Goal: Task Accomplishment & Management: Use online tool/utility

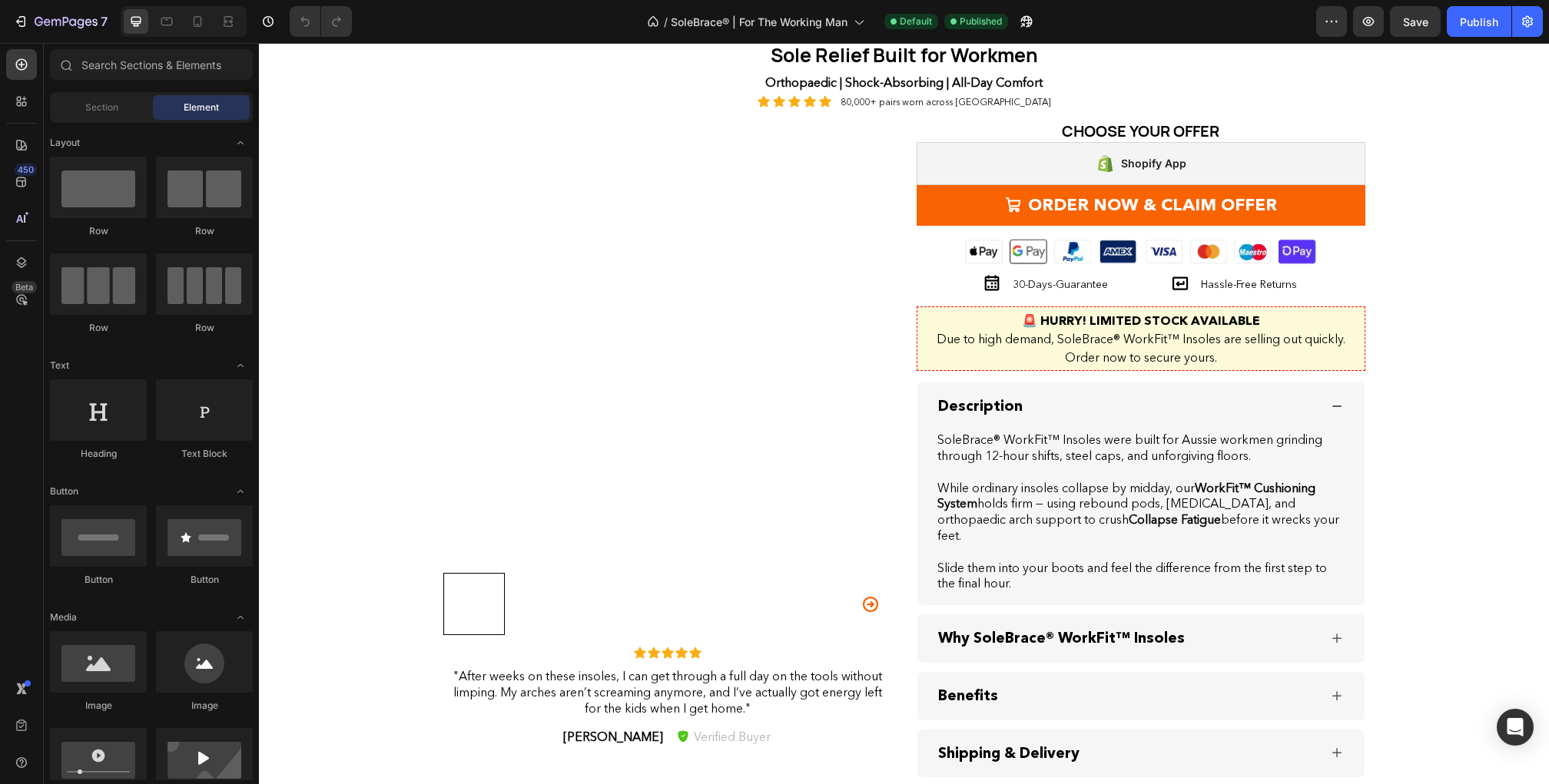
scroll to position [2017, 0]
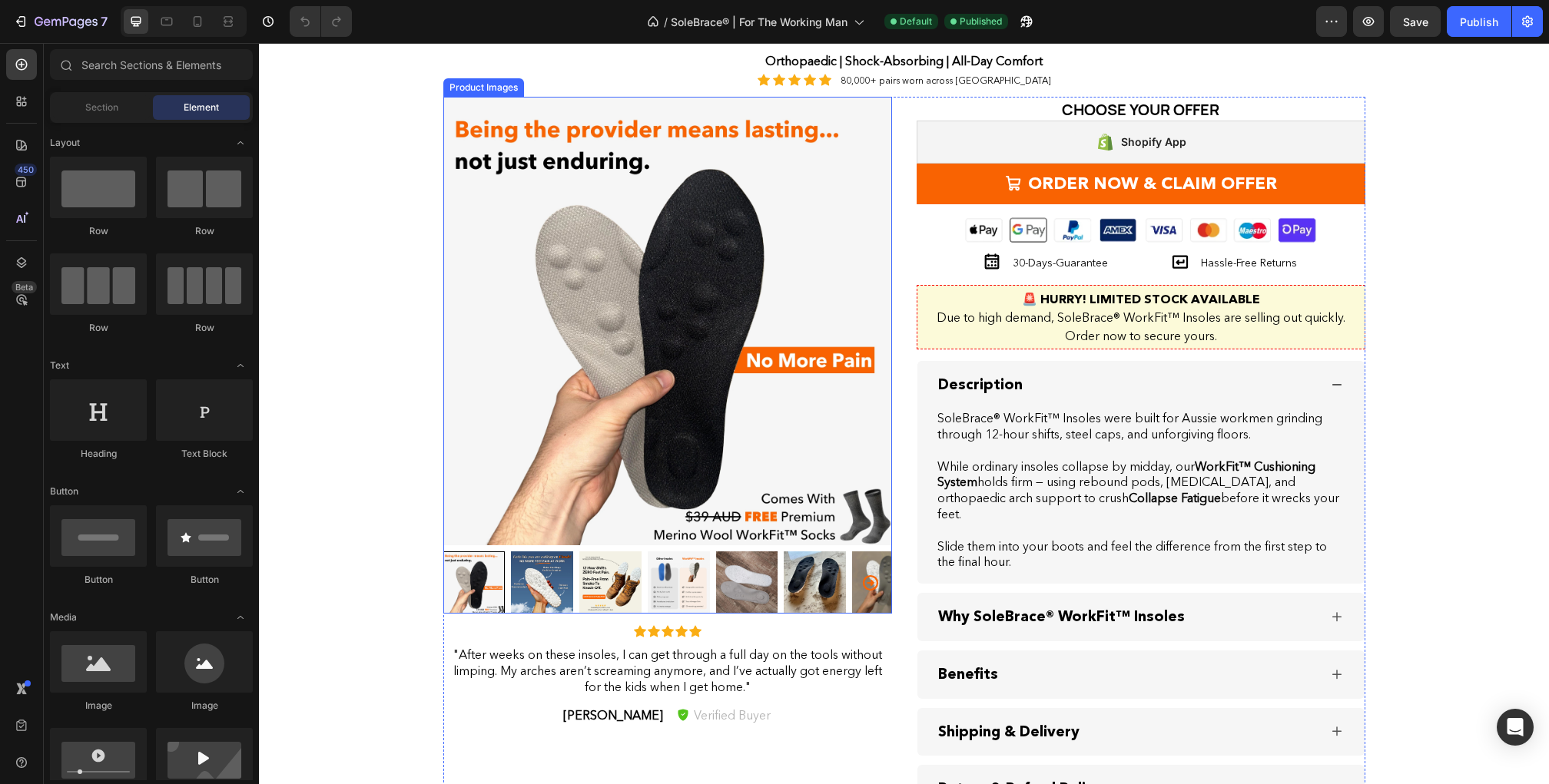
click at [538, 574] on img at bounding box center [542, 582] width 62 height 62
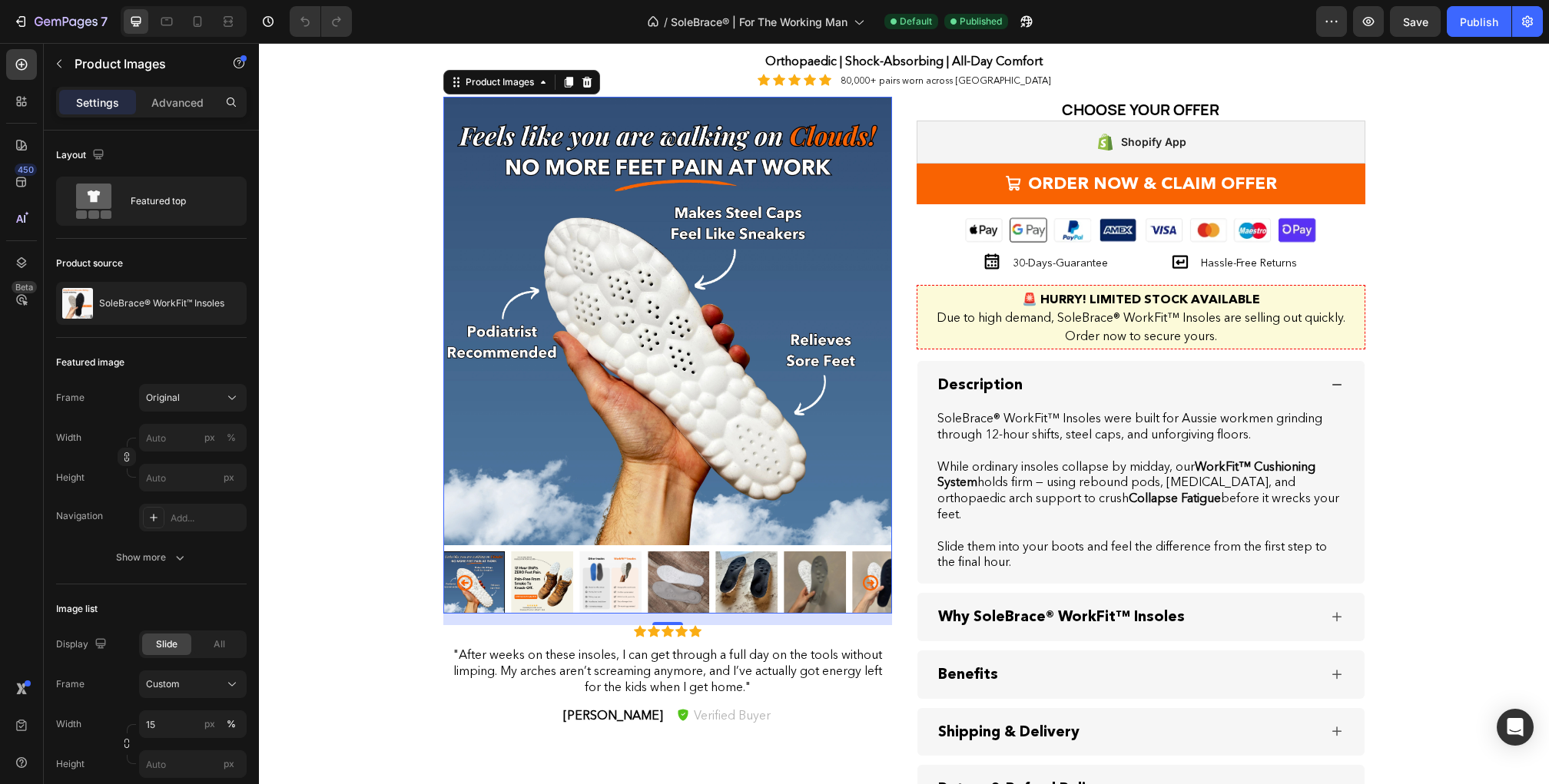
click at [538, 574] on img at bounding box center [542, 582] width 62 height 62
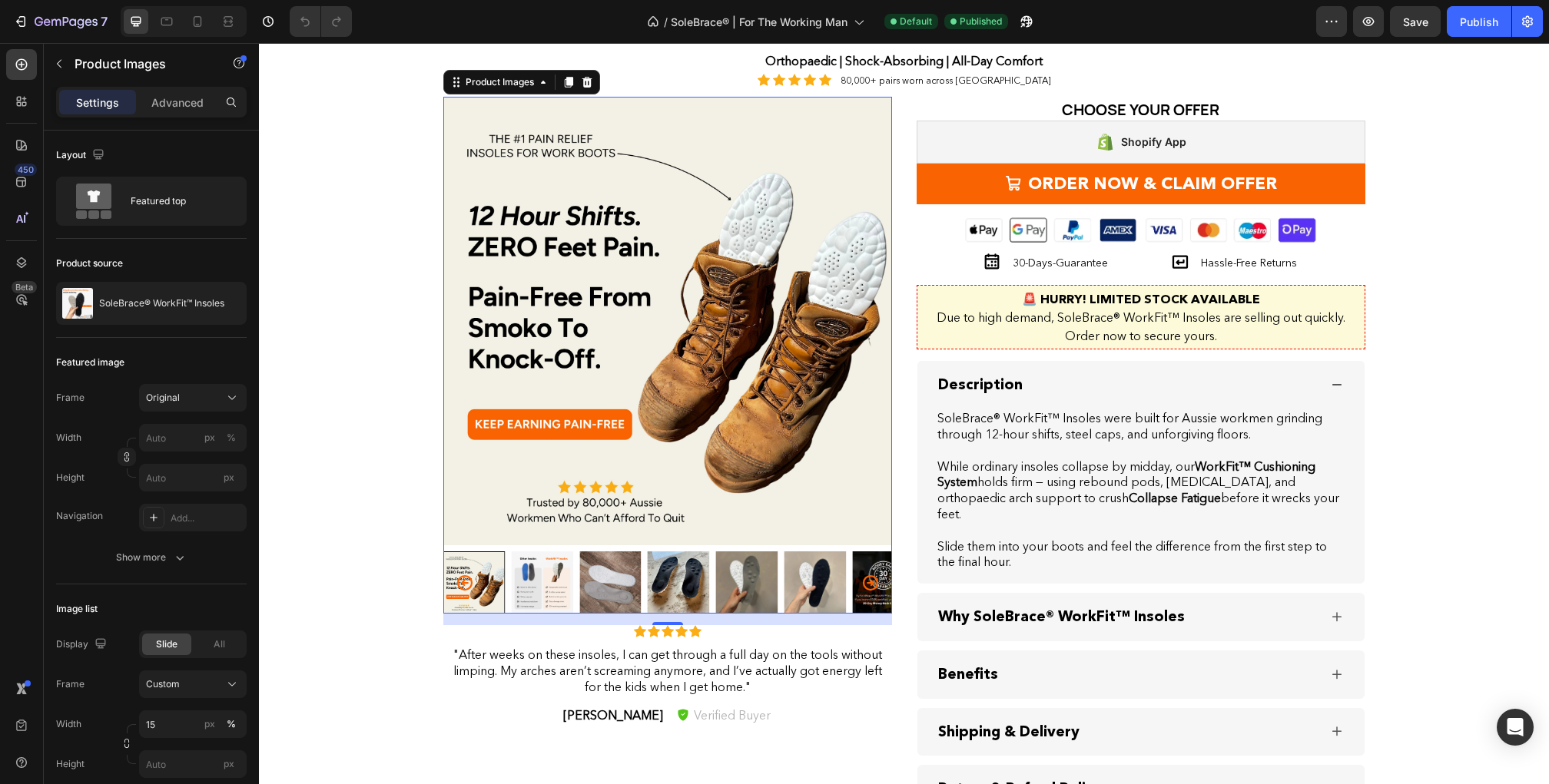
click at [538, 574] on img at bounding box center [542, 582] width 62 height 62
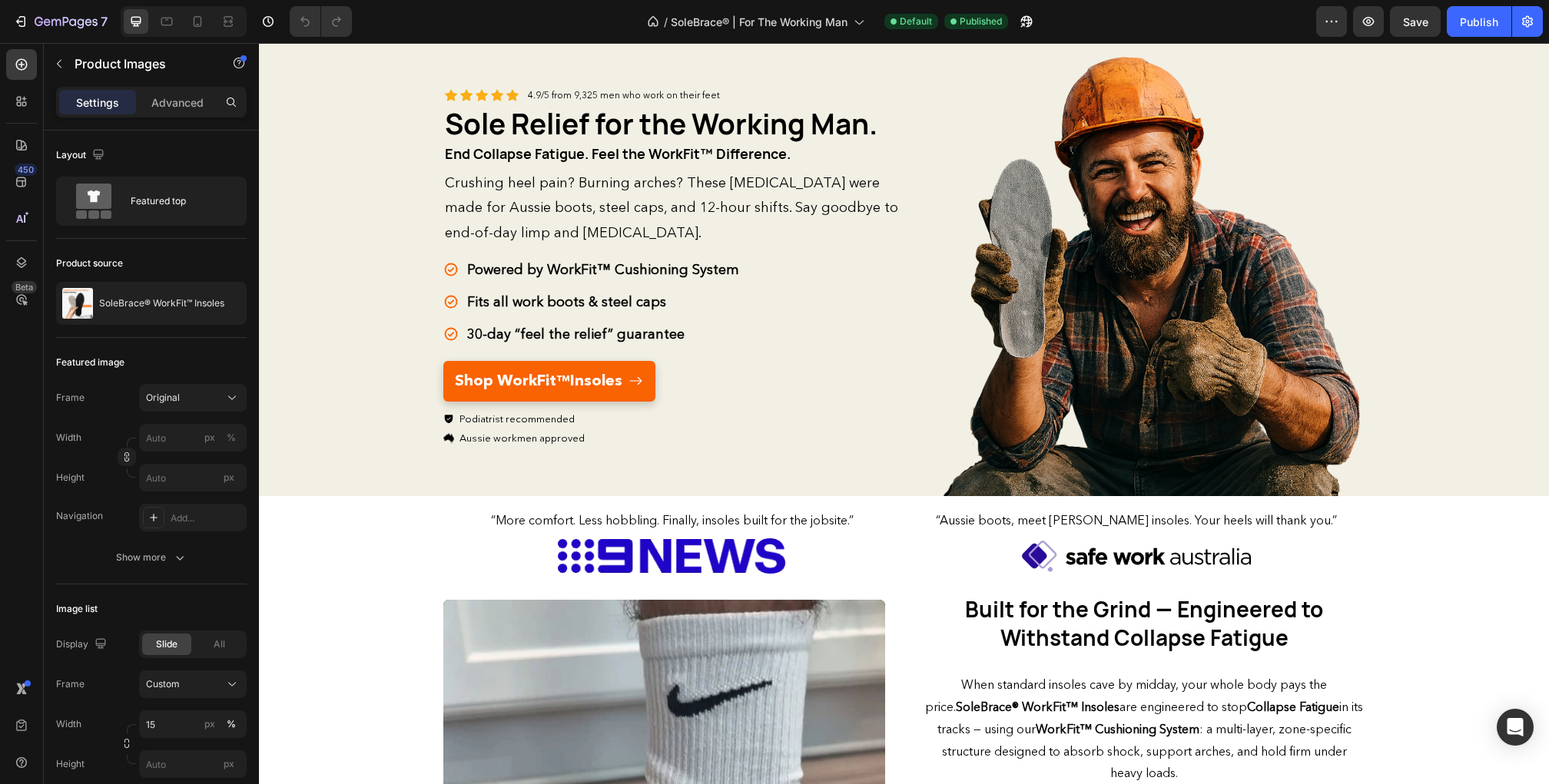
scroll to position [0, 0]
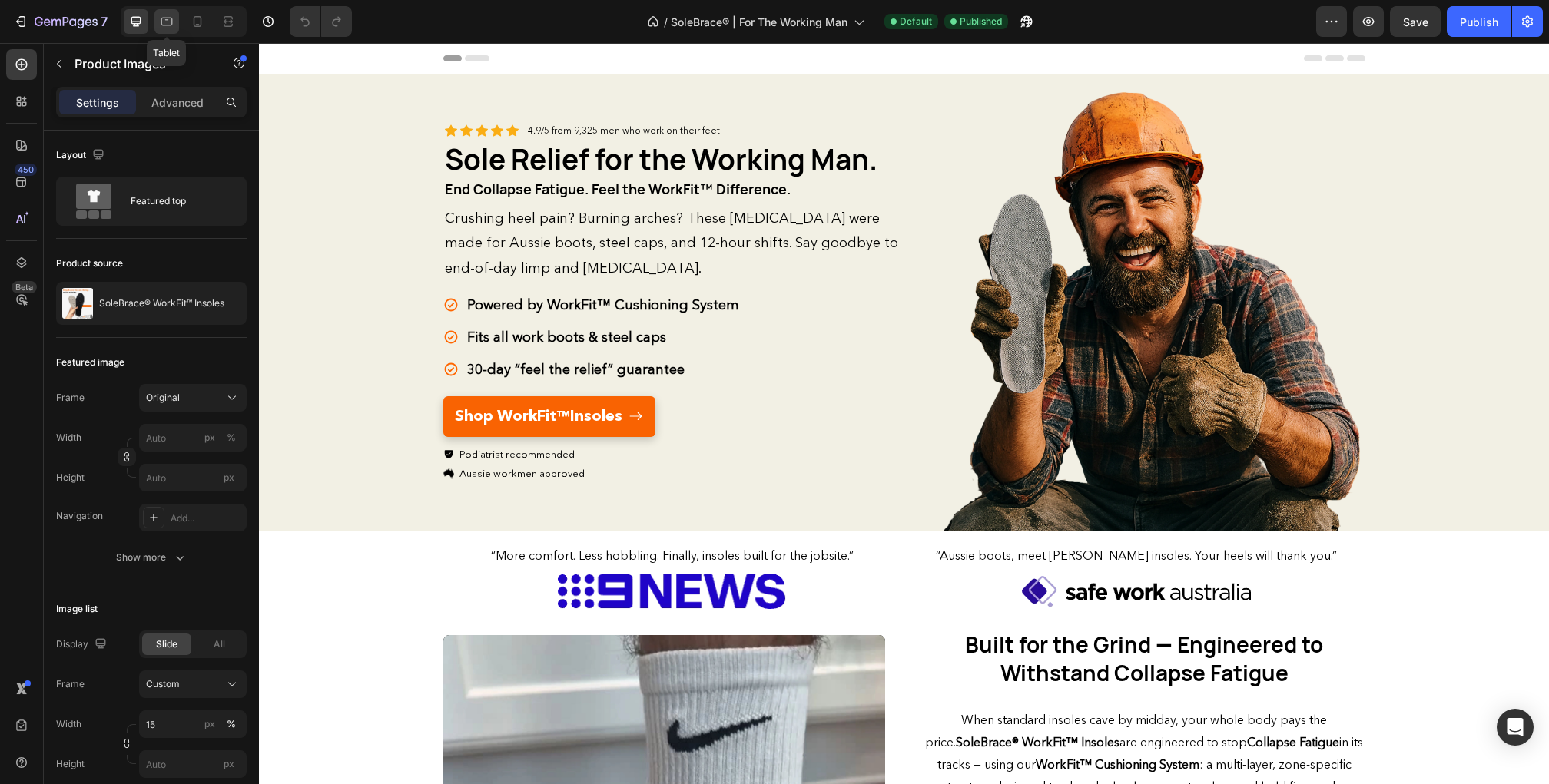
click at [171, 20] on icon at bounding box center [167, 22] width 12 height 9
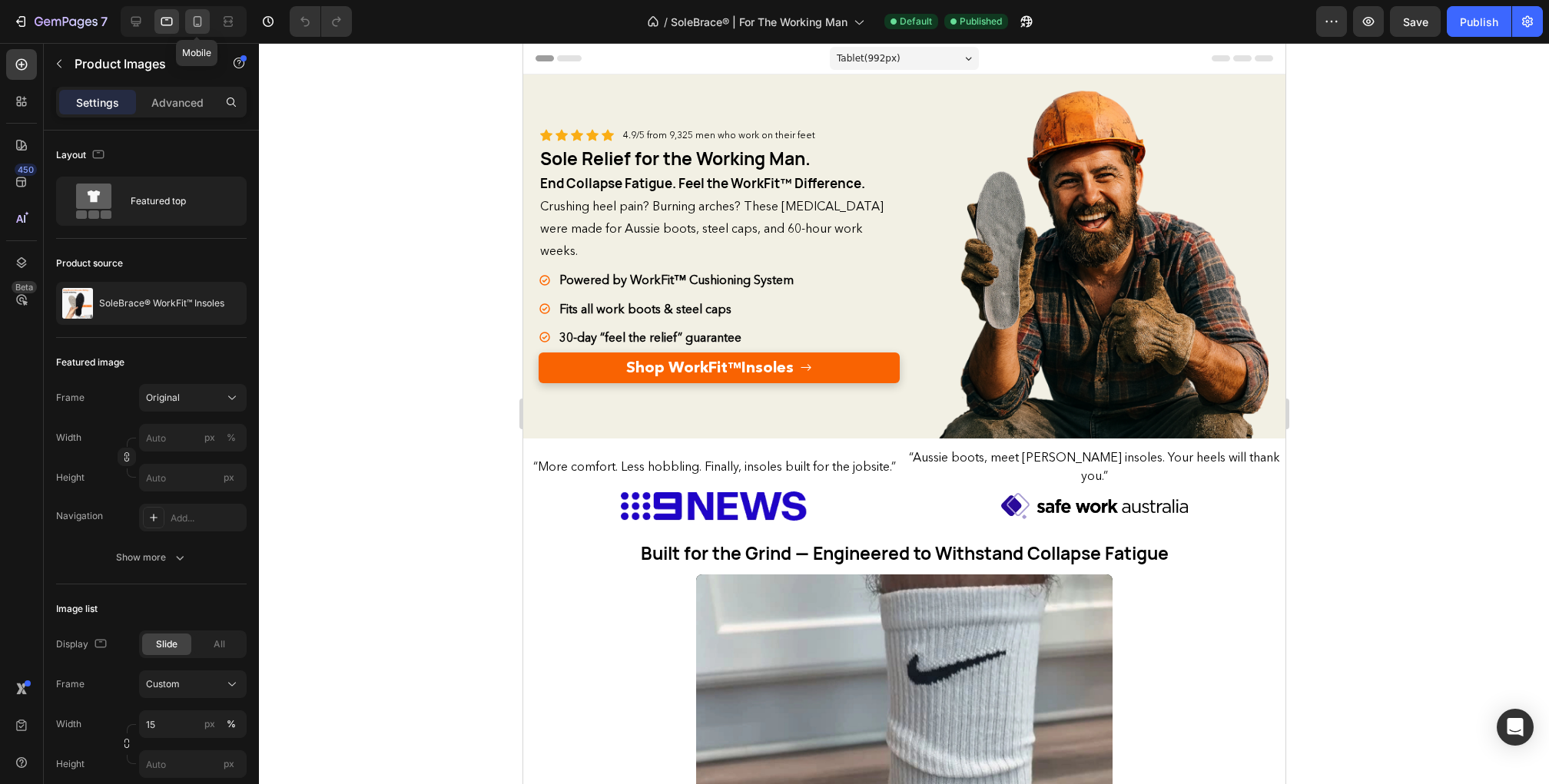
click at [199, 22] on icon at bounding box center [198, 22] width 16 height 16
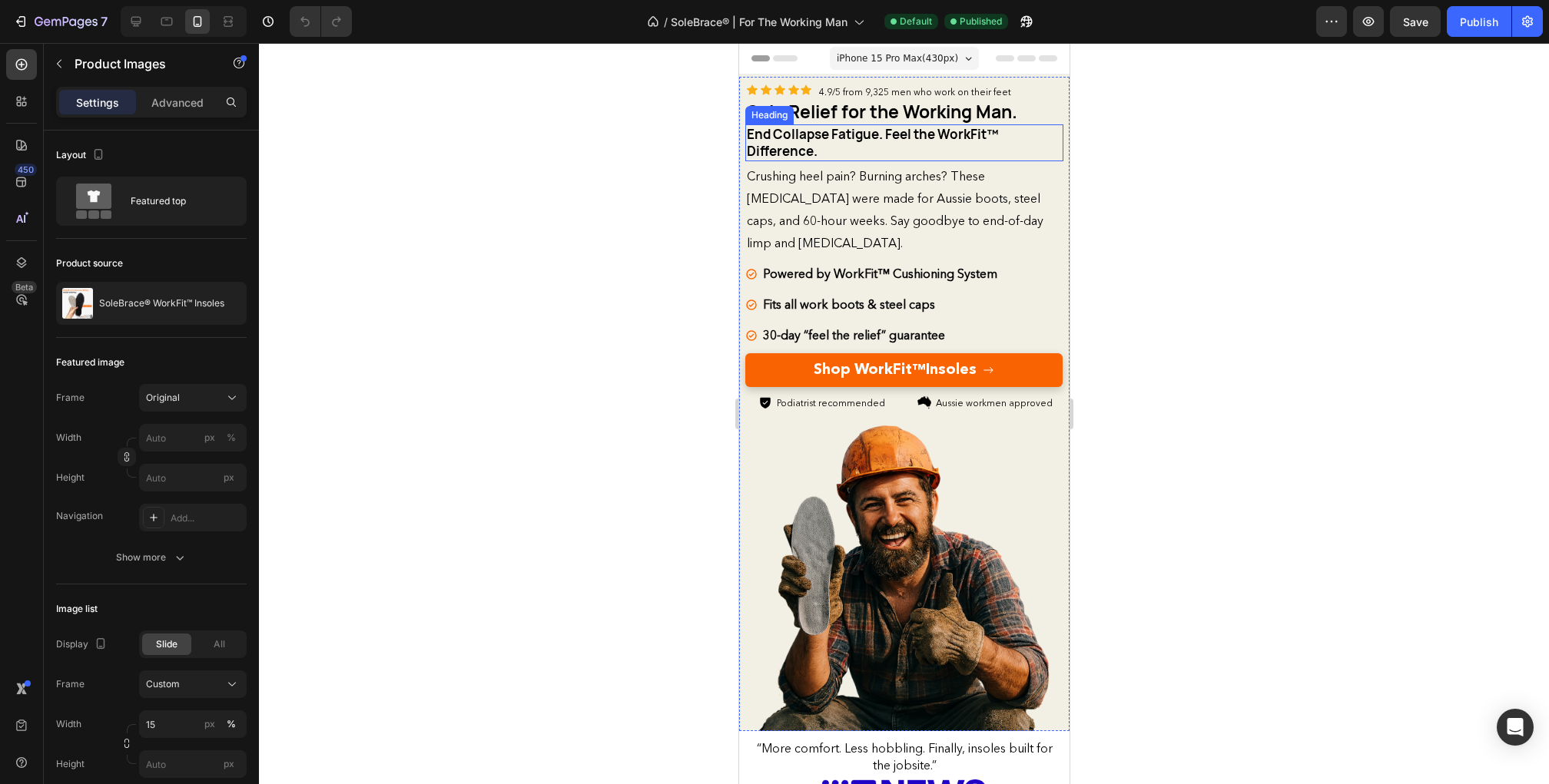
click at [807, 138] on span "End Collapse Fatigue. Feel the WorkFit™ Difference." at bounding box center [871, 143] width 252 height 35
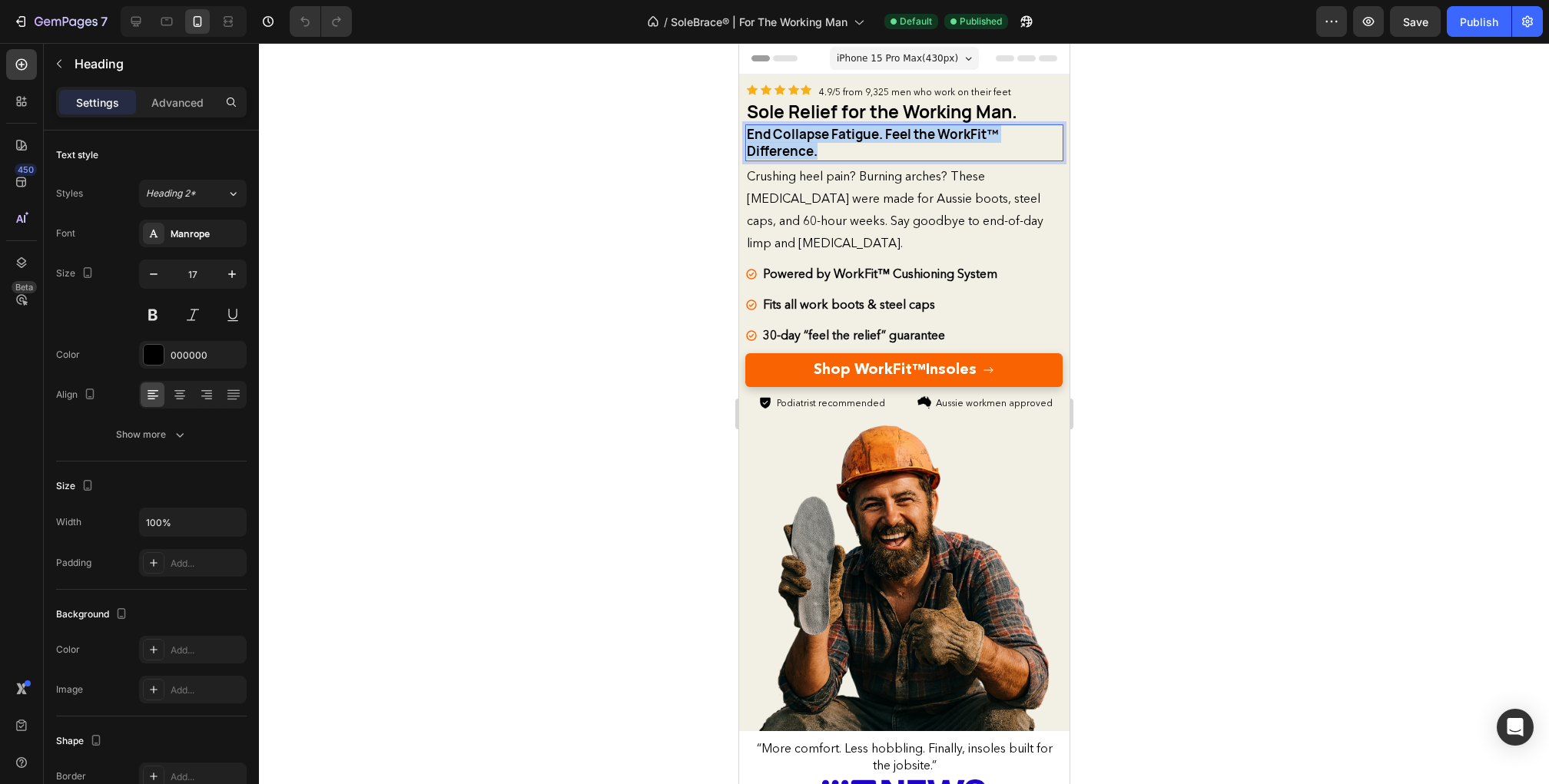
click at [807, 138] on span "End Collapse Fatigue. Feel the WorkFit™ Difference." at bounding box center [871, 143] width 252 height 35
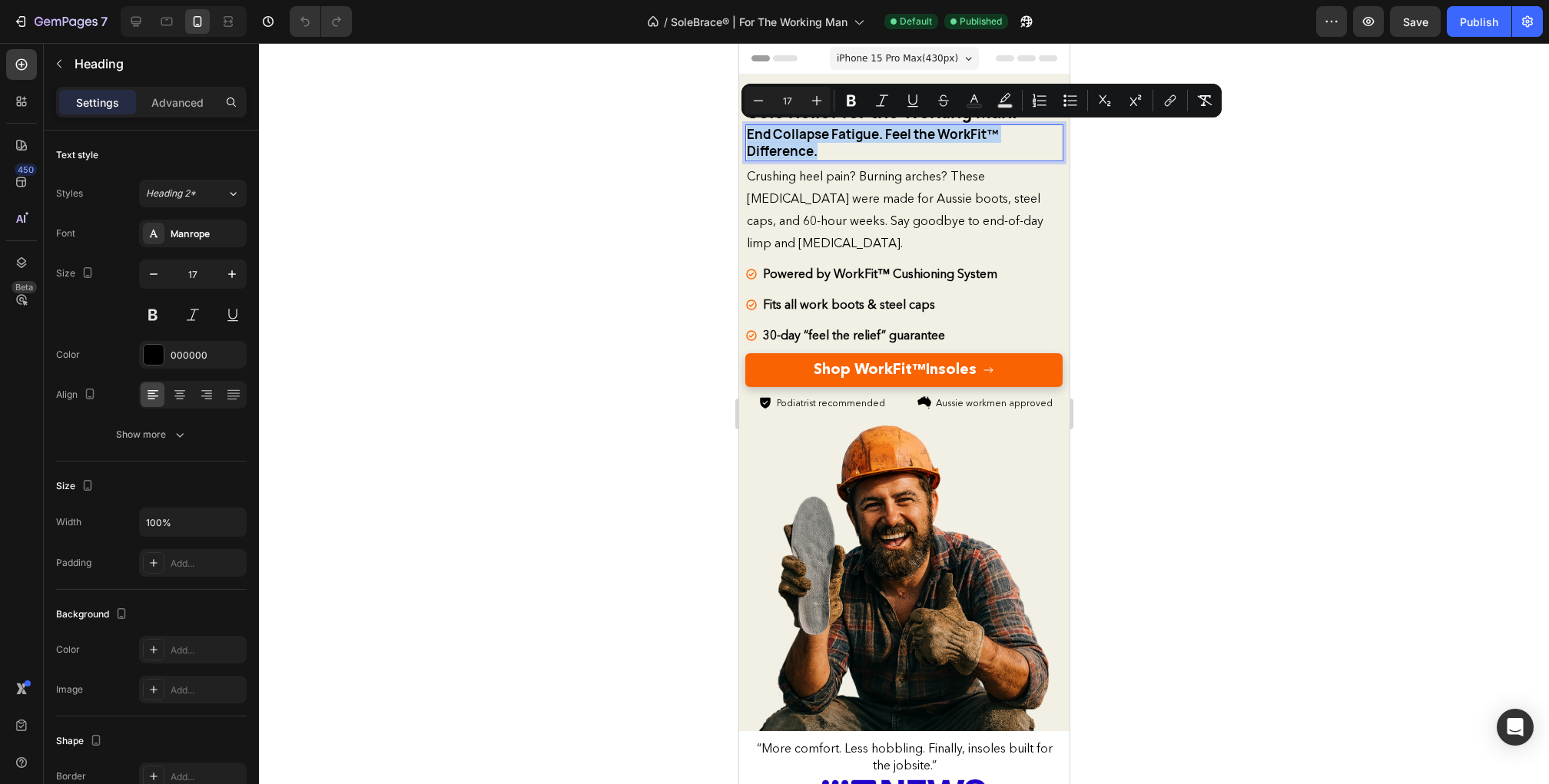
click at [807, 138] on span "End Collapse Fatigue. Feel the WorkFit™ Difference." at bounding box center [871, 143] width 252 height 35
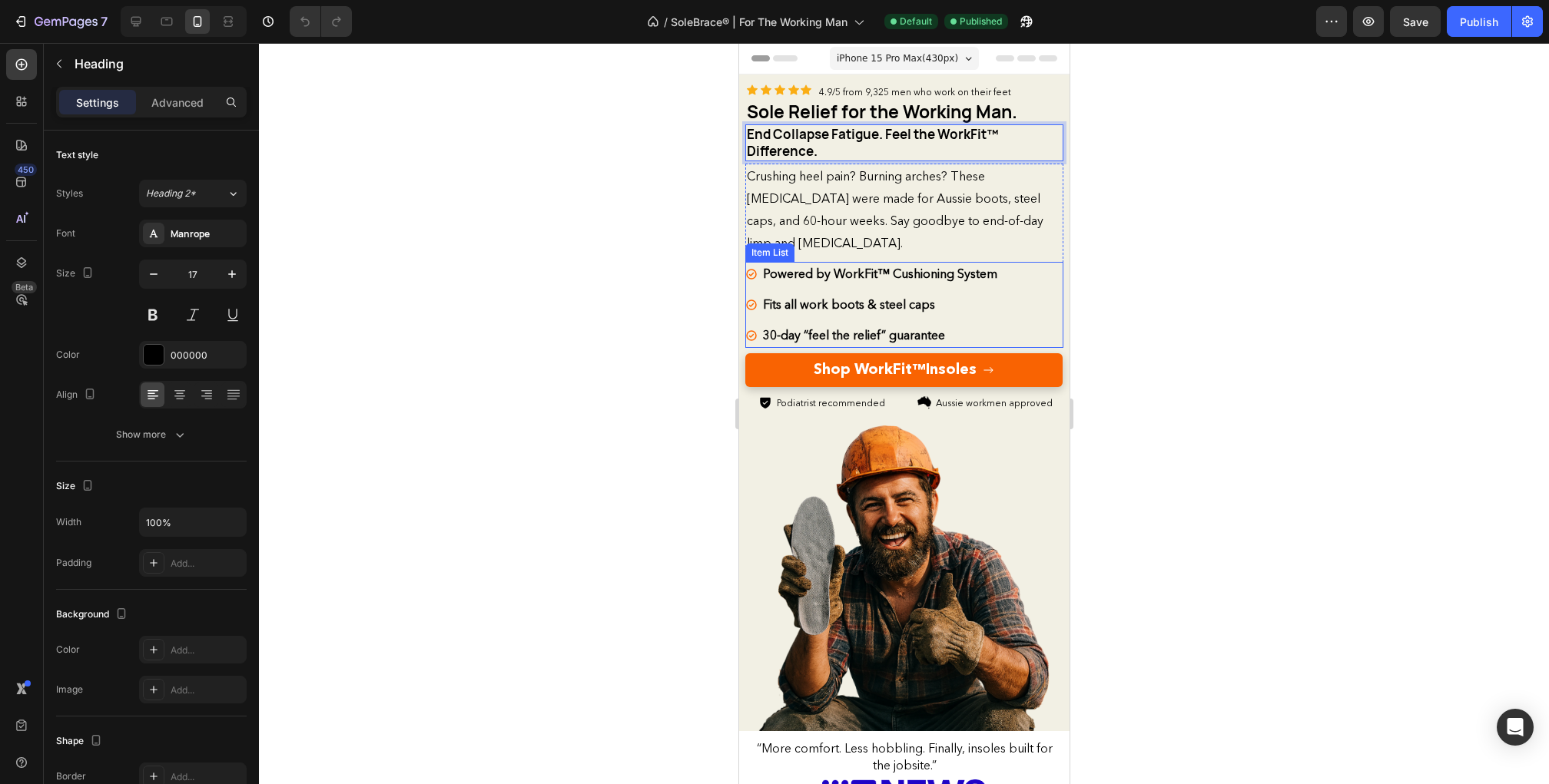
click at [902, 267] on strong "Powered by WorkFit™ Cushioning System" at bounding box center [879, 274] width 235 height 16
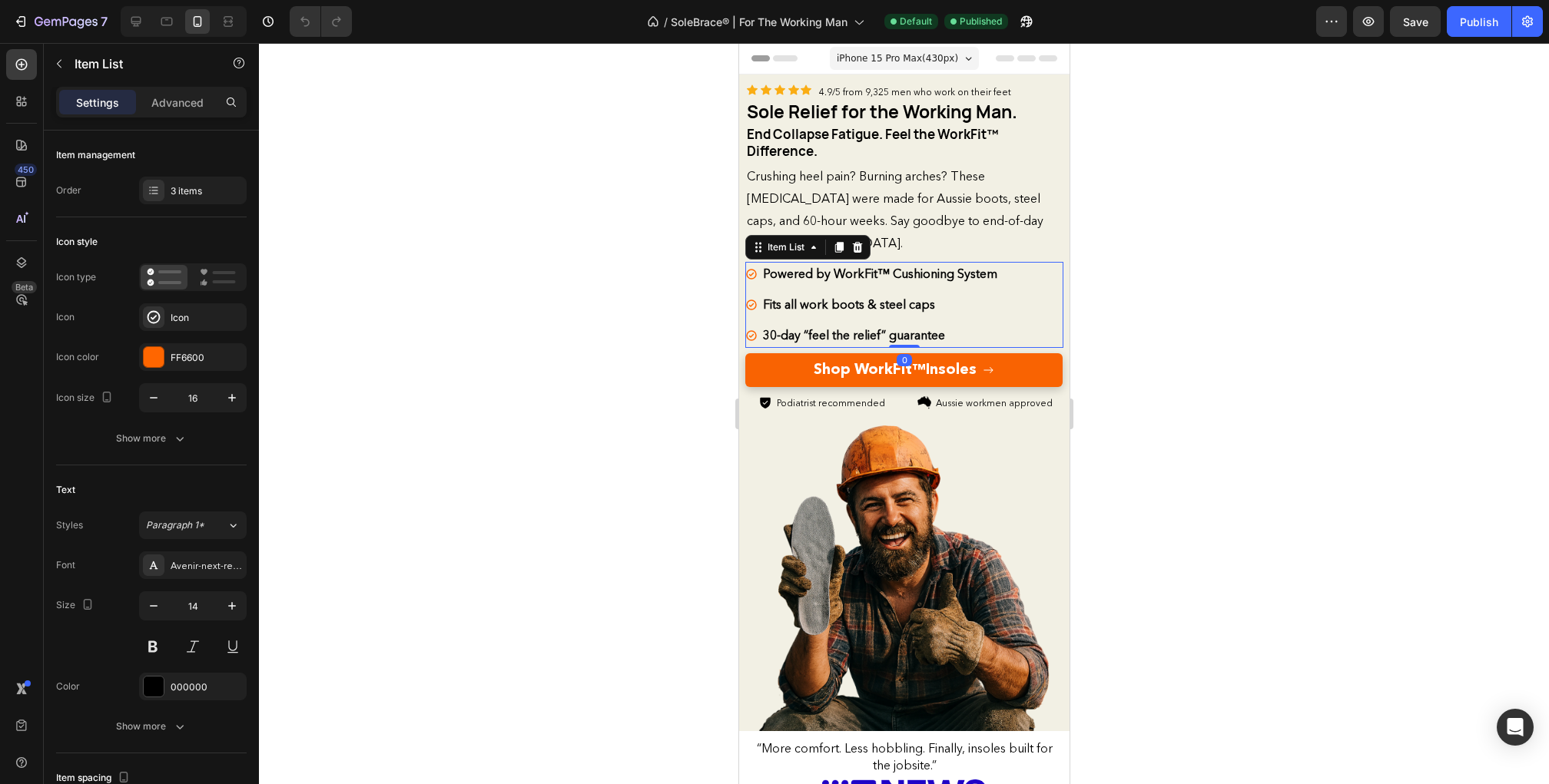
click at [895, 271] on strong "Powered by WorkFit™ Cushioning System" at bounding box center [879, 274] width 235 height 16
click at [962, 272] on strong "Powered by WorkFit™ cushioning System" at bounding box center [879, 274] width 232 height 16
click at [1138, 307] on div at bounding box center [904, 414] width 1290 height 741
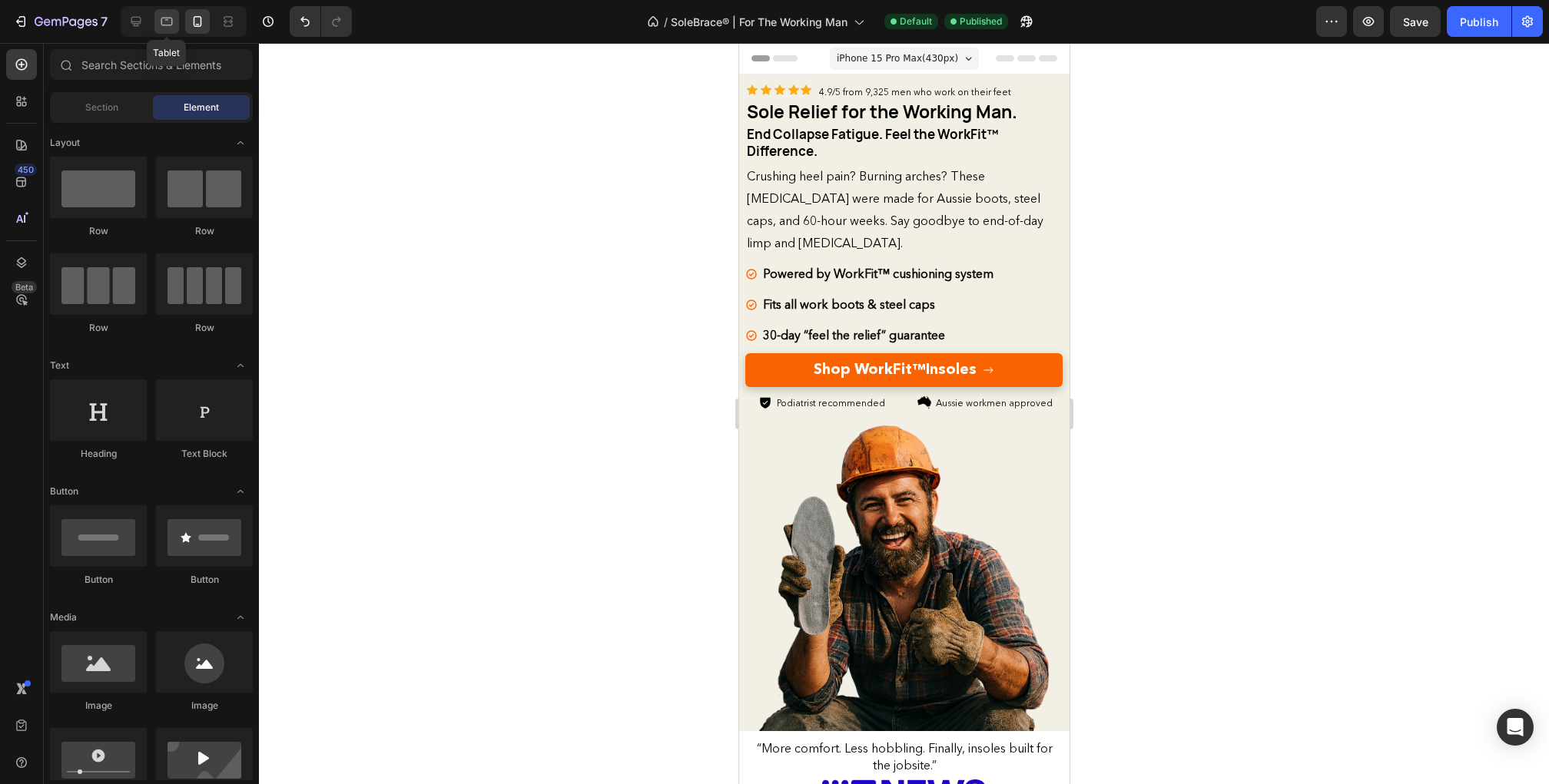
click at [172, 24] on icon at bounding box center [167, 22] width 16 height 16
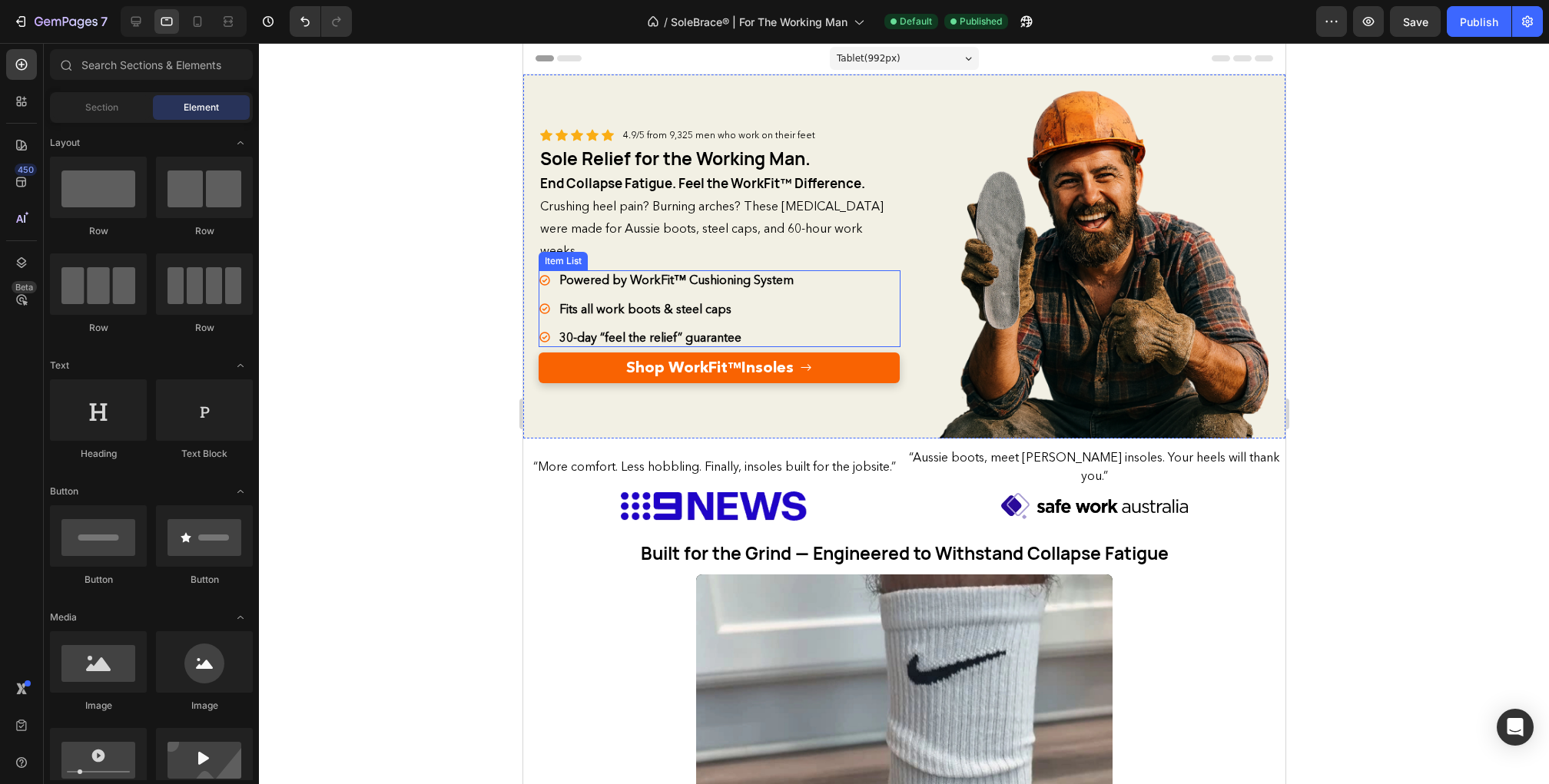
click at [701, 275] on strong "Powered by WorkFit™ Cushioning System" at bounding box center [676, 279] width 235 height 16
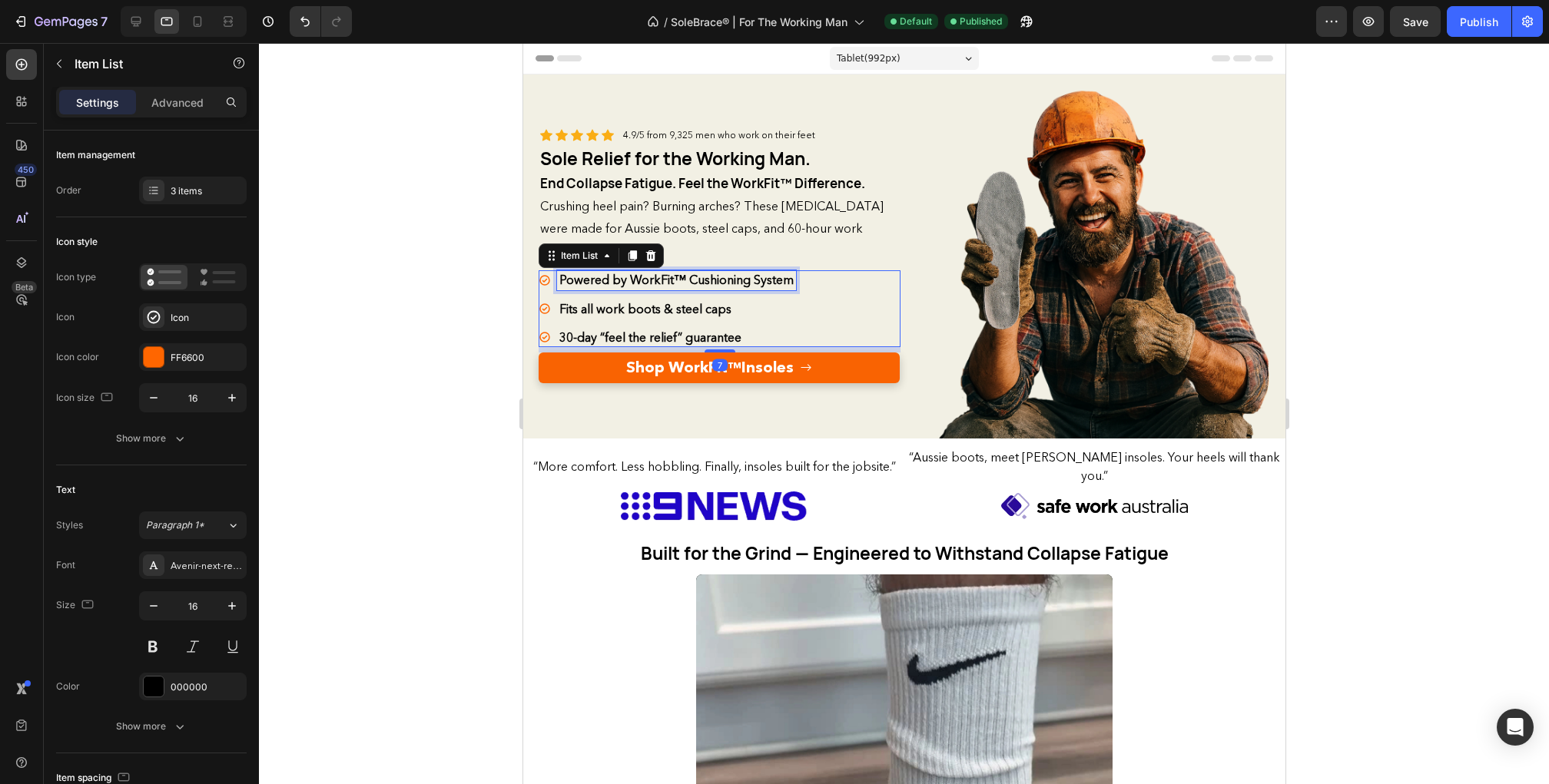
click at [698, 279] on strong "Powered by WorkFit™ Cushioning System" at bounding box center [676, 279] width 235 height 16
click at [756, 278] on strong "Powered by WorkFit™ cushioning System" at bounding box center [675, 279] width 232 height 16
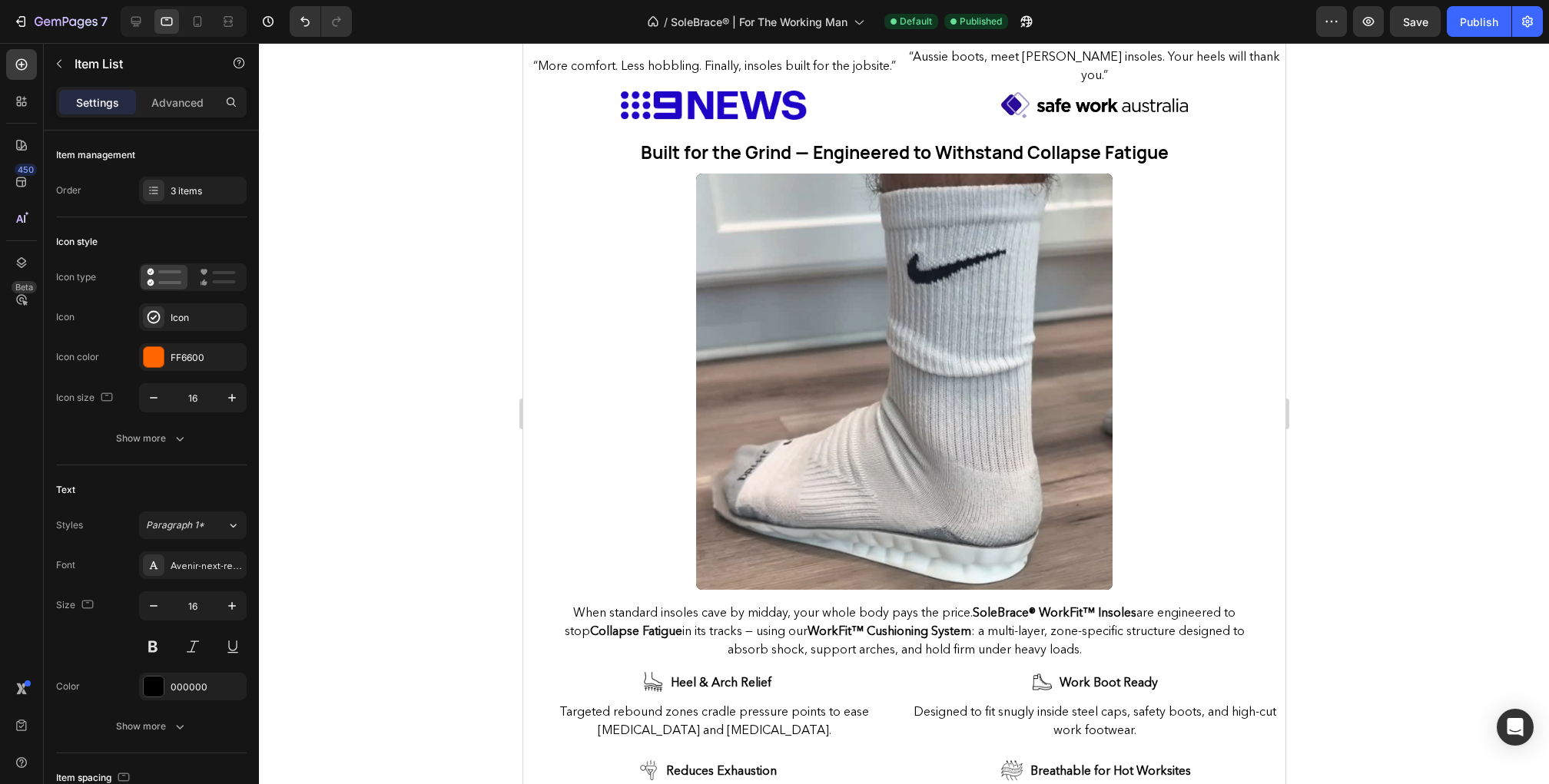
scroll to position [545, 0]
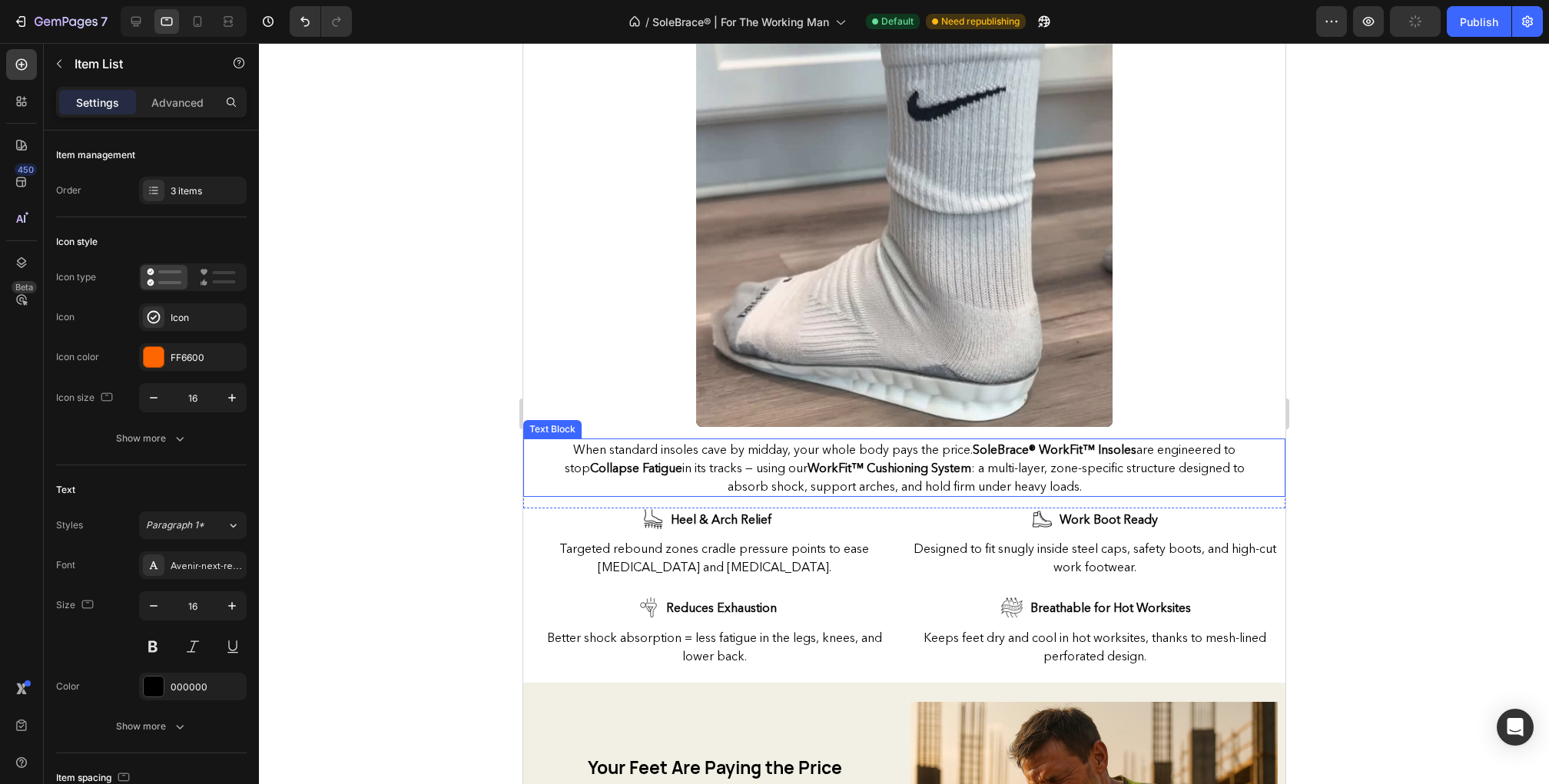
click at [858, 466] on strong "WorkFit™ Cushioning System" at bounding box center [889, 468] width 163 height 16
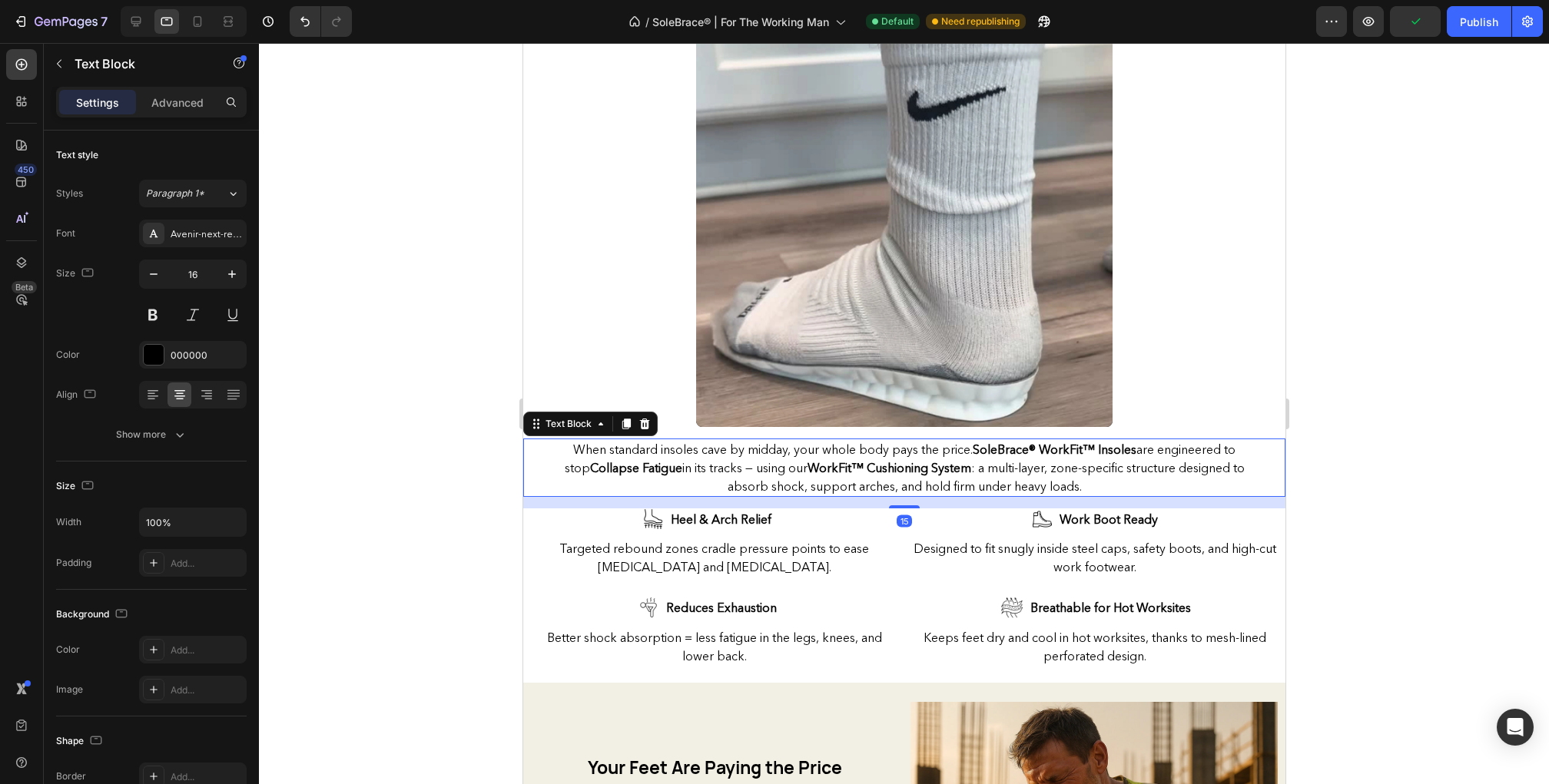
click at [860, 466] on strong "WorkFit™ Cushioning System" at bounding box center [889, 468] width 163 height 16
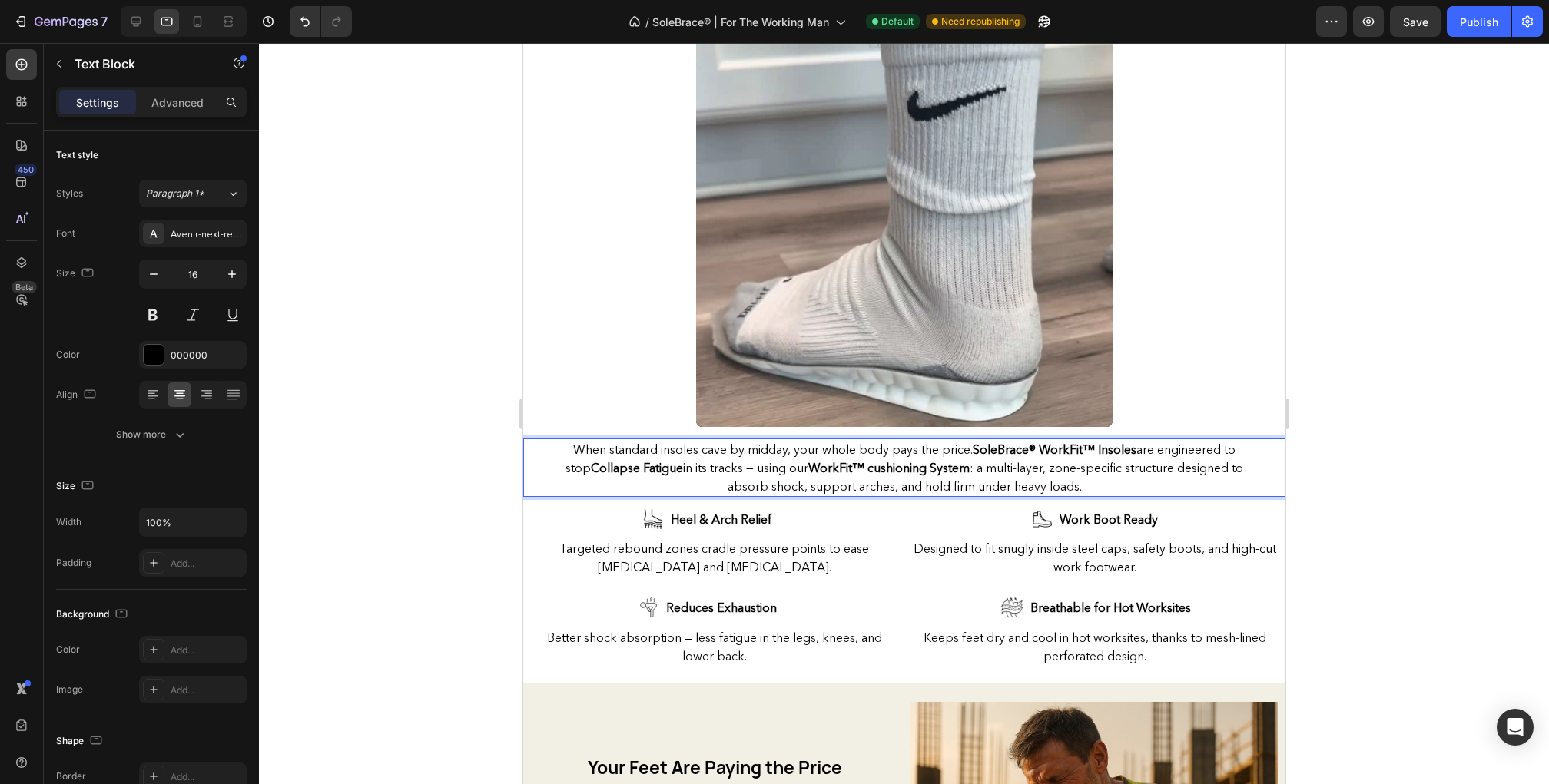
click at [901, 463] on strong "WorkFit™ cushioning System" at bounding box center [889, 468] width 162 height 16
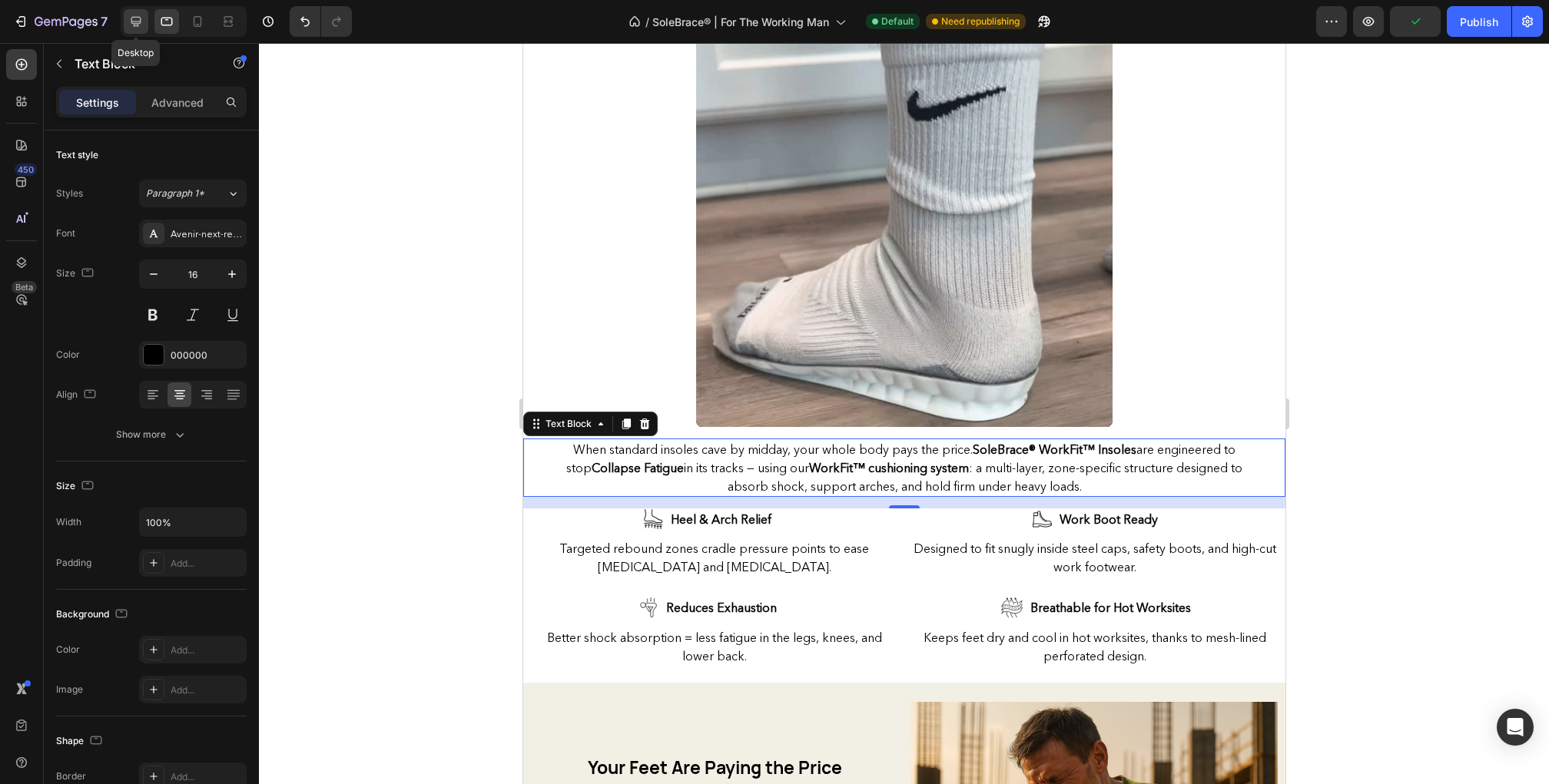
click at [142, 22] on icon at bounding box center [136, 22] width 16 height 16
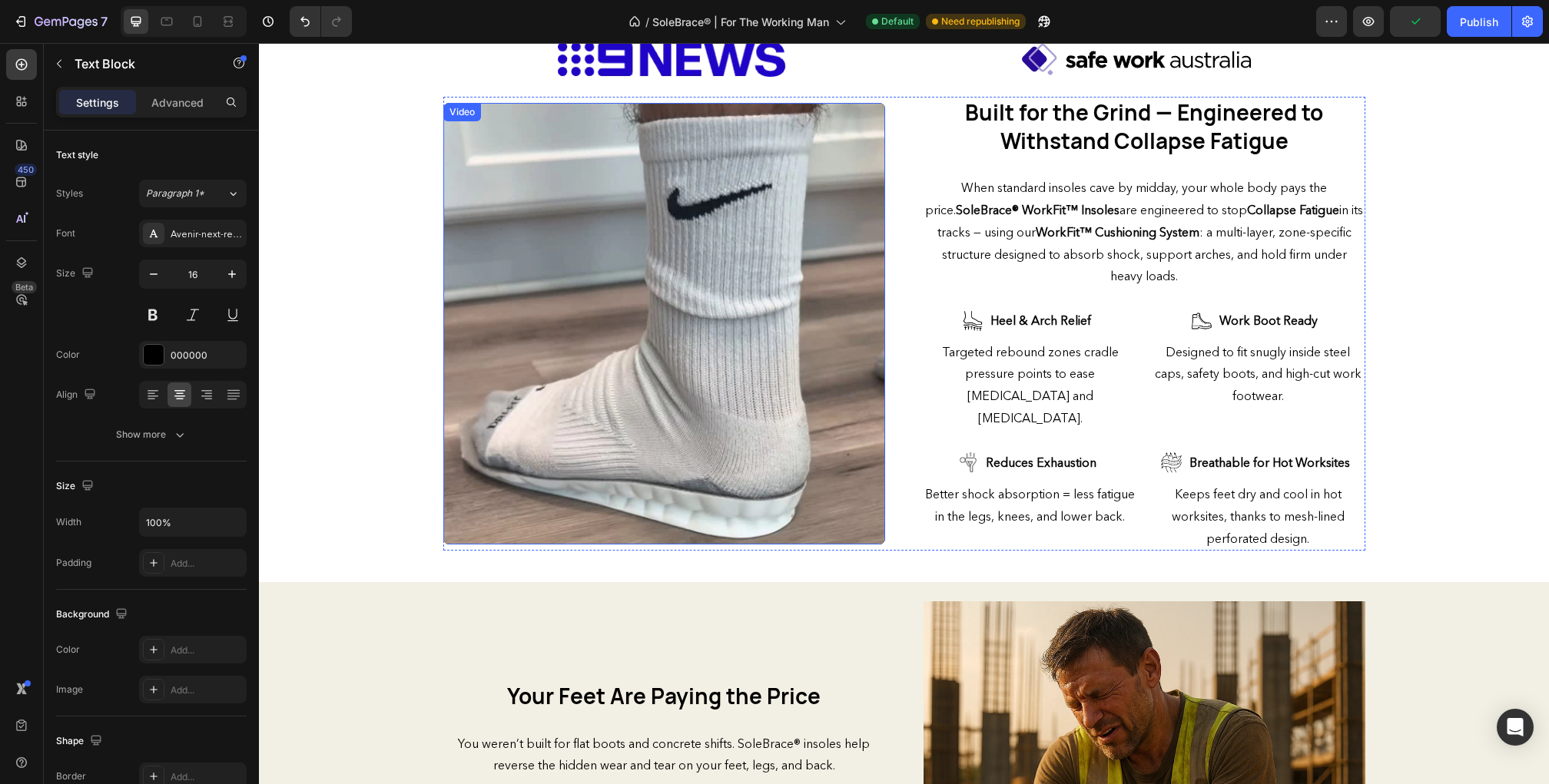
scroll to position [394, 0]
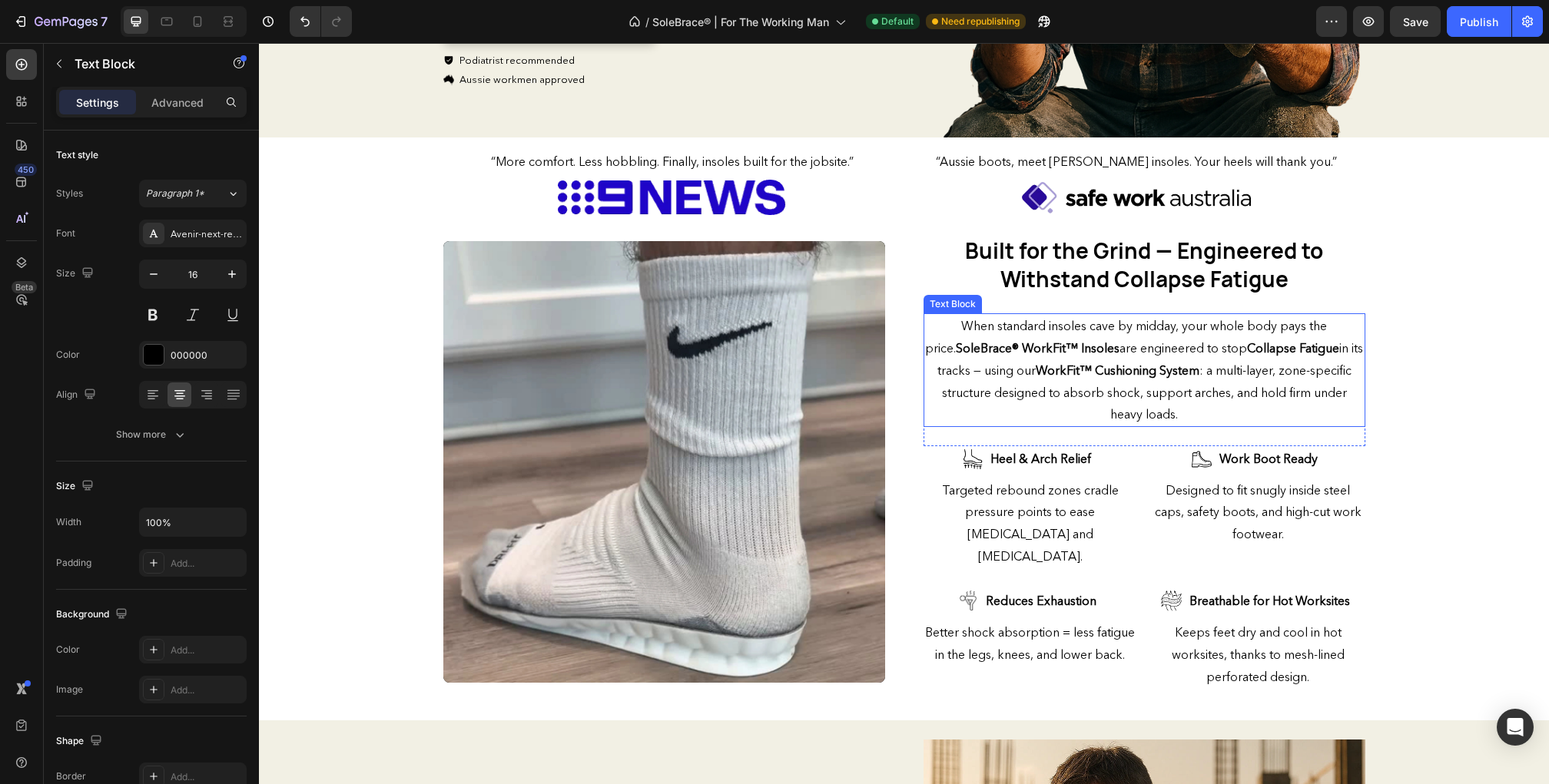
click at [1101, 372] on strong "WorkFit™ Cushioning System" at bounding box center [1117, 370] width 163 height 16
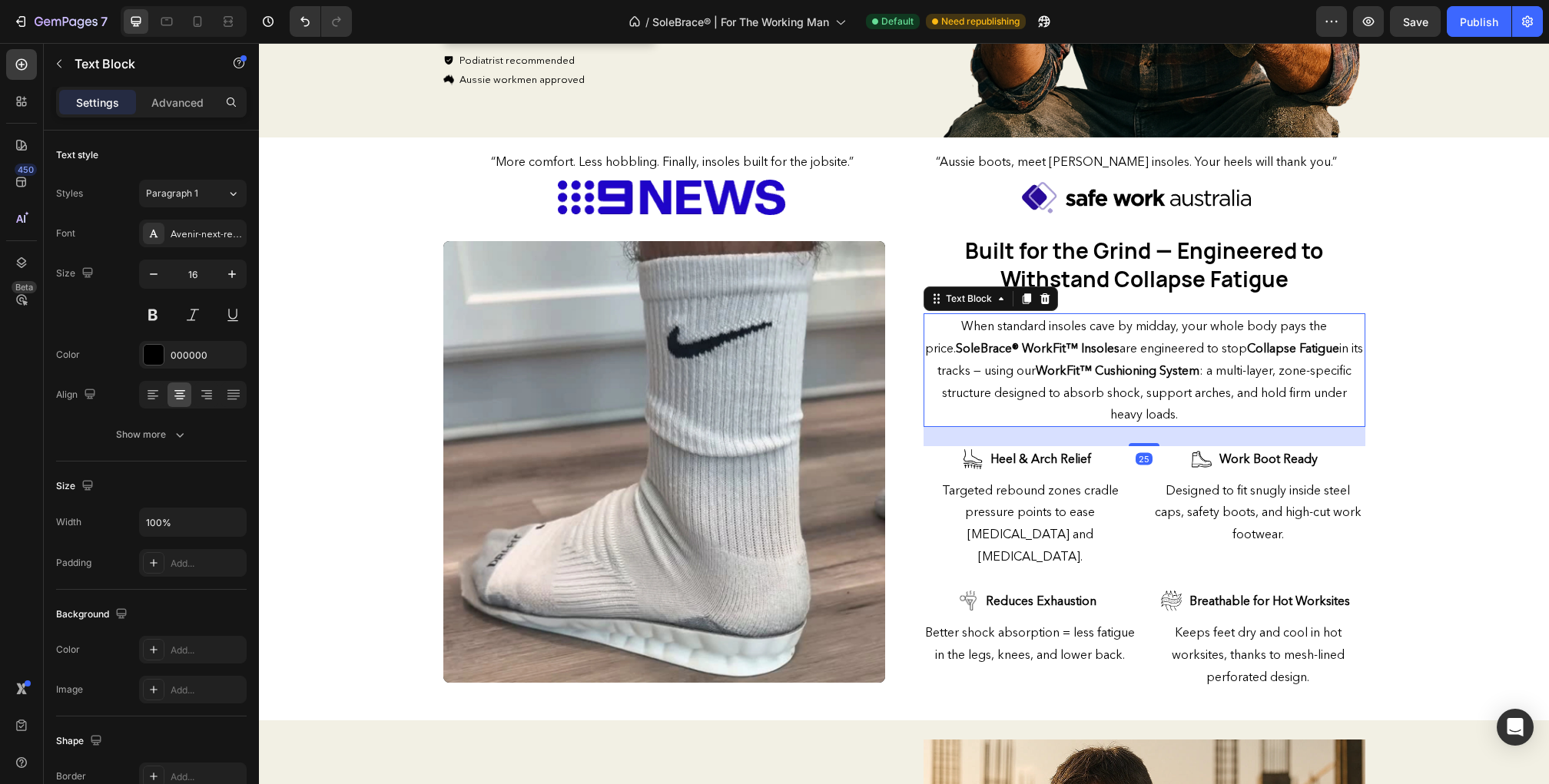
click at [1101, 372] on strong "WorkFit™ Cushioning System" at bounding box center [1117, 370] width 163 height 16
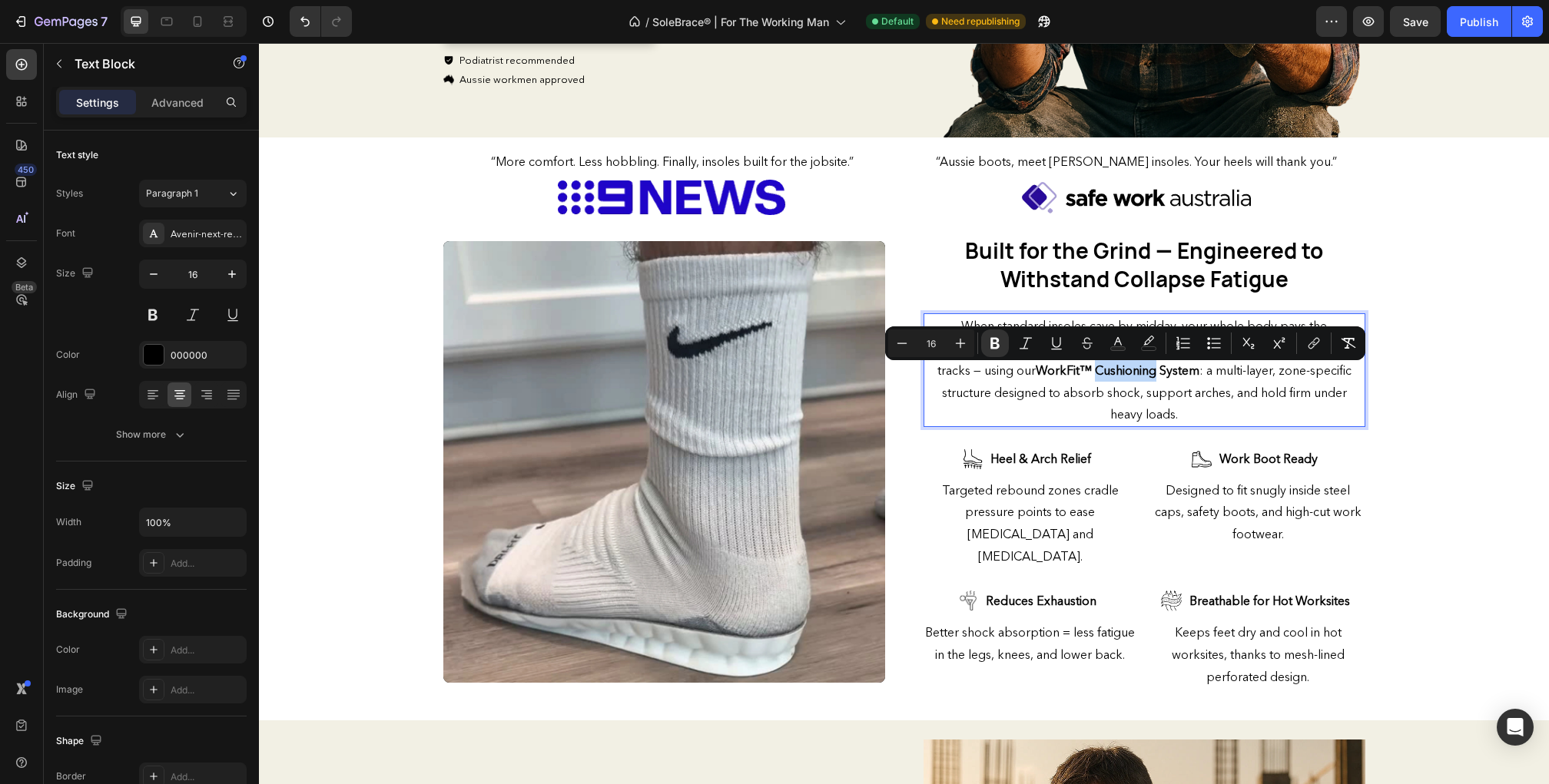
click at [1101, 374] on strong "WorkFit™ Cushioning System" at bounding box center [1117, 370] width 163 height 16
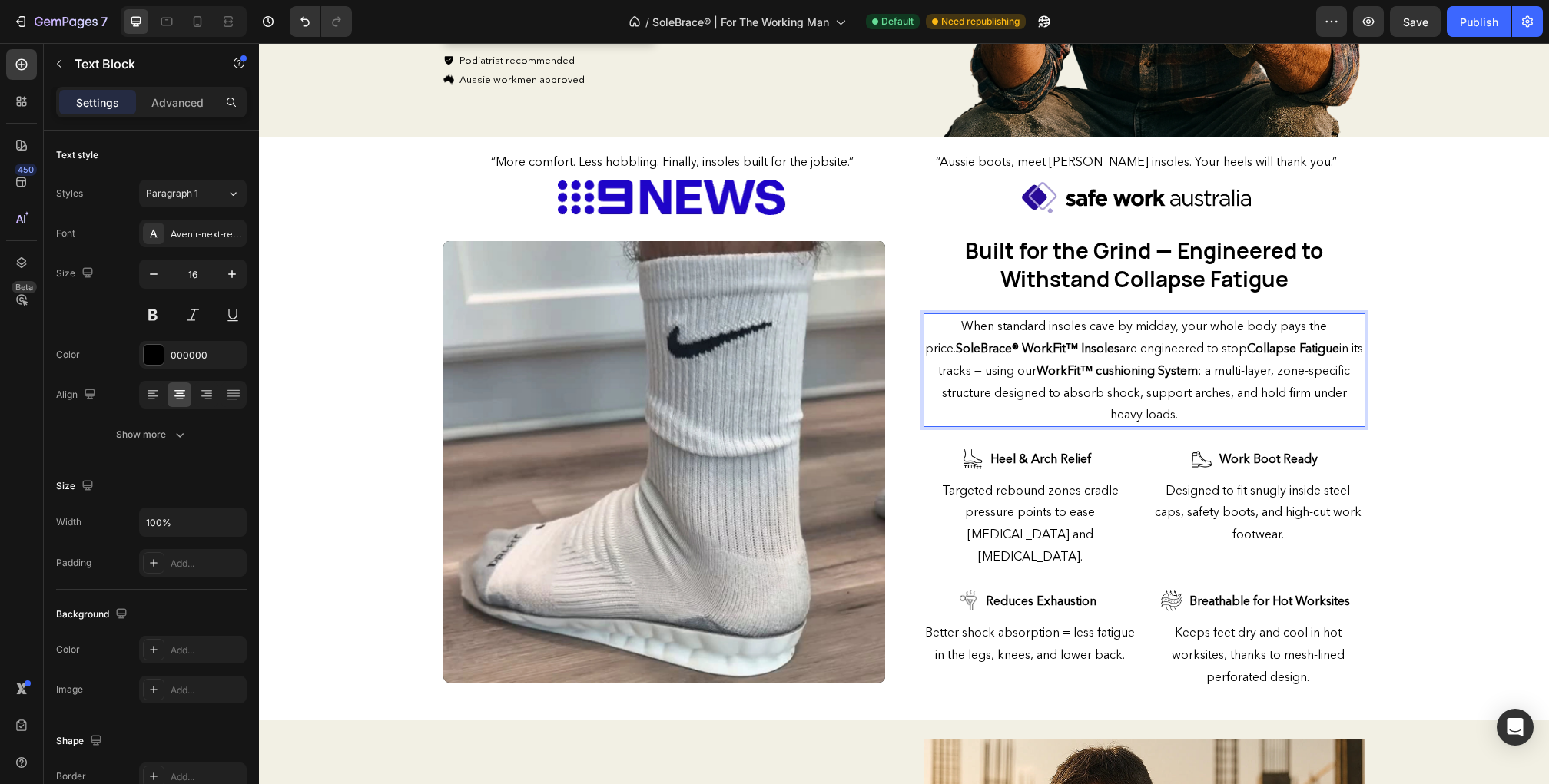
click at [1166, 374] on strong "WorkFit™ cushioning System" at bounding box center [1117, 370] width 162 height 16
click at [1103, 372] on strong "WorkFit™ cushioning system" at bounding box center [1117, 370] width 160 height 16
click at [1169, 378] on strong "WorkFit™ Cushioning system" at bounding box center [1117, 370] width 163 height 16
click at [172, 27] on icon at bounding box center [167, 22] width 16 height 16
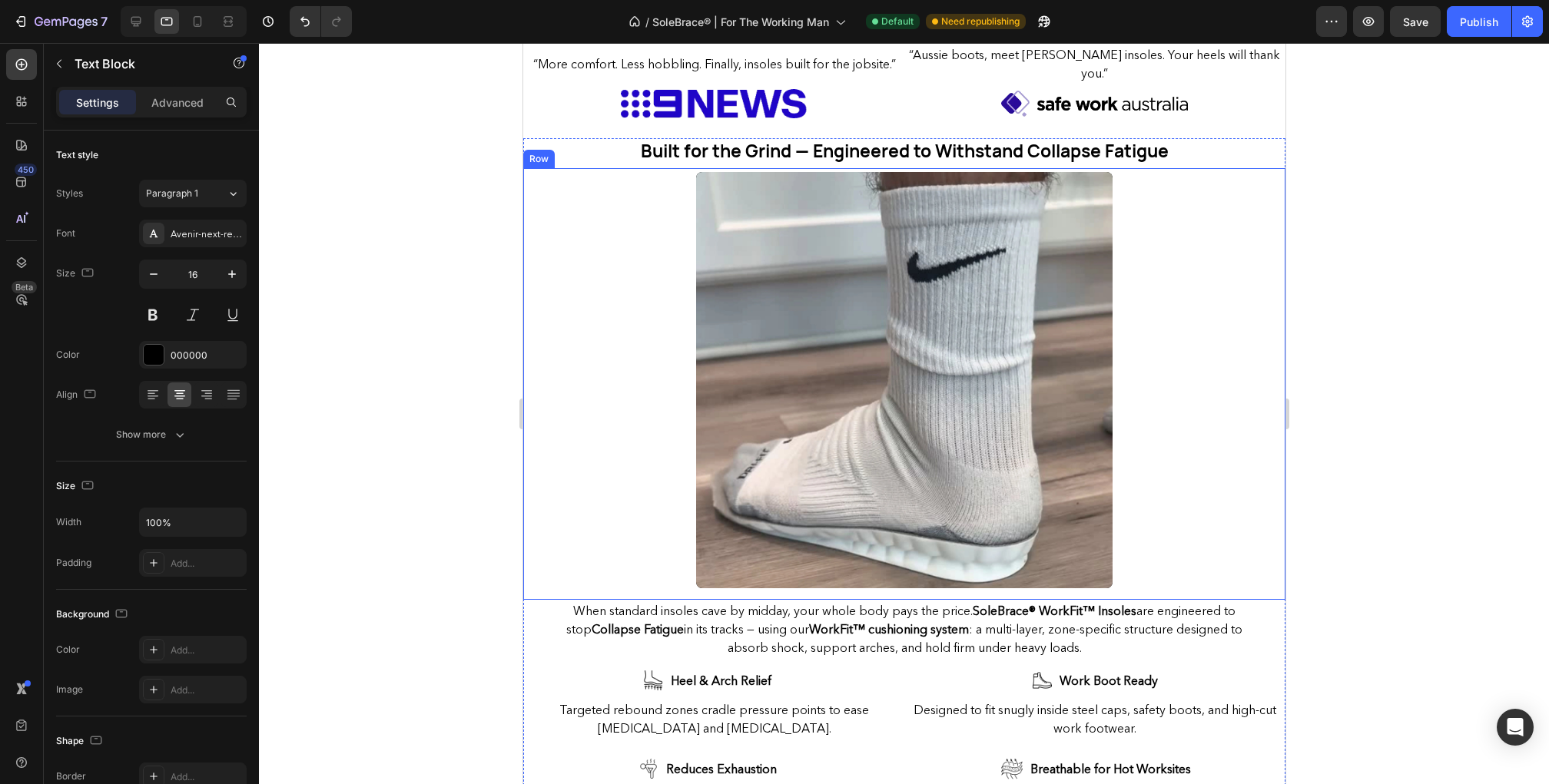
scroll to position [536, 0]
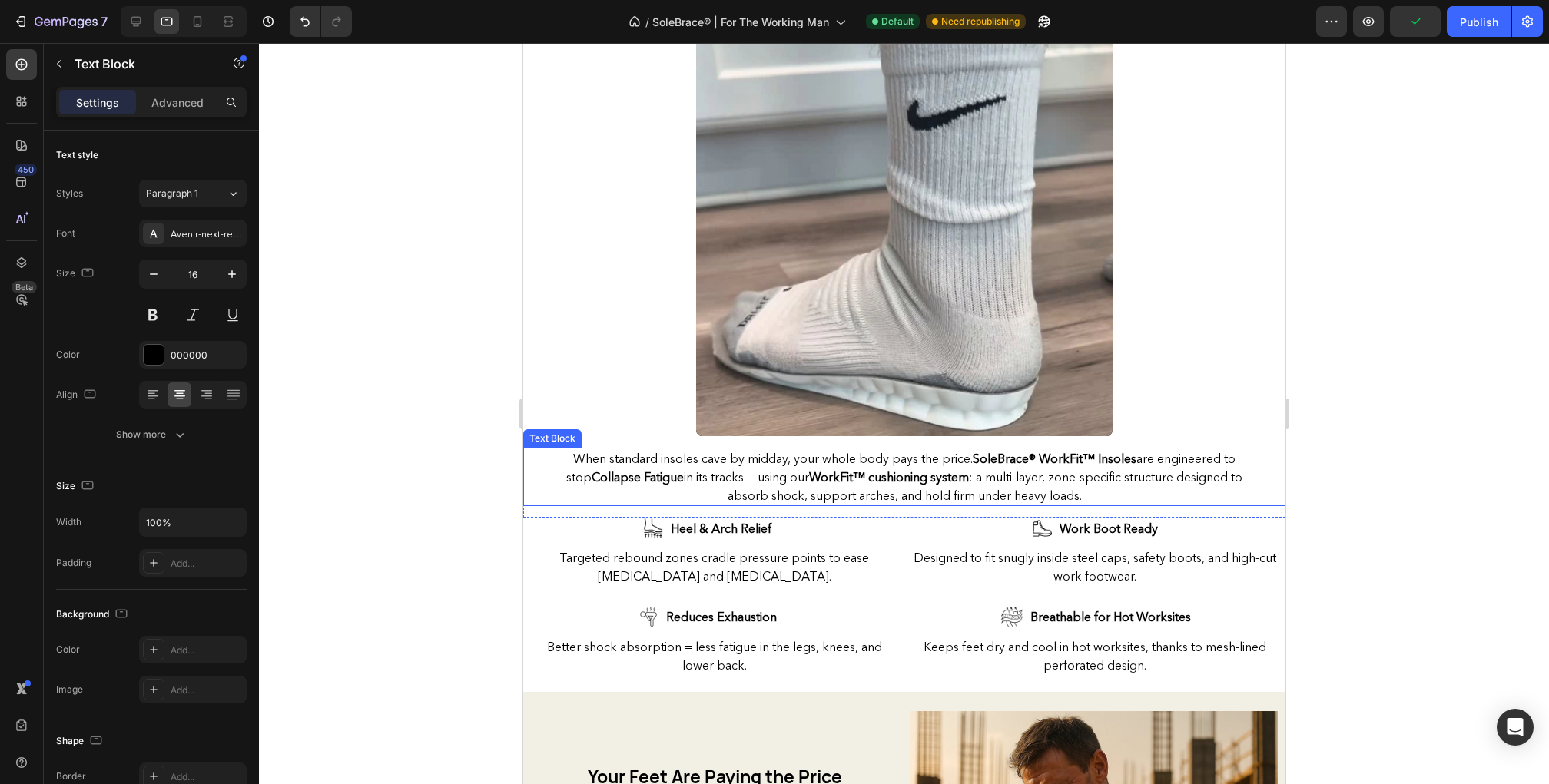
click at [839, 475] on strong "WorkFit™ cushioning system" at bounding box center [889, 477] width 160 height 16
click at [839, 476] on strong "WorkFit™ cushioning system" at bounding box center [889, 477] width 160 height 16
click at [906, 479] on strong "WorkFit™ Cushioning system" at bounding box center [889, 477] width 163 height 16
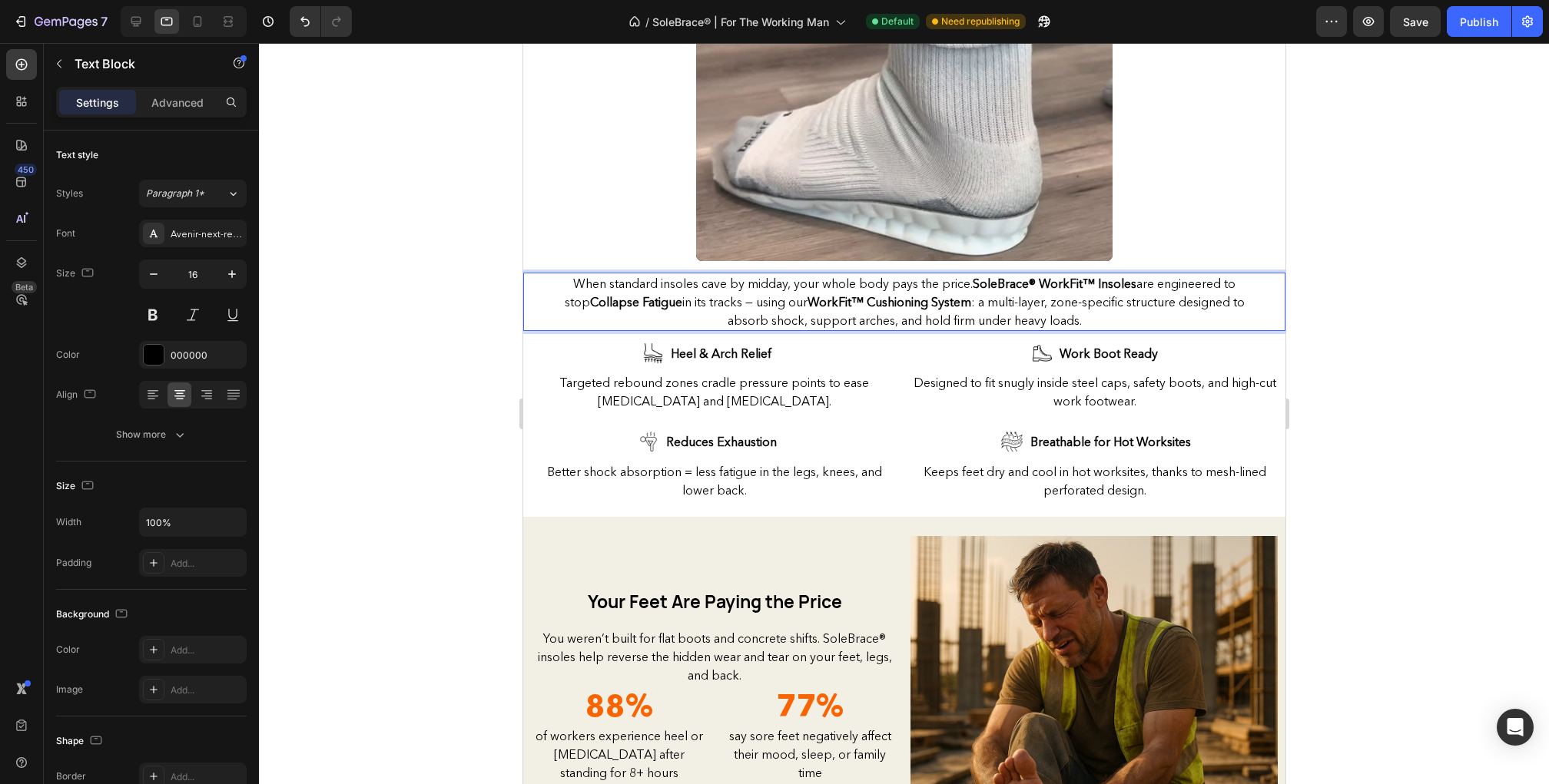
scroll to position [713, 0]
click at [864, 302] on strong "WorkFit™ Cushioning System" at bounding box center [889, 301] width 163 height 16
click at [908, 301] on strong "WorkFit™ cushioning System" at bounding box center [889, 301] width 162 height 16
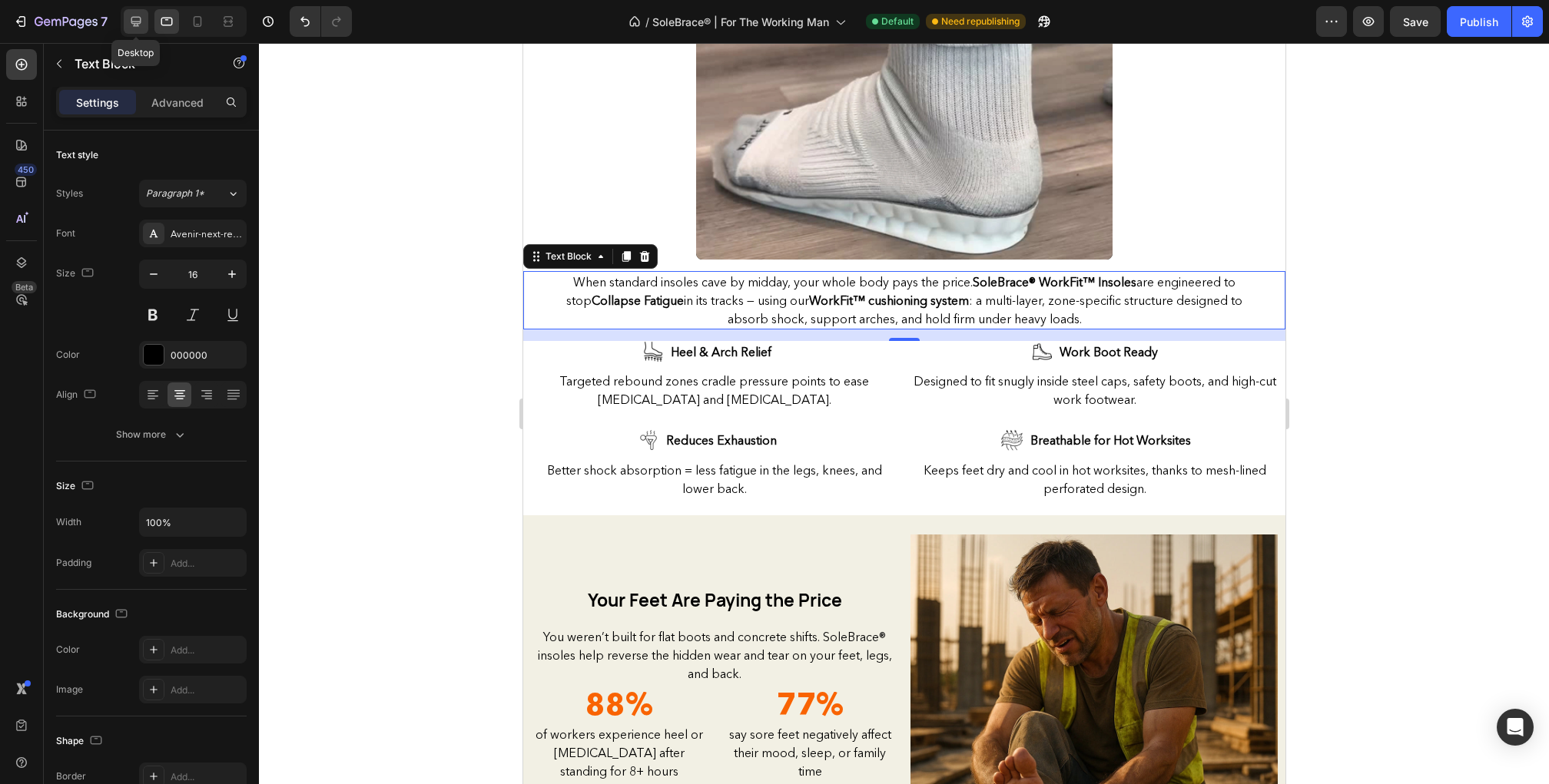
click at [130, 16] on icon at bounding box center [136, 22] width 16 height 16
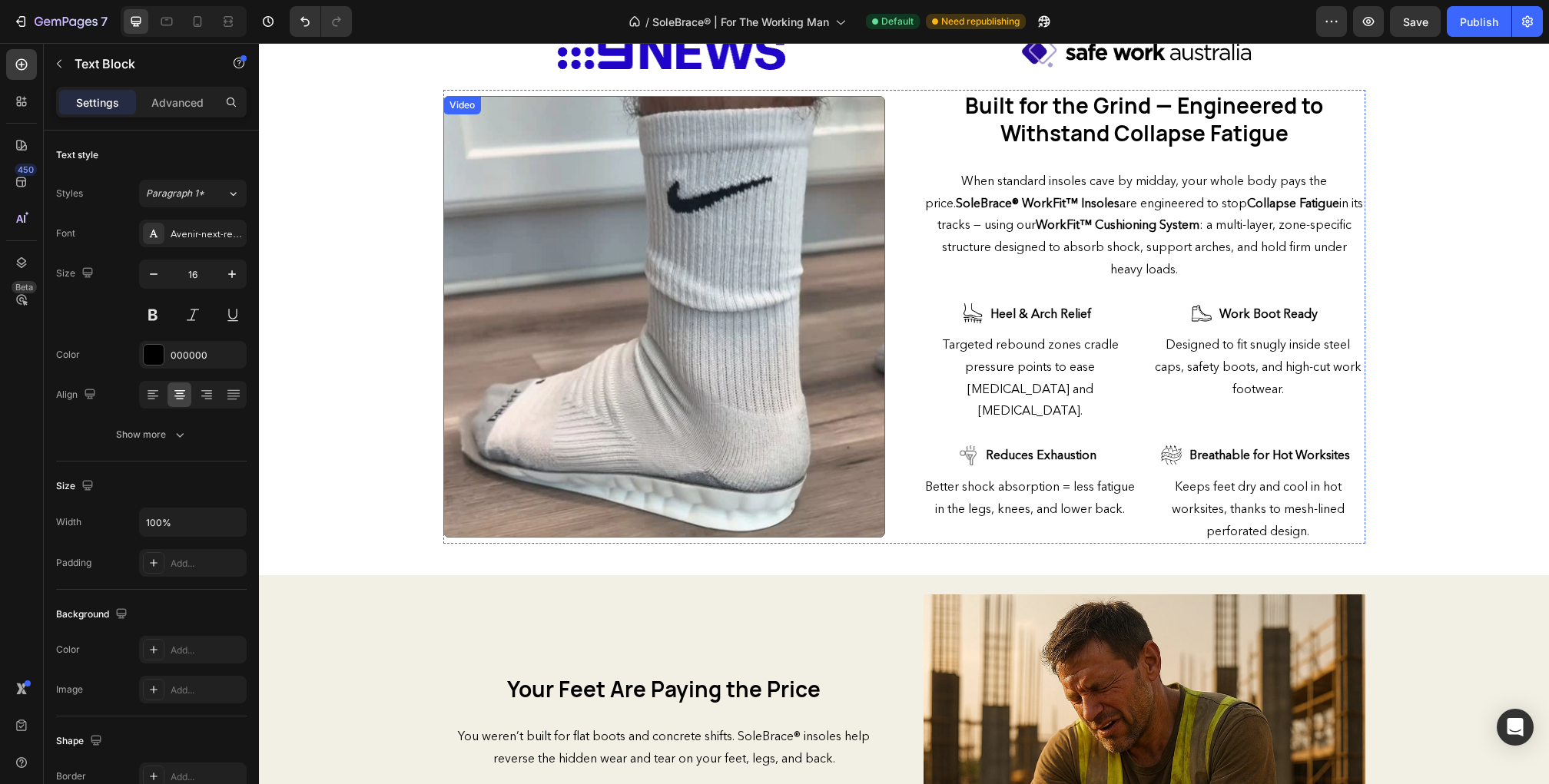
scroll to position [350, 0]
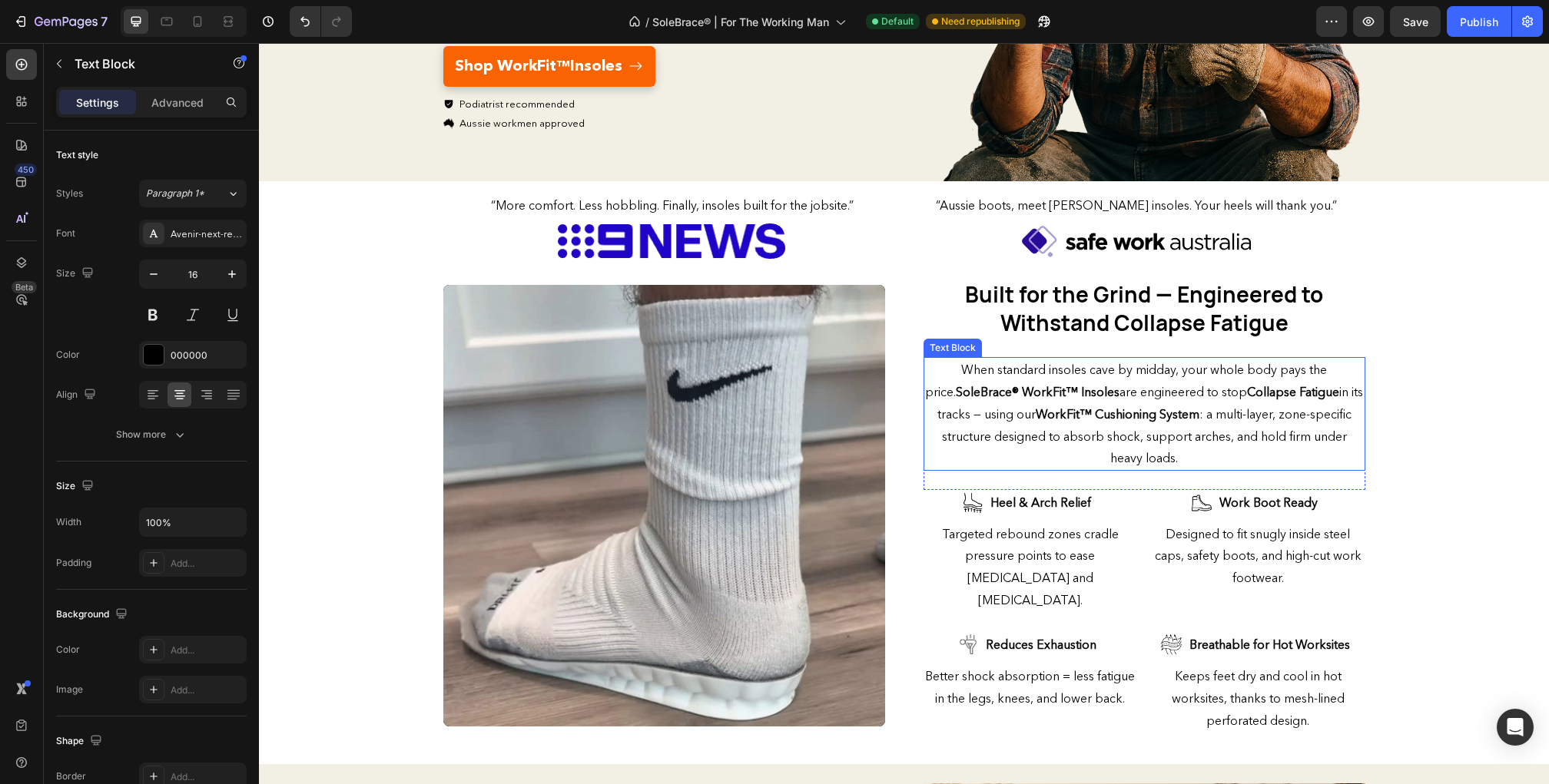
click at [1101, 415] on strong "WorkFit™ Cushioning System" at bounding box center [1117, 414] width 163 height 16
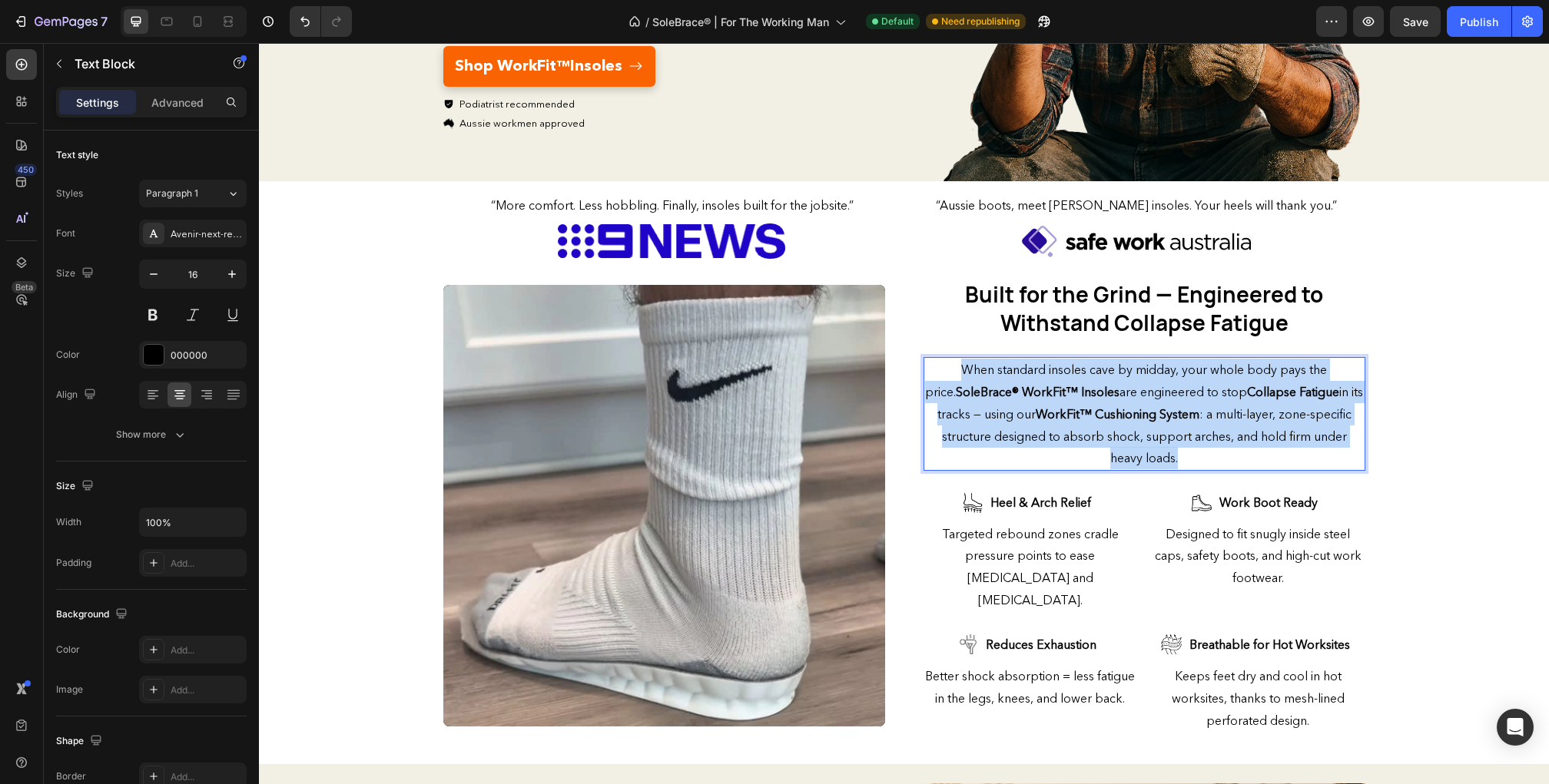
click at [1101, 415] on strong "WorkFit™ Cushioning System" at bounding box center [1117, 414] width 163 height 16
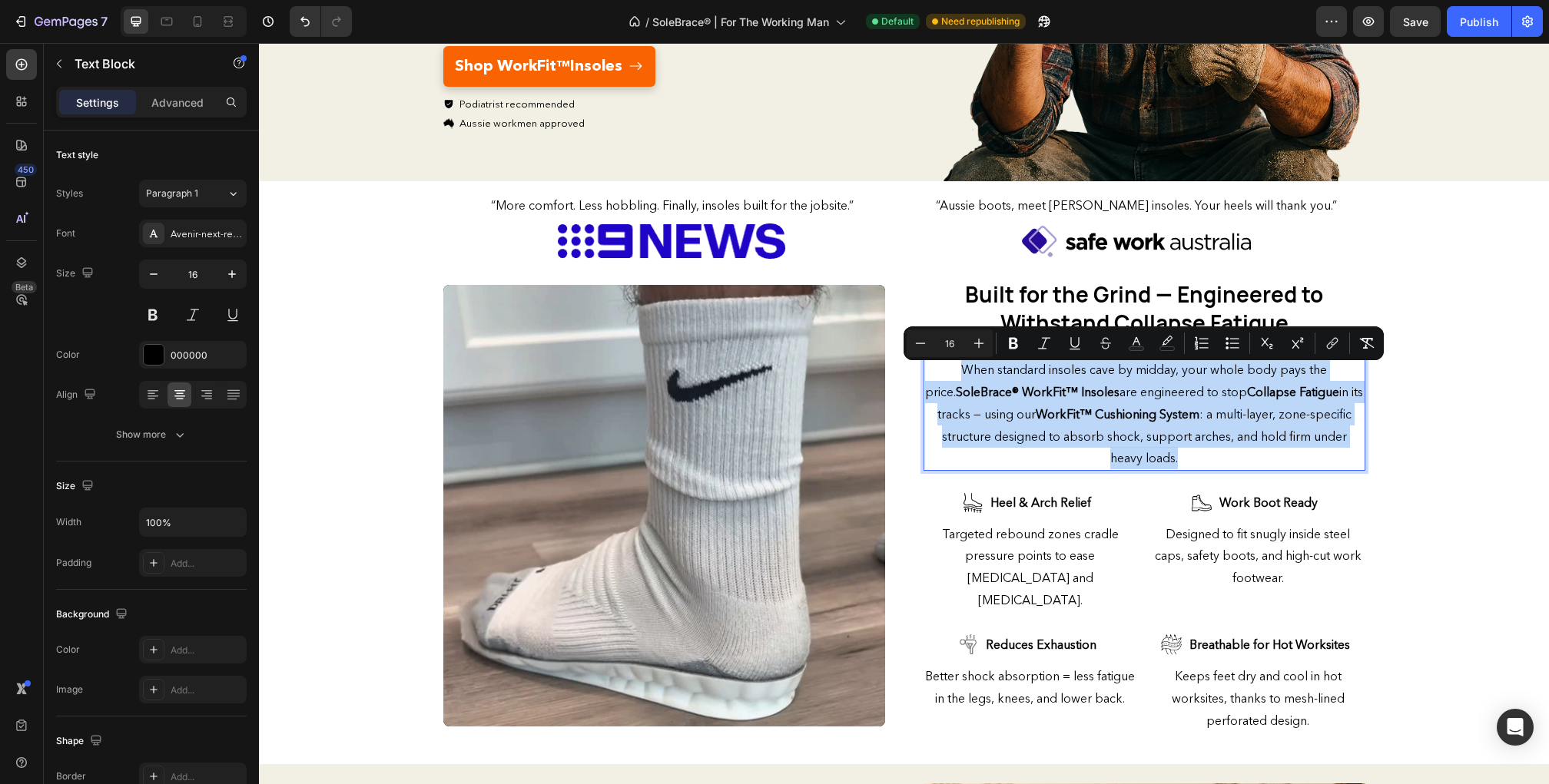
click at [1101, 418] on strong "WorkFit™ Cushioning System" at bounding box center [1117, 414] width 163 height 16
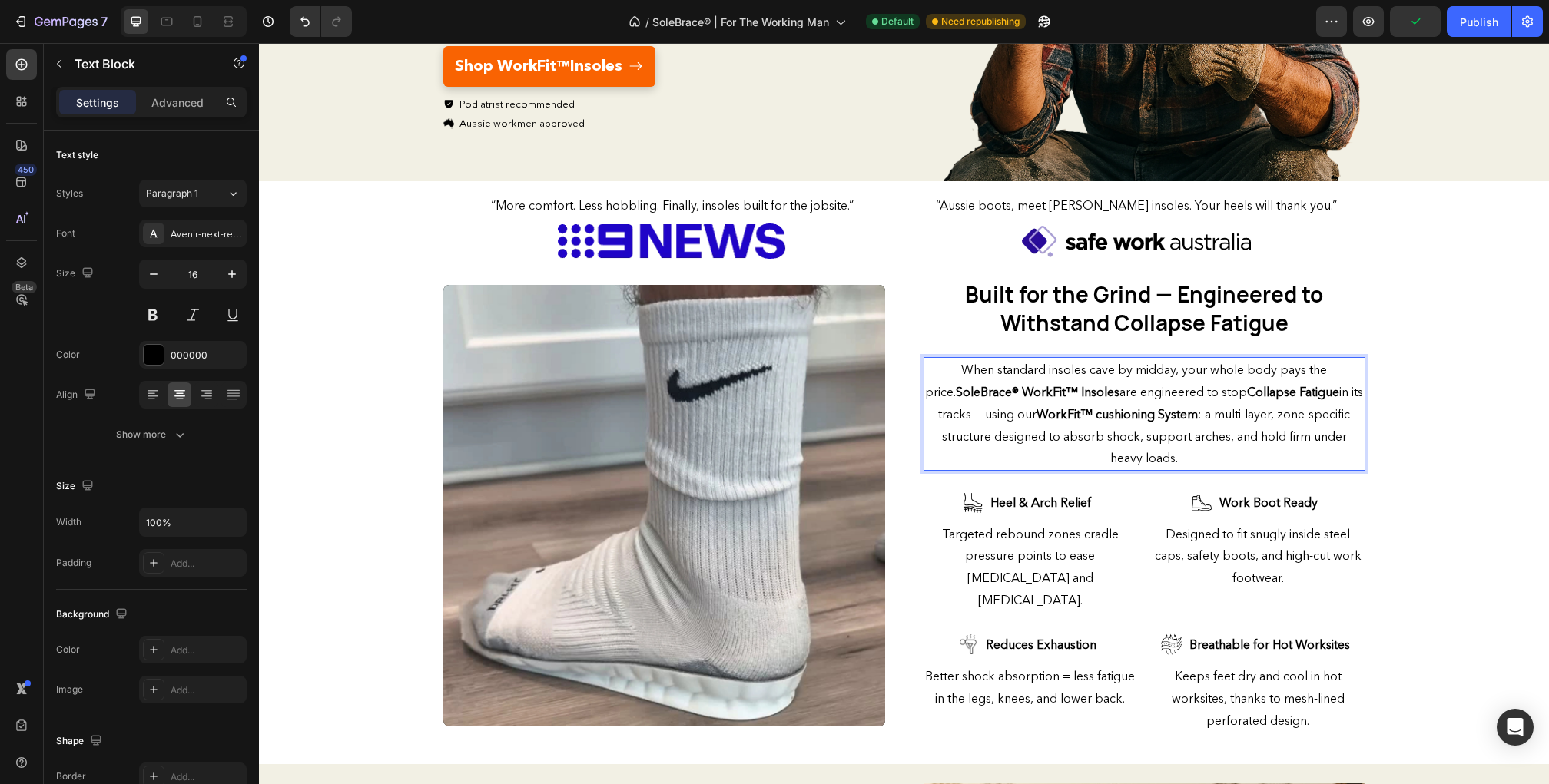
click at [1165, 421] on strong "WorkFit™ cushioning System" at bounding box center [1117, 414] width 162 height 16
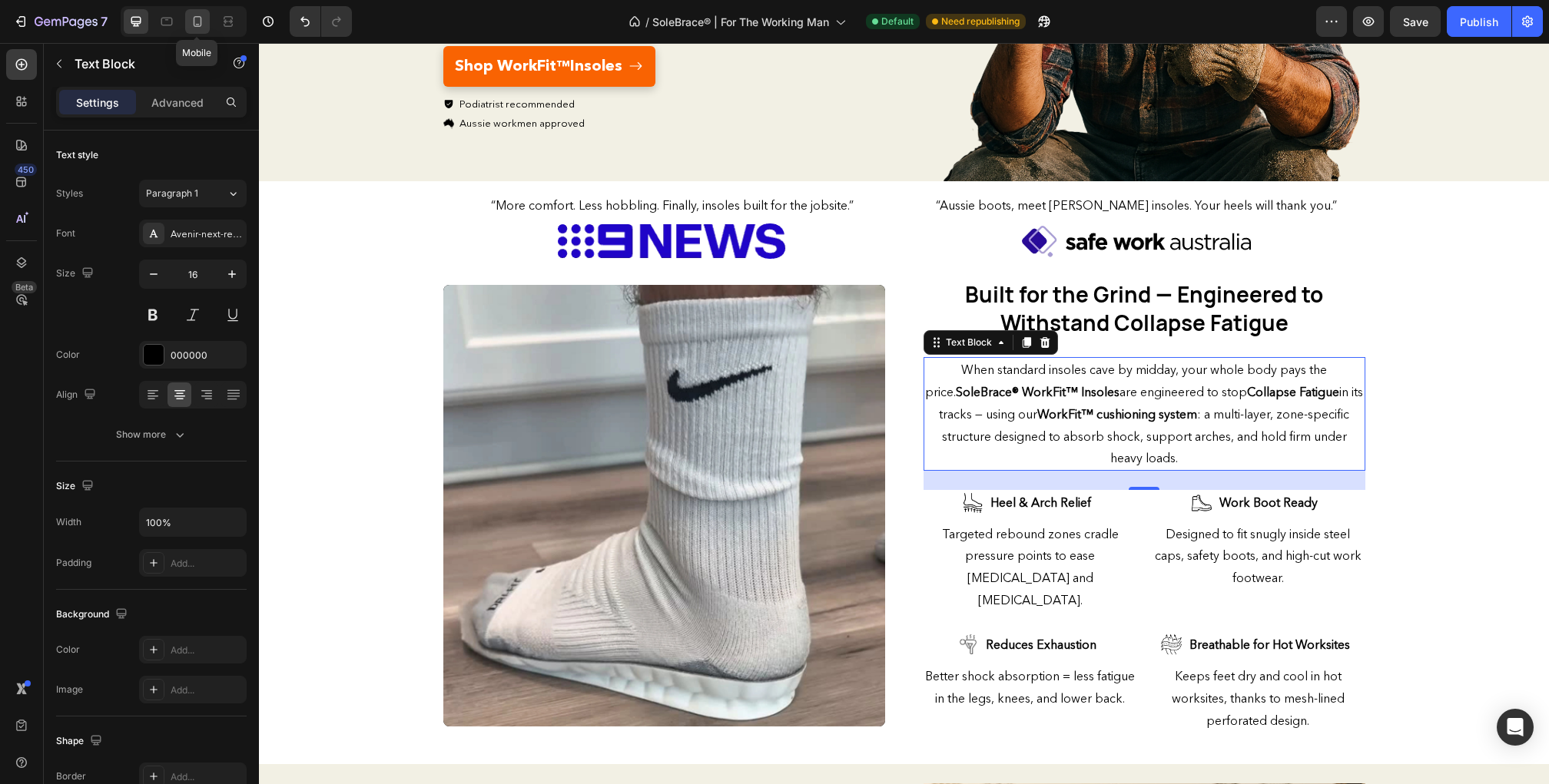
click at [199, 27] on icon at bounding box center [198, 22] width 16 height 16
type input "14"
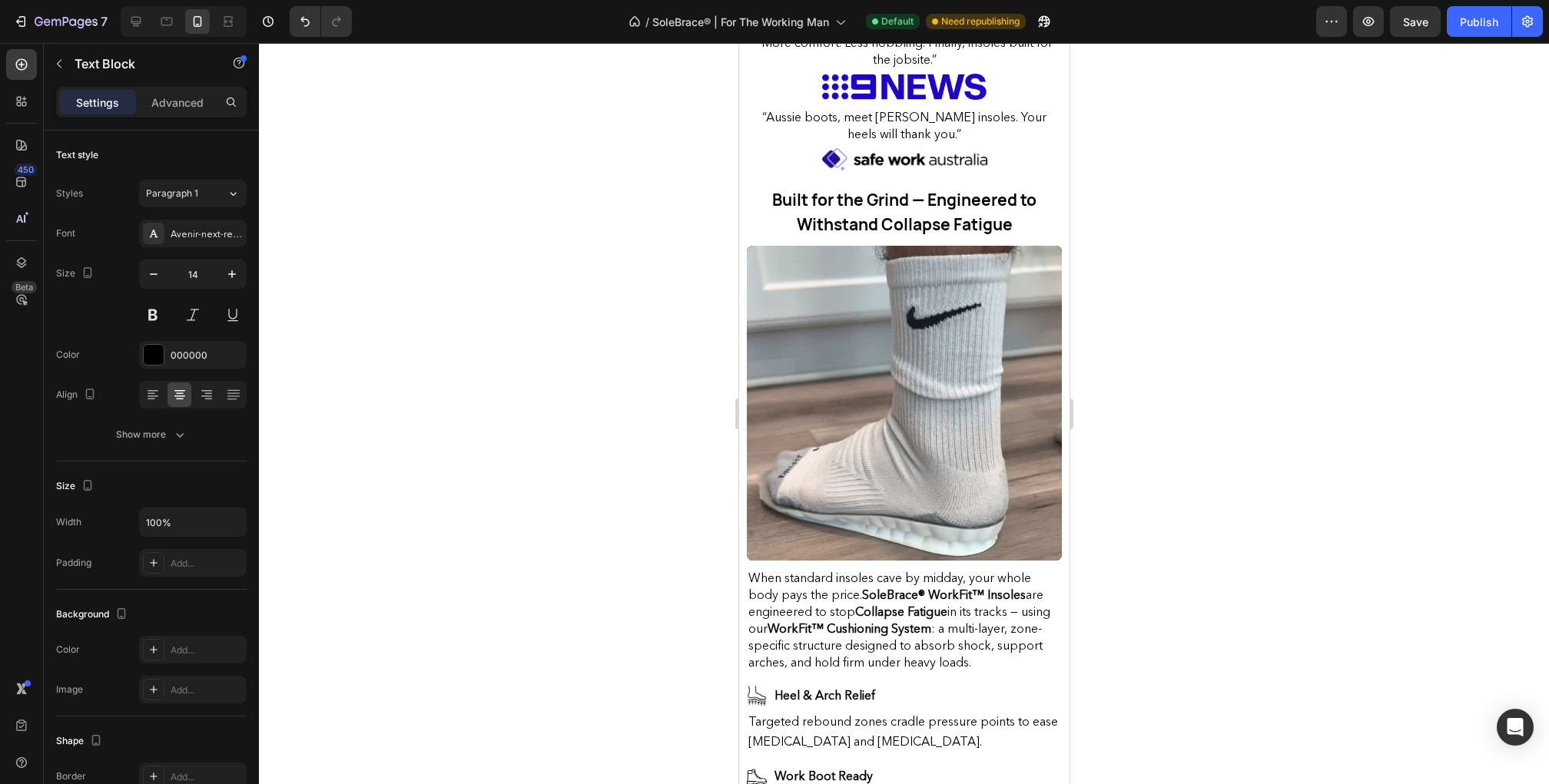
scroll to position [797, 0]
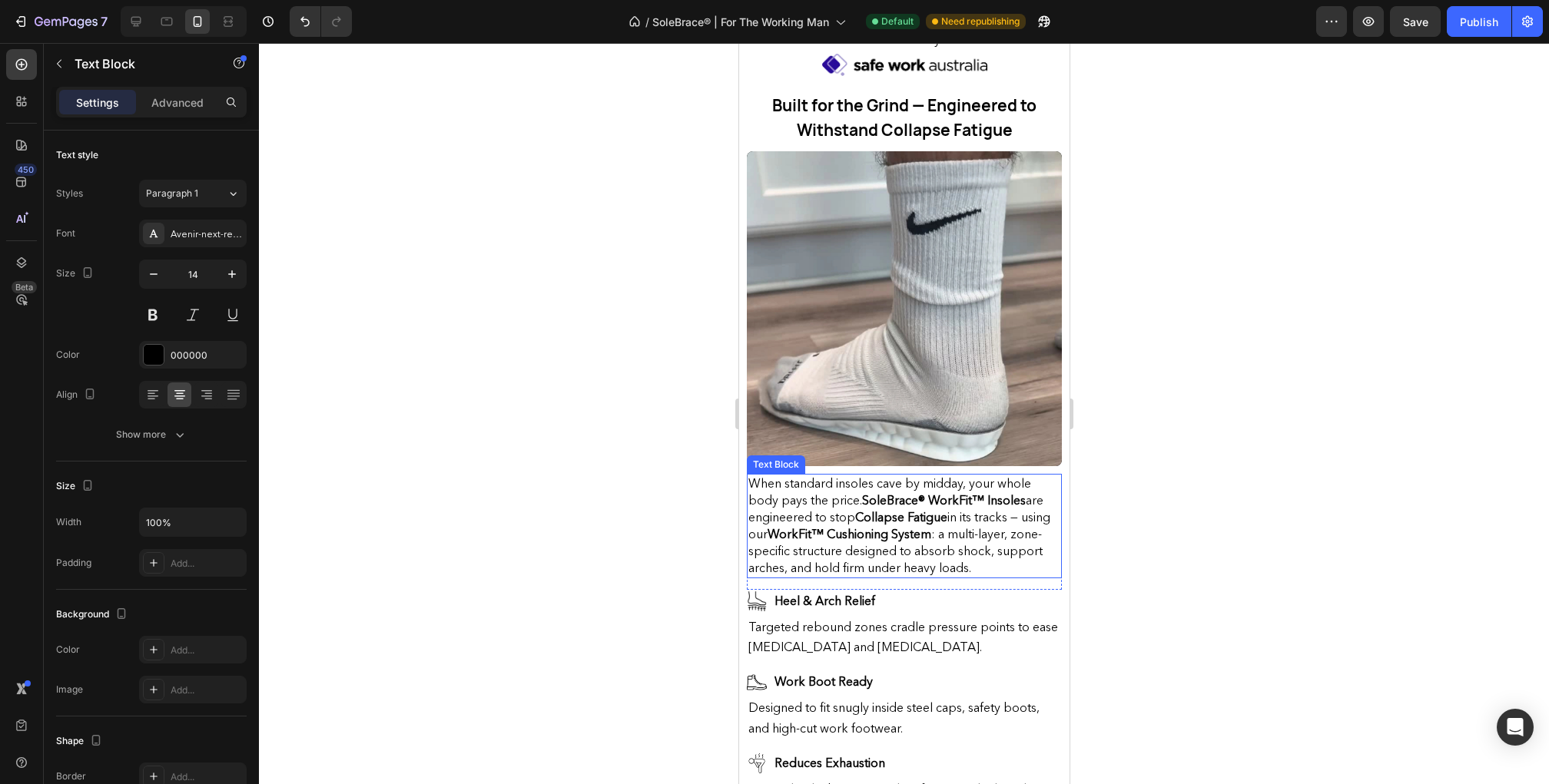
click at [865, 530] on strong "WorkFit™ Cushioning System" at bounding box center [849, 534] width 163 height 16
click at [868, 530] on strong "WorkFit™ Cushioning System" at bounding box center [849, 534] width 163 height 16
click at [928, 536] on strong "WorkFit™ cushioning System" at bounding box center [848, 534] width 162 height 16
click at [977, 616] on div "Targeted rebound zones cradle pressure points to ease [MEDICAL_DATA] and [MEDIC…" at bounding box center [903, 637] width 315 height 43
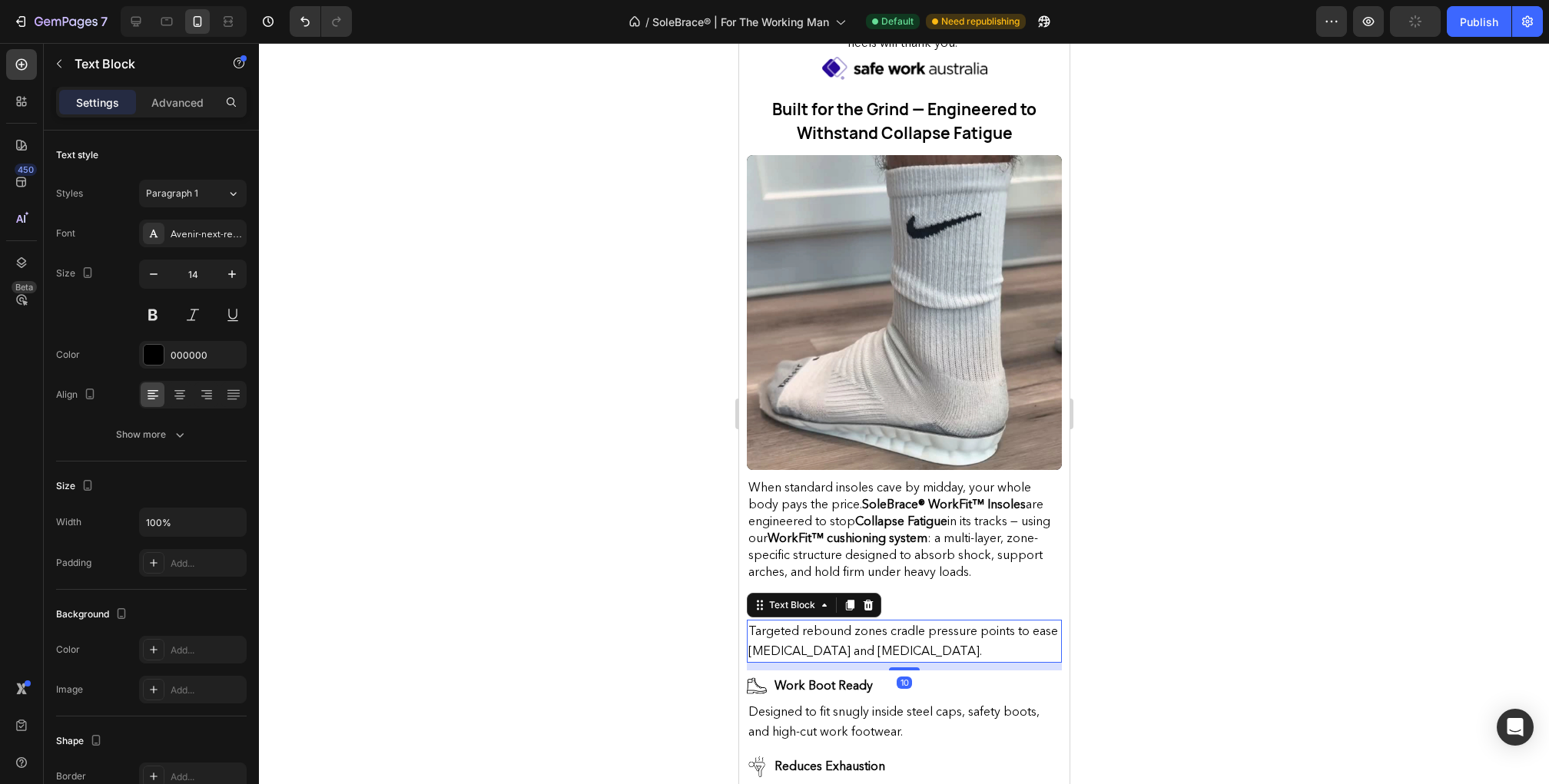
scroll to position [0, 0]
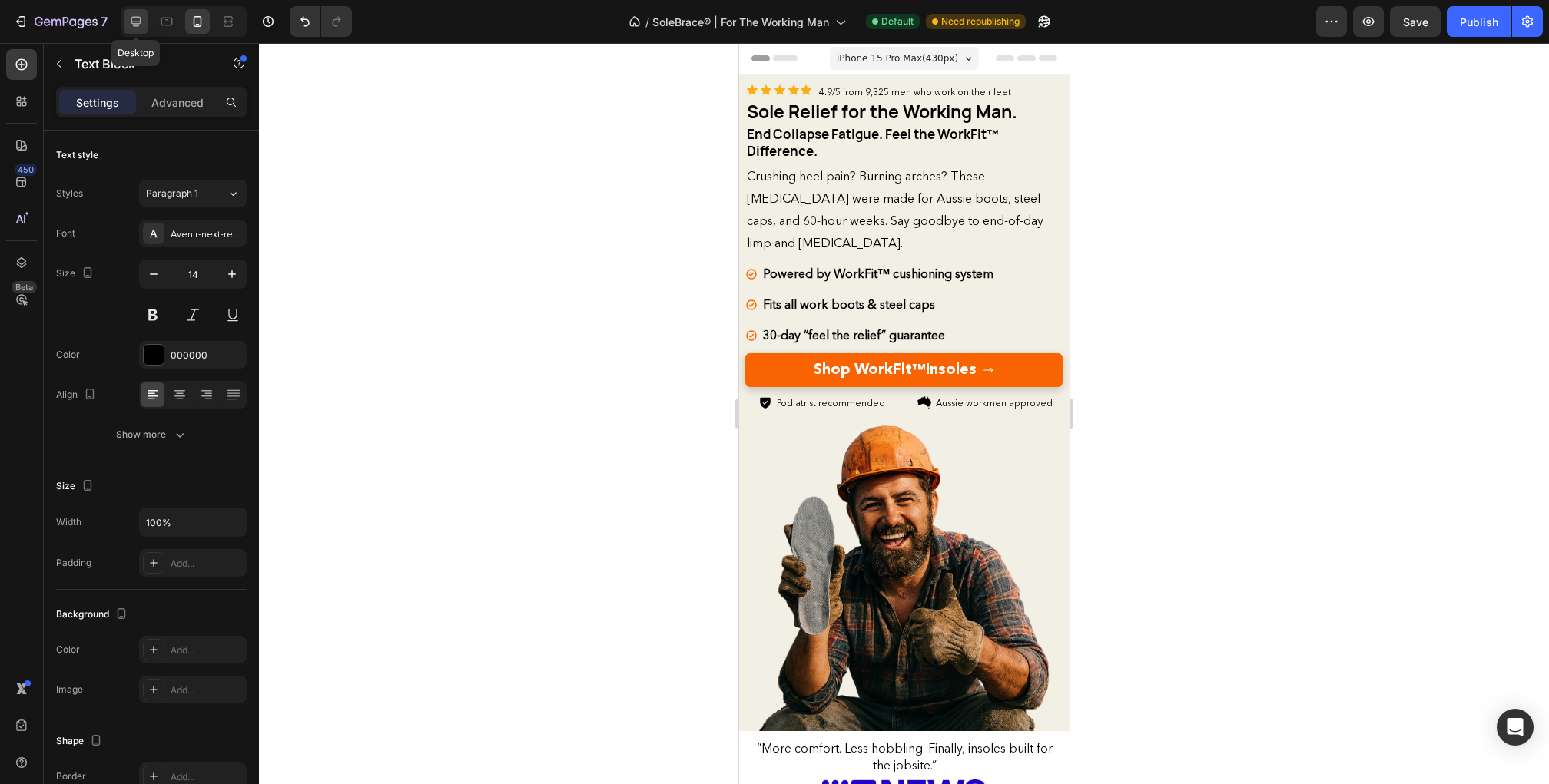
click at [134, 24] on icon at bounding box center [136, 22] width 10 height 10
type input "16"
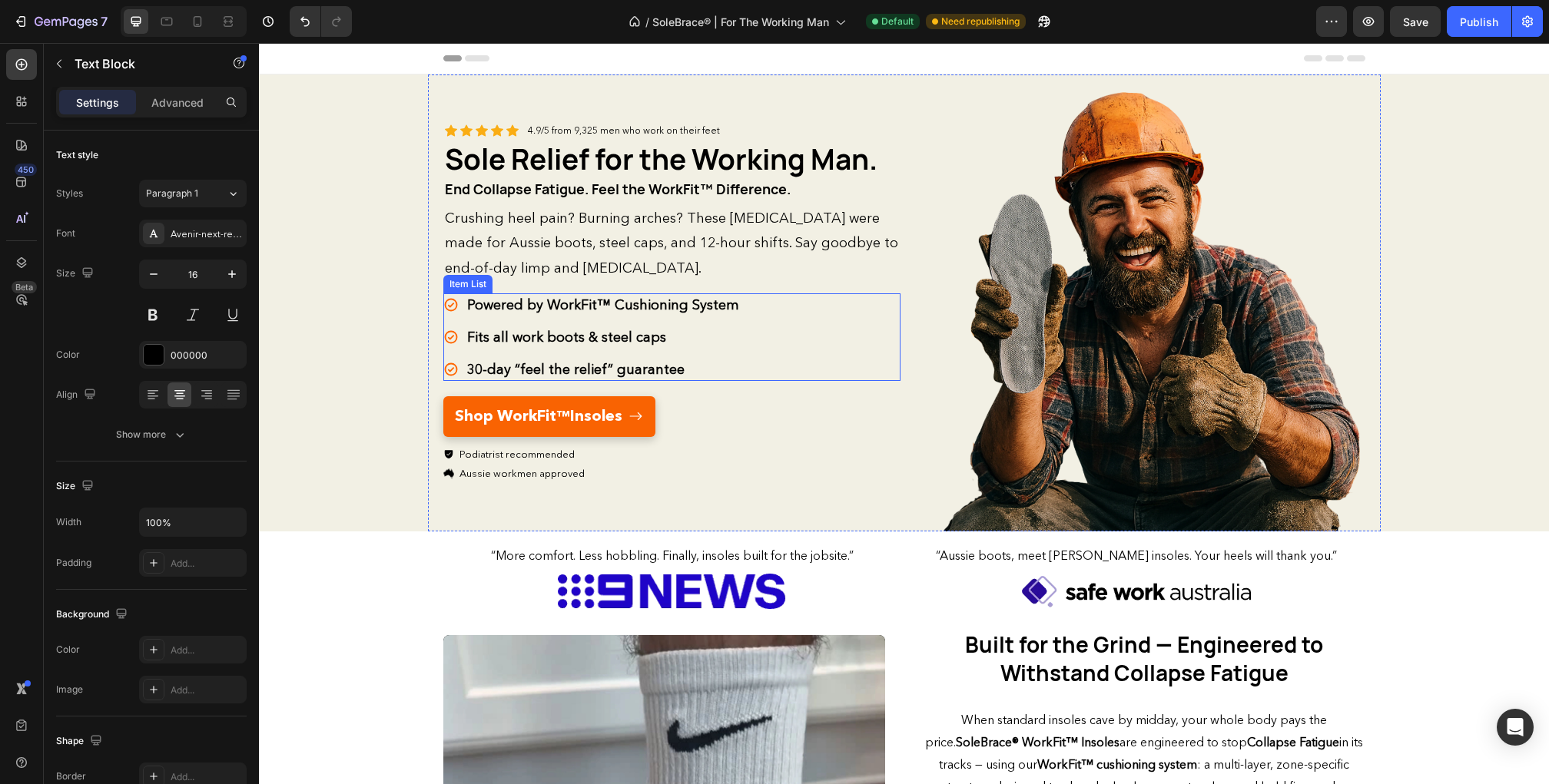
click at [632, 302] on strong "Powered by WorkFit™ Cushioning System" at bounding box center [603, 305] width 272 height 17
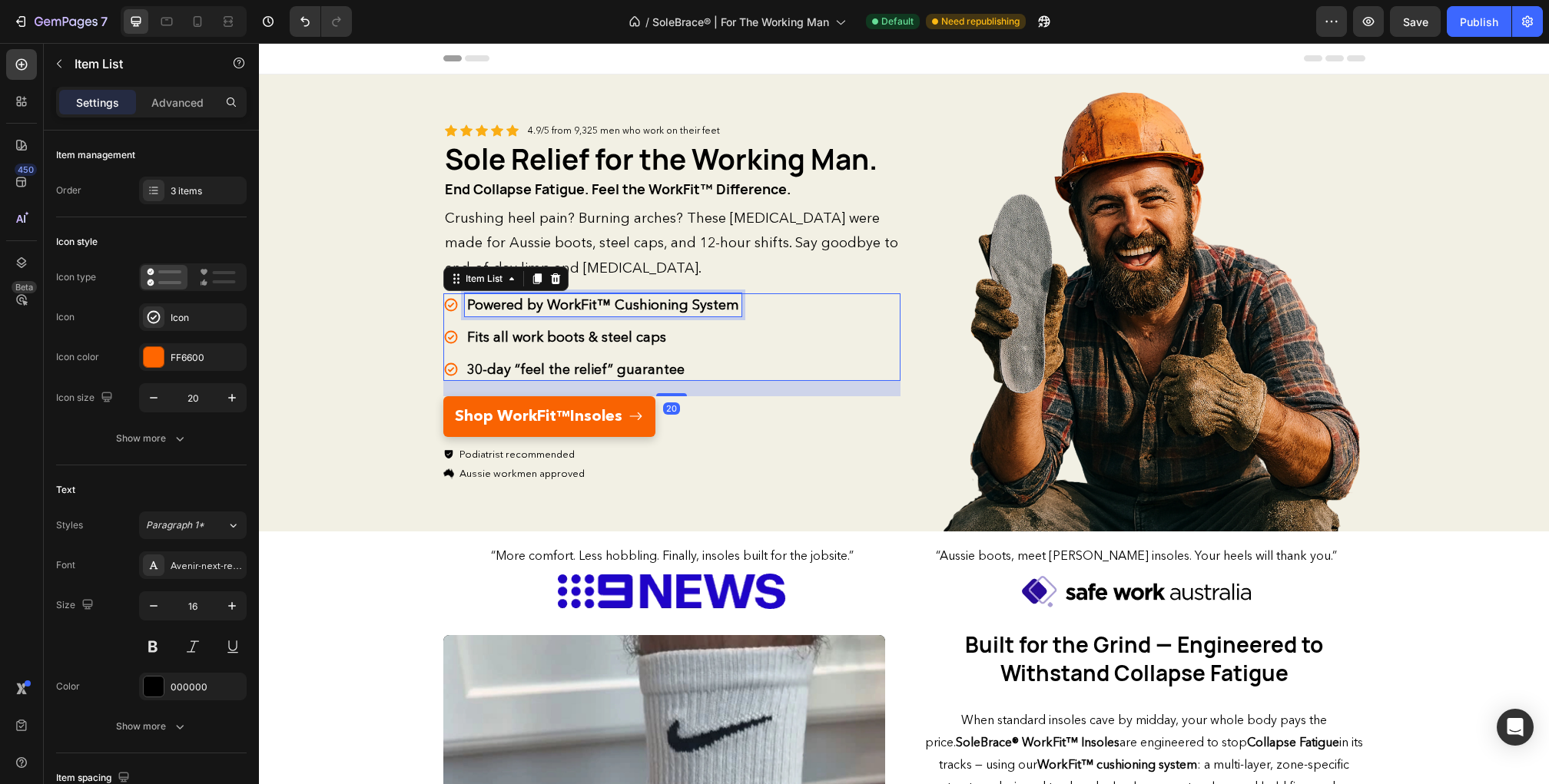
click at [618, 304] on strong "Powered by WorkFit™ Cushioning System" at bounding box center [603, 305] width 272 height 17
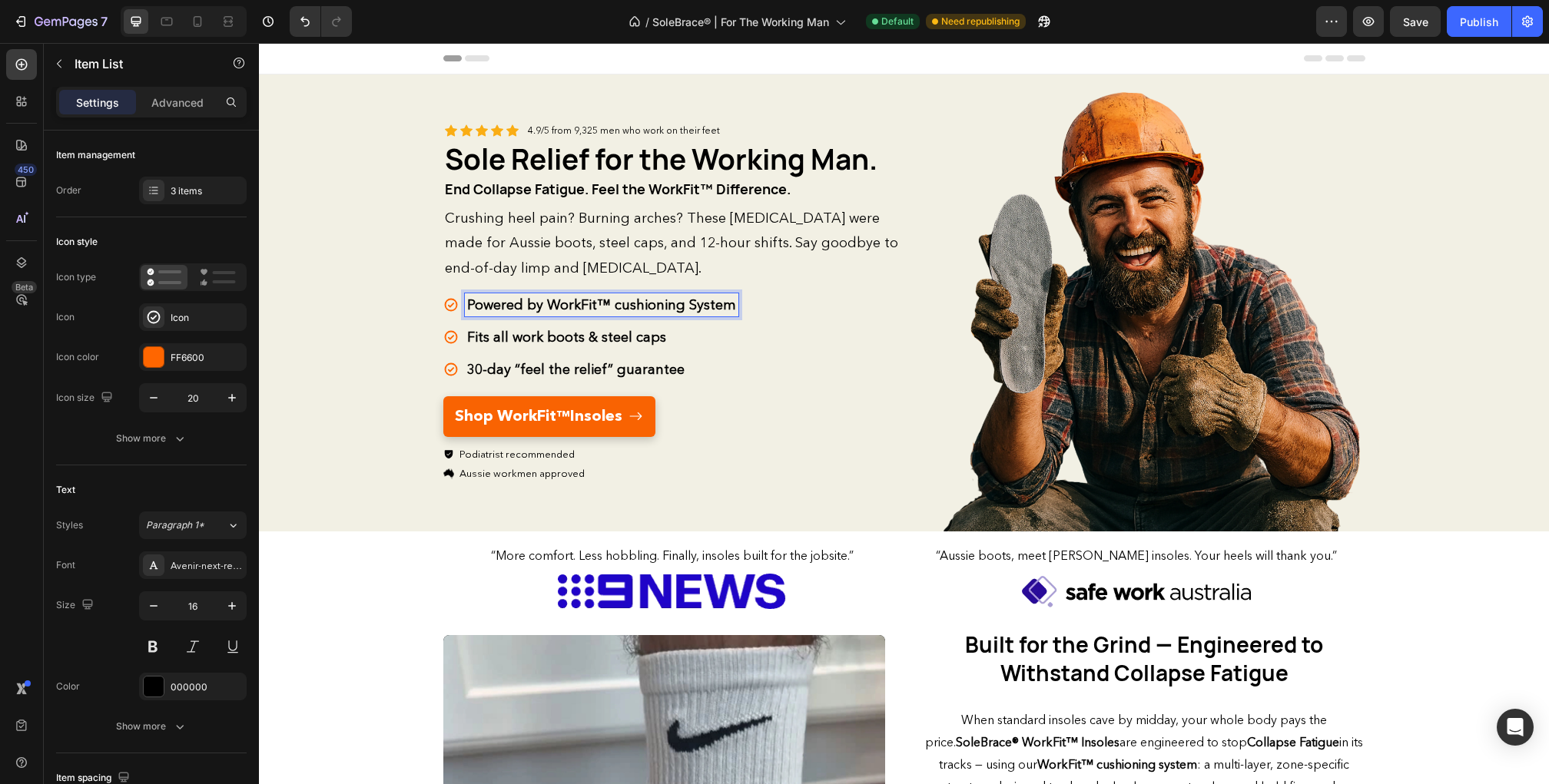
click at [689, 308] on strong "Powered by WorkFit™ cushioning System" at bounding box center [601, 305] width 269 height 17
click at [736, 67] on div "Header" at bounding box center [904, 58] width 922 height 31
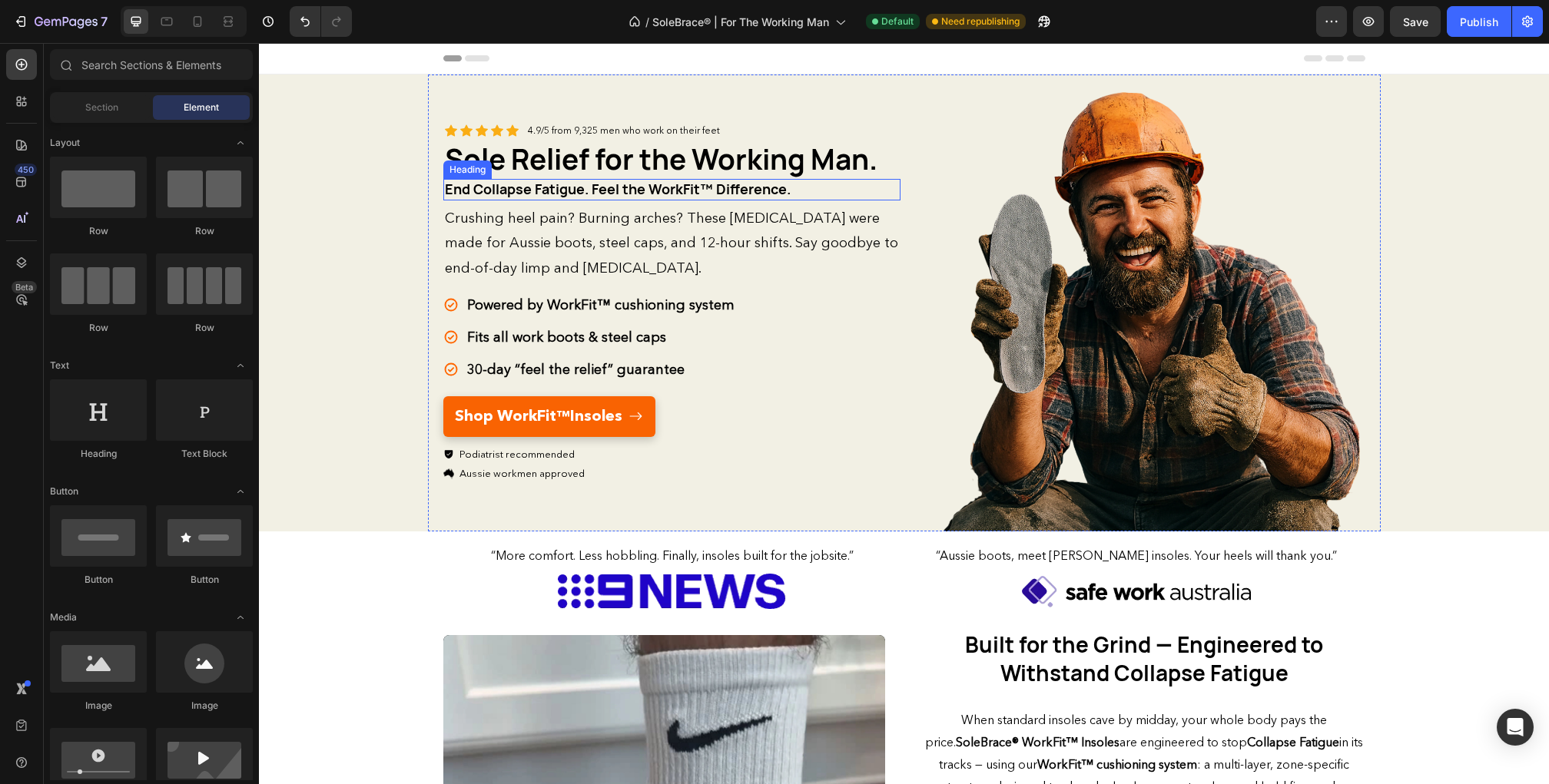
click at [551, 193] on span "End Collapse Fatigue. Feel the WorkFit™ Difference." at bounding box center [618, 188] width 345 height 18
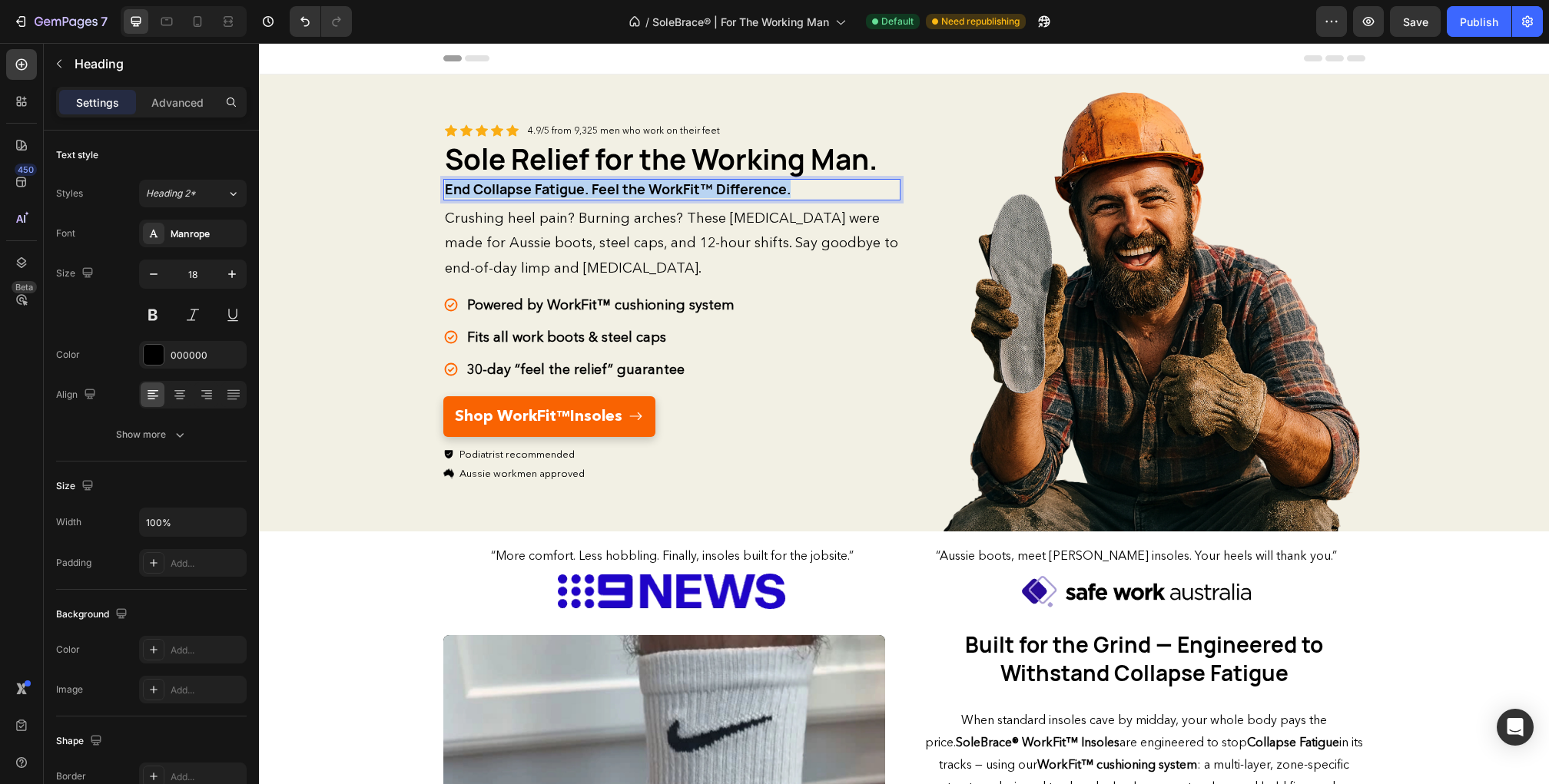
click at [551, 193] on span "End Collapse Fatigue. Feel the WorkFit™ Difference." at bounding box center [618, 188] width 345 height 18
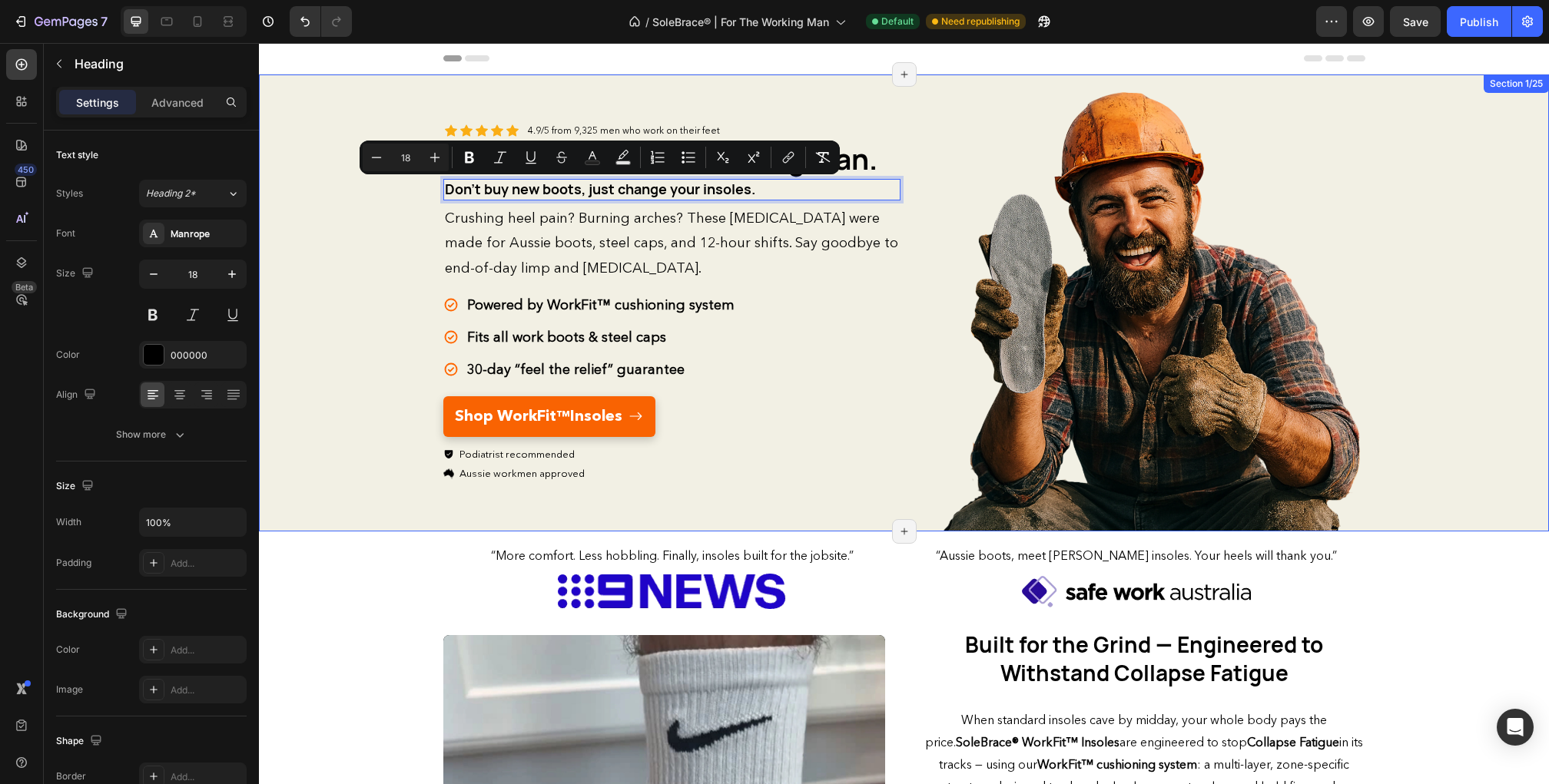
click at [385, 234] on div "Icon Icon Icon Icon Icon Icon List 4.9/5 from 9,325 men who work on their feet …" at bounding box center [904, 303] width 1290 height 457
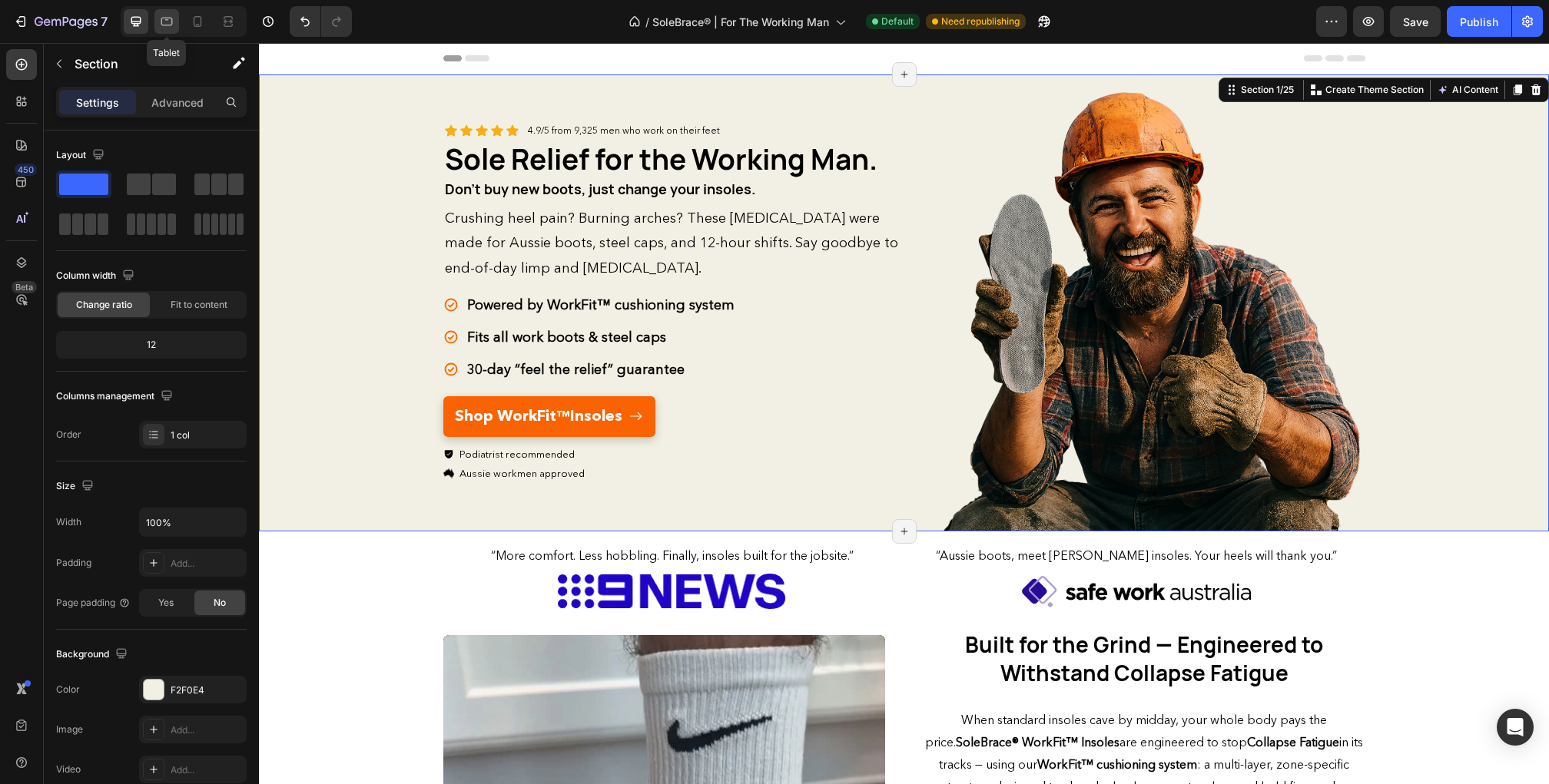
click at [165, 25] on icon at bounding box center [167, 22] width 16 height 16
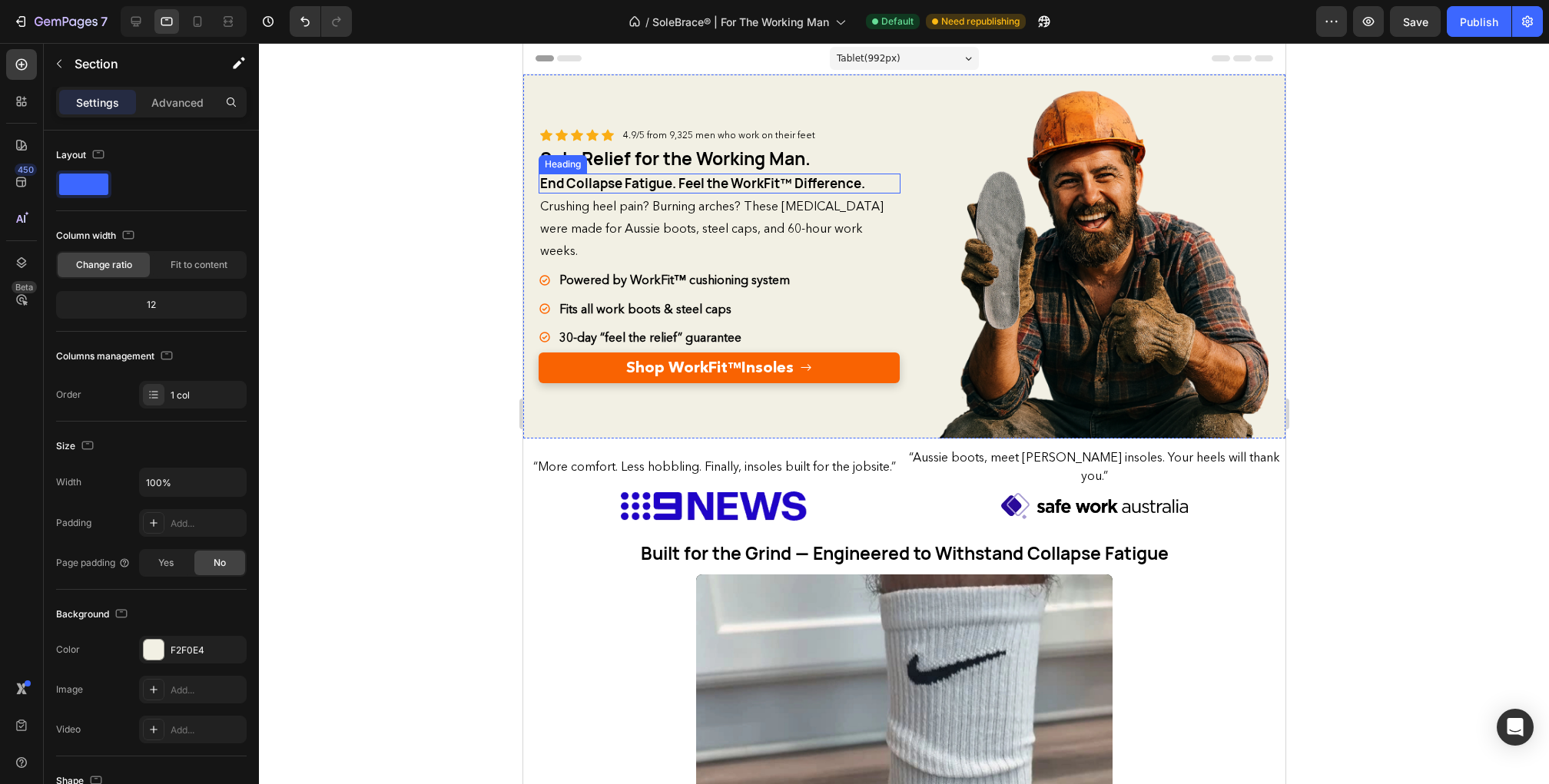
click at [667, 181] on span "End Collapse Fatigue. Feel the WorkFit™ Difference." at bounding box center [702, 183] width 325 height 18
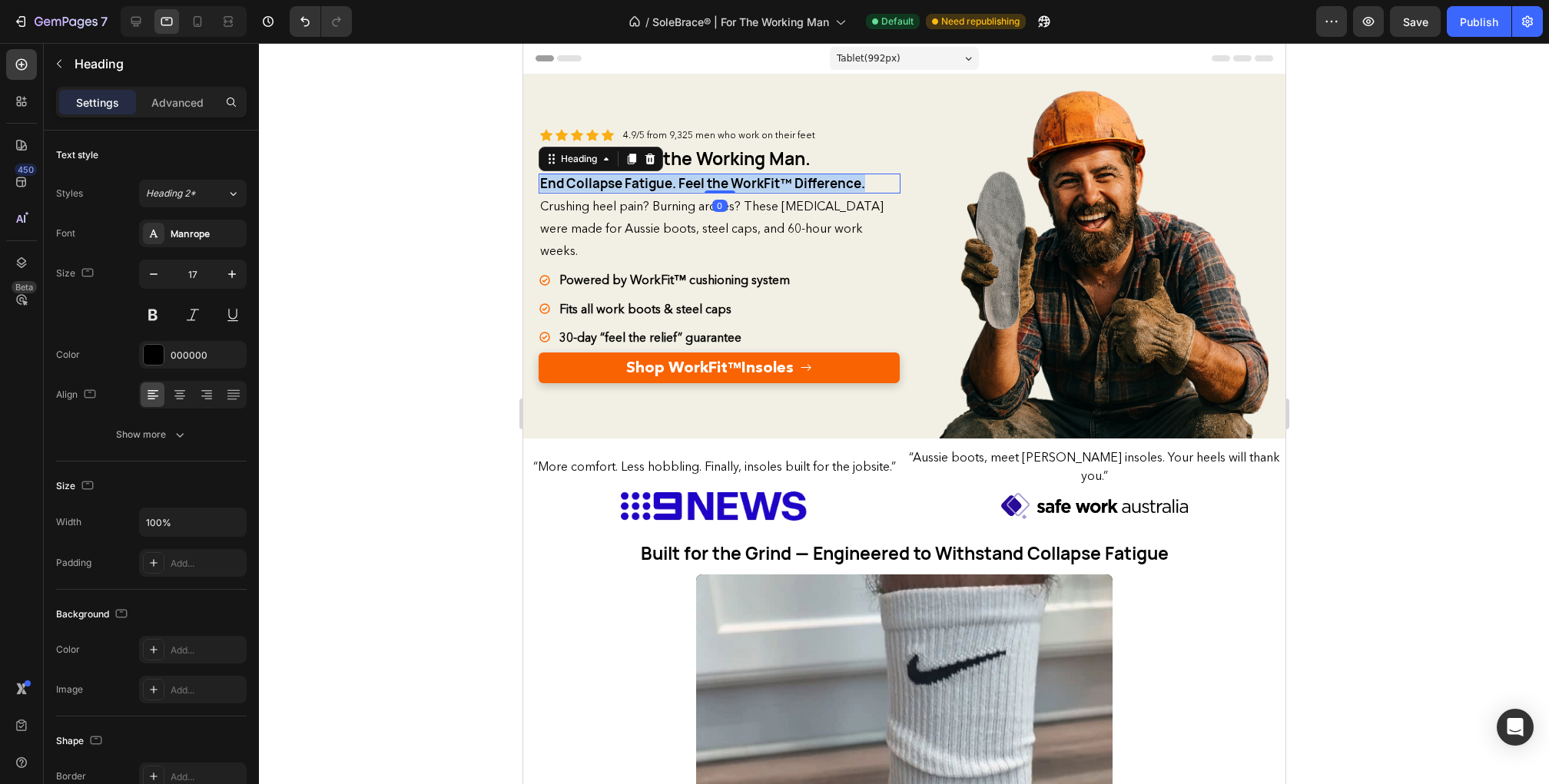
click at [667, 181] on span "End Collapse Fatigue. Feel the WorkFit™ Difference." at bounding box center [702, 183] width 325 height 18
click at [199, 22] on icon at bounding box center [198, 22] width 16 height 16
type input "24"
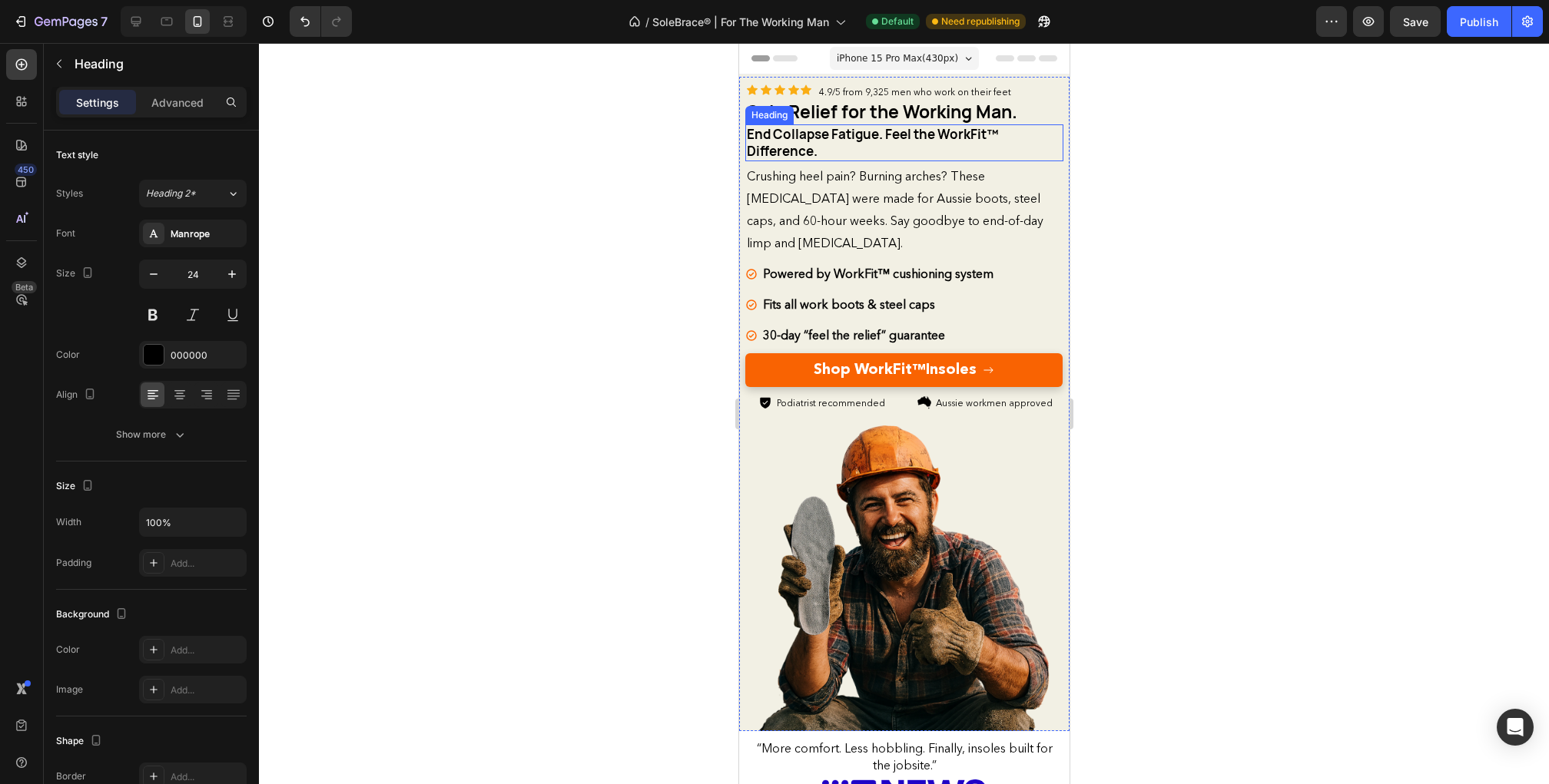
click at [801, 136] on span "End Collapse Fatigue. Feel the WorkFit™ Difference." at bounding box center [871, 143] width 252 height 35
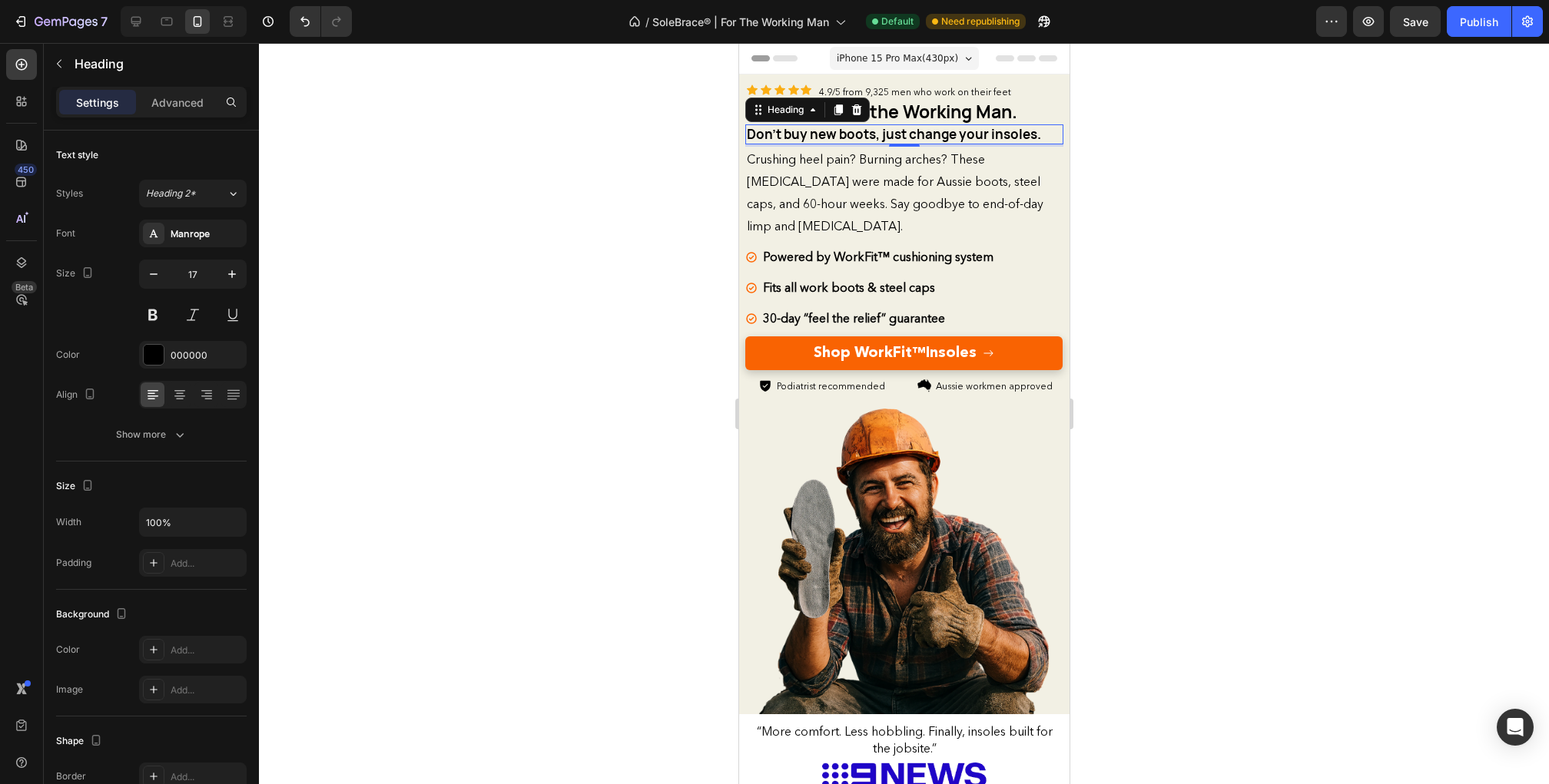
click at [1204, 279] on div at bounding box center [904, 414] width 1290 height 741
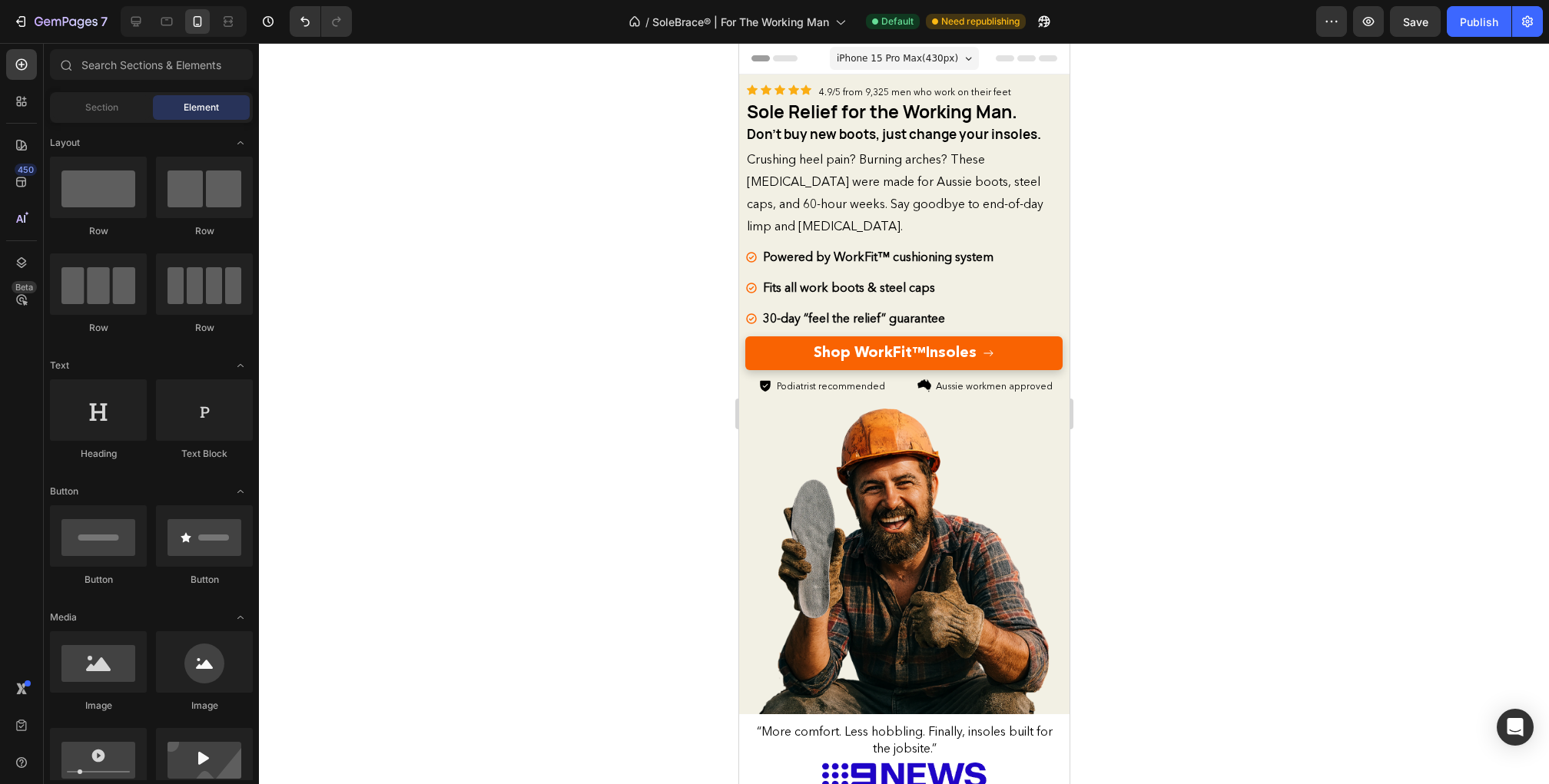
click at [904, 53] on span "iPhone 15 Pro Max ( 430 px)" at bounding box center [897, 59] width 122 height 16
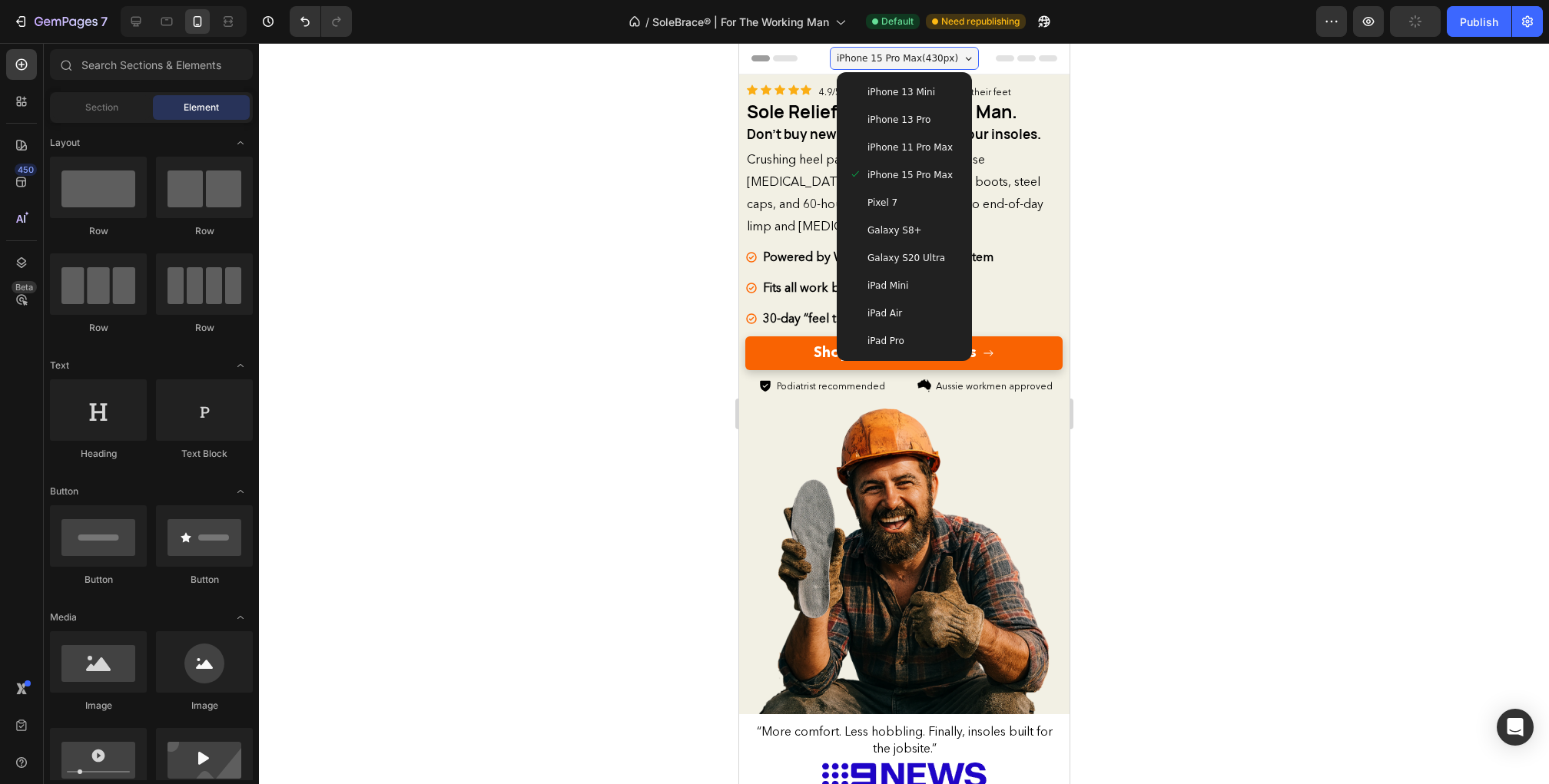
click at [902, 99] on span "iPhone 13 Mini" at bounding box center [901, 93] width 68 height 16
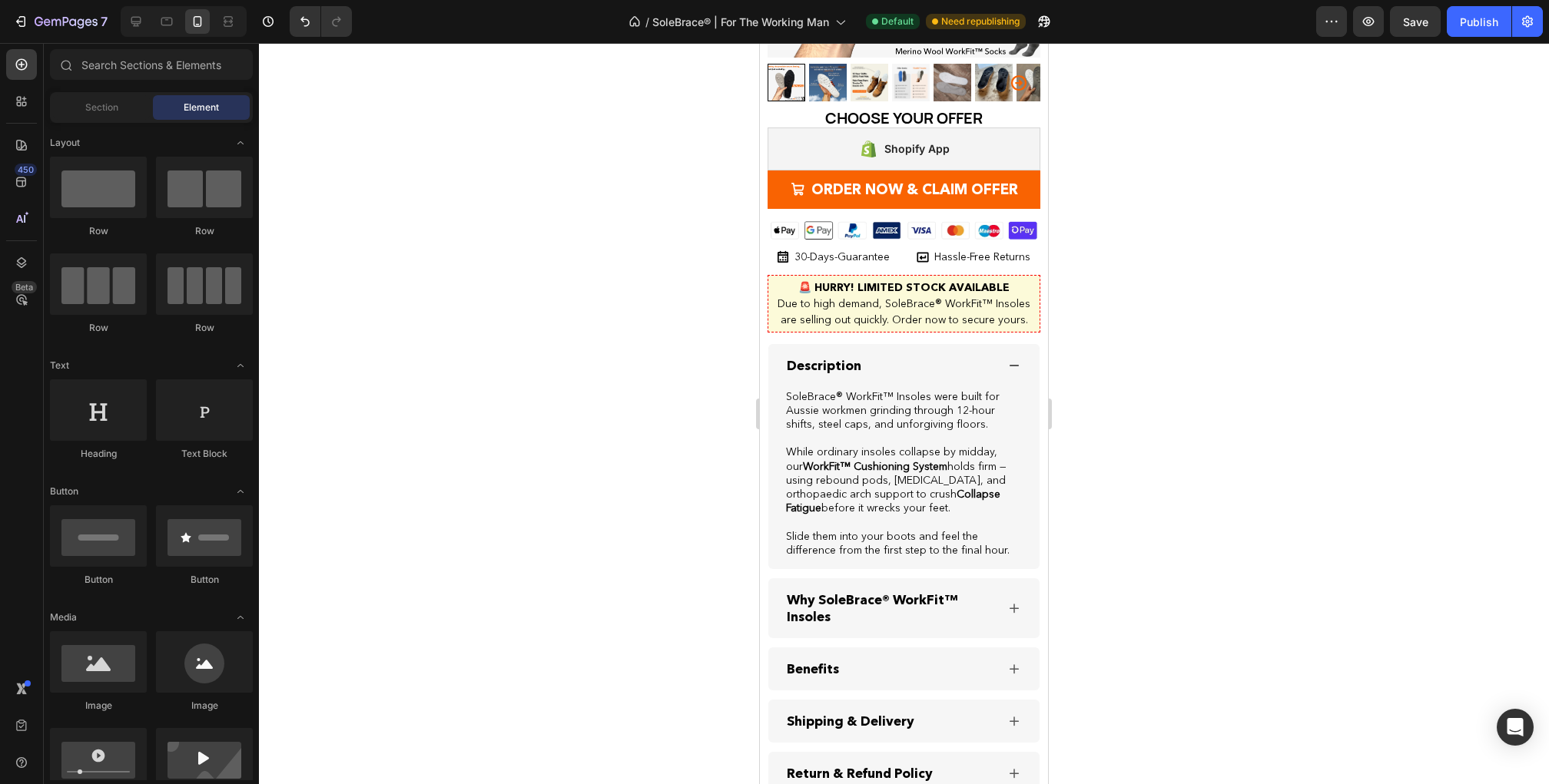
scroll to position [3546, 0]
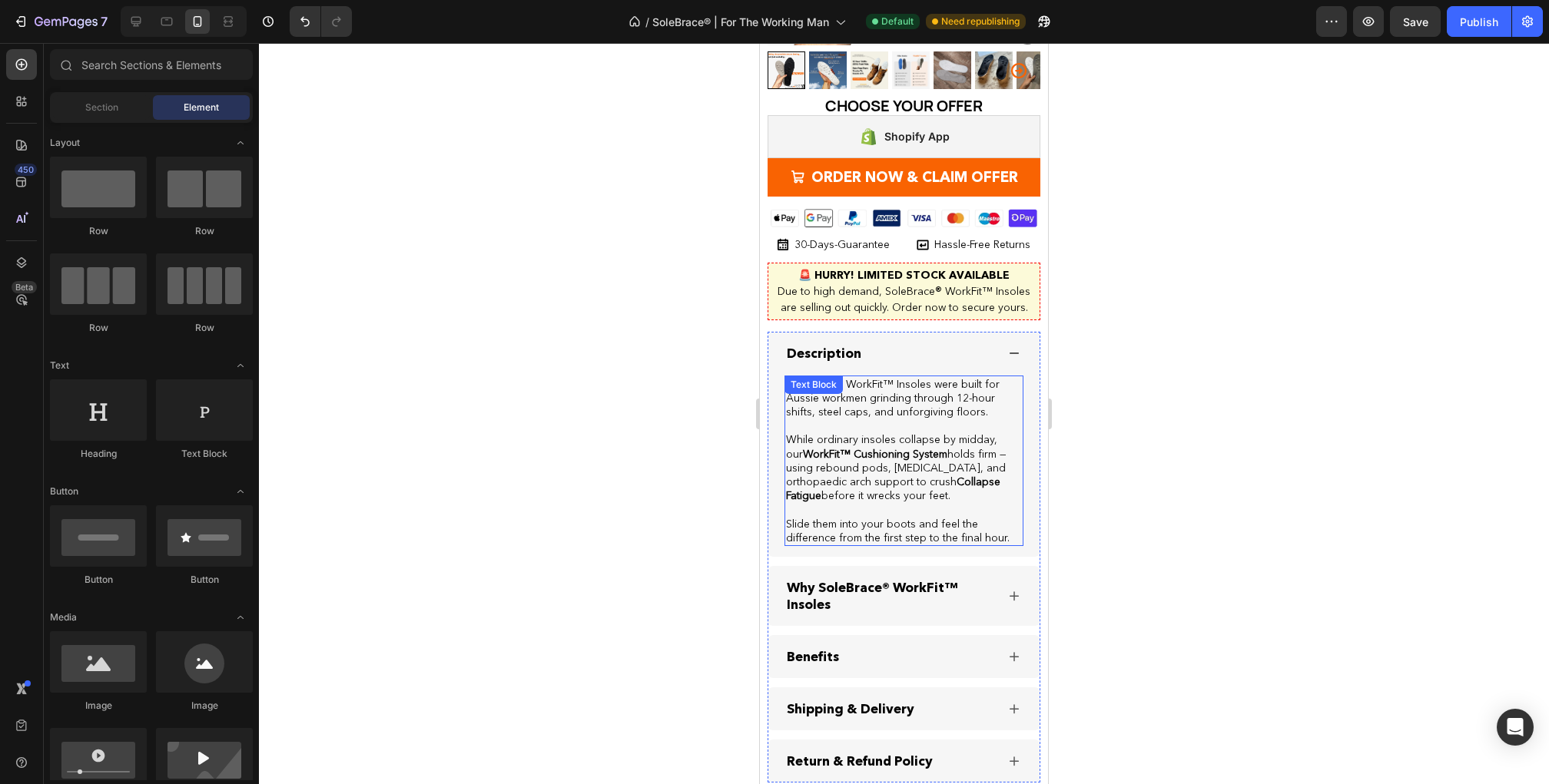
click at [845, 447] on strong "WorkFit™ Cushioning System" at bounding box center [875, 454] width 144 height 14
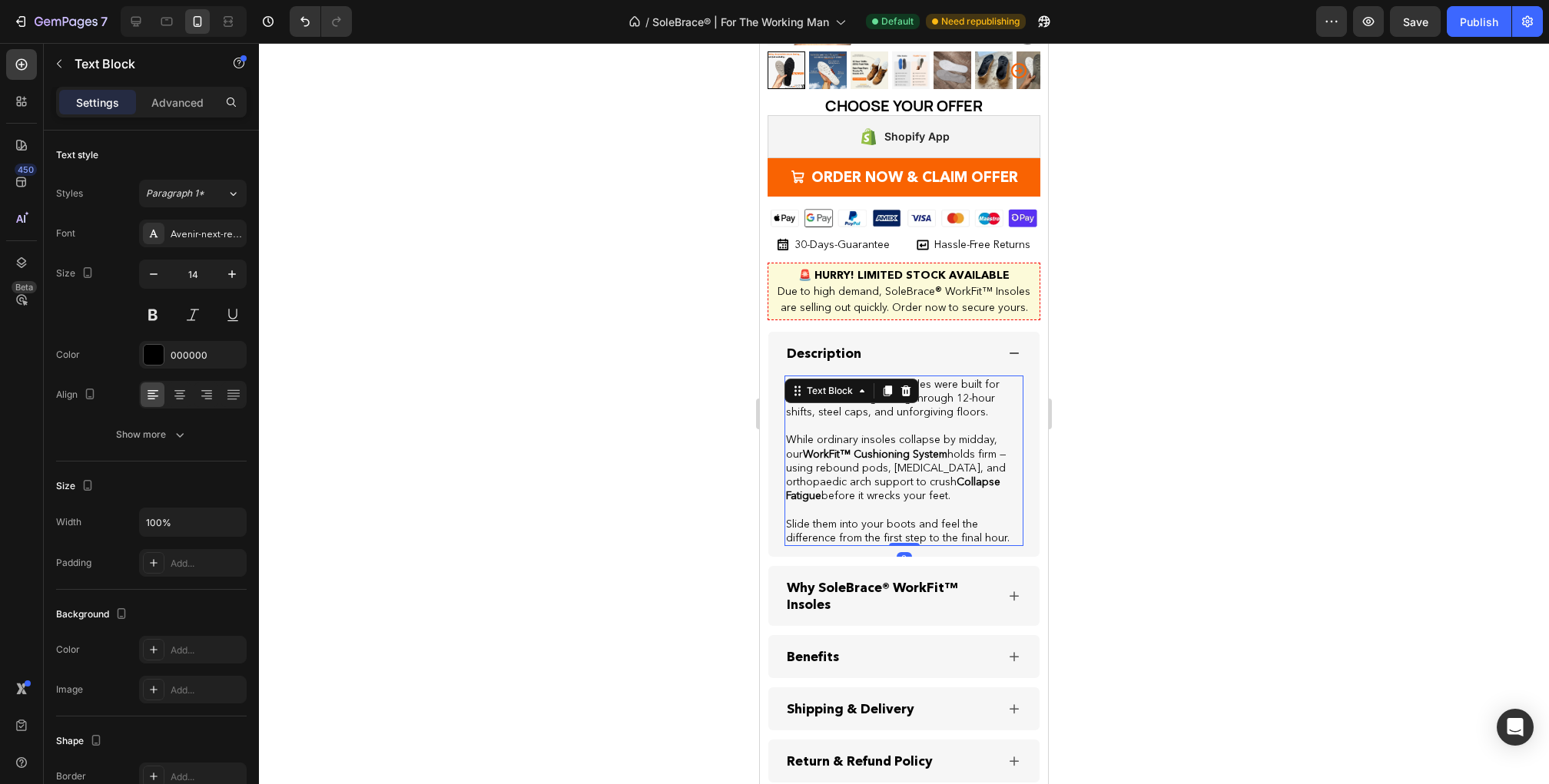
click at [845, 447] on strong "WorkFit™ Cushioning System" at bounding box center [875, 454] width 144 height 14
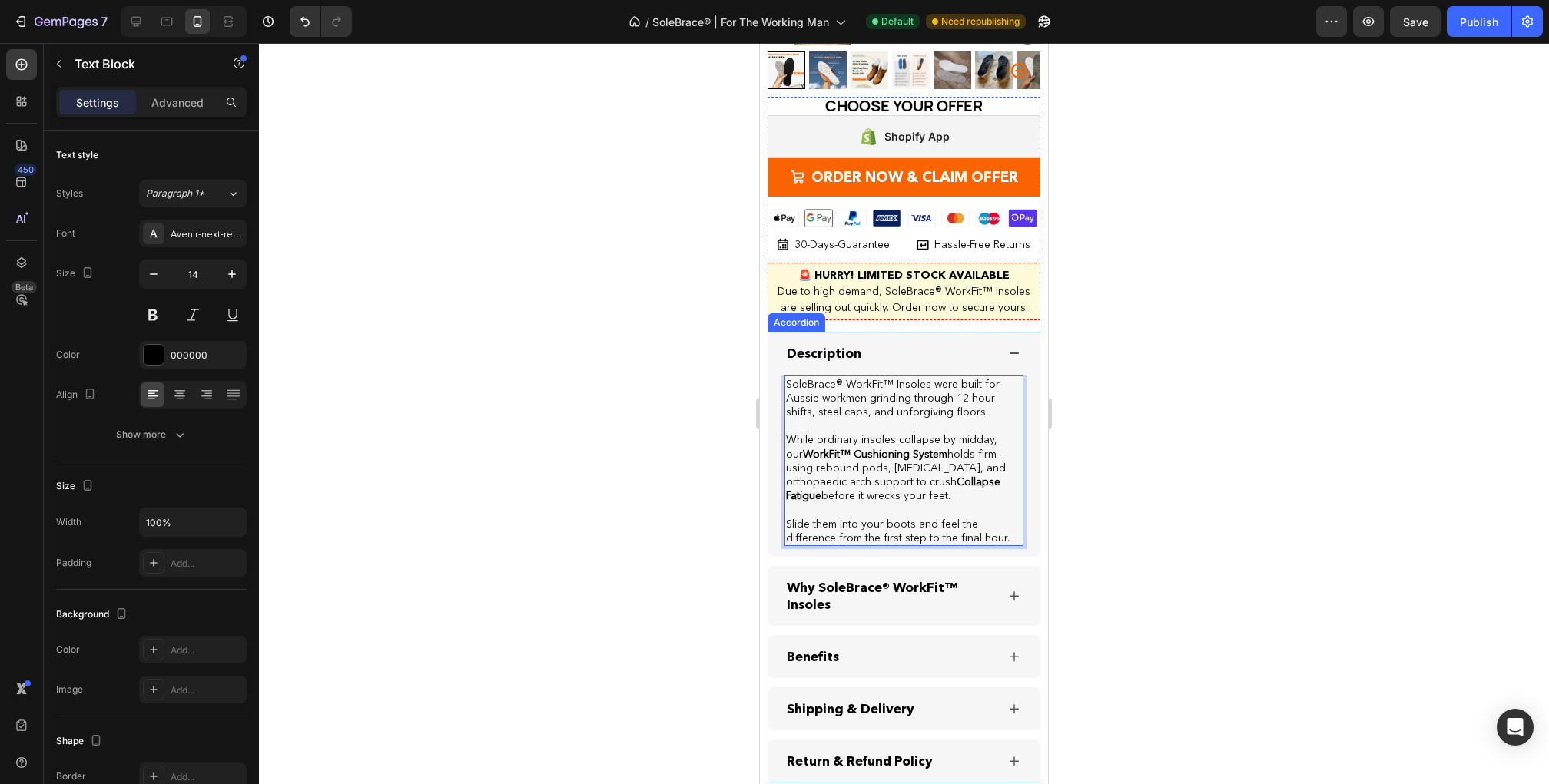
click at [1006, 587] on icon at bounding box center [1014, 596] width 18 height 19
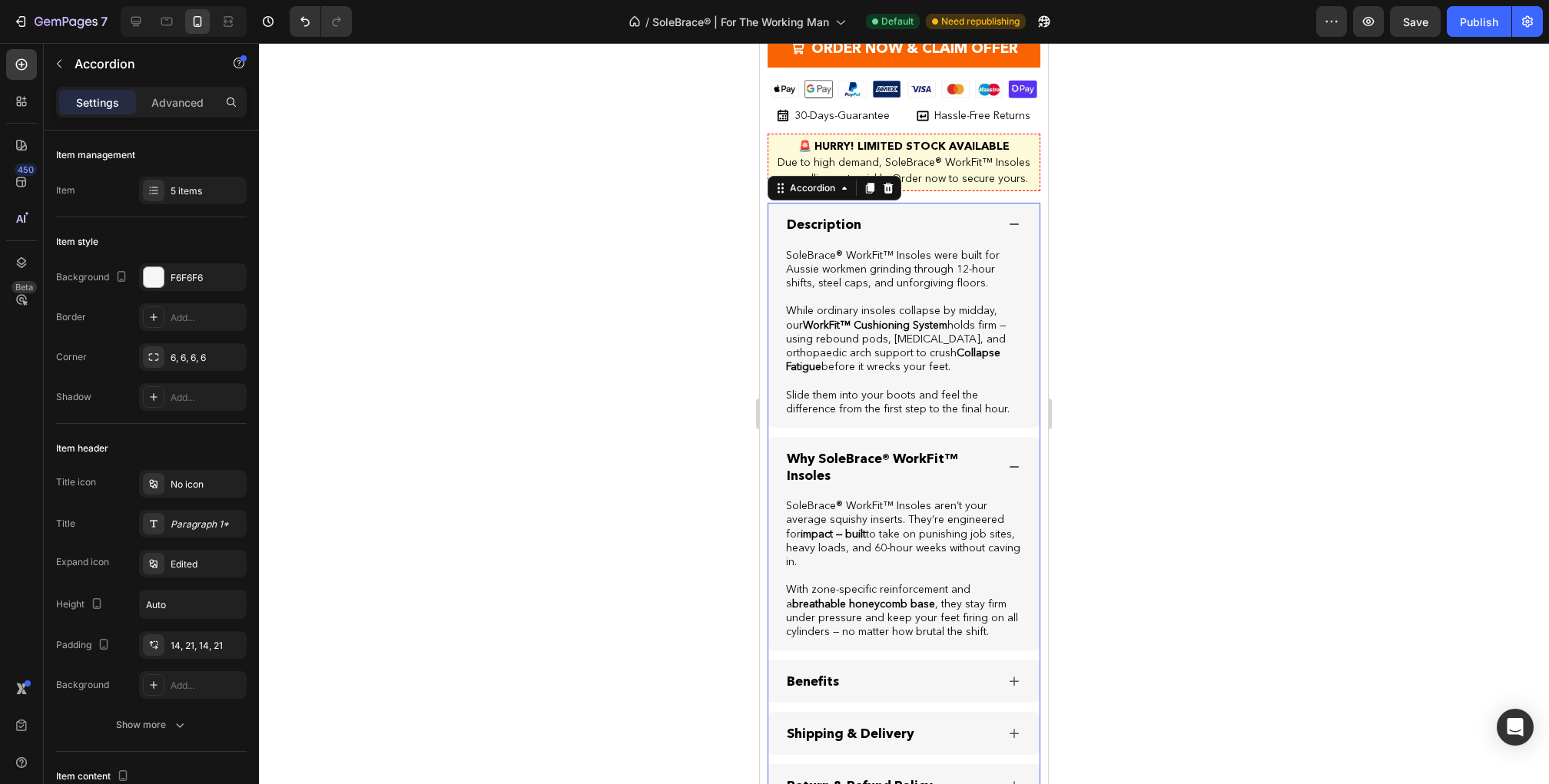
scroll to position [3758, 0]
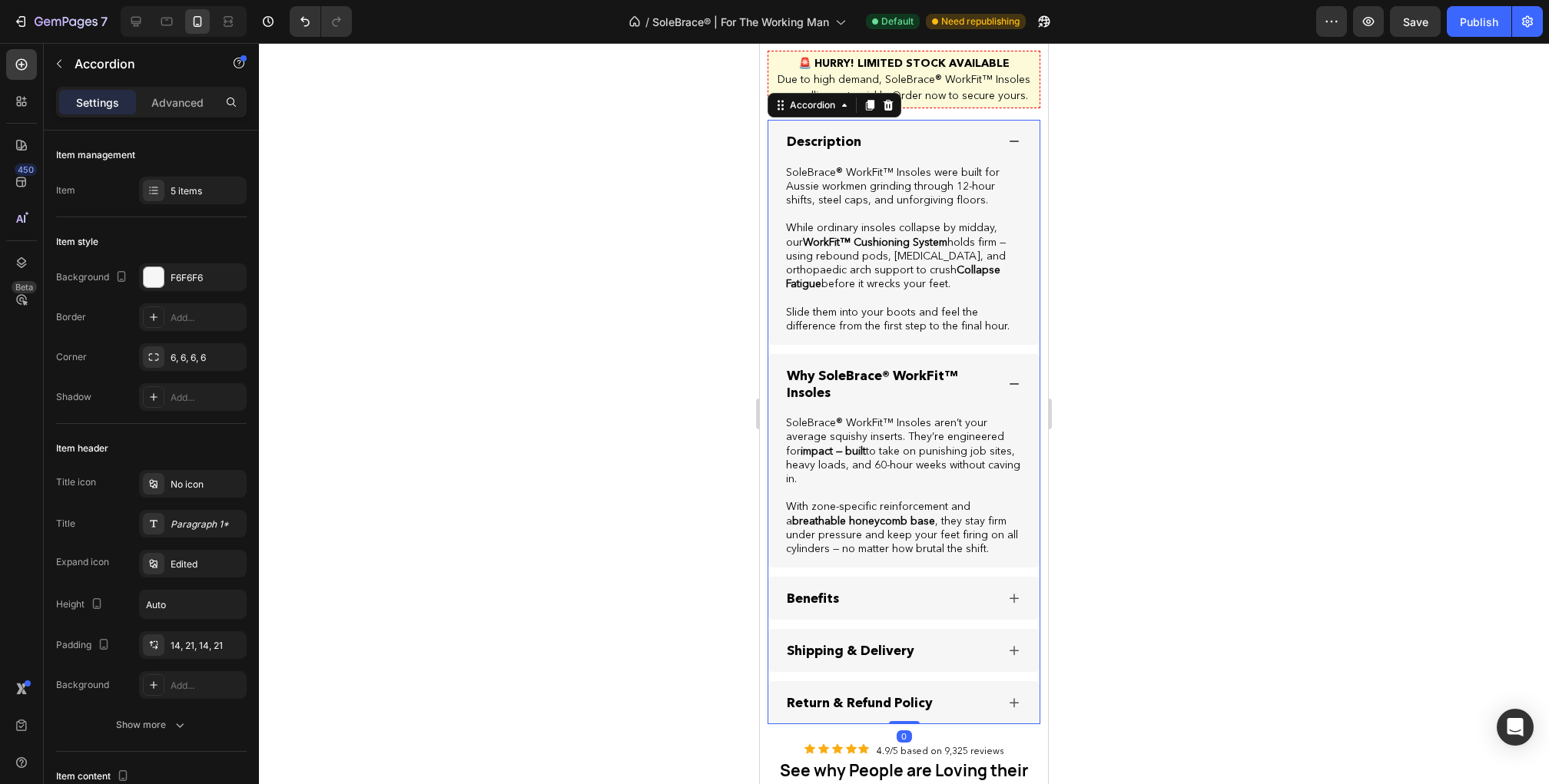
click at [1004, 594] on div "Benefits" at bounding box center [904, 598] width 271 height 43
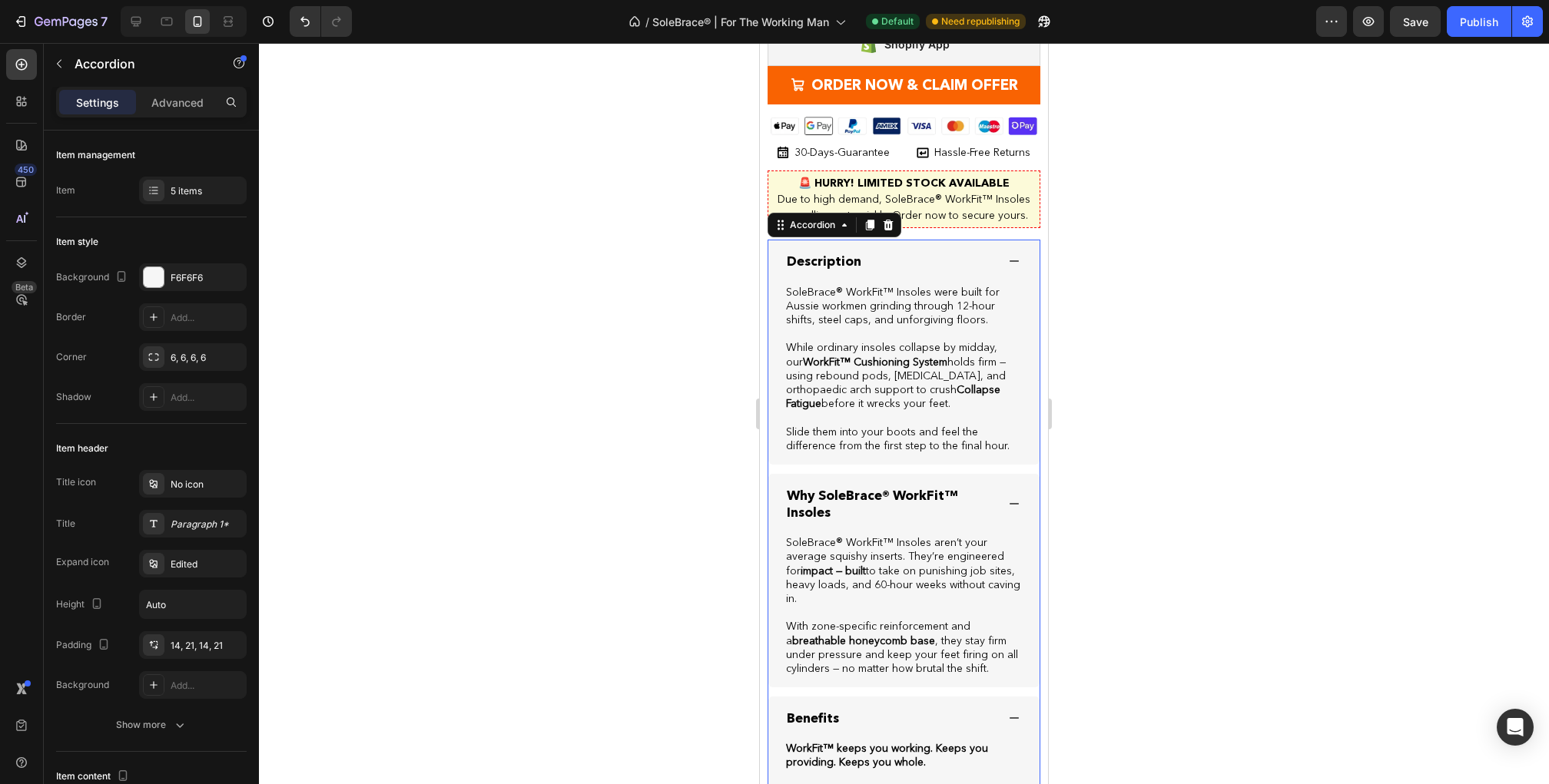
scroll to position [3618, 0]
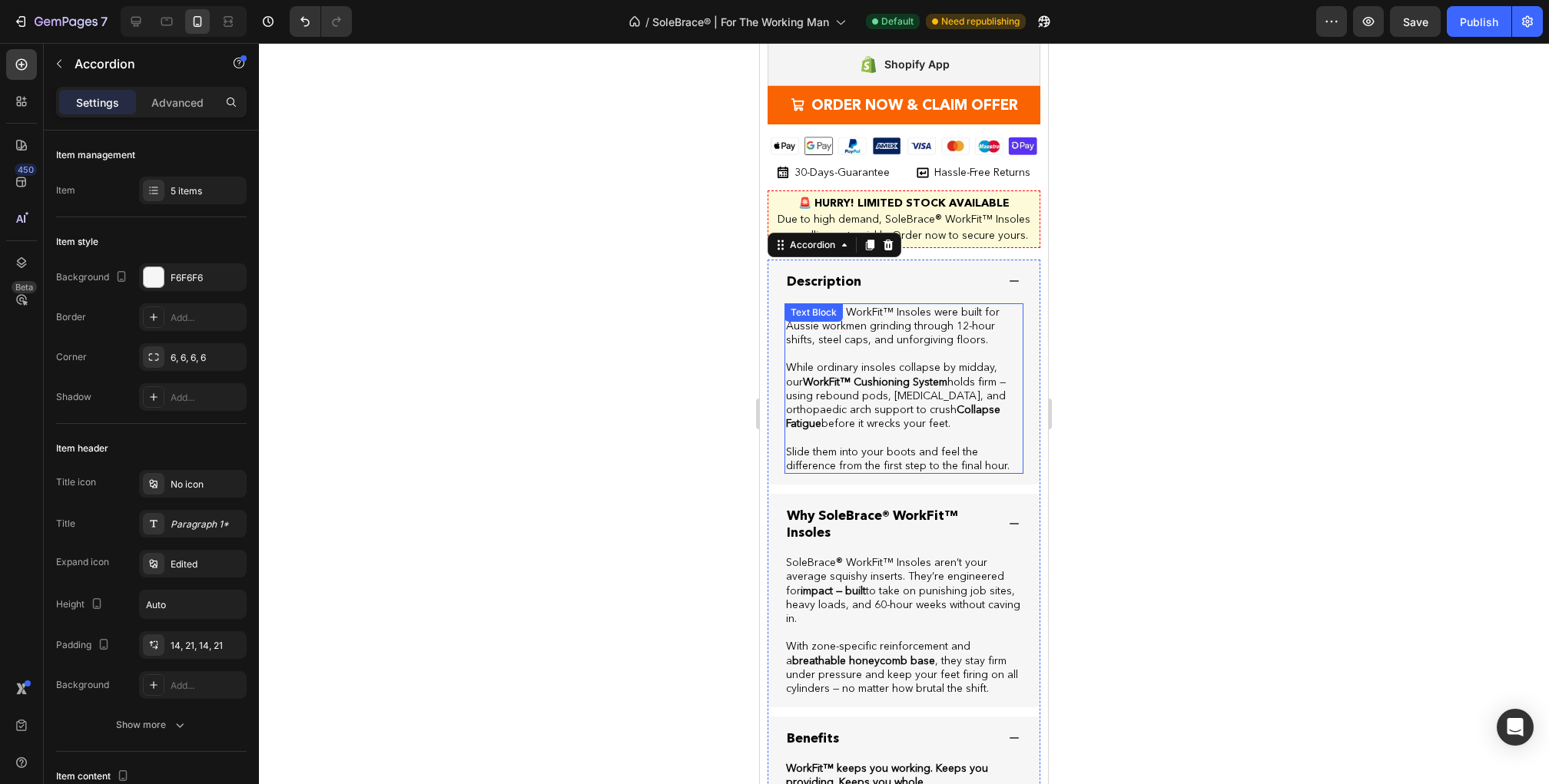
click at [848, 375] on strong "WorkFit™ Cushioning System" at bounding box center [875, 382] width 144 height 14
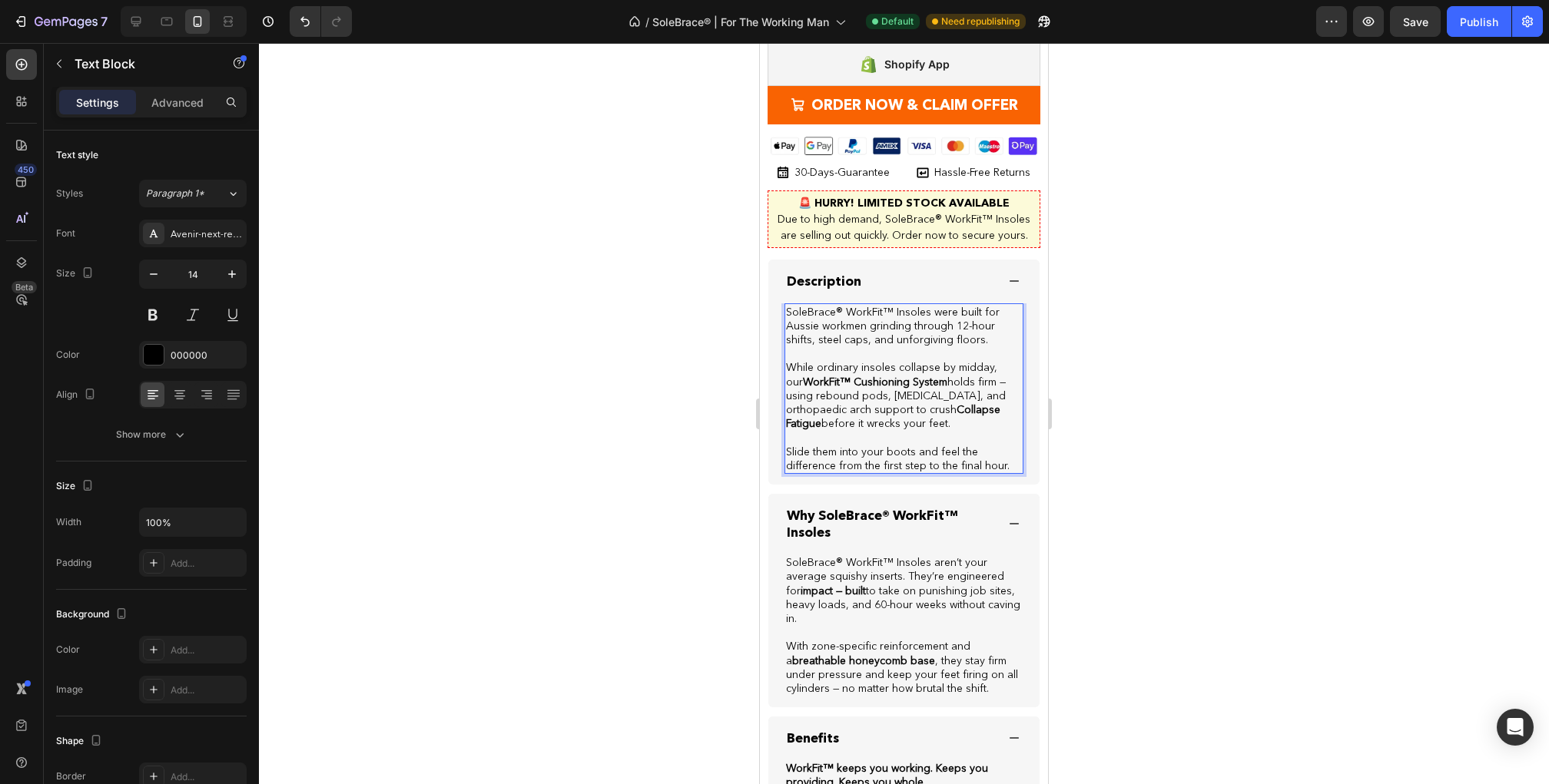
click at [847, 375] on strong "WorkFit™ Cushioning System" at bounding box center [875, 382] width 144 height 14
click at [900, 375] on strong "WorkFit™ cushioning System" at bounding box center [874, 382] width 142 height 14
click at [1207, 428] on div at bounding box center [904, 414] width 1290 height 741
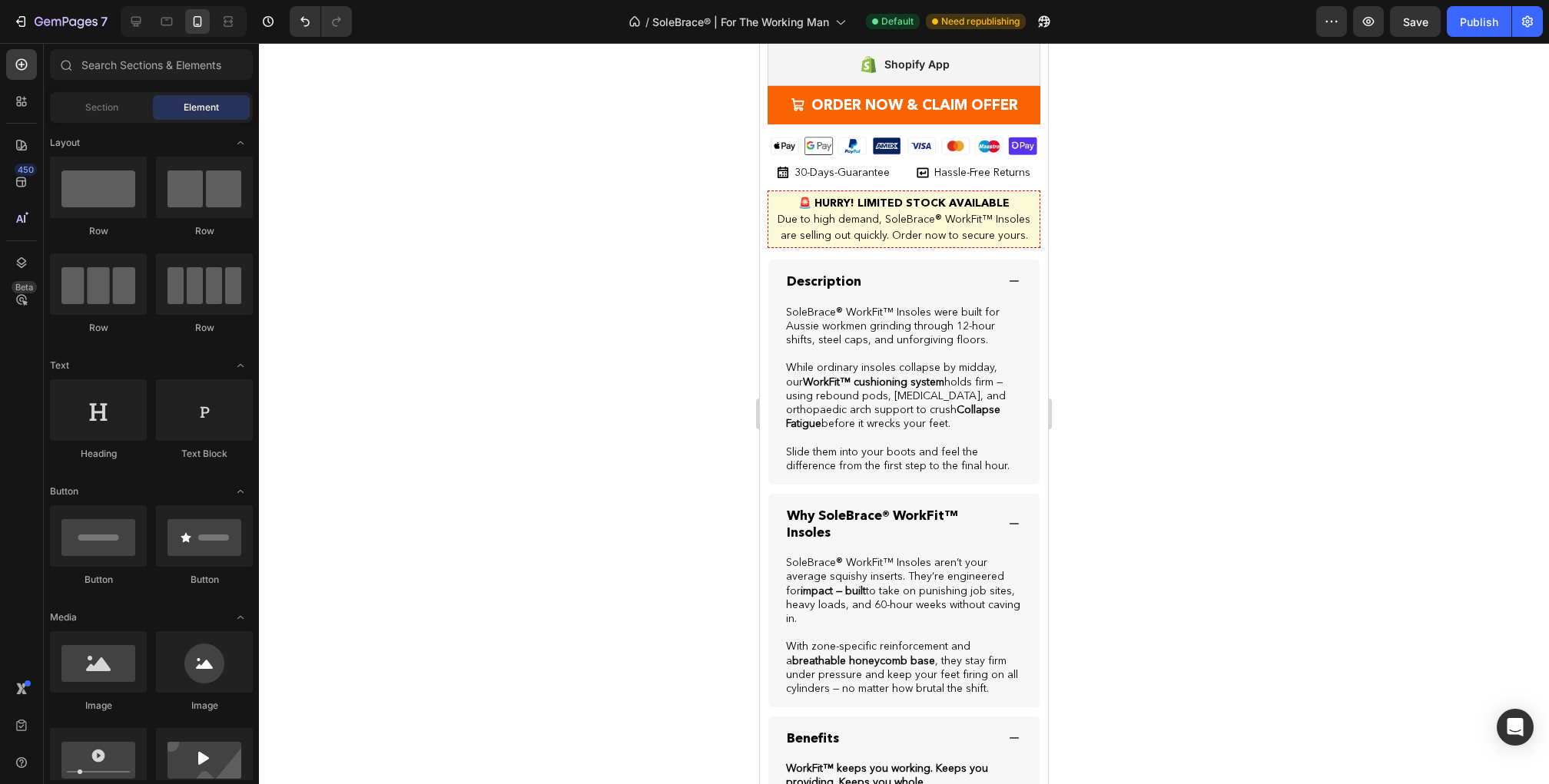
click at [1146, 670] on div at bounding box center [904, 414] width 1290 height 741
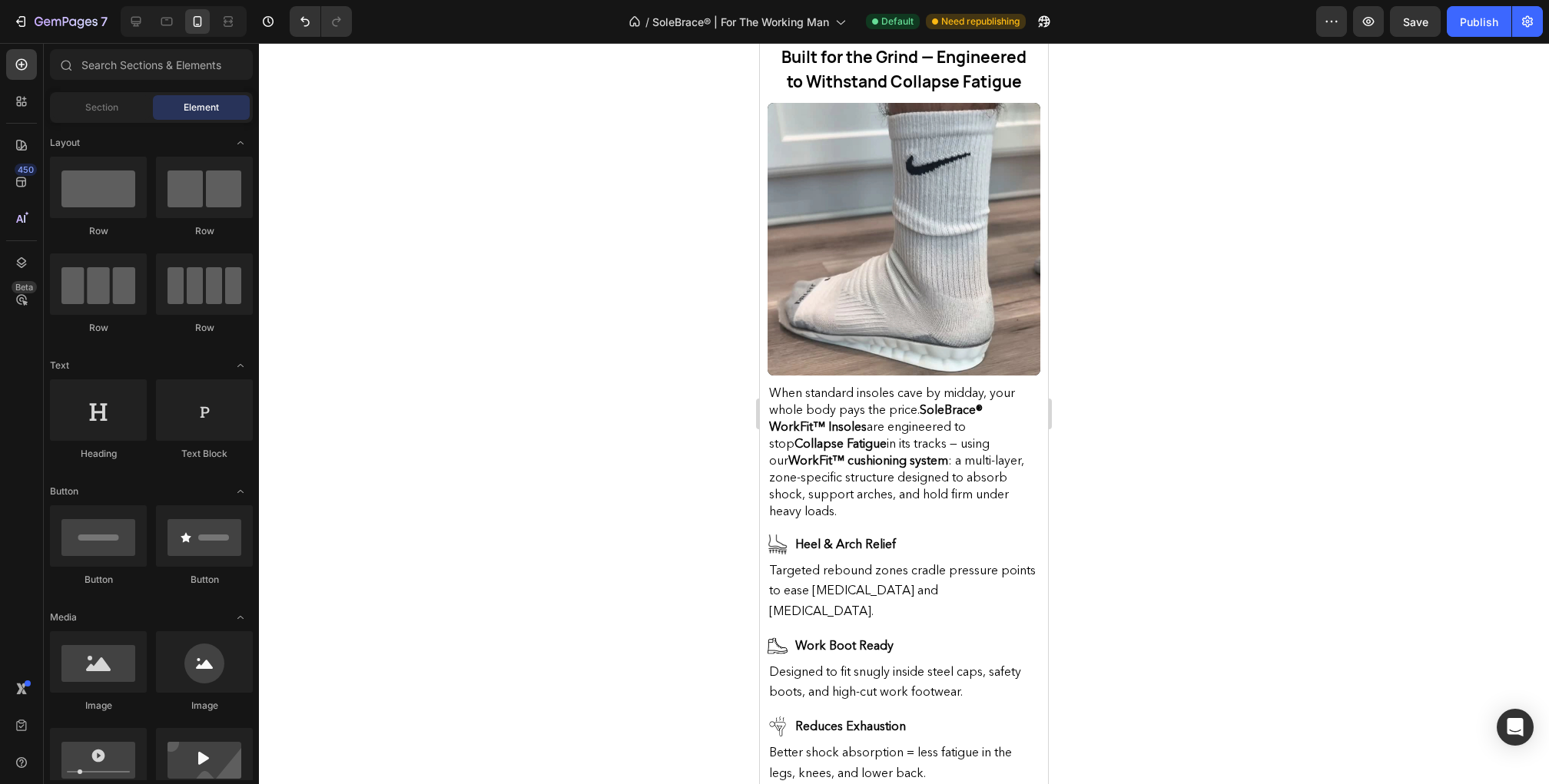
scroll to position [799, 0]
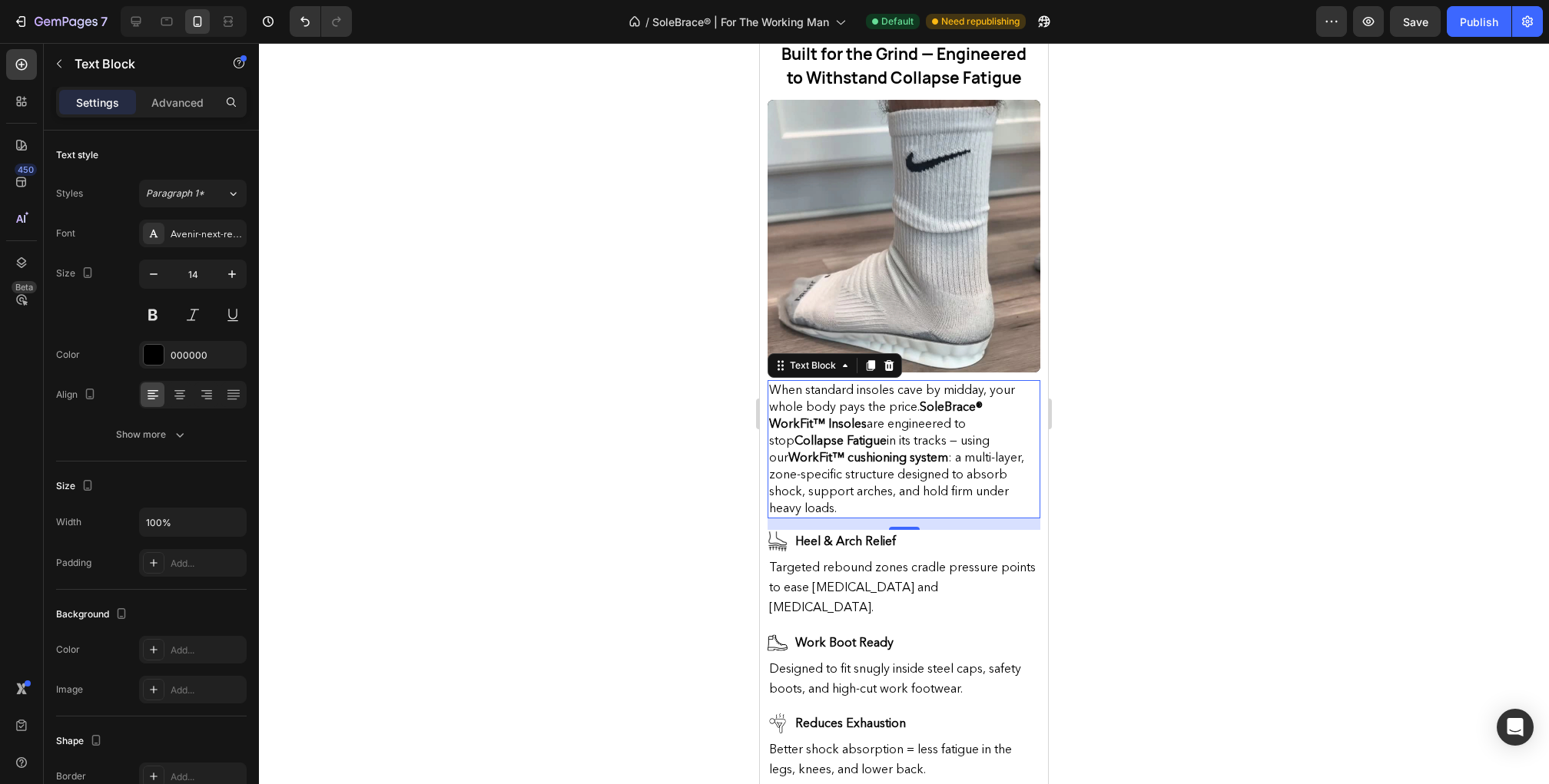
click at [947, 461] on span "When standard insoles cave by midday, your whole body pays the price. SoleBrace…" at bounding box center [897, 448] width 255 height 133
click at [945, 478] on span "When standard insoles cave by midday, your whole body pays the price. SoleBrace…" at bounding box center [897, 448] width 255 height 133
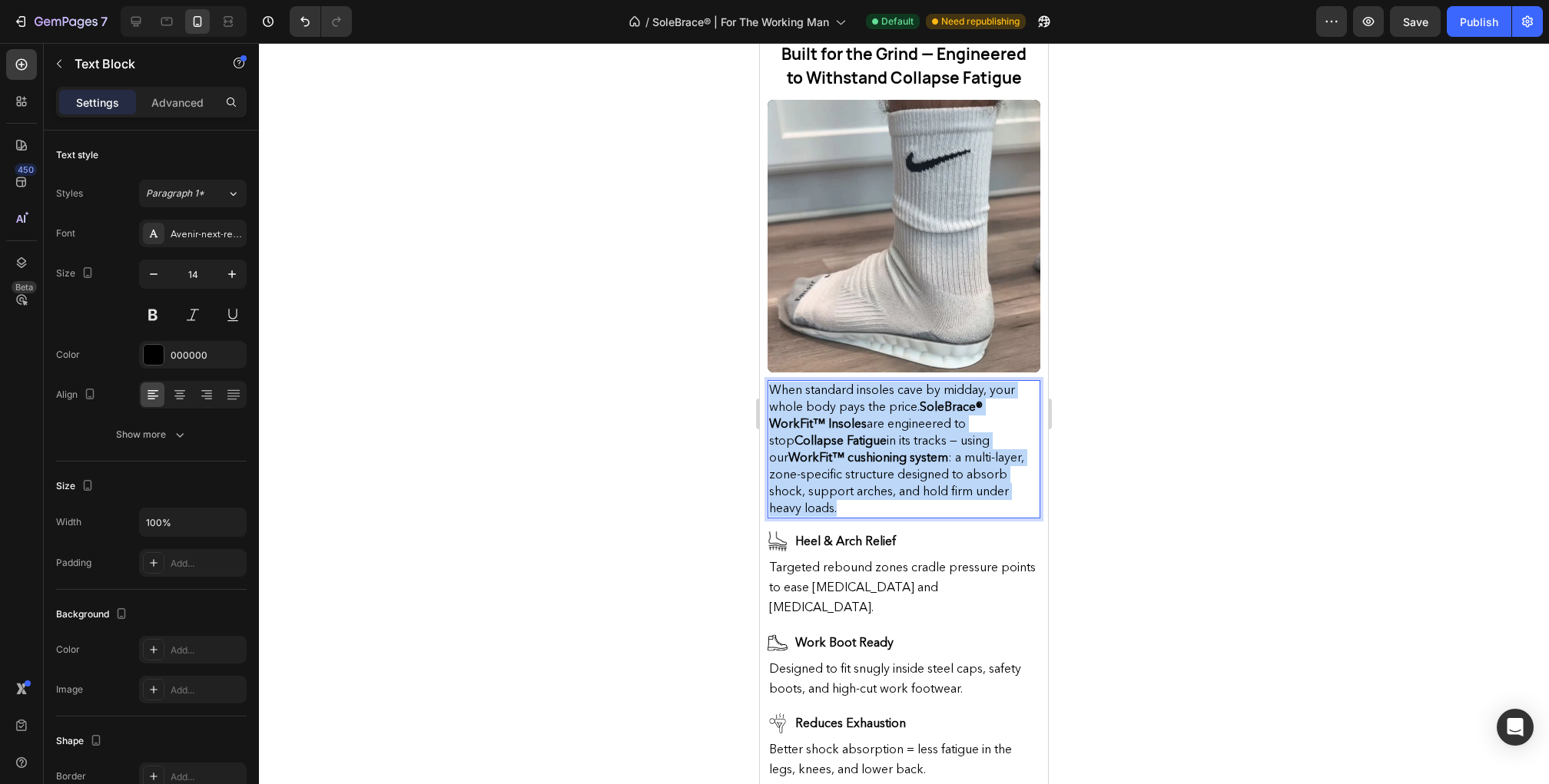
click at [945, 478] on span "When standard insoles cave by midday, your whole body pays the price. SoleBrace…" at bounding box center [897, 448] width 255 height 133
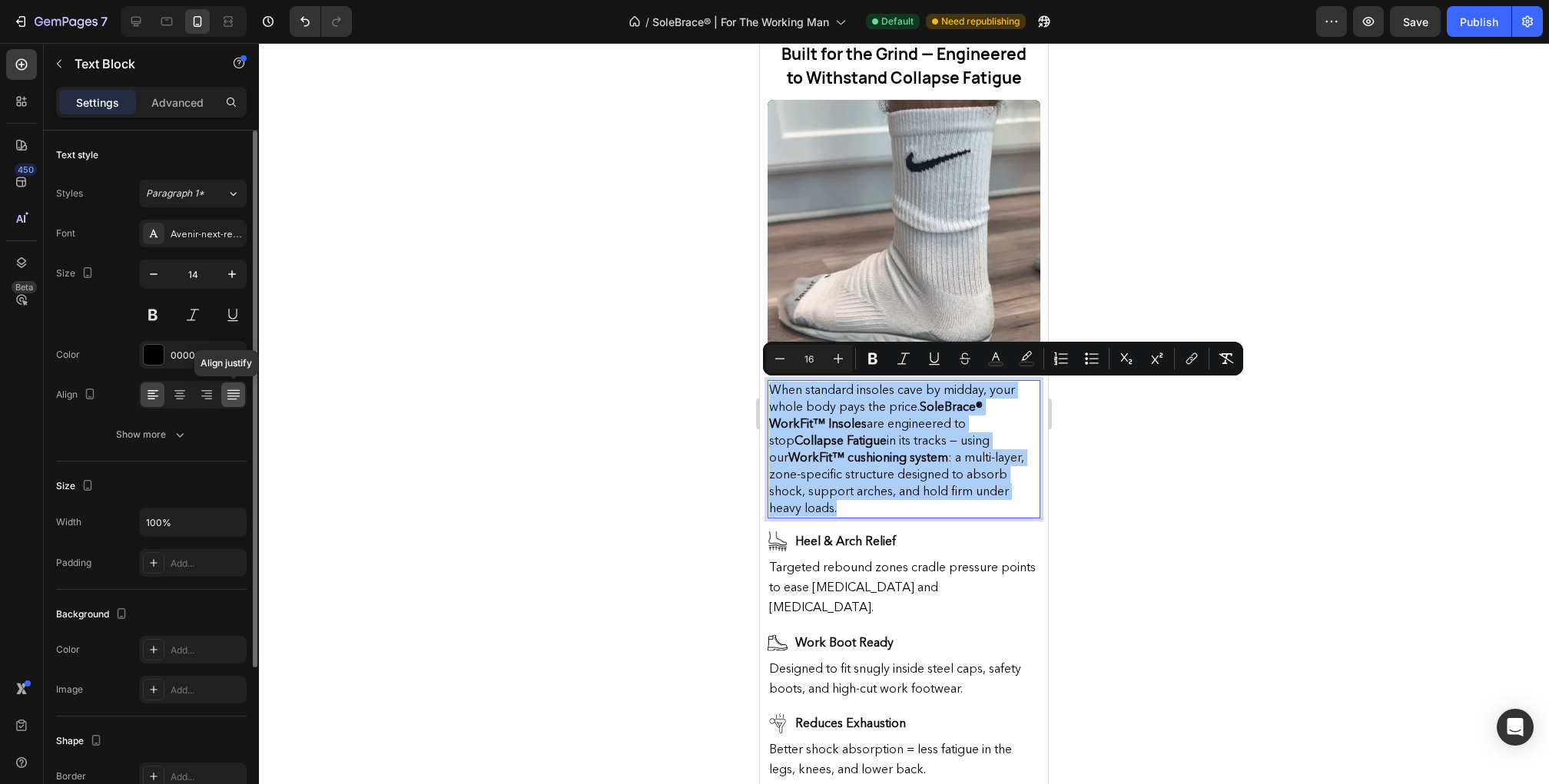
click at [235, 396] on icon at bounding box center [234, 395] width 16 height 16
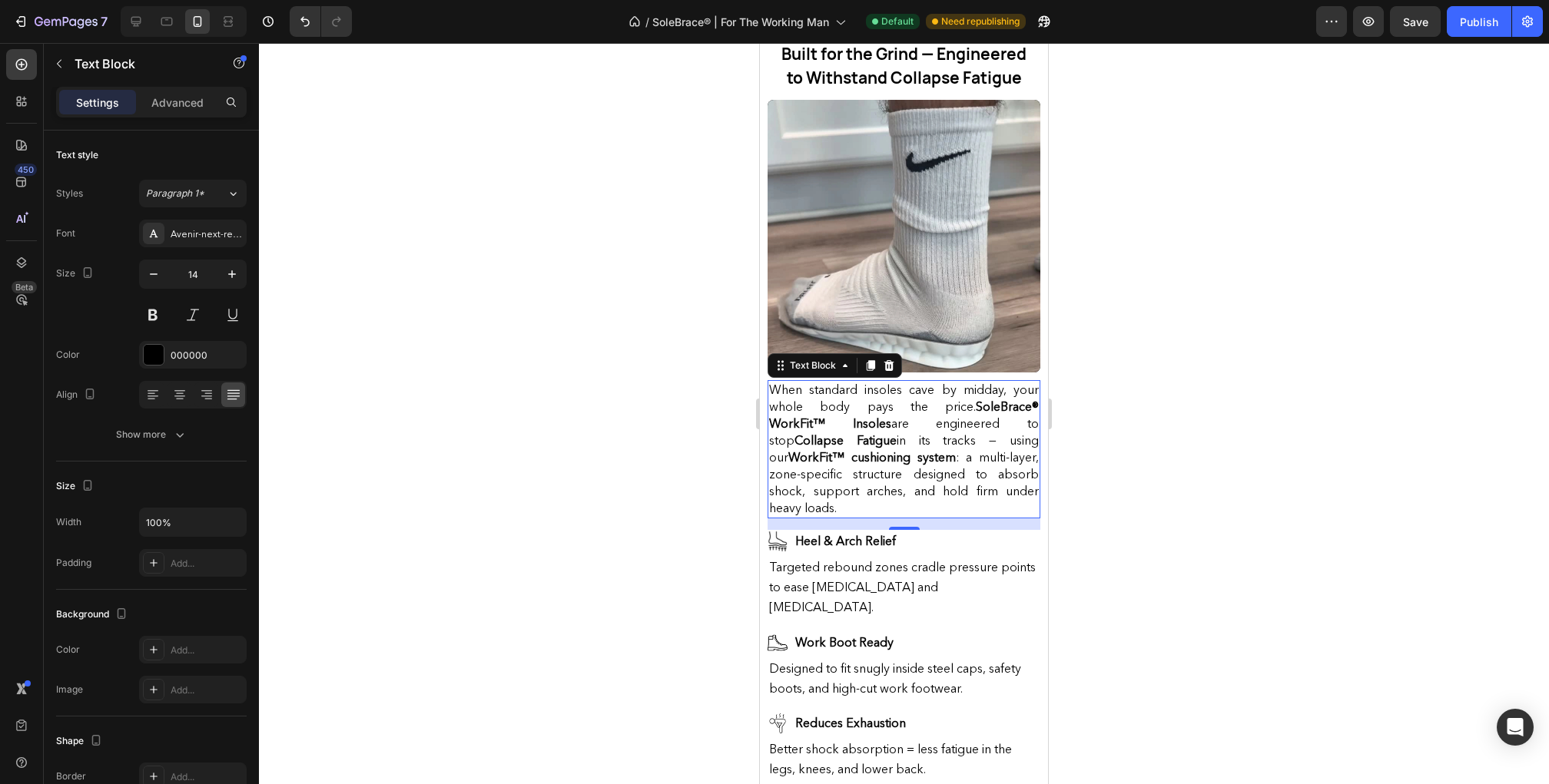
click at [1078, 480] on div at bounding box center [904, 414] width 1290 height 741
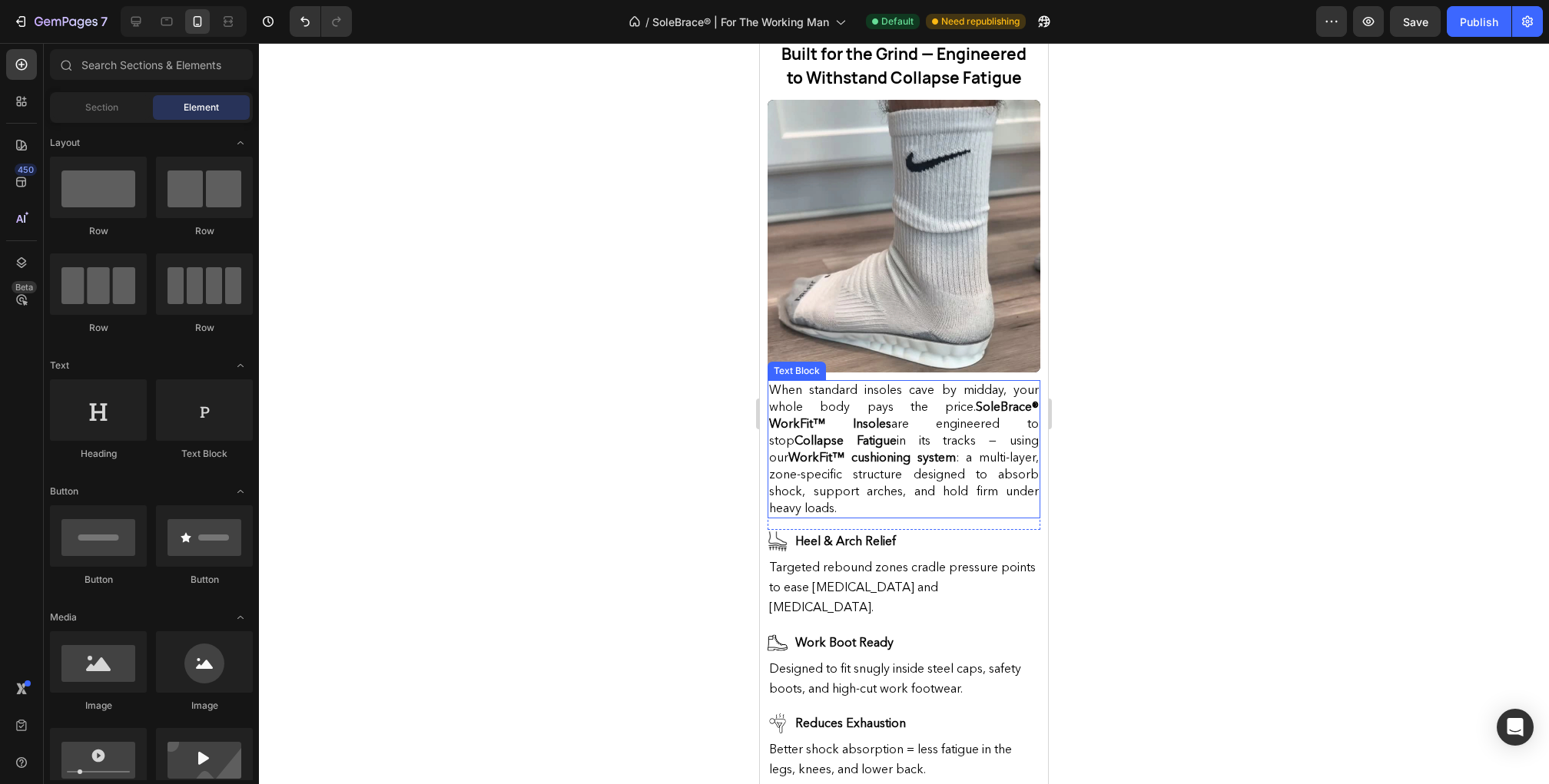
click at [944, 469] on span "When standard insoles cave by midday, your whole body pays the price. SoleBrace…" at bounding box center [904, 448] width 270 height 133
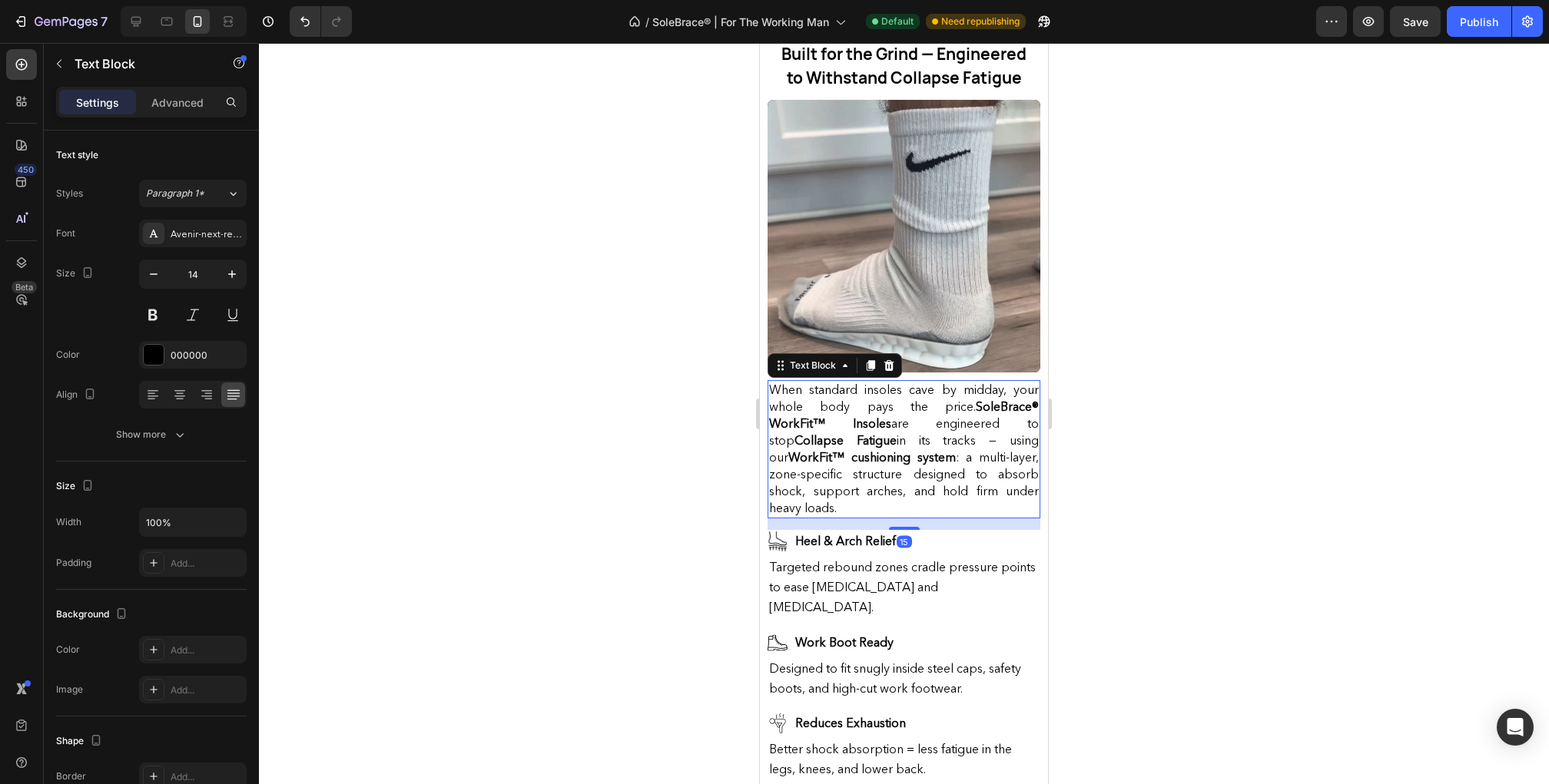
click at [1149, 472] on div at bounding box center [904, 414] width 1290 height 741
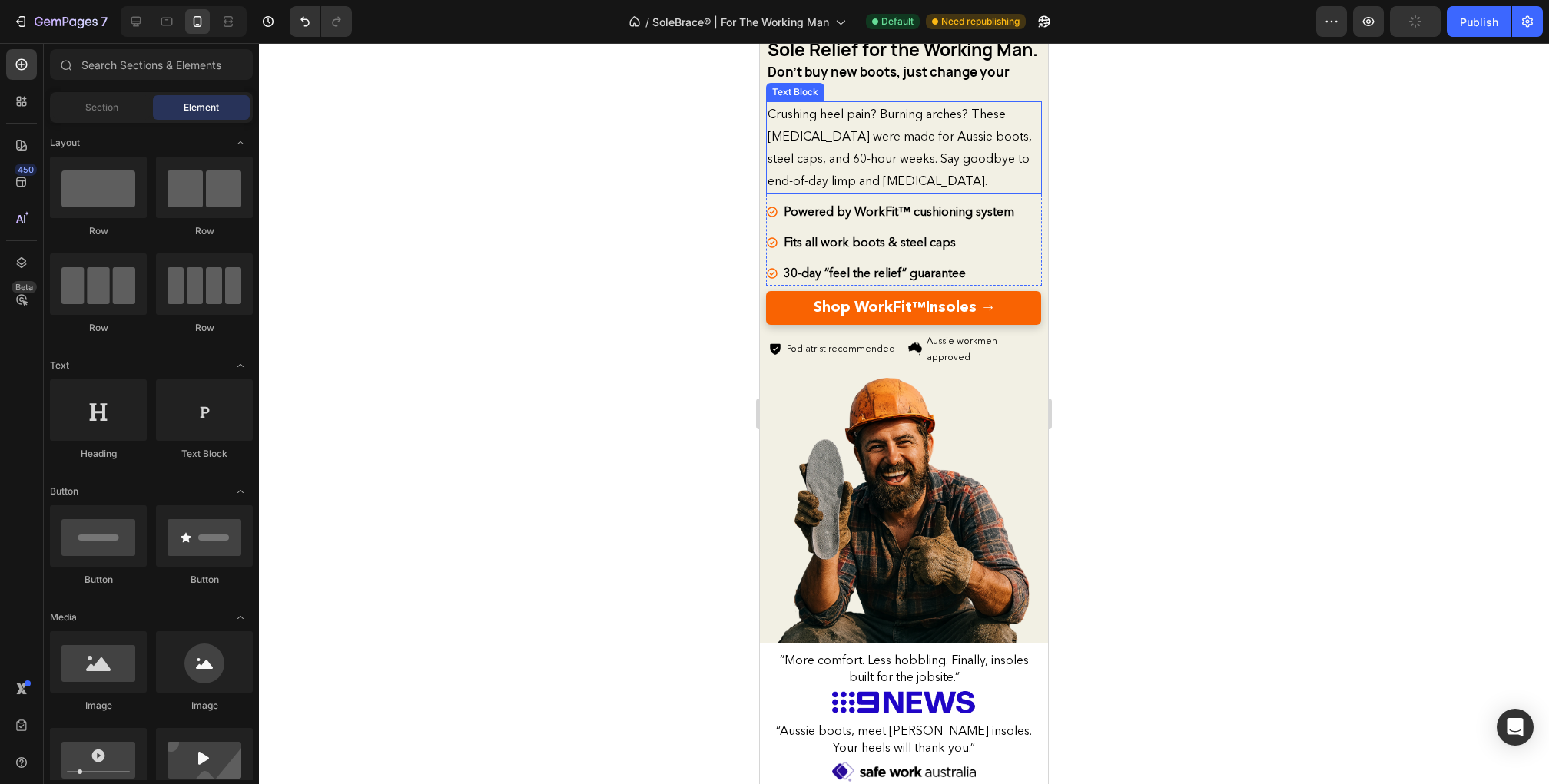
scroll to position [0, 0]
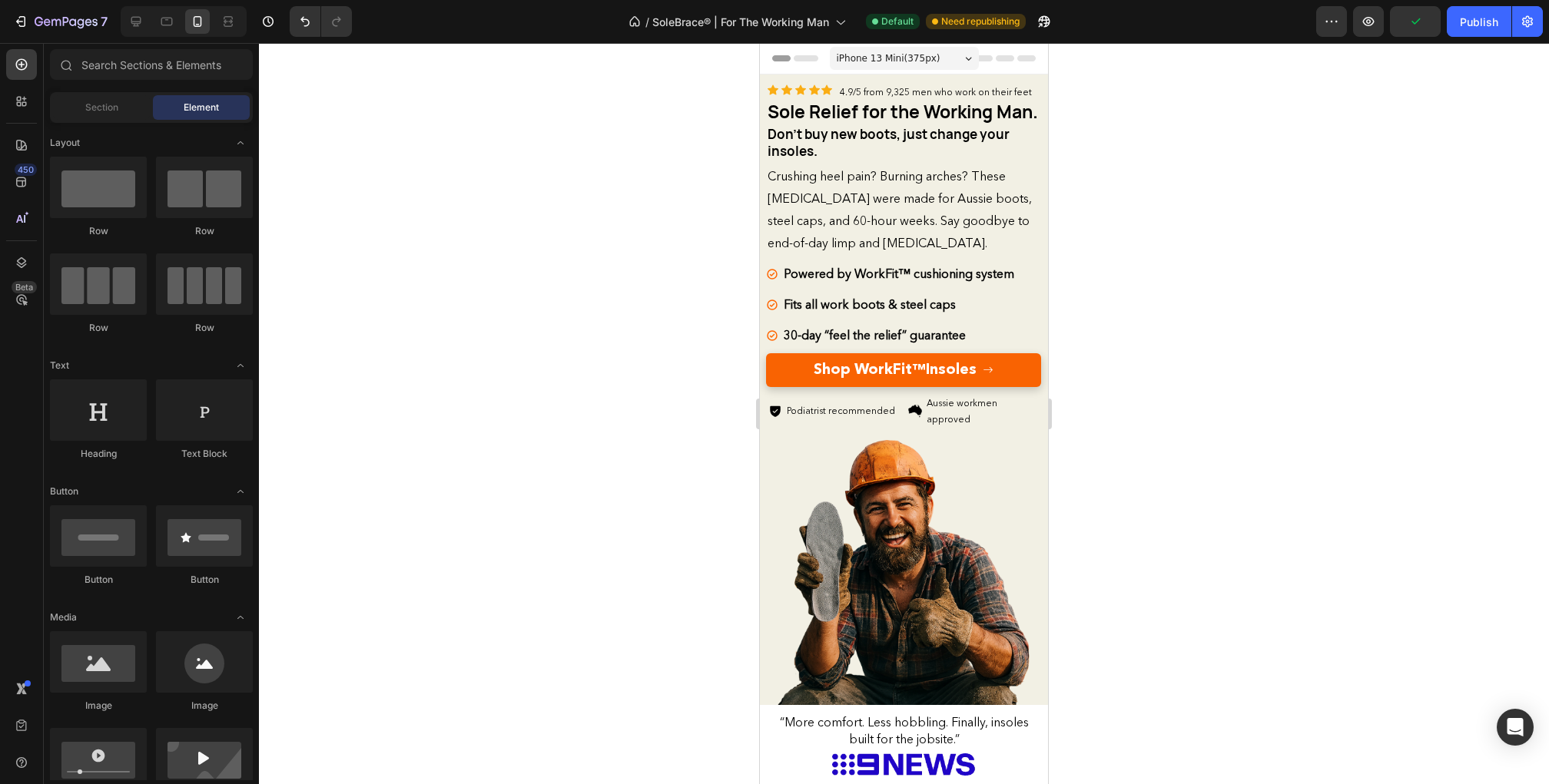
click at [871, 62] on span "iPhone 13 Mini ( 375 px)" at bounding box center [889, 59] width 104 height 16
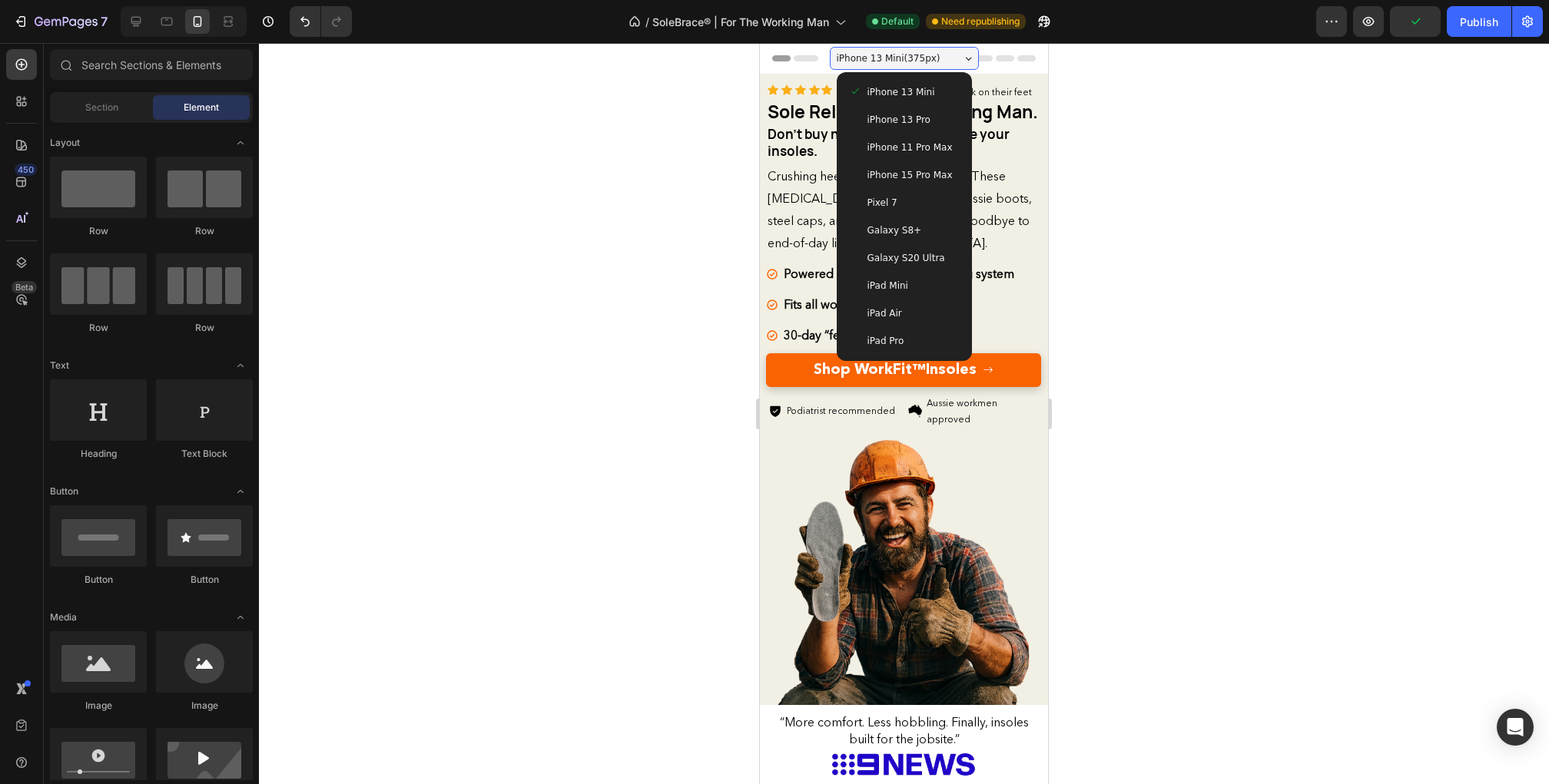
click at [884, 167] on span "iPhone 15 Pro Max" at bounding box center [910, 175] width 86 height 16
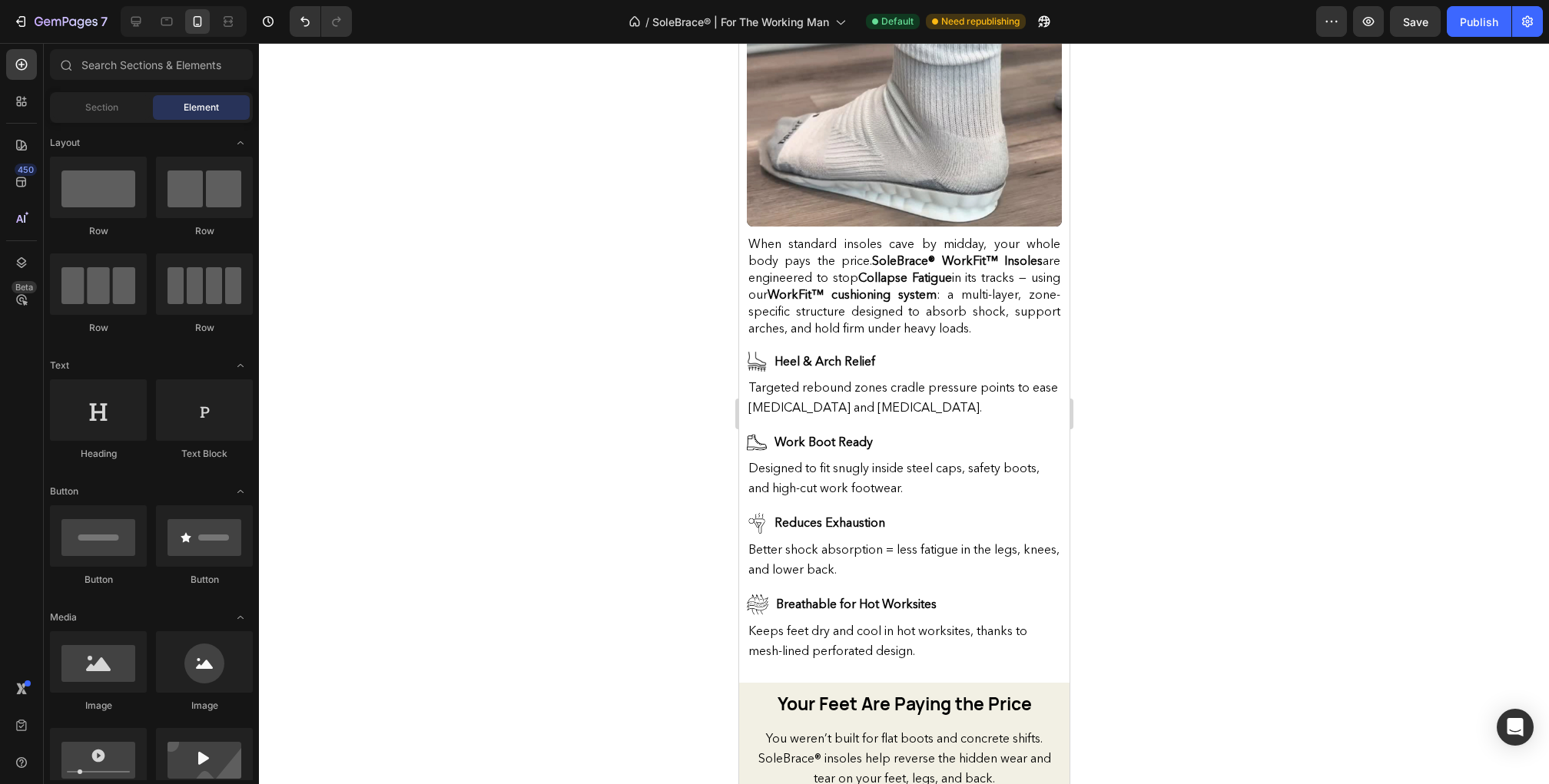
scroll to position [830, 0]
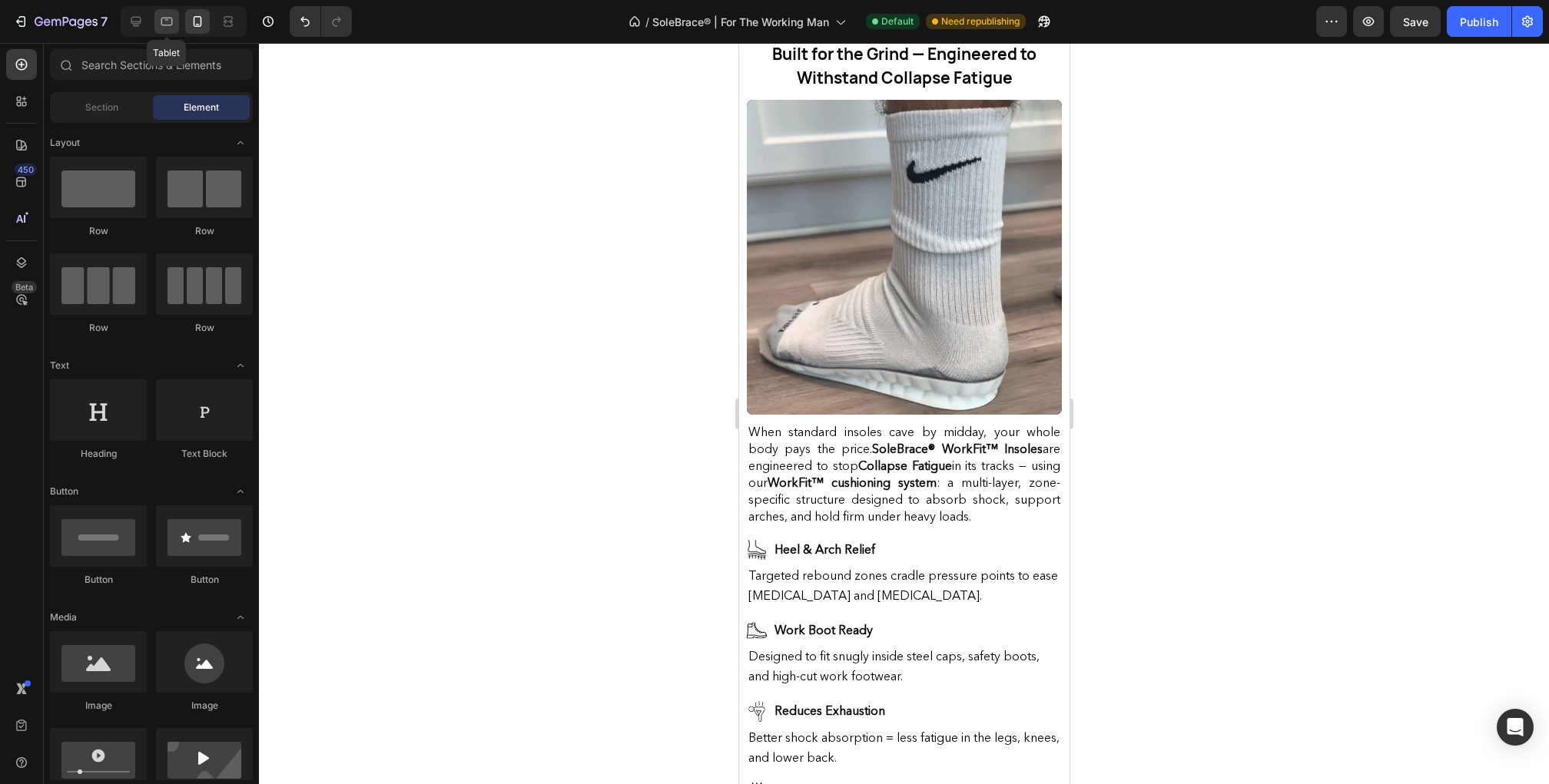
click at [159, 26] on icon at bounding box center [167, 22] width 16 height 16
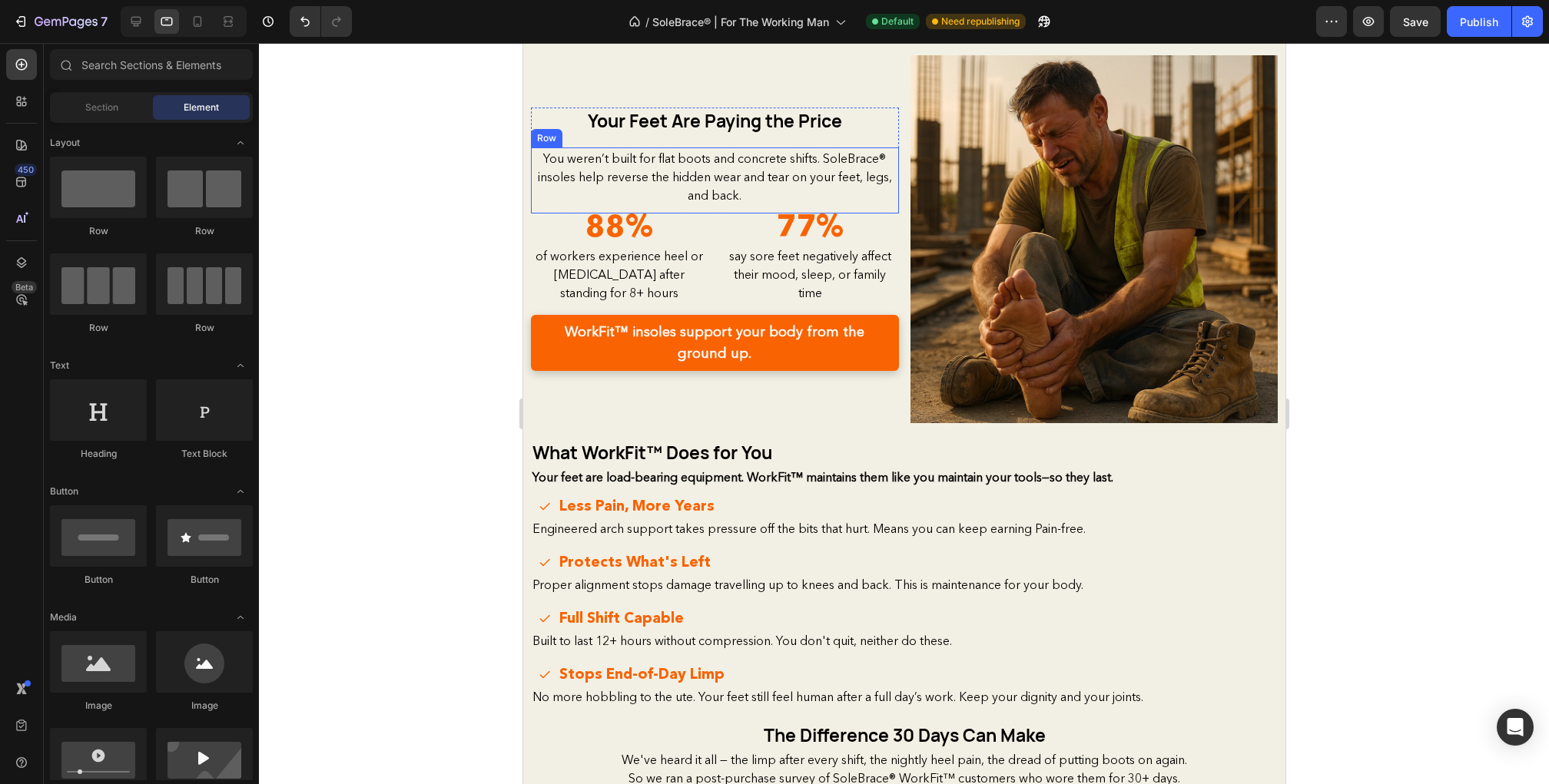
scroll to position [1277, 0]
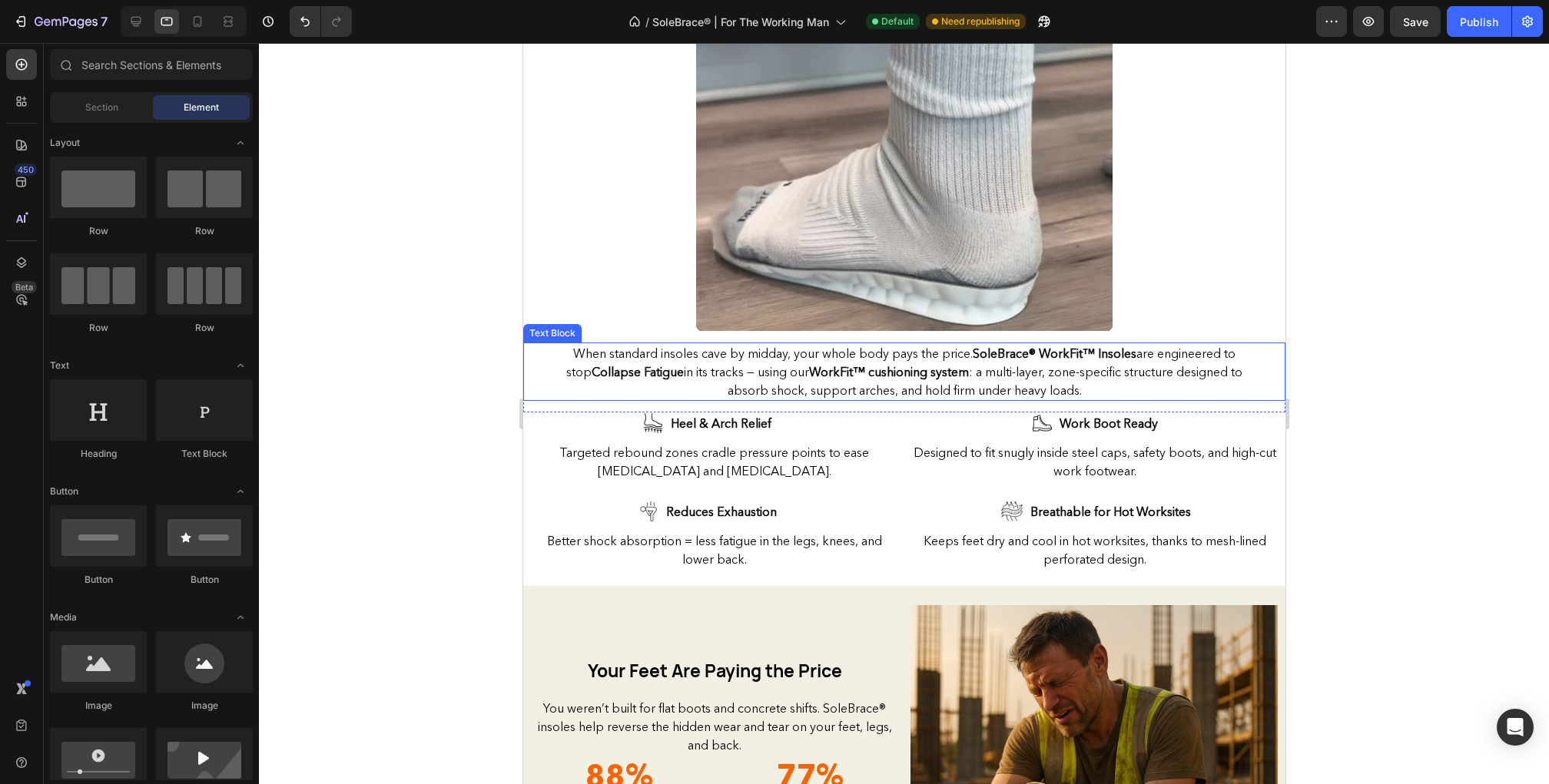
click at [763, 366] on span "When standard insoles cave by midday, your whole body pays the price. SoleBrace…" at bounding box center [903, 371] width 676 height 53
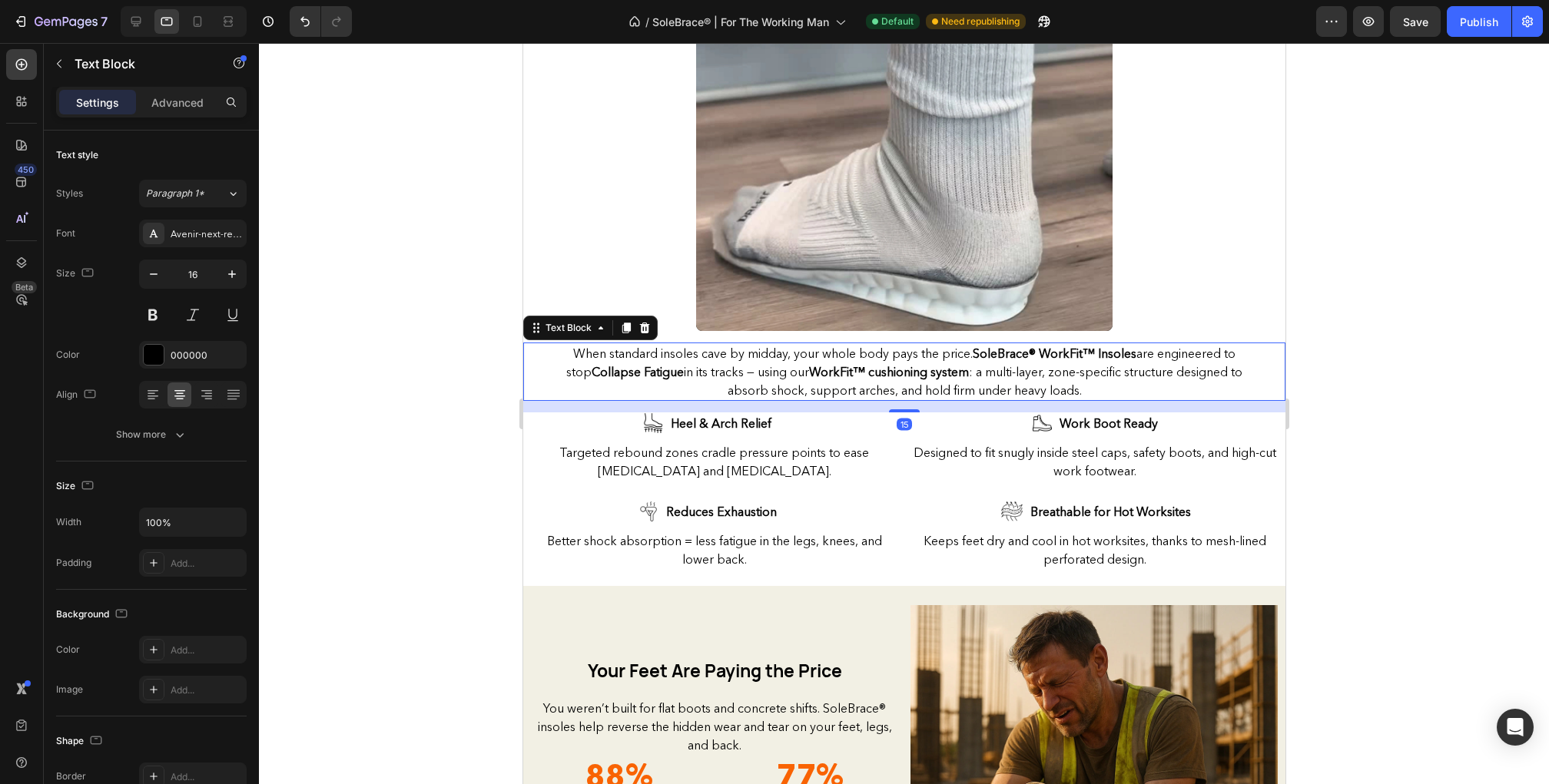
click at [1378, 343] on div at bounding box center [904, 414] width 1290 height 741
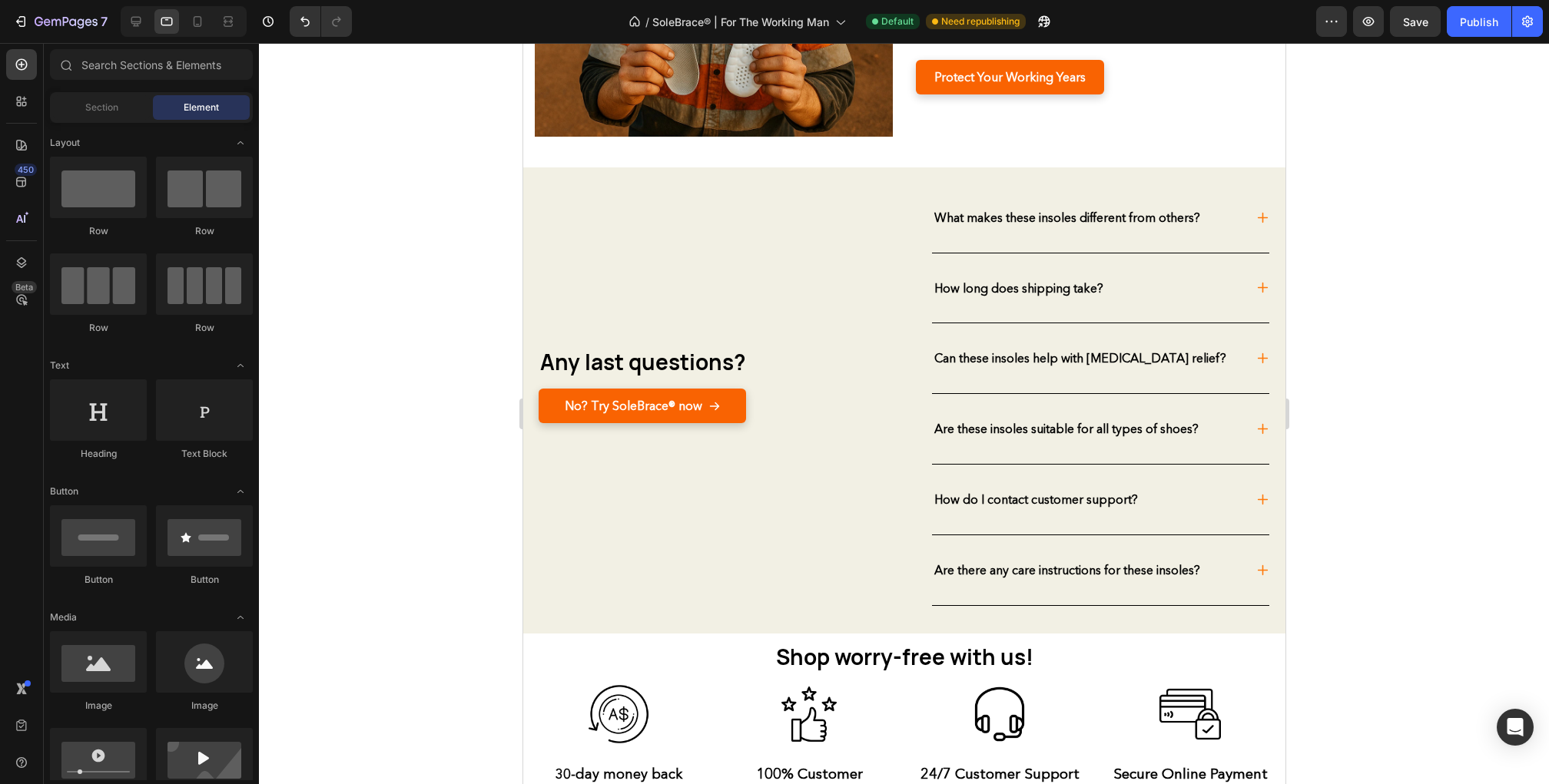
scroll to position [4830, 0]
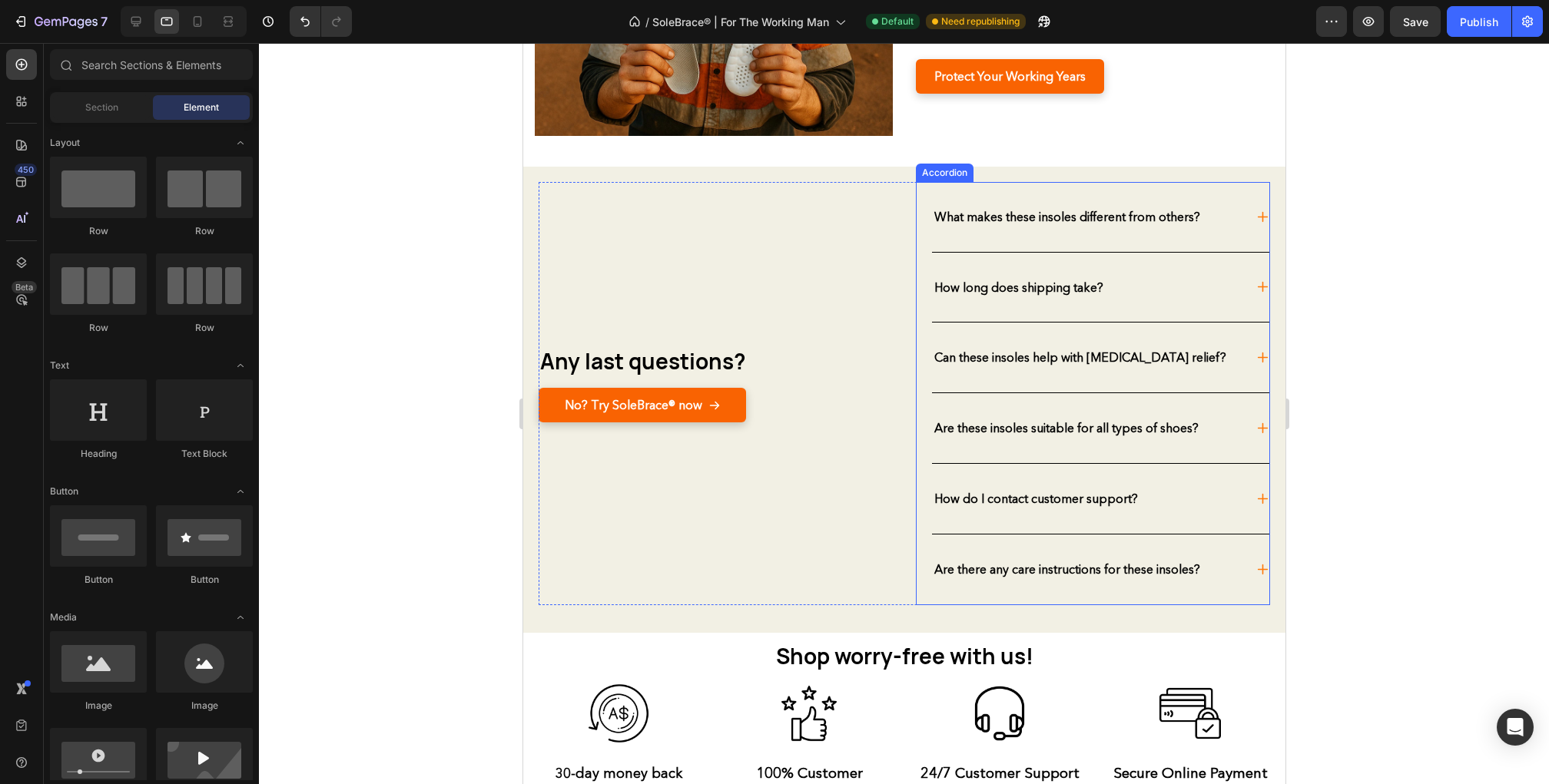
click at [1251, 225] on div "What makes these insoles different from others?" at bounding box center [1100, 217] width 338 height 70
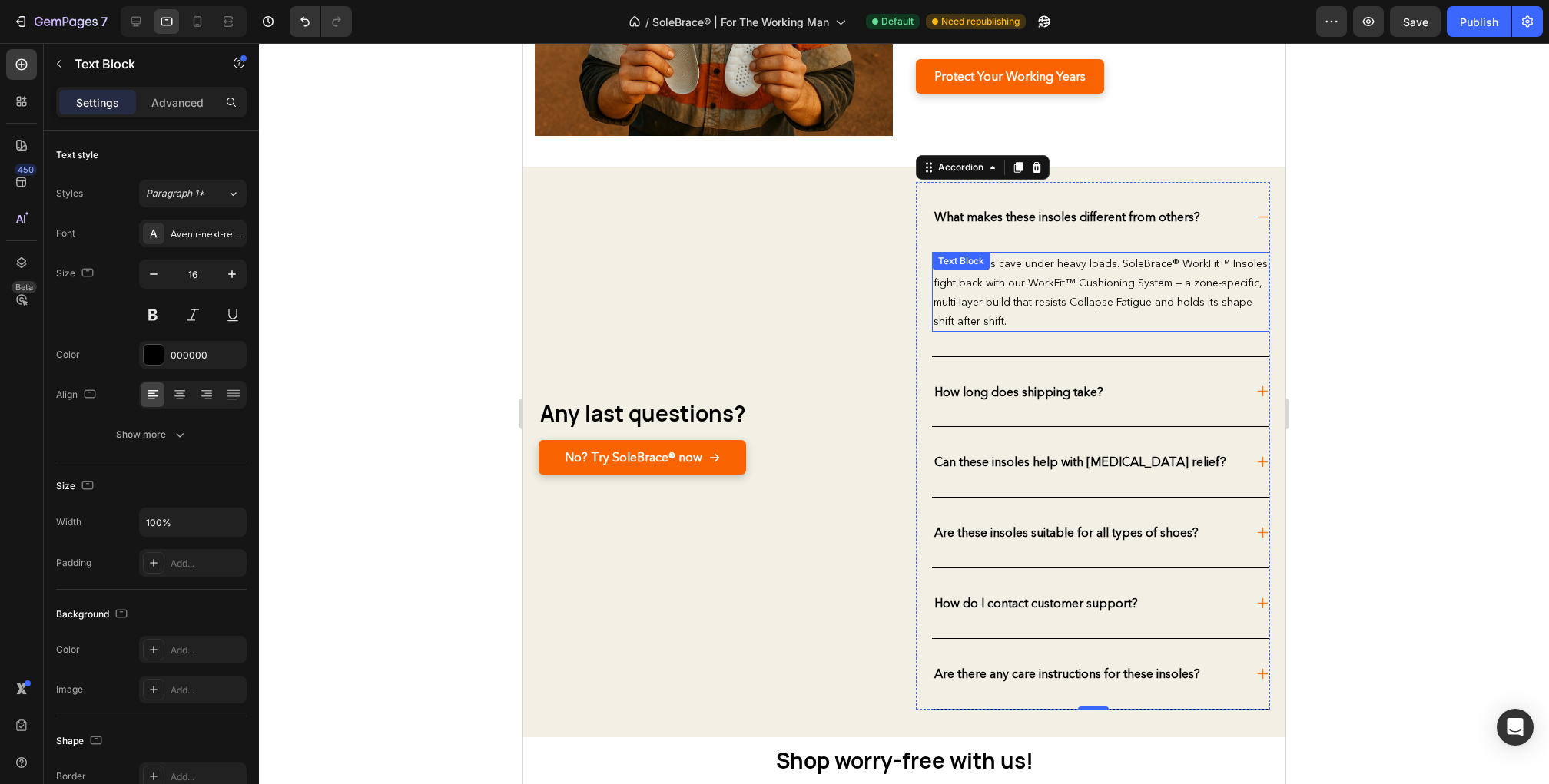
click at [1131, 283] on span "Most insoles cave under heavy loads. SoleBrace® WorkFit™ Insoles fight back wit…" at bounding box center [1100, 292] width 334 height 71
click at [1155, 282] on span "Most insoles cave under heavy loads. SoleBrace® WorkFit™ Insoles fight back wit…" at bounding box center [1100, 292] width 334 height 71
click at [1080, 285] on span "Most insoles cave under heavy loads. SoleBrace® WorkFit™ Insoles fight back wit…" at bounding box center [1100, 292] width 334 height 71
click at [1085, 283] on span "Most insoles cave under heavy loads. SoleBrace® WorkFit™ Insoles fight back wit…" at bounding box center [1100, 292] width 334 height 71
click at [1138, 283] on span "Most insoles cave under heavy loads. SoleBrace® WorkFit™ Insoles fight back wit…" at bounding box center [1100, 292] width 334 height 71
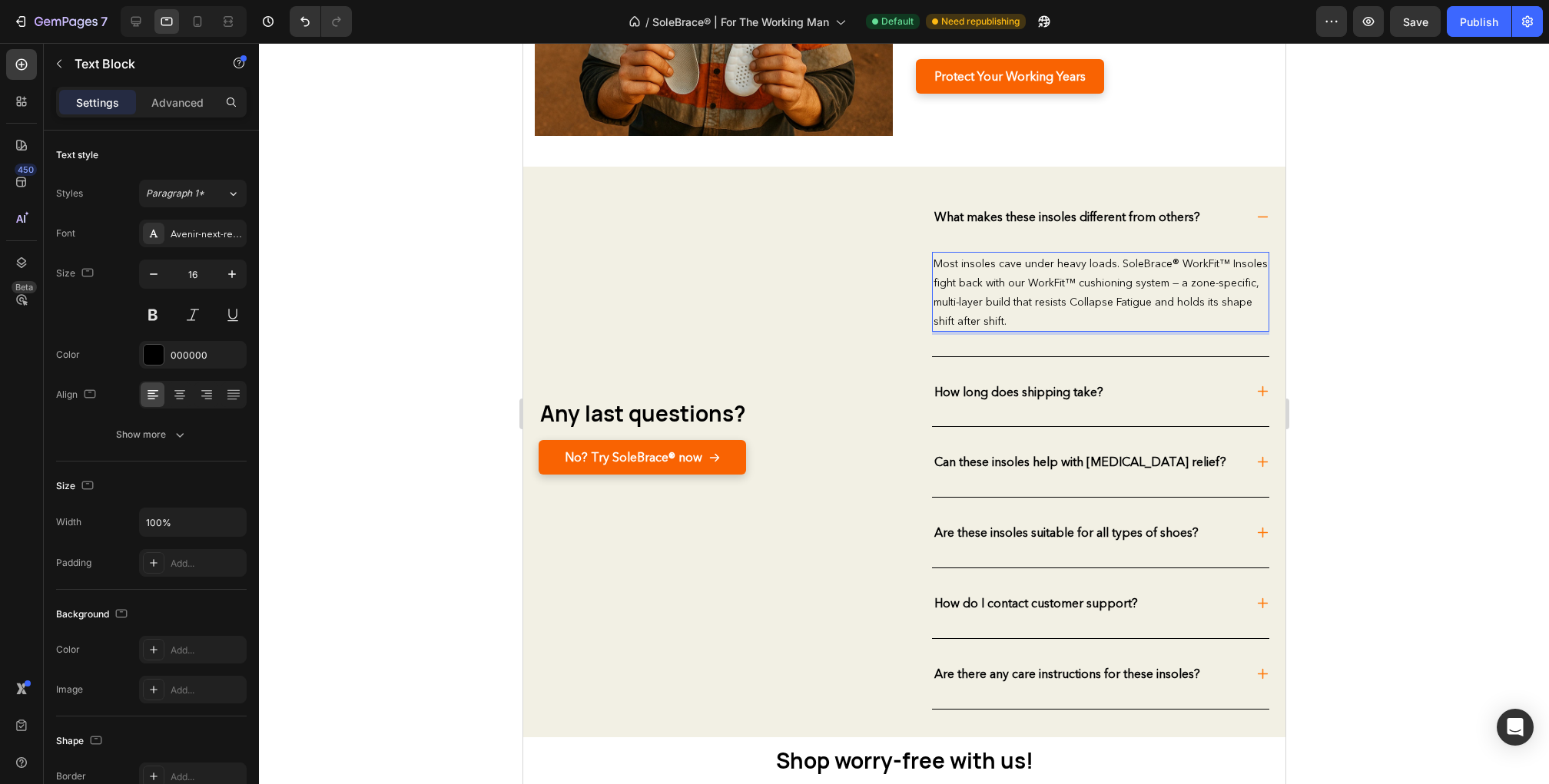
click at [1083, 283] on span "Most insoles cave under heavy loads. SoleBrace® WorkFit™ Insoles fight back wit…" at bounding box center [1100, 292] width 334 height 71
click at [1142, 279] on span "Most insoles cave under heavy loads. SoleBrace® WorkFit™ Insoles fight back wit…" at bounding box center [1100, 292] width 334 height 71
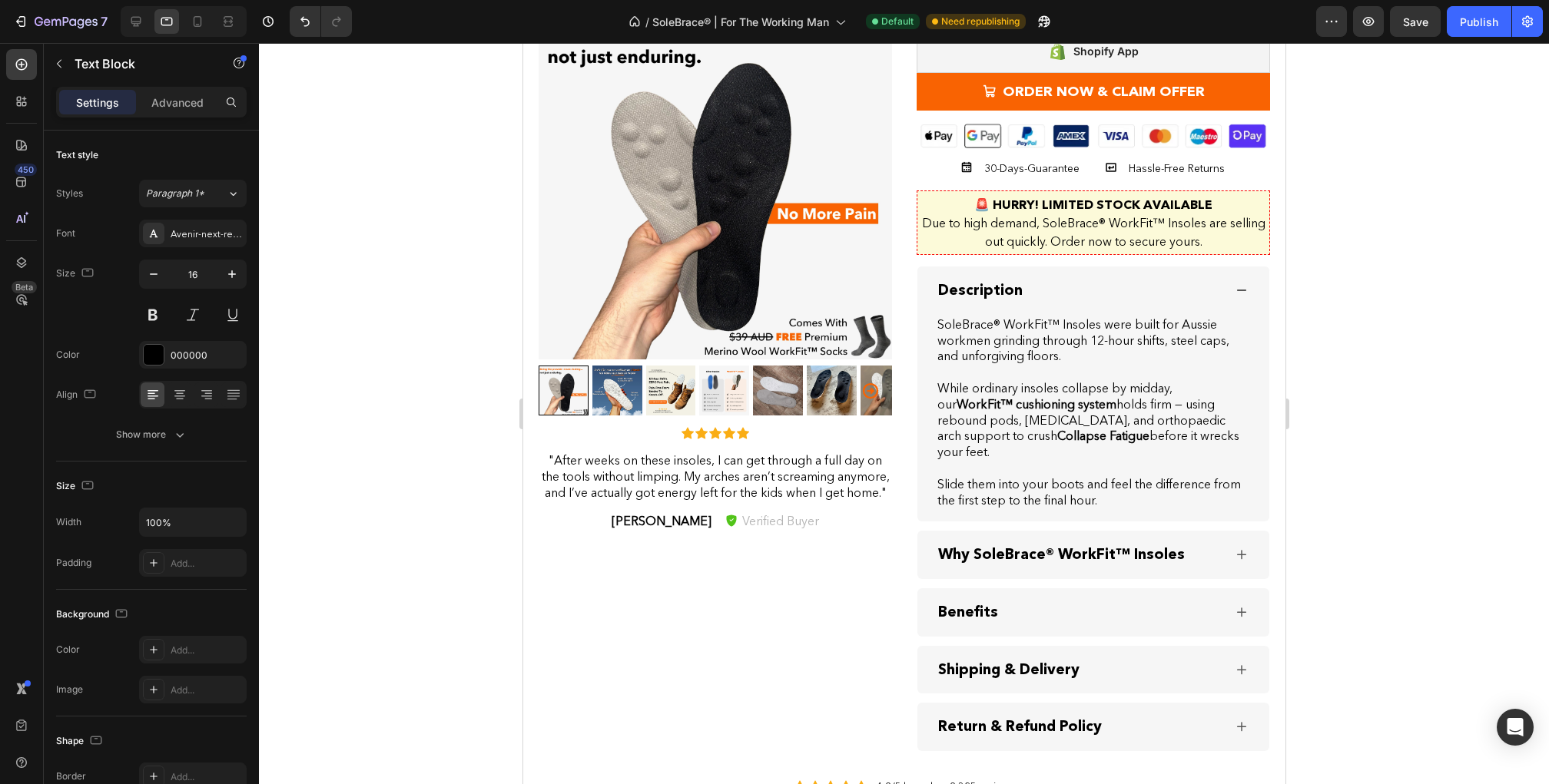
scroll to position [2926, 0]
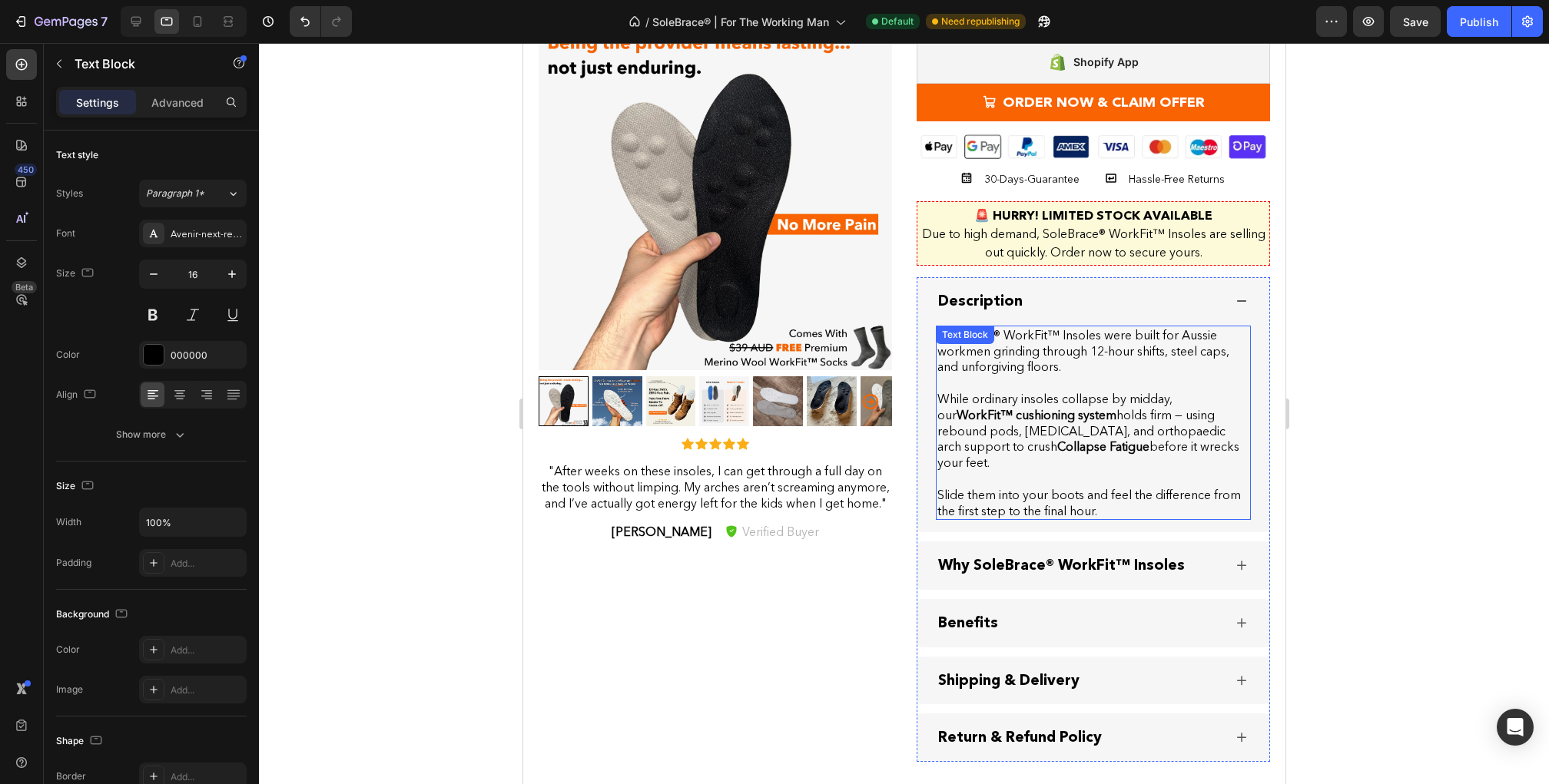
click at [1040, 407] on strong "WorkFit™ cushioning system" at bounding box center [1036, 415] width 160 height 16
click at [997, 416] on strong "WorkFit™ cushioning system" at bounding box center [1036, 415] width 160 height 16
click at [999, 416] on strong "WorkFit™ cushioning system" at bounding box center [1036, 415] width 160 height 16
click at [1068, 414] on strong "WorkFit™ Cushioning system" at bounding box center [1037, 415] width 163 height 16
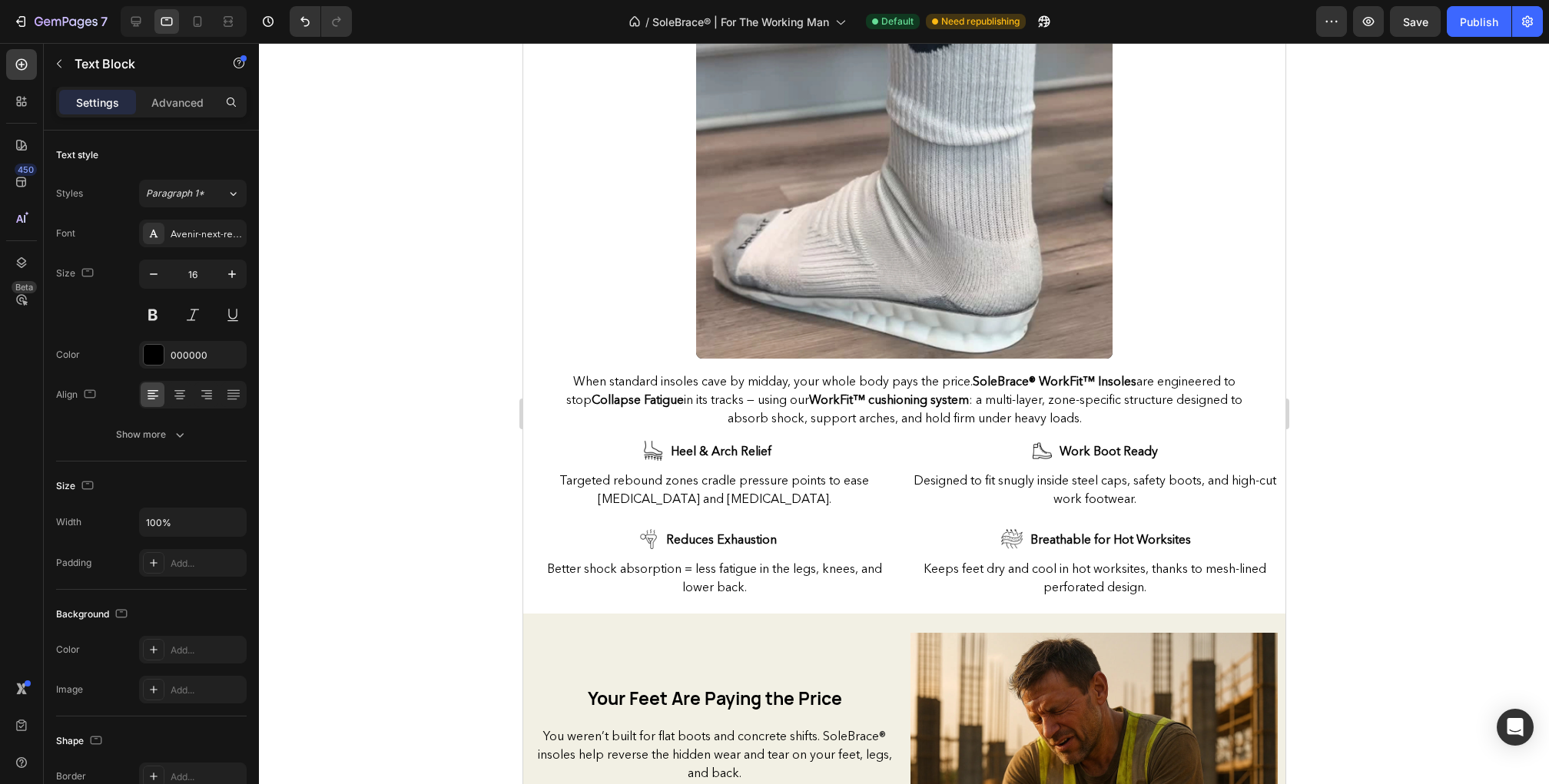
scroll to position [1178, 0]
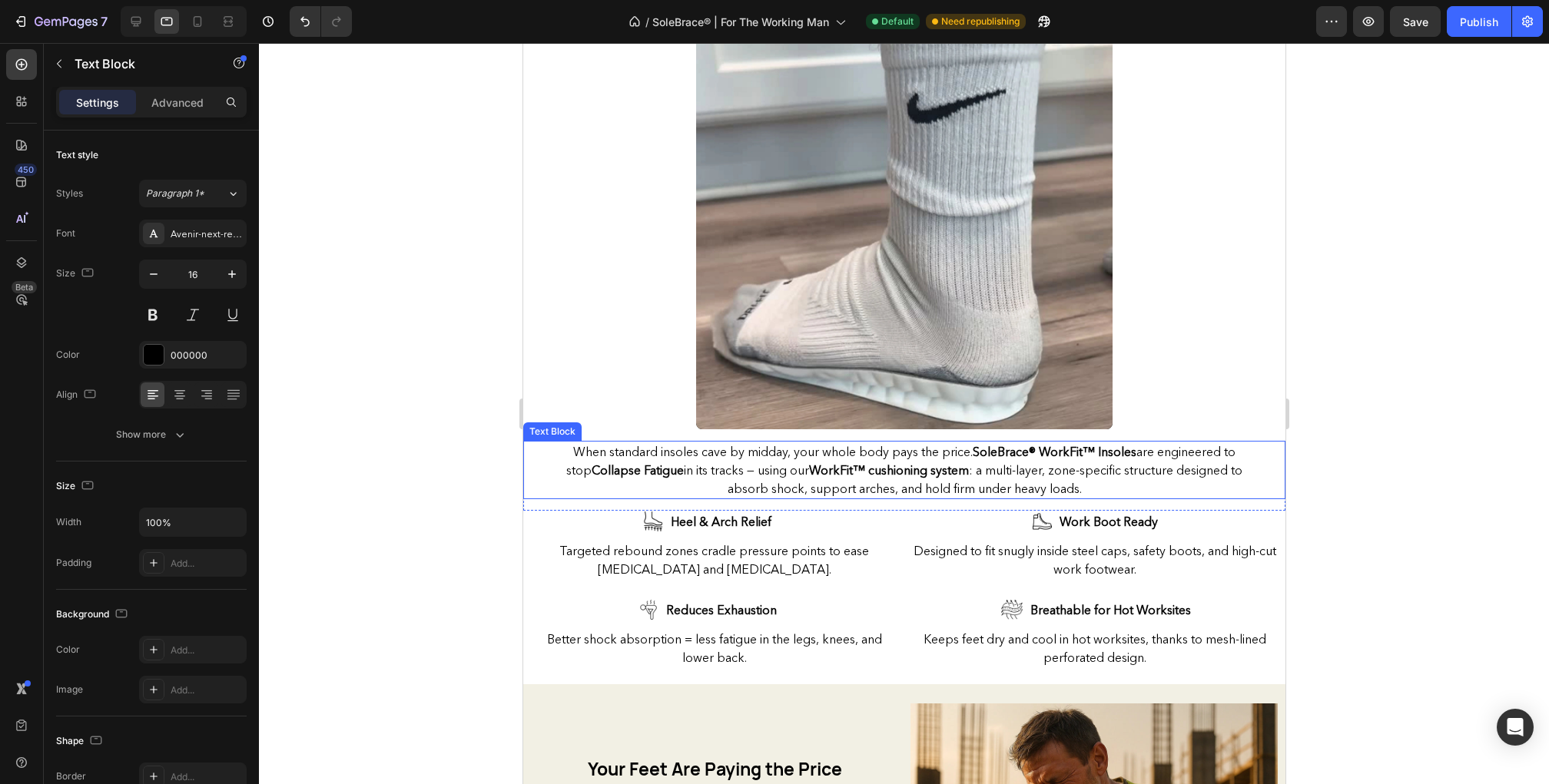
click at [996, 457] on strong "SoleBrace® WorkFit™ Insoles" at bounding box center [1054, 452] width 163 height 16
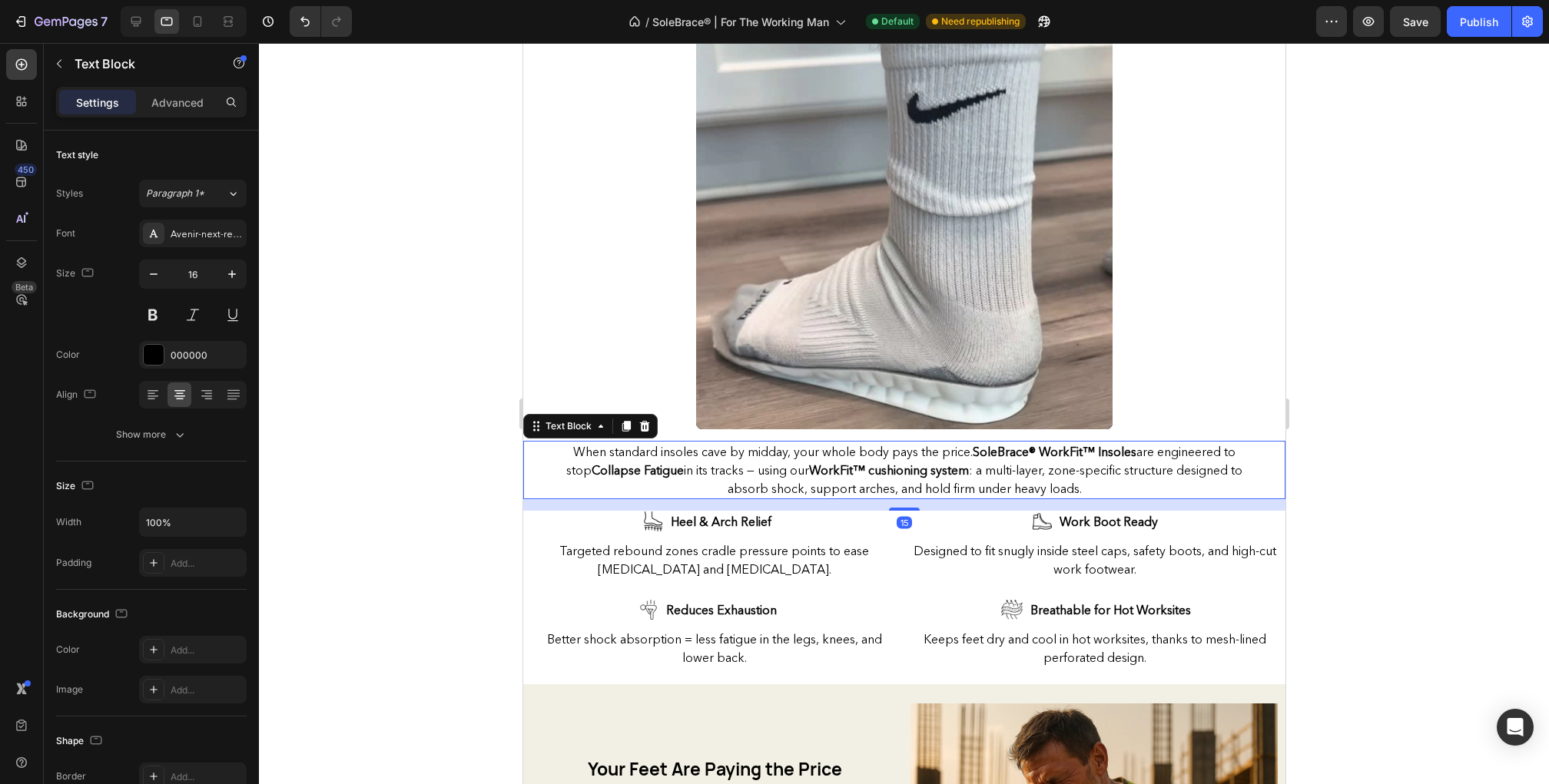
click at [846, 472] on strong "WorkFit™ cushioning system" at bounding box center [889, 470] width 160 height 16
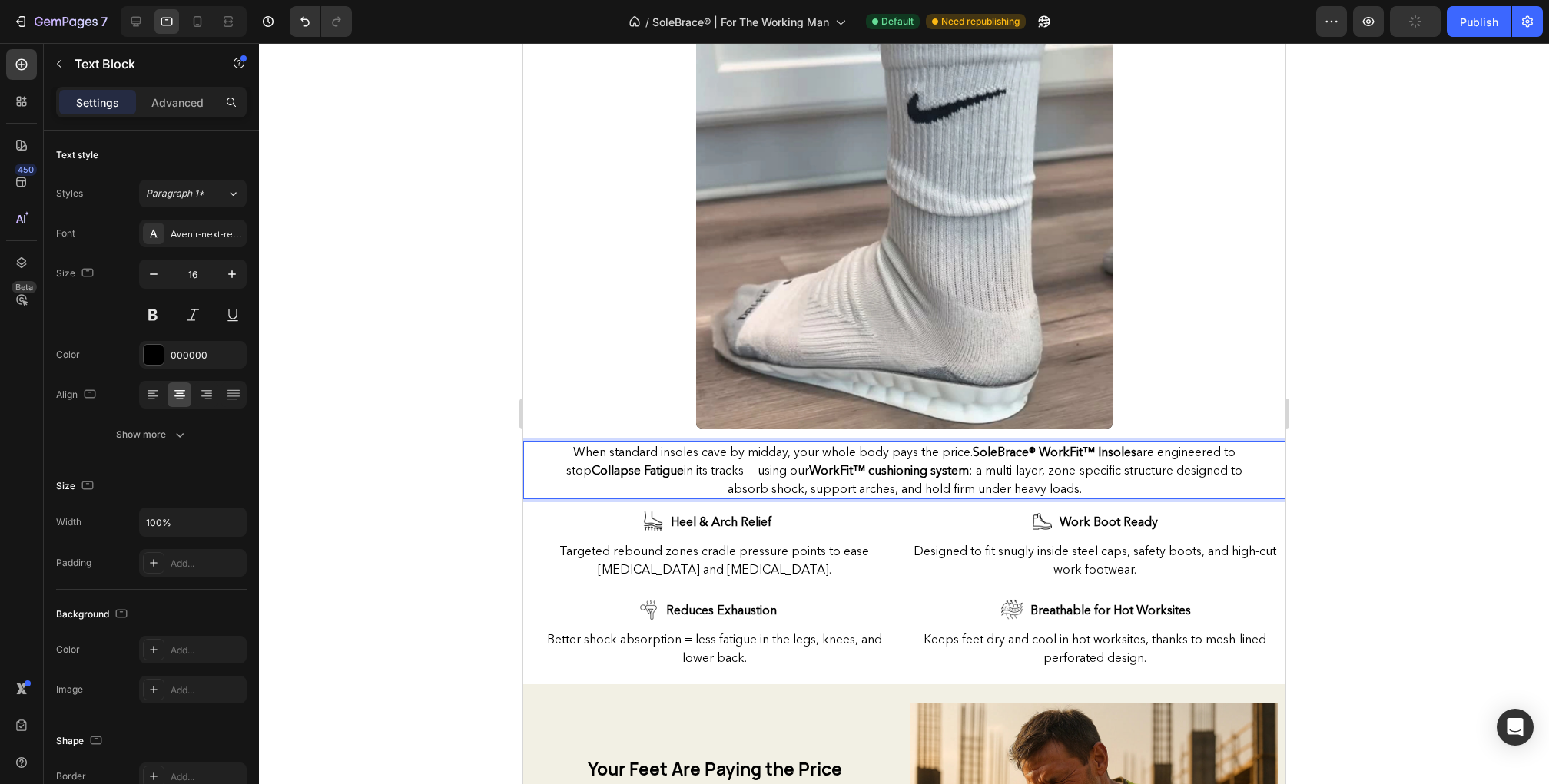
click at [842, 469] on strong "WorkFit™ cushioning system" at bounding box center [889, 470] width 160 height 16
click at [906, 476] on p "When standard insoles cave by midday, your whole body pays the price. SoleBrace…" at bounding box center [904, 470] width 713 height 55
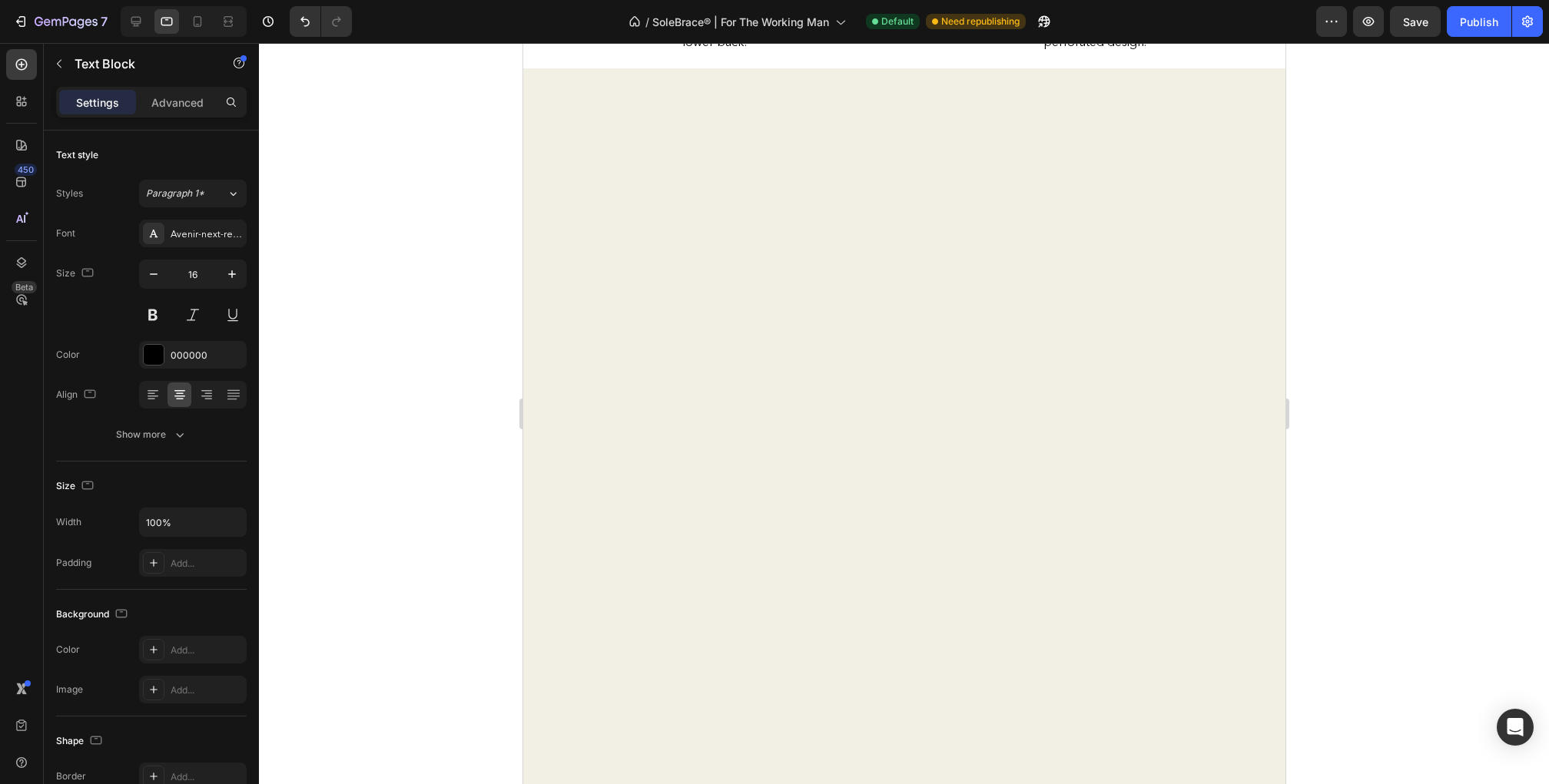
scroll to position [0, 0]
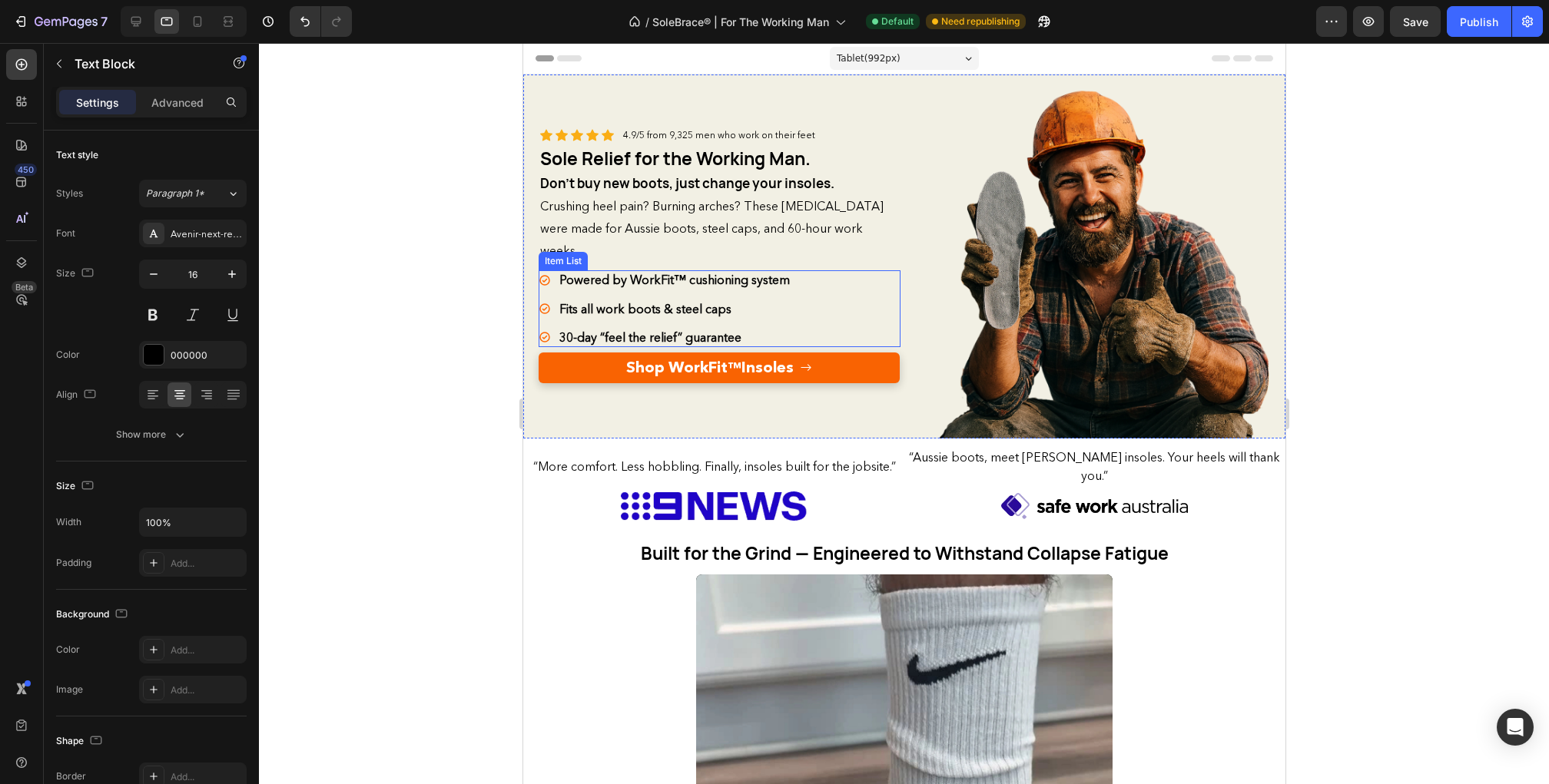
click at [696, 279] on strong "Powered by WorkFit™ cushioning system" at bounding box center [674, 279] width 231 height 16
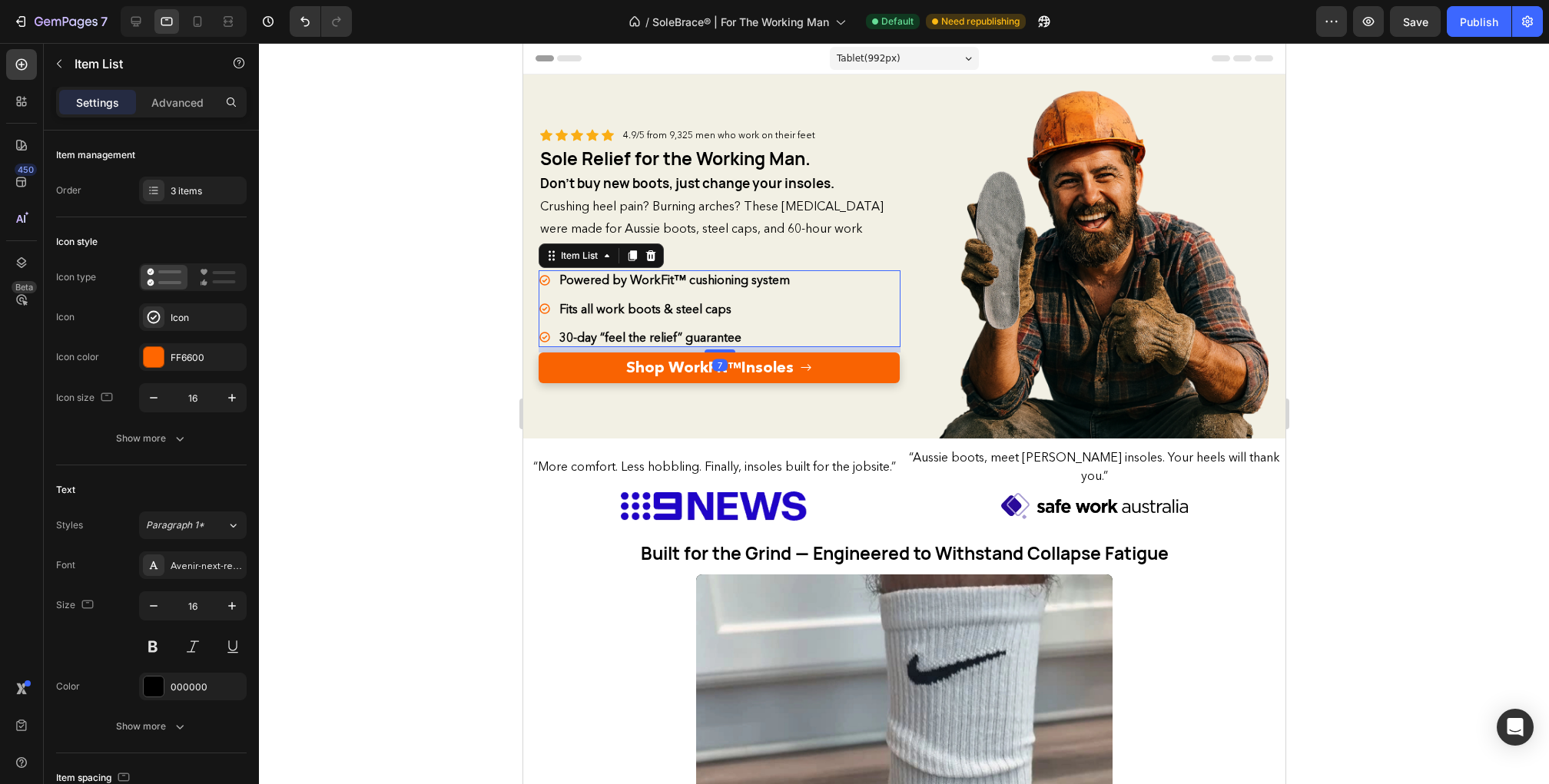
click at [696, 279] on strong "Powered by WorkFit™ cushioning system" at bounding box center [674, 279] width 231 height 16
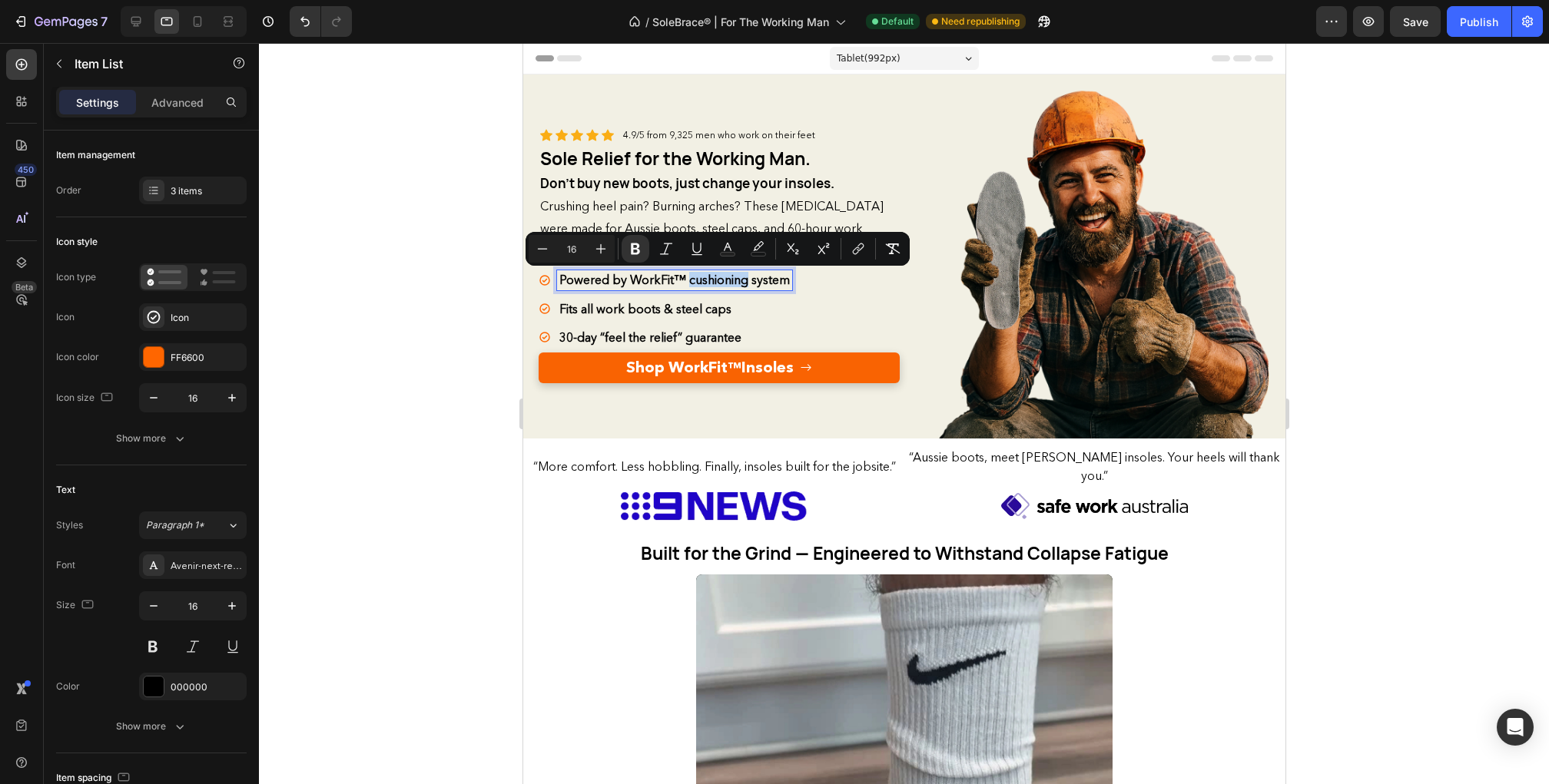
click at [695, 279] on strong "Powered by WorkFit™ cushioning system" at bounding box center [674, 279] width 231 height 16
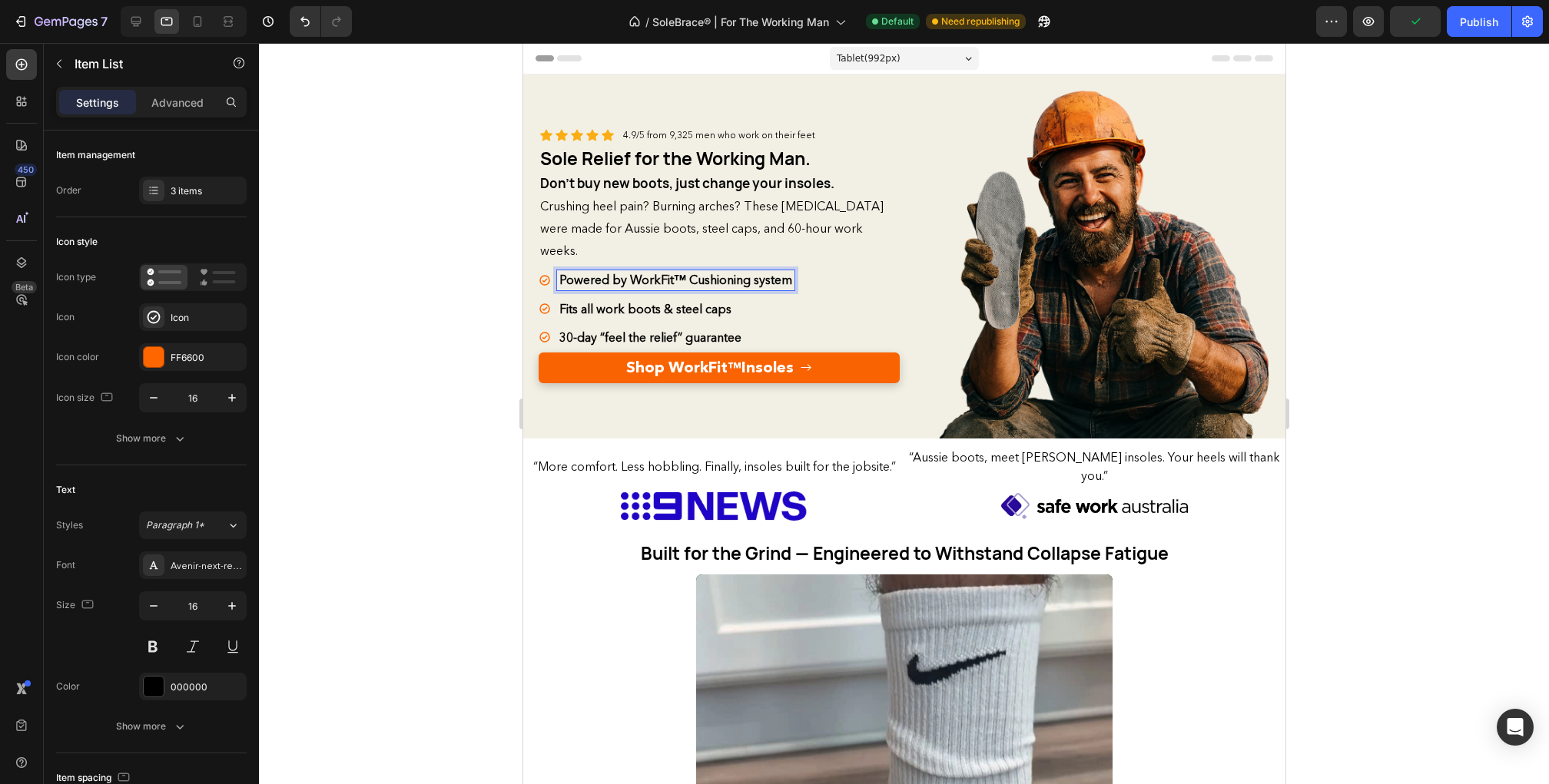
click at [758, 281] on strong "Powered by WorkFit™ Cushioning system" at bounding box center [675, 279] width 233 height 16
drag, startPoint x: 130, startPoint y: 15, endPoint x: 228, endPoint y: 136, distance: 155.7
click at [130, 15] on icon at bounding box center [136, 22] width 16 height 16
type input "20"
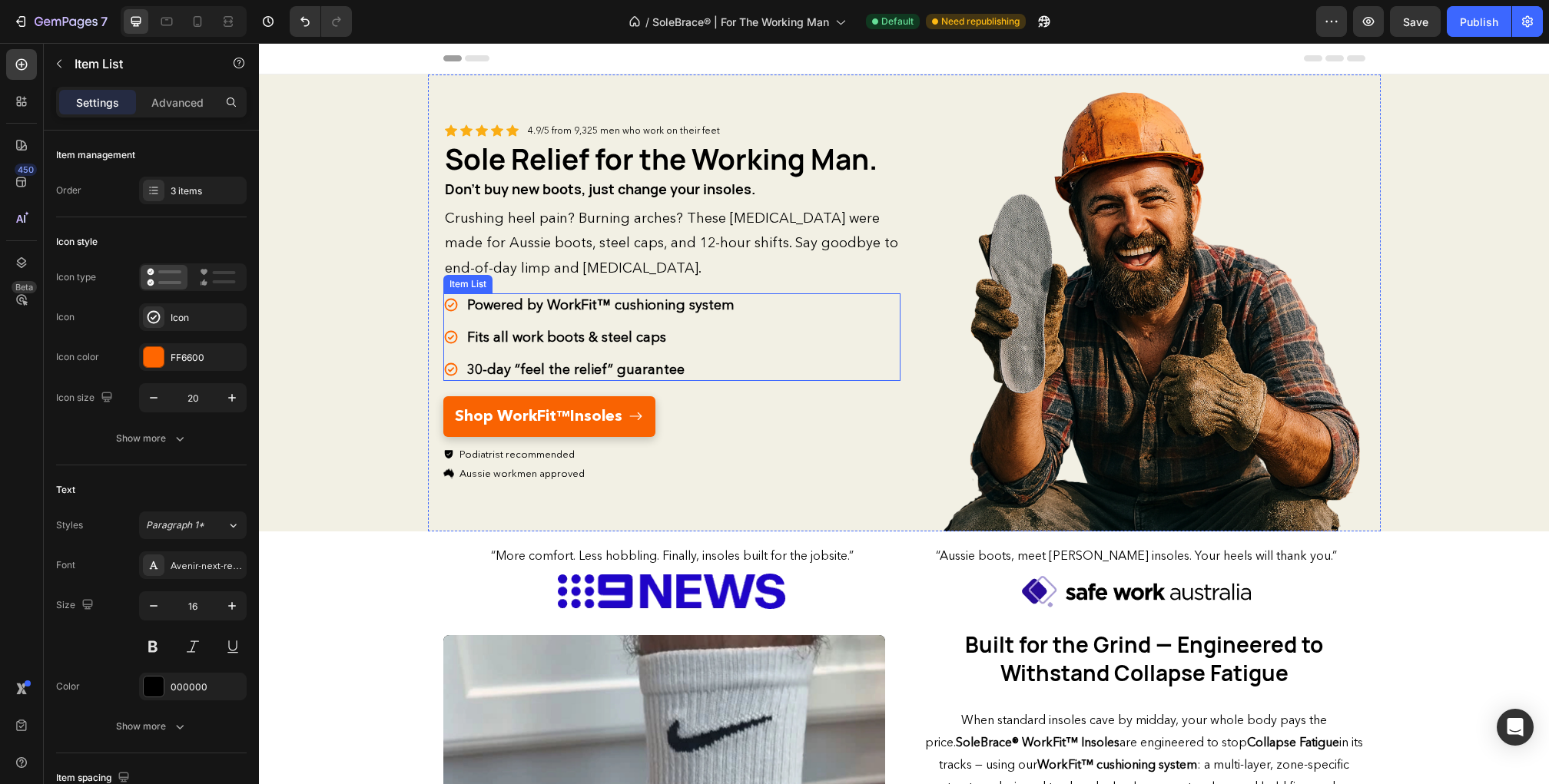
click at [619, 306] on strong "Powered by WorkFit™ cushioning system" at bounding box center [601, 305] width 268 height 17
click at [612, 307] on strong "Powered by WorkFit™ cushioning system" at bounding box center [601, 305] width 268 height 17
click at [693, 304] on strong "Powered by WorkFit™ Cushioning system" at bounding box center [602, 305] width 271 height 17
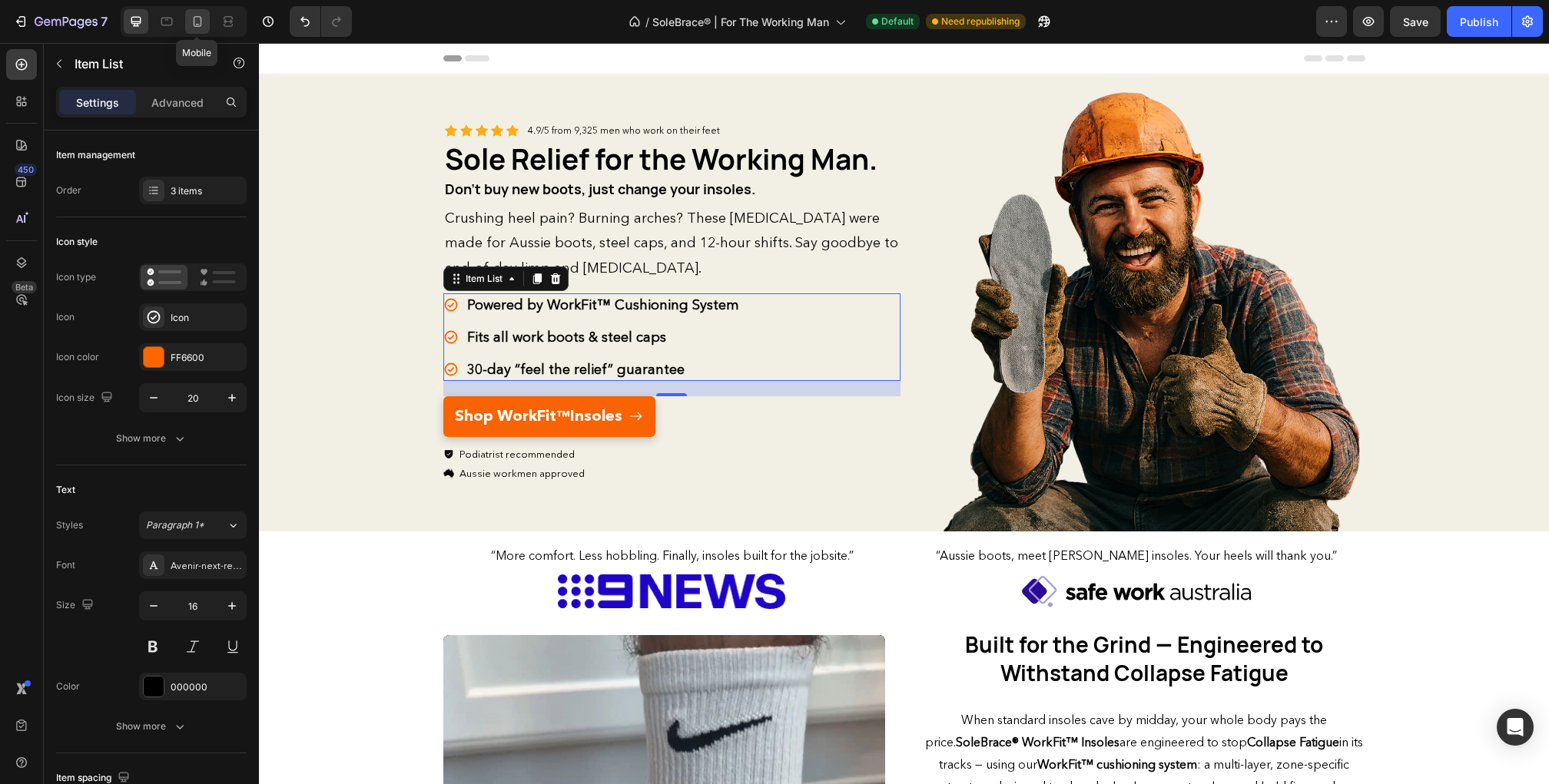
click at [195, 24] on icon at bounding box center [198, 22] width 16 height 16
type input "8"
type input "4"
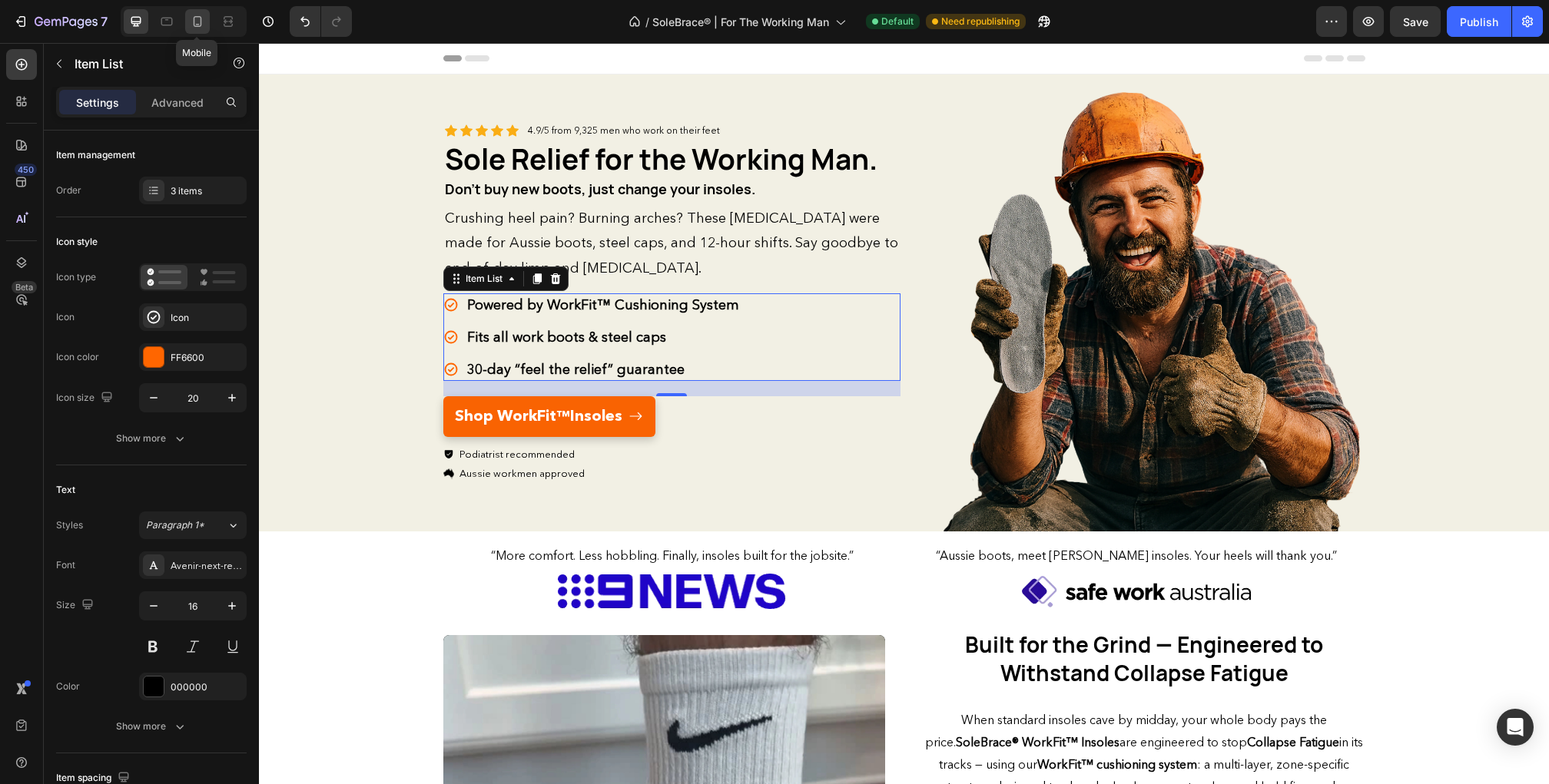
type input "14"
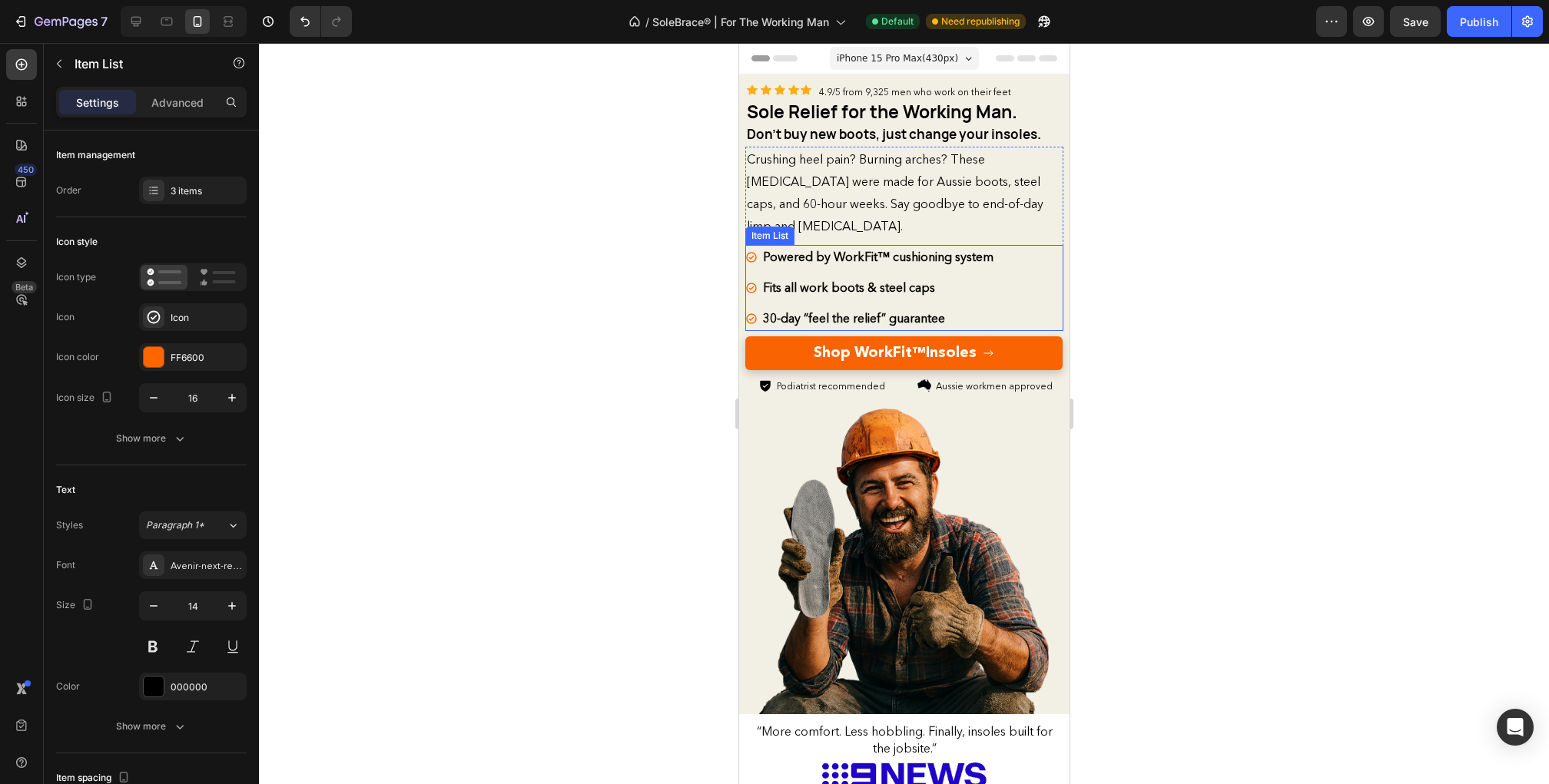
click at [908, 250] on strong "Powered by WorkFit™ cushioning system" at bounding box center [878, 257] width 231 height 16
click at [896, 253] on strong "Powered by WorkFit™ cushioning system" at bounding box center [878, 257] width 231 height 16
click at [961, 254] on strong "Powered by WorkFit™ Cushioning system" at bounding box center [879, 257] width 233 height 16
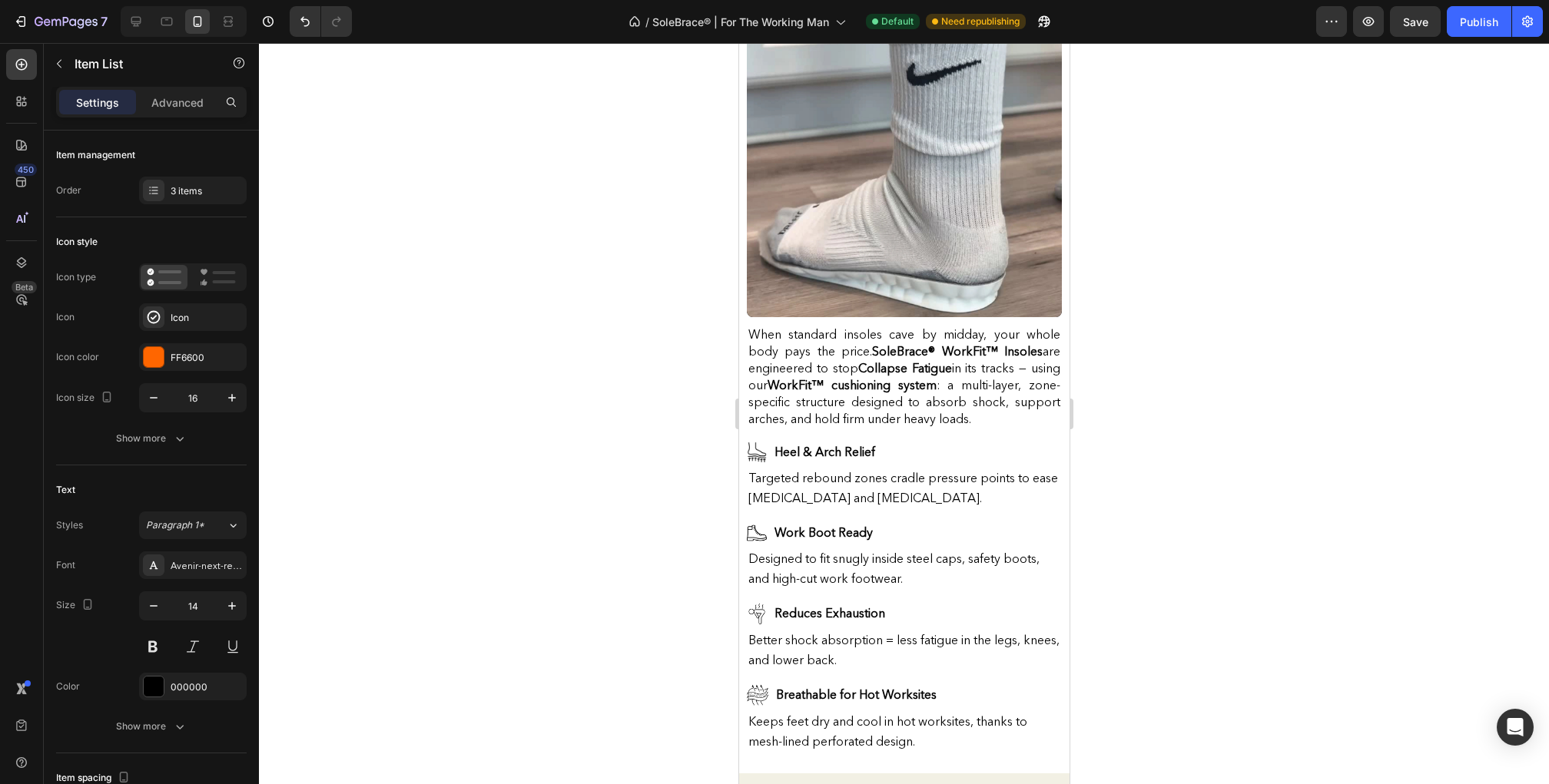
scroll to position [1088, 0]
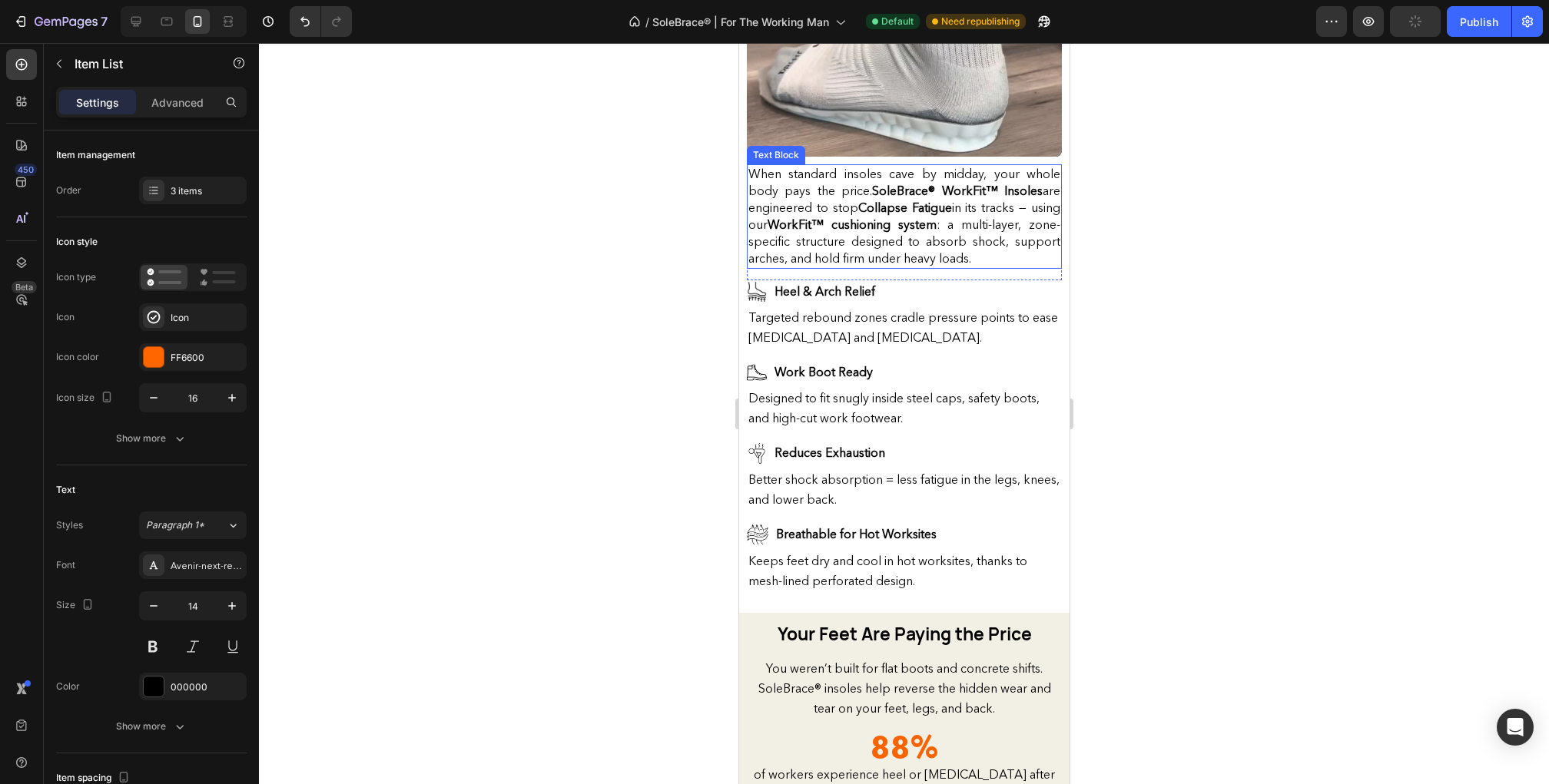
click at [886, 221] on strong "WorkFit™ cushioning system" at bounding box center [851, 224] width 169 height 16
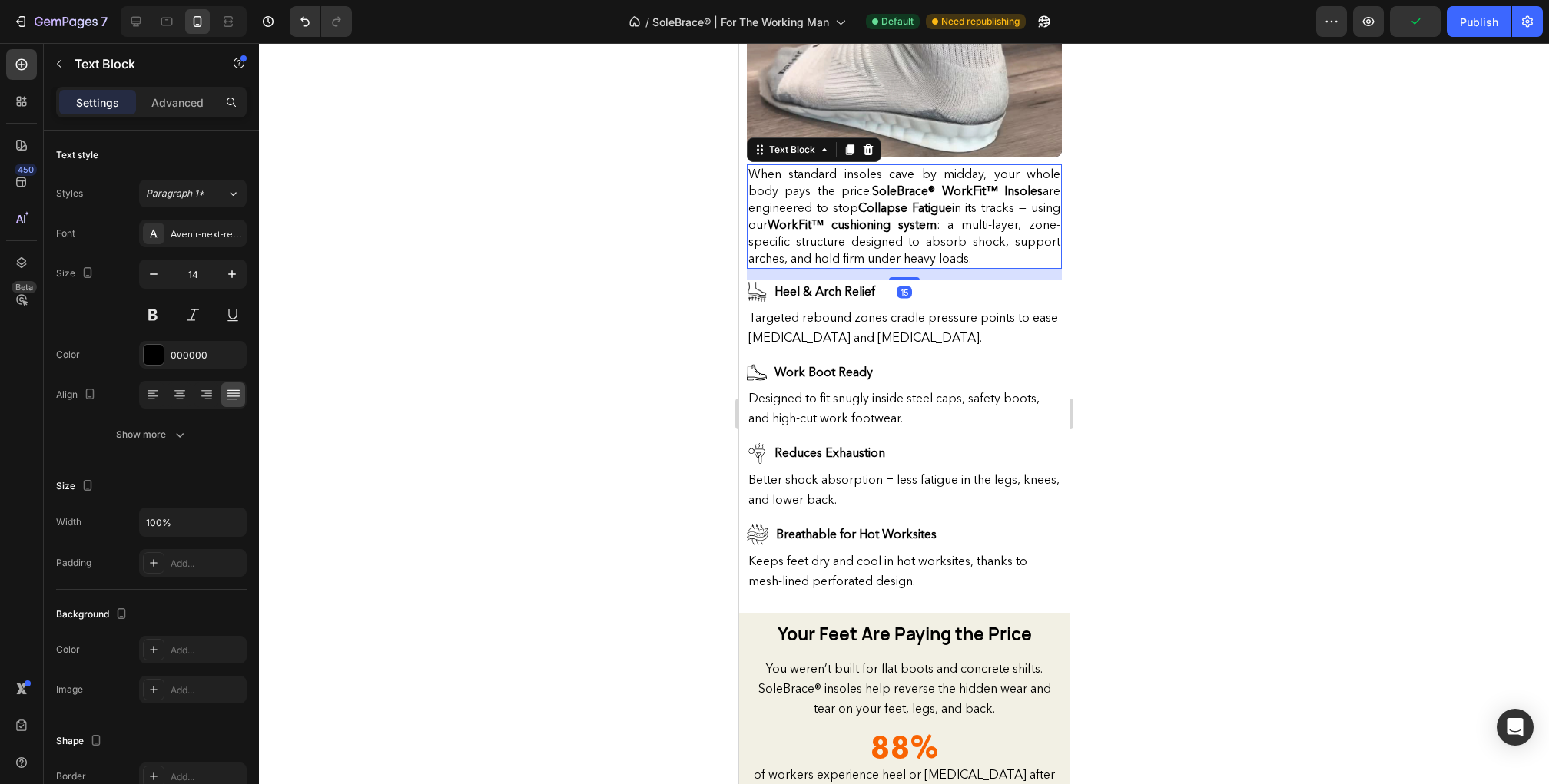
click at [876, 222] on strong "WorkFit™ cushioning system" at bounding box center [851, 224] width 169 height 16
click at [869, 223] on strong "WorkFit™ cushioning system" at bounding box center [851, 224] width 169 height 16
click at [937, 224] on strong "WorkFit™ Cushioning system" at bounding box center [852, 224] width 170 height 16
click at [135, 21] on icon at bounding box center [136, 22] width 10 height 10
type input "16"
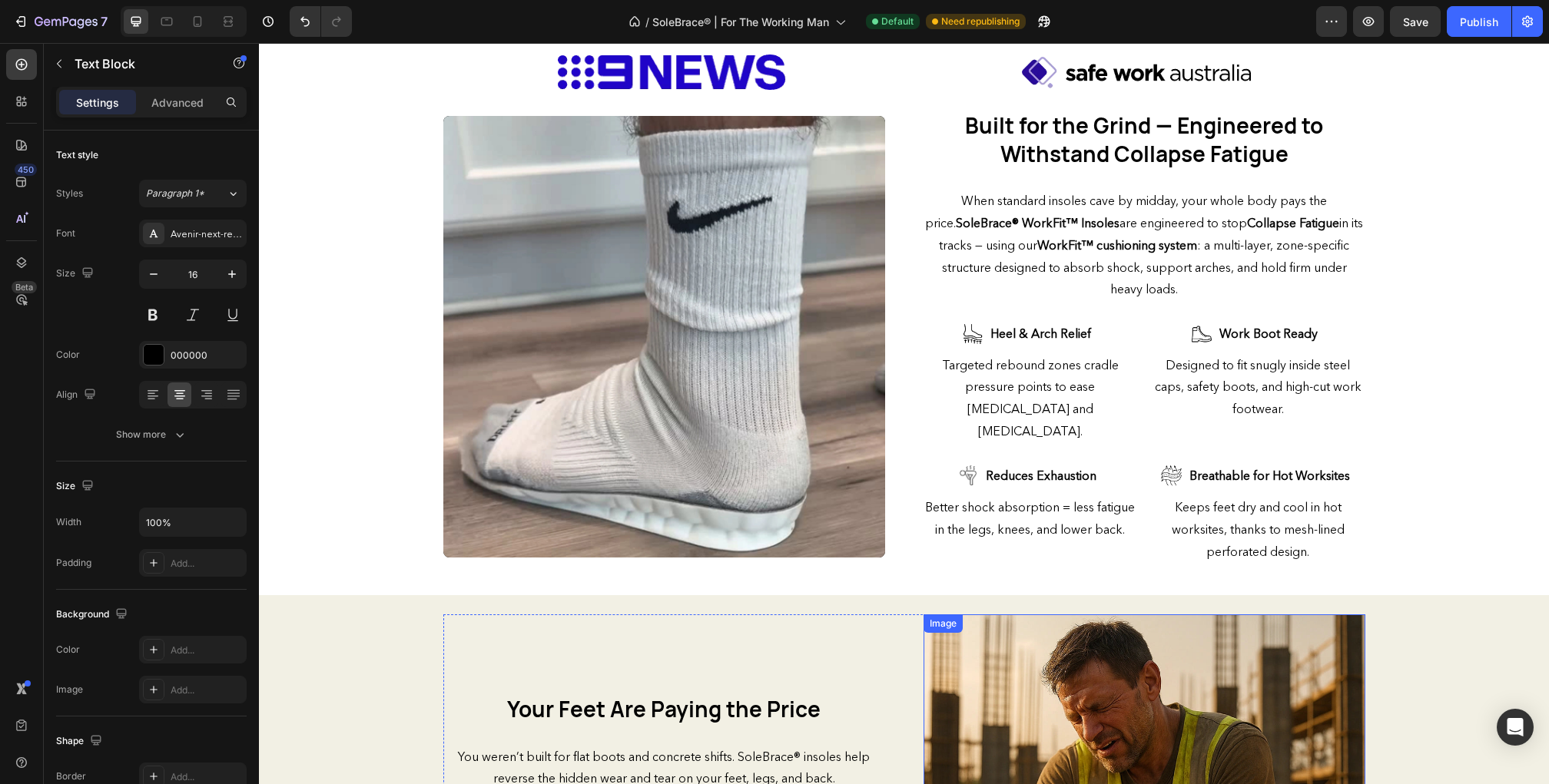
scroll to position [310, 0]
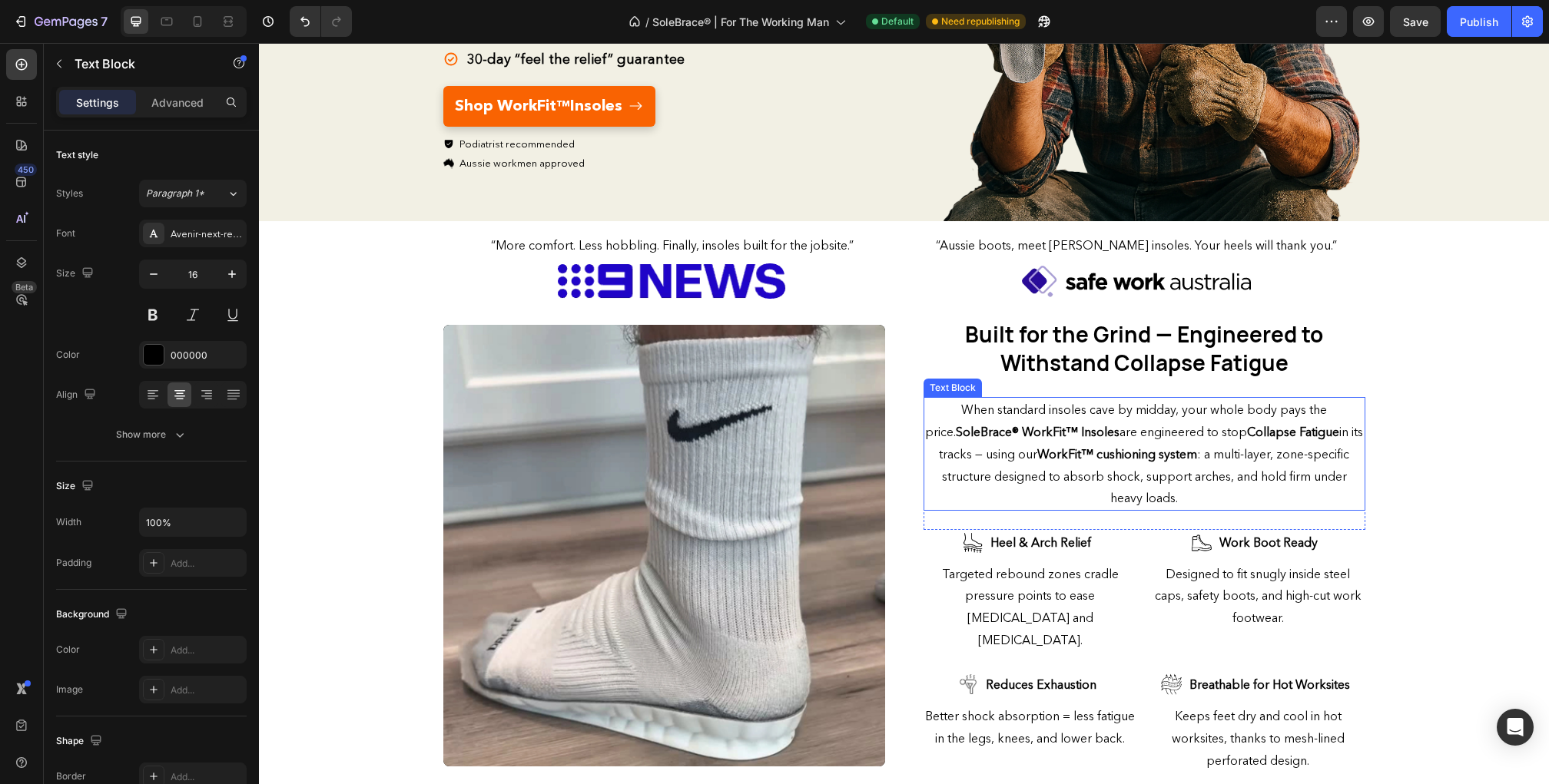
click at [1094, 454] on strong "WorkFit™ cushioning system" at bounding box center [1117, 454] width 160 height 16
click at [1099, 454] on strong "WorkFit™ cushioning system" at bounding box center [1117, 454] width 160 height 16
click at [1166, 458] on strong "WorkFit™ Cushioning system" at bounding box center [1117, 454] width 163 height 16
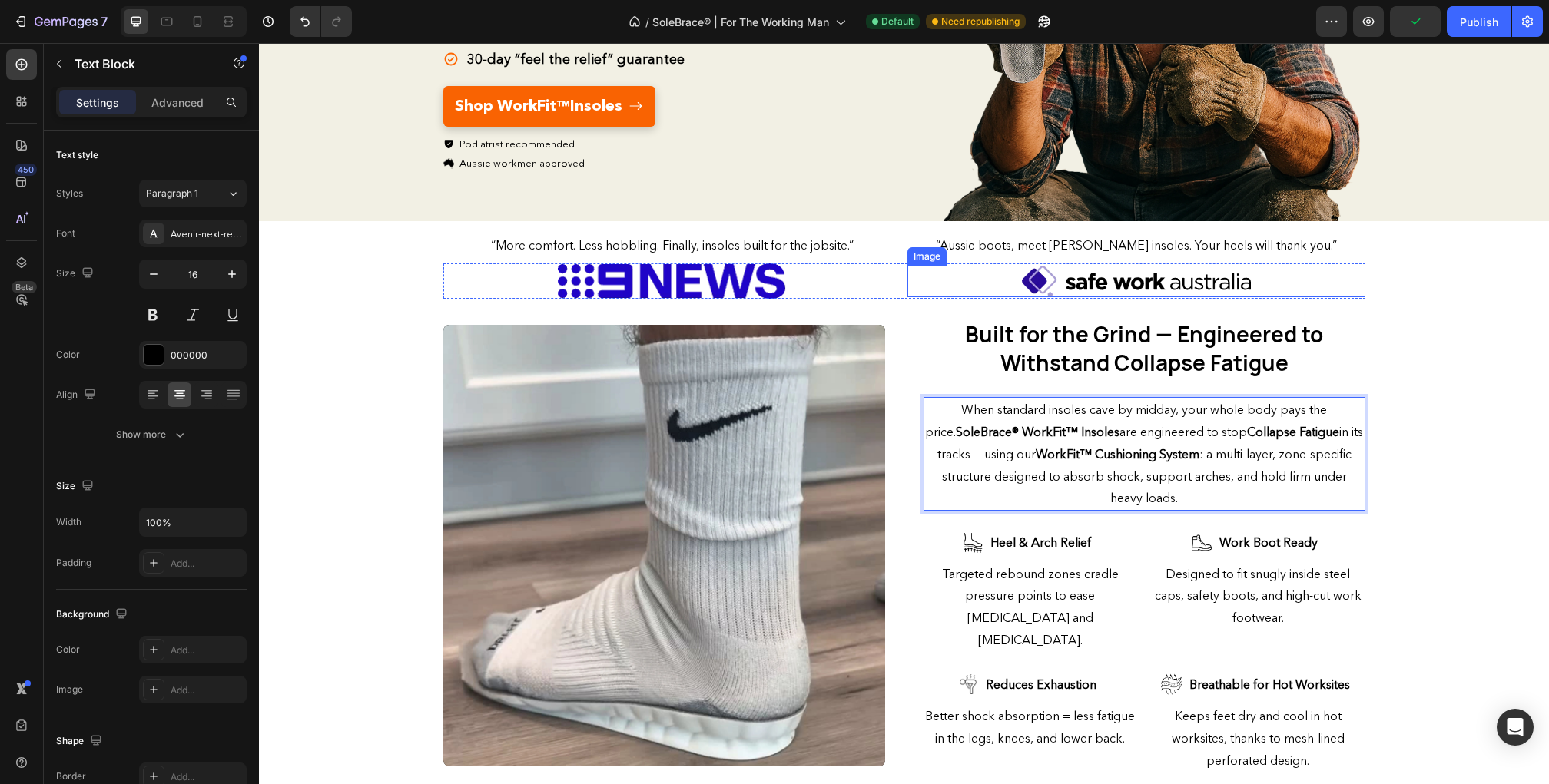
scroll to position [0, 0]
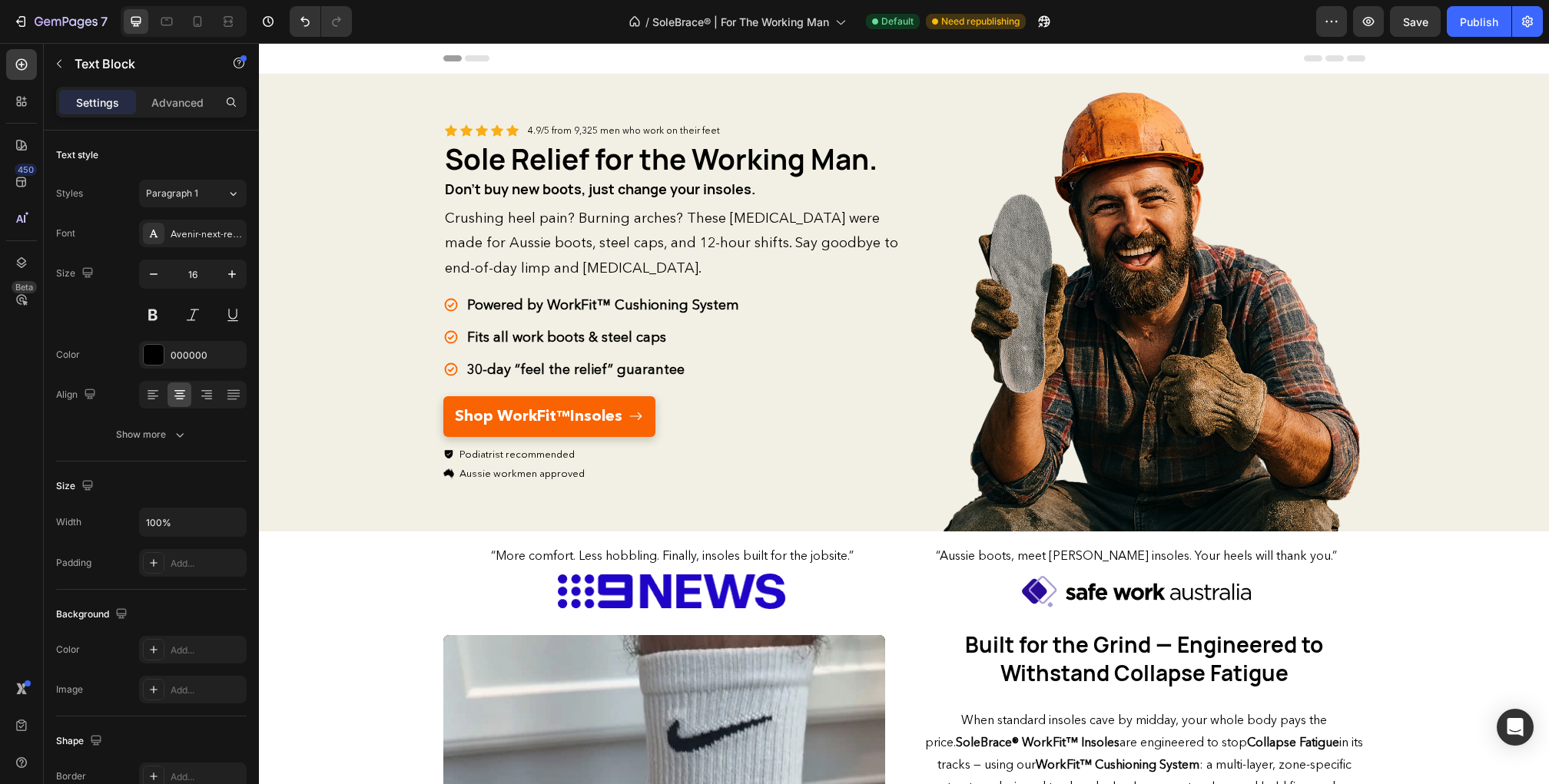
click at [1031, 49] on div "Header" at bounding box center [904, 58] width 922 height 31
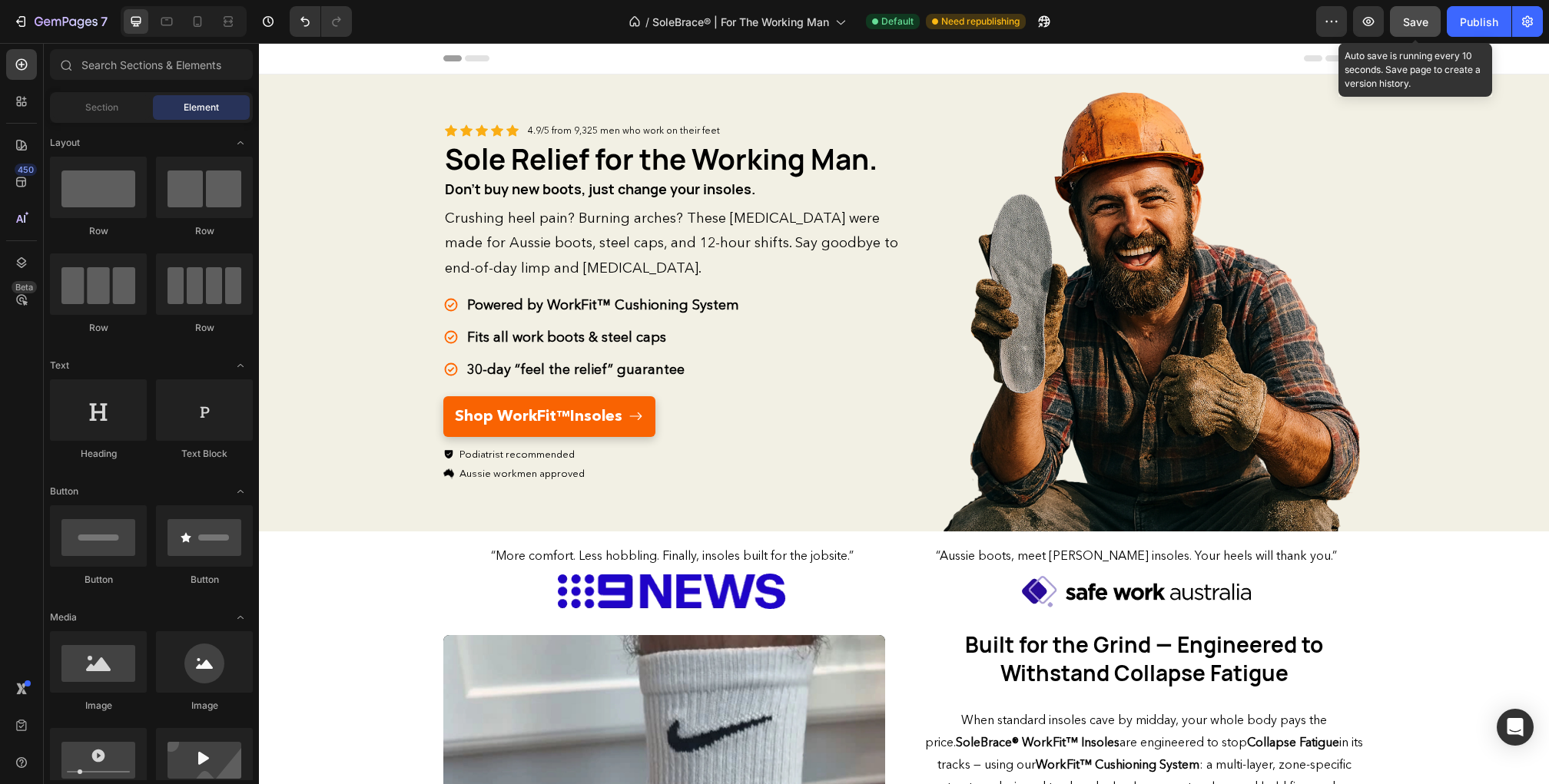
click at [1409, 13] on button "Save" at bounding box center [1415, 21] width 51 height 31
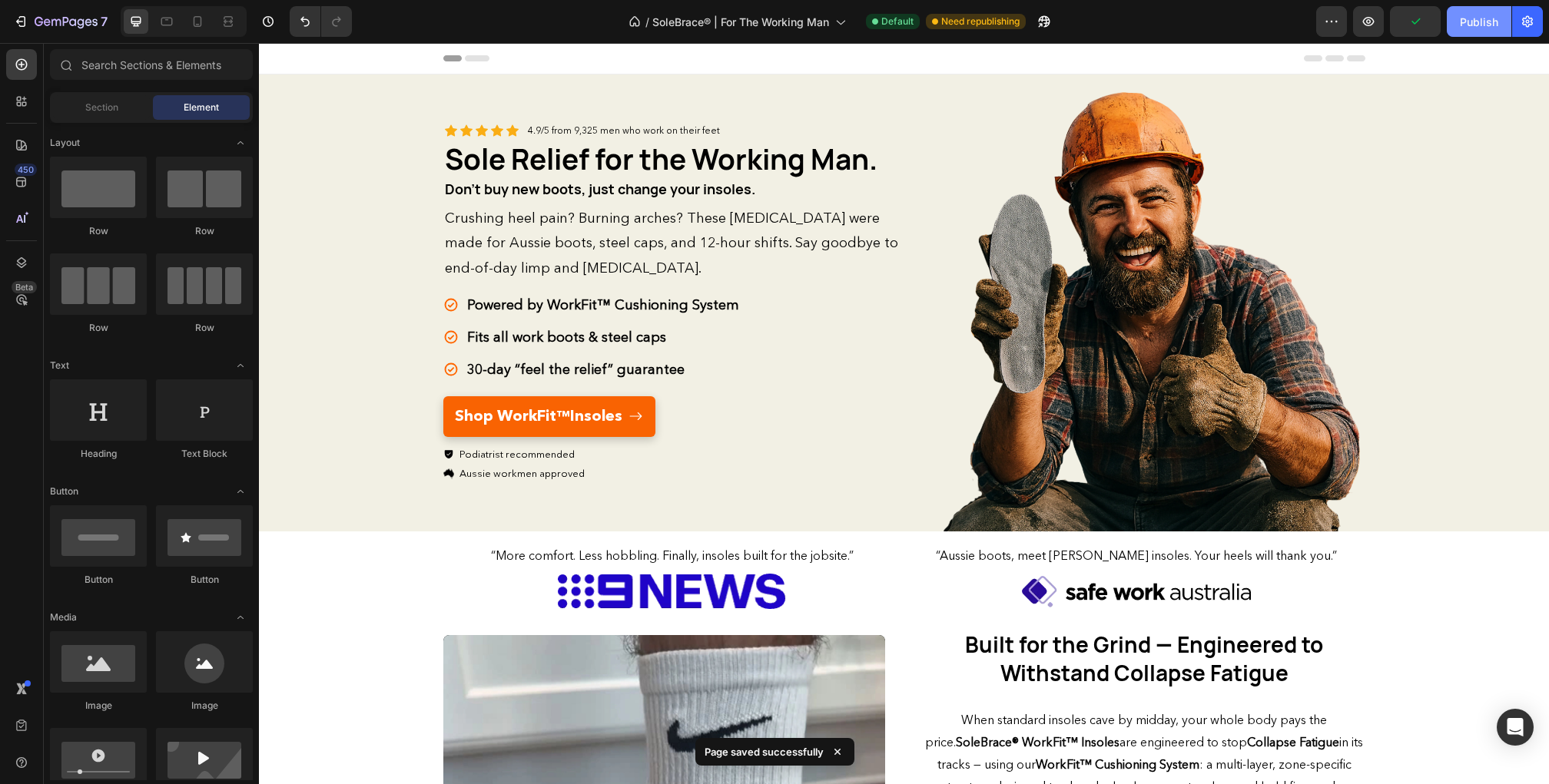
click at [1482, 18] on div "Publish" at bounding box center [1479, 22] width 38 height 16
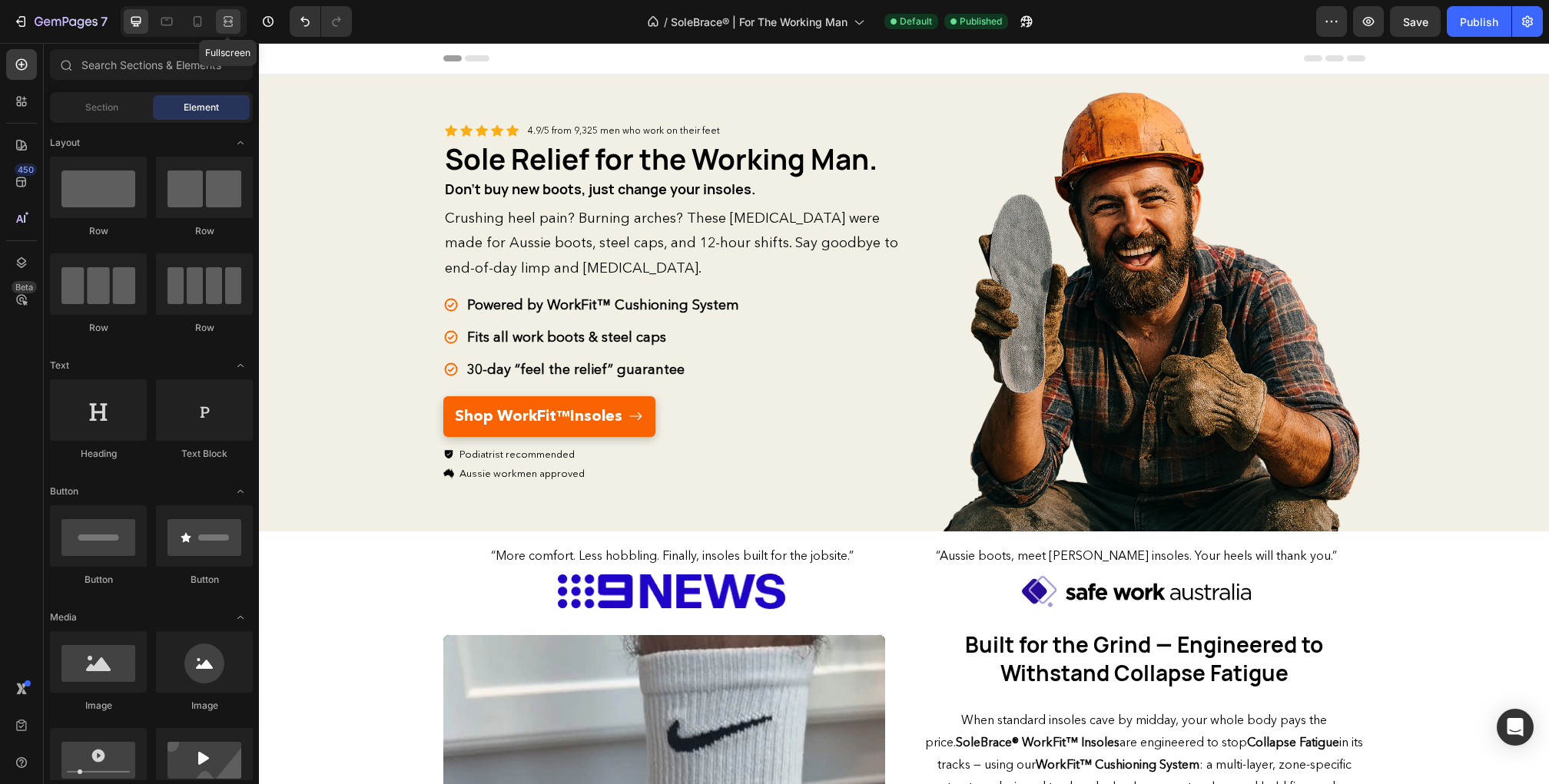
click at [219, 24] on div at bounding box center [228, 21] width 24 height 24
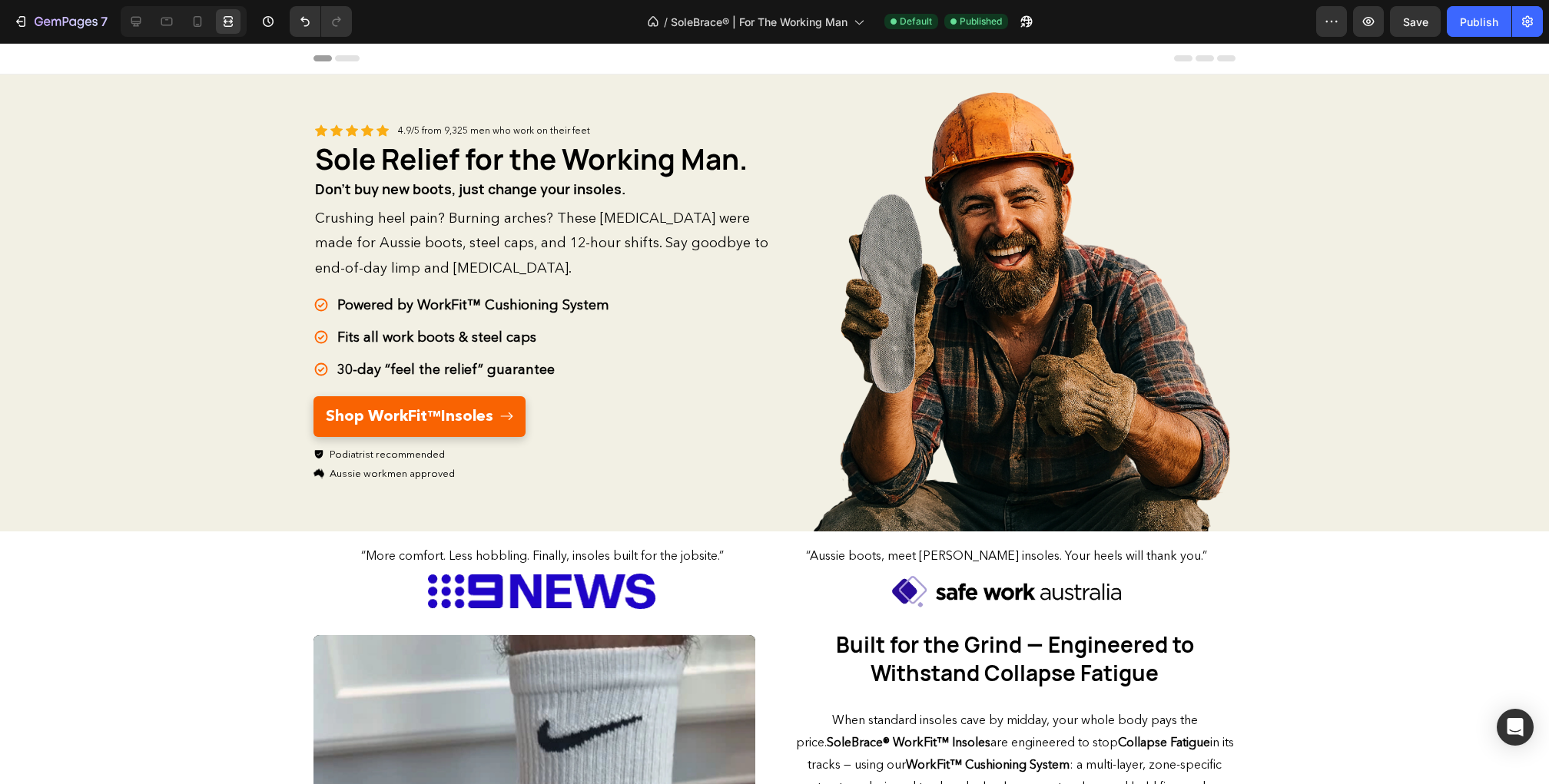
click at [410, 67] on div "Header" at bounding box center [774, 58] width 922 height 31
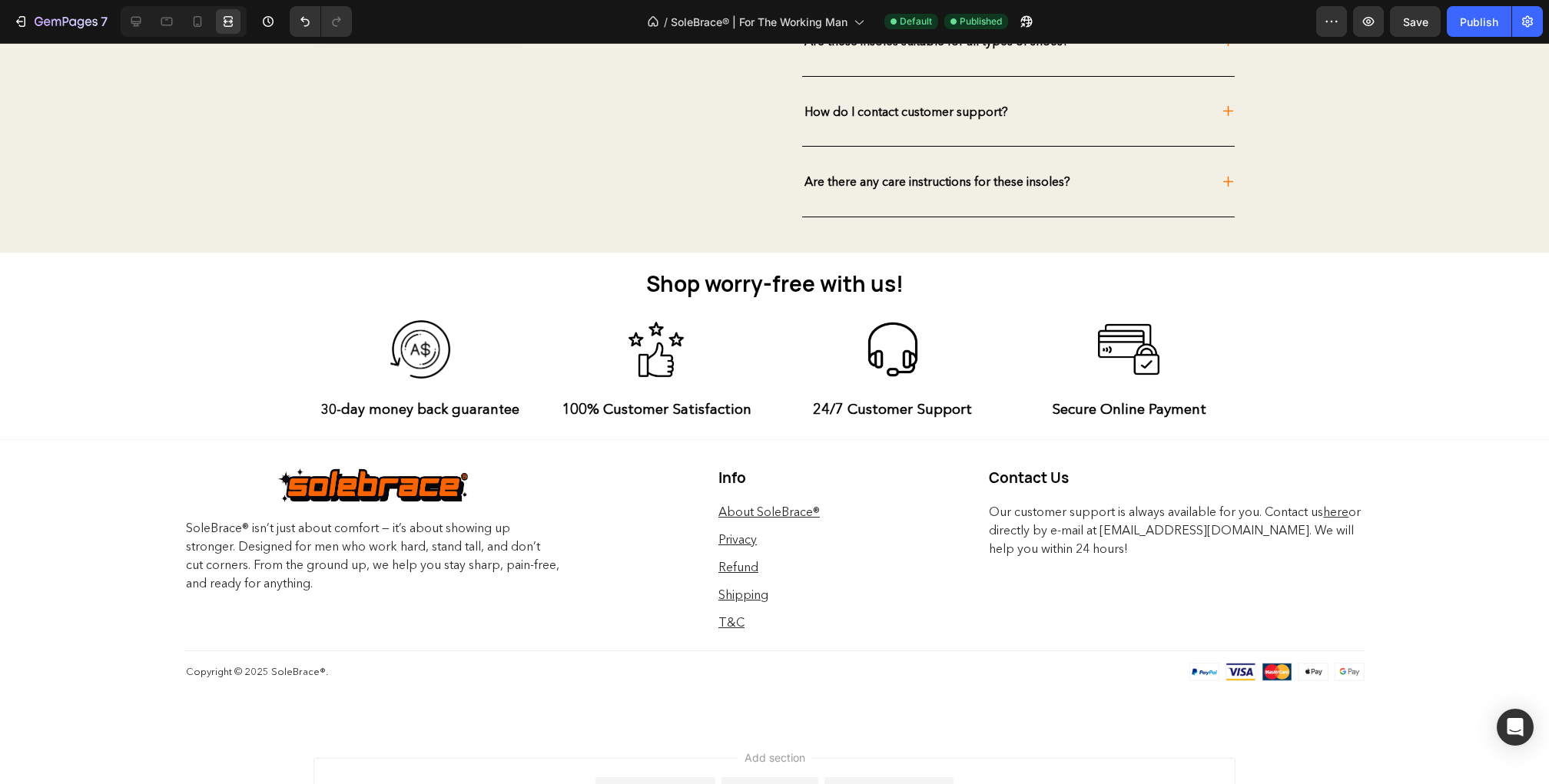
scroll to position [4585, 0]
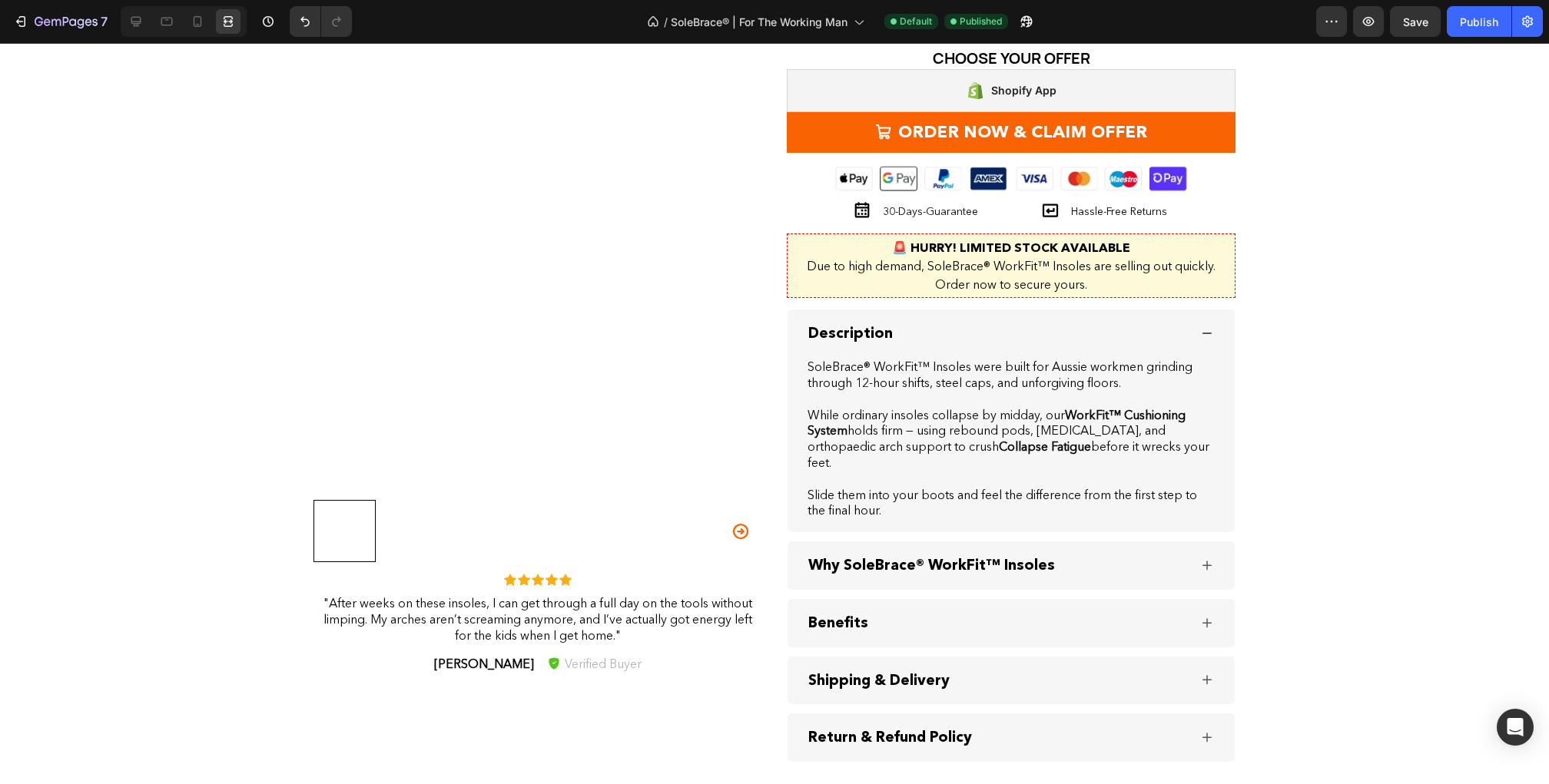
scroll to position [2080, 0]
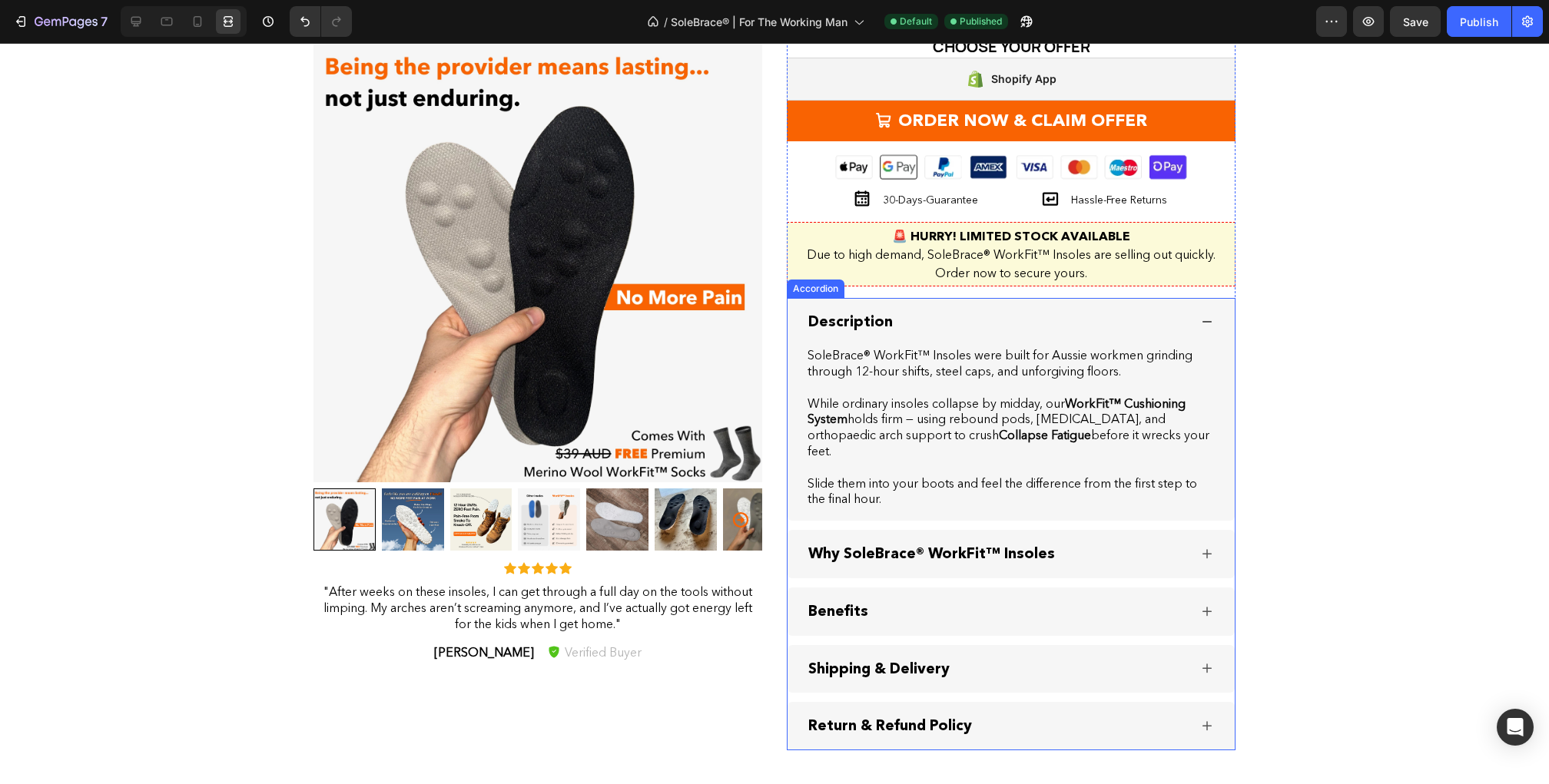
click at [1210, 551] on icon at bounding box center [1207, 554] width 18 height 19
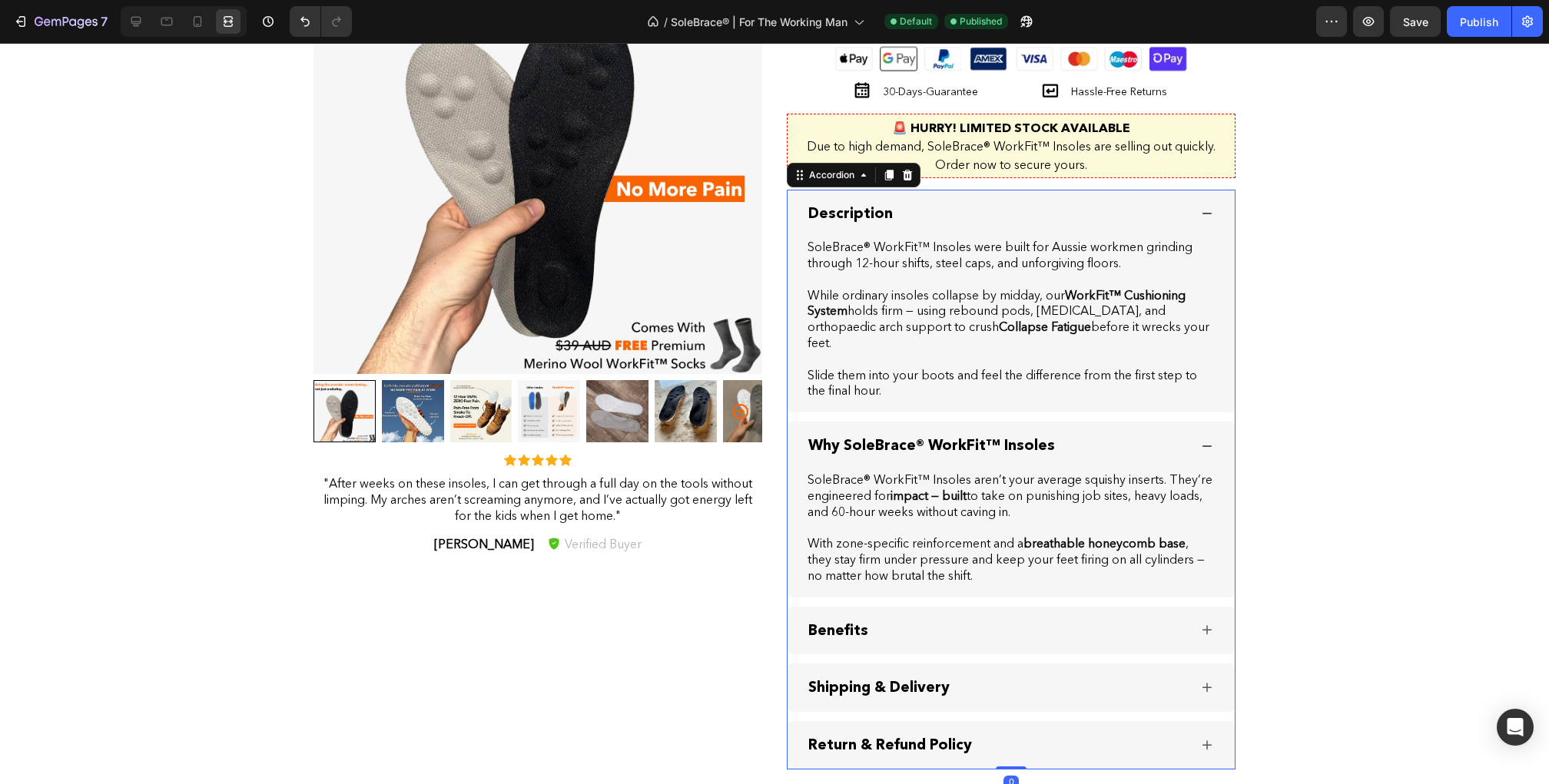
scroll to position [2308, 0]
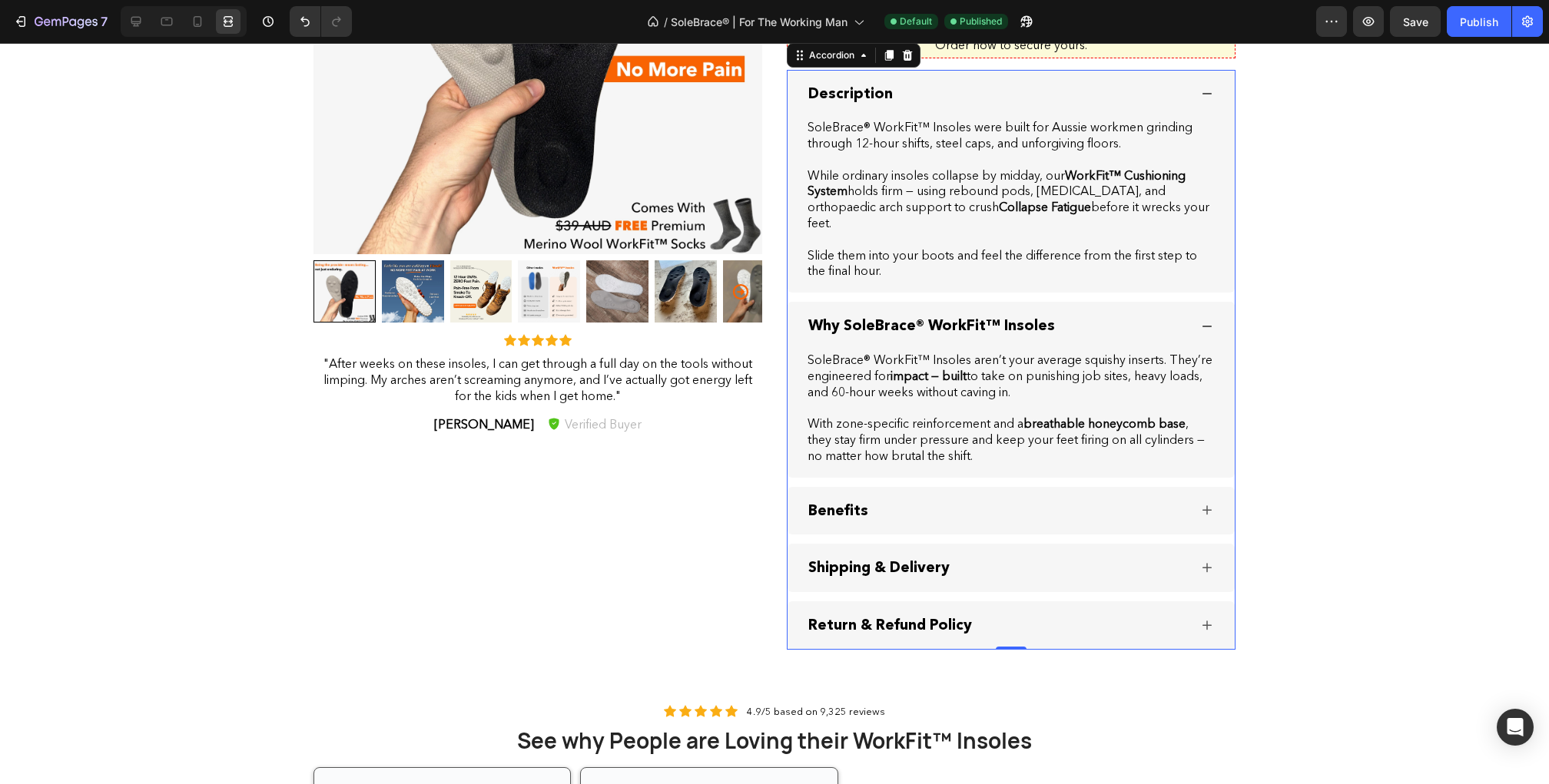
click at [1209, 509] on icon at bounding box center [1207, 510] width 18 height 19
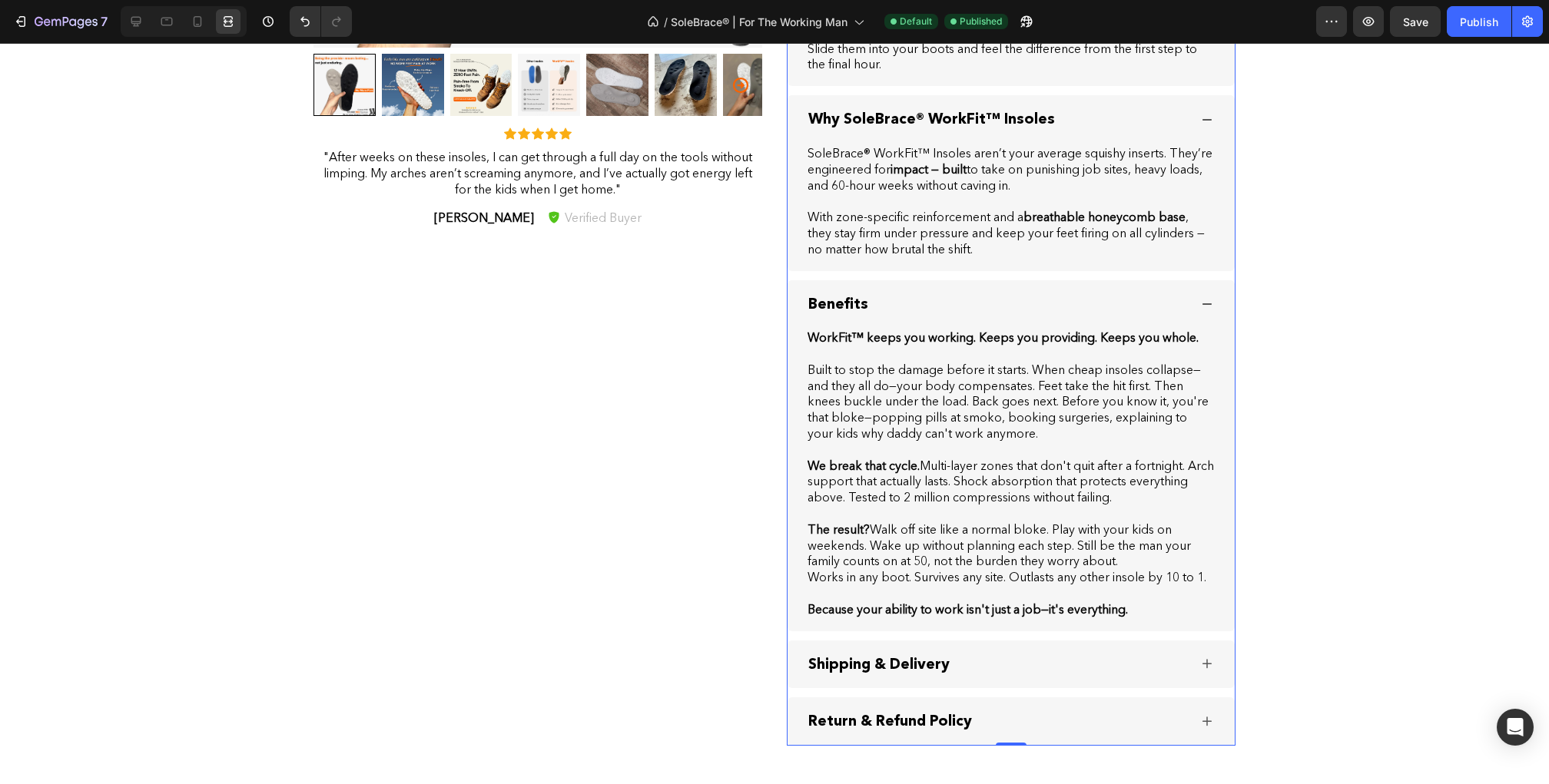
scroll to position [2548, 0]
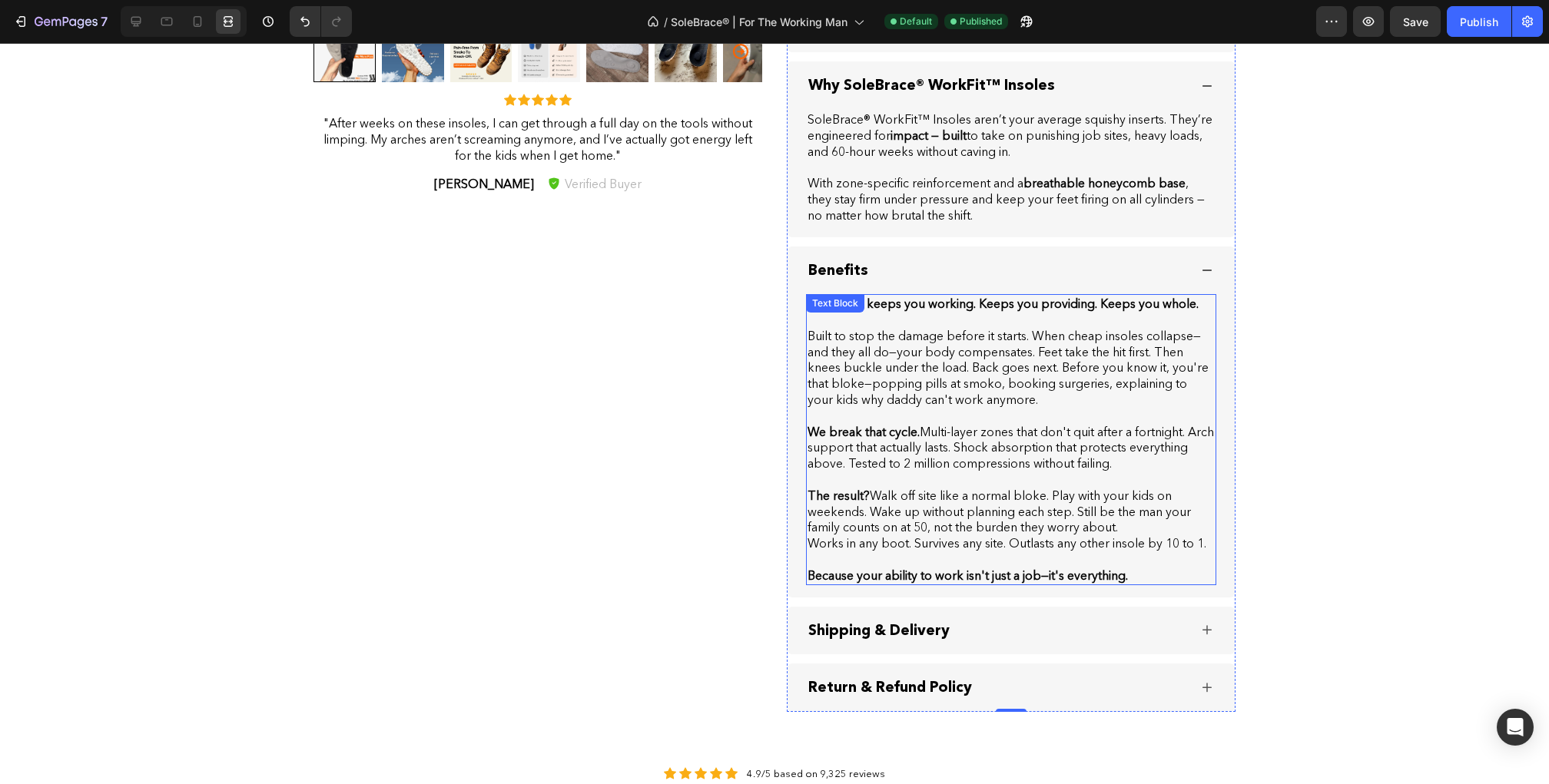
click at [1066, 328] on p "Built to stop the damage before it starts. When cheap insoles collapse—and they…" at bounding box center [1011, 368] width 407 height 80
click at [1040, 335] on p "Built to stop the damage before it starts. When cheap insoles collapse—and they…" at bounding box center [1011, 368] width 407 height 80
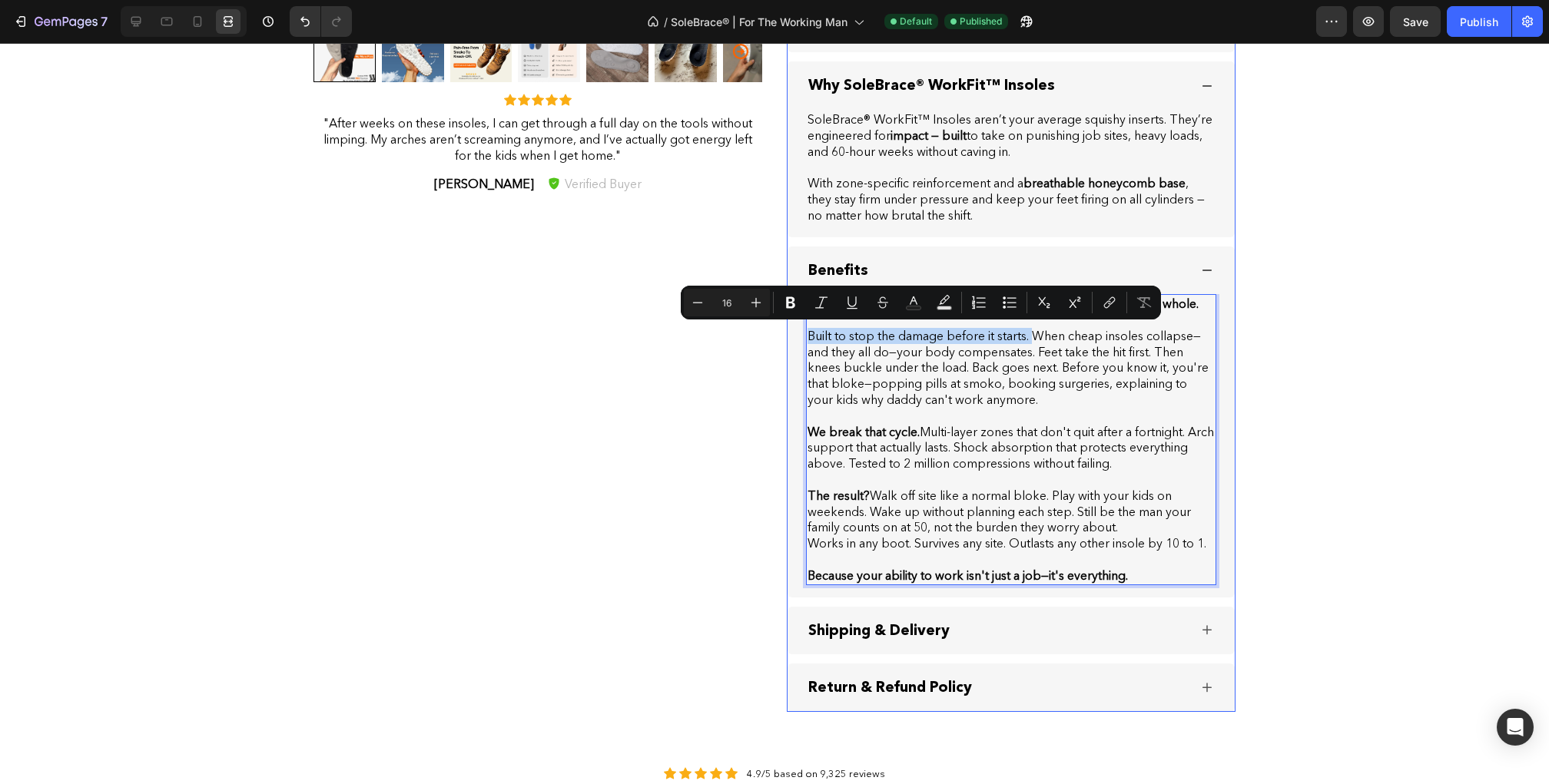
drag, startPoint x: 1038, startPoint y: 333, endPoint x: 805, endPoint y: 335, distance: 233.0
click at [805, 335] on div "WorkFit™ keeps you working. Keeps you providing. Keeps you whole. Built to stop…" at bounding box center [1011, 446] width 448 height 303
click at [926, 370] on p "Built to stop the damage before it starts. When cheap insoles collapse—and they…" at bounding box center [1011, 368] width 407 height 80
drag, startPoint x: 1034, startPoint y: 333, endPoint x: 798, endPoint y: 336, distance: 236.0
click at [798, 336] on div "WorkFit™ keeps you working. Keeps you providing. Keeps you whole. Built to stop…" at bounding box center [1011, 446] width 448 height 303
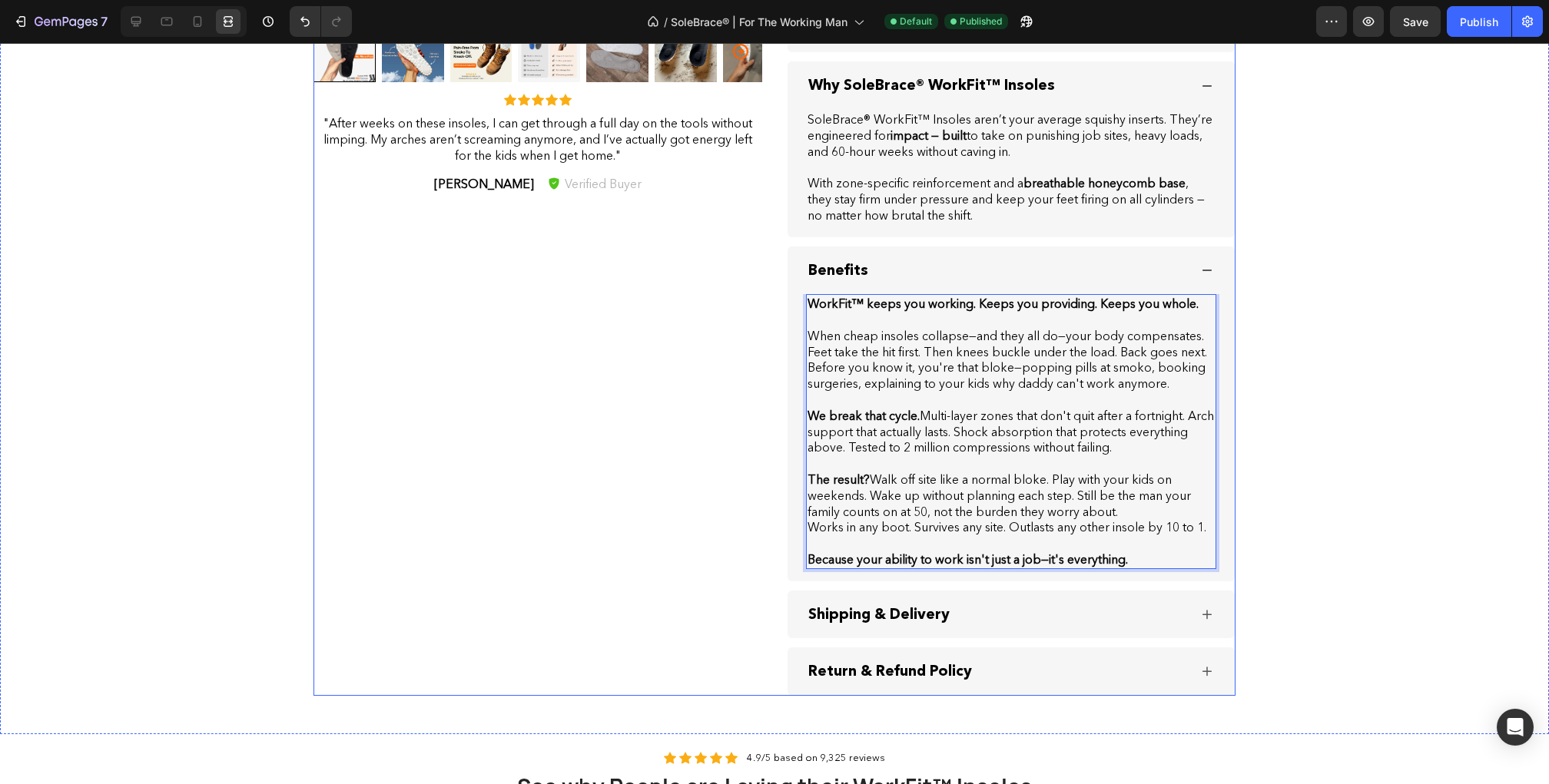
click at [742, 363] on div "Product Images Icon Icon Icon Icon Icon Icon List "After weeks on these insoles…" at bounding box center [538, 130] width 449 height 1131
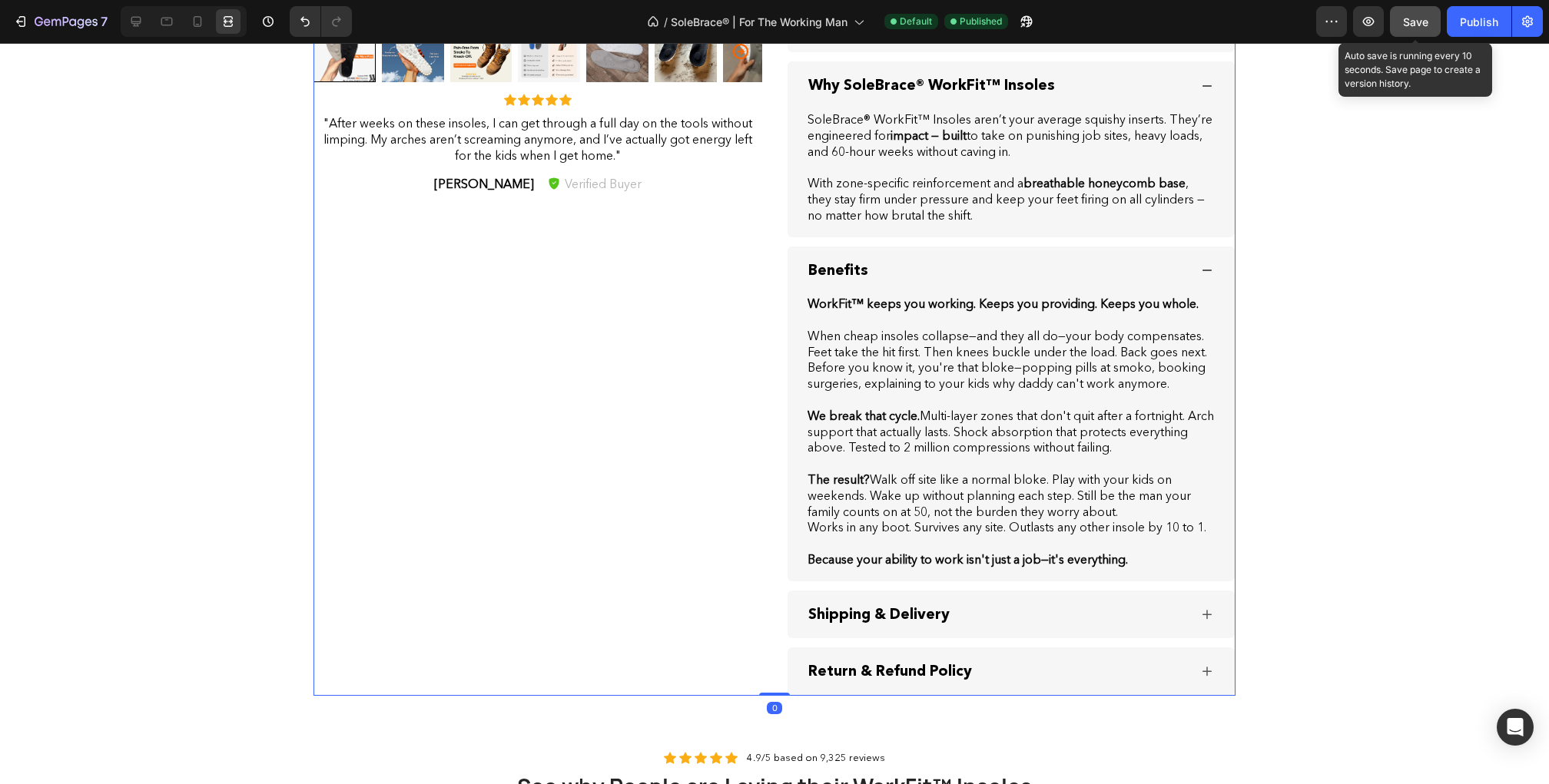
click at [1423, 14] on div "Save" at bounding box center [1416, 22] width 25 height 16
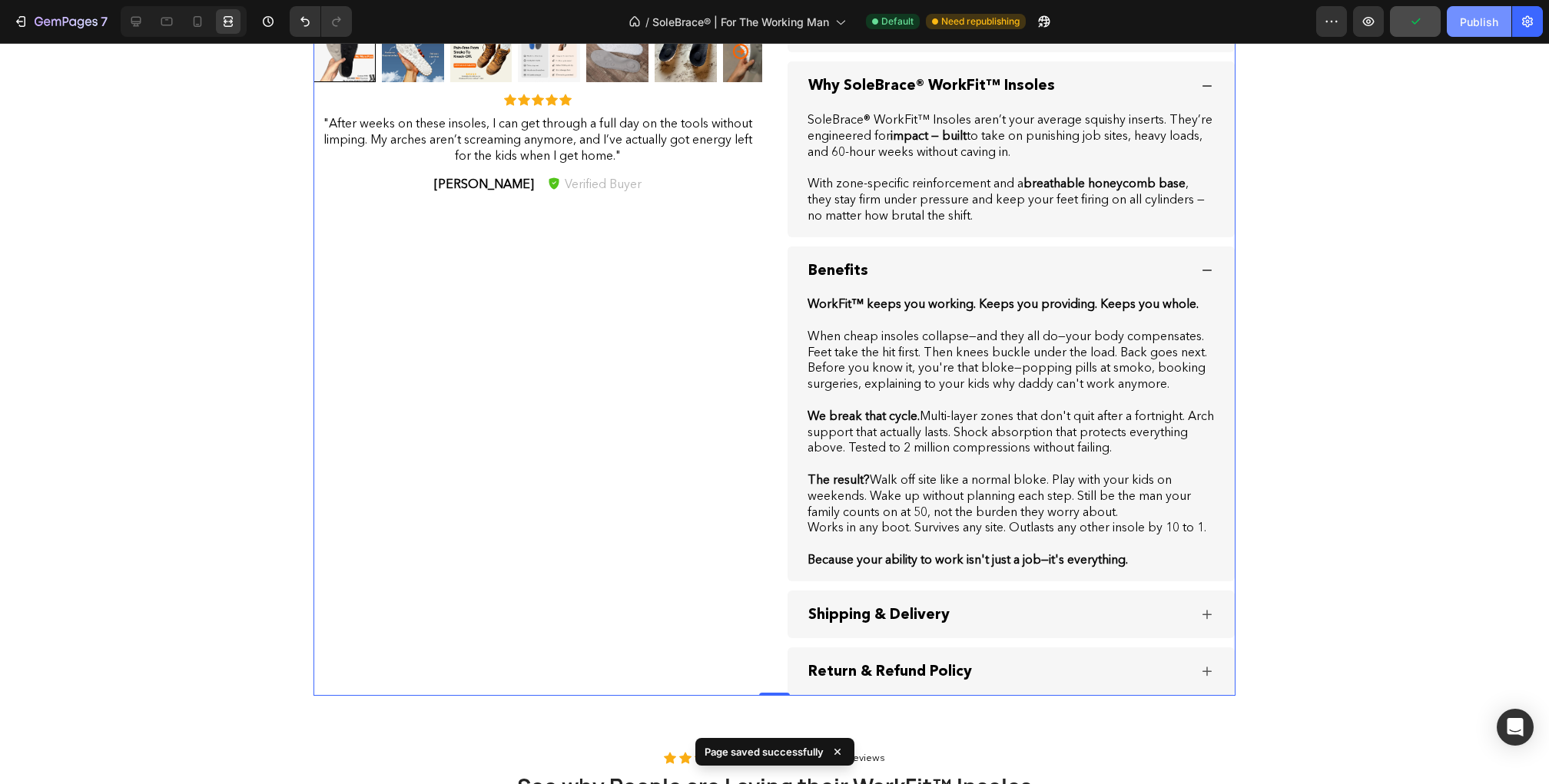
click at [1481, 22] on div "Publish" at bounding box center [1479, 22] width 38 height 16
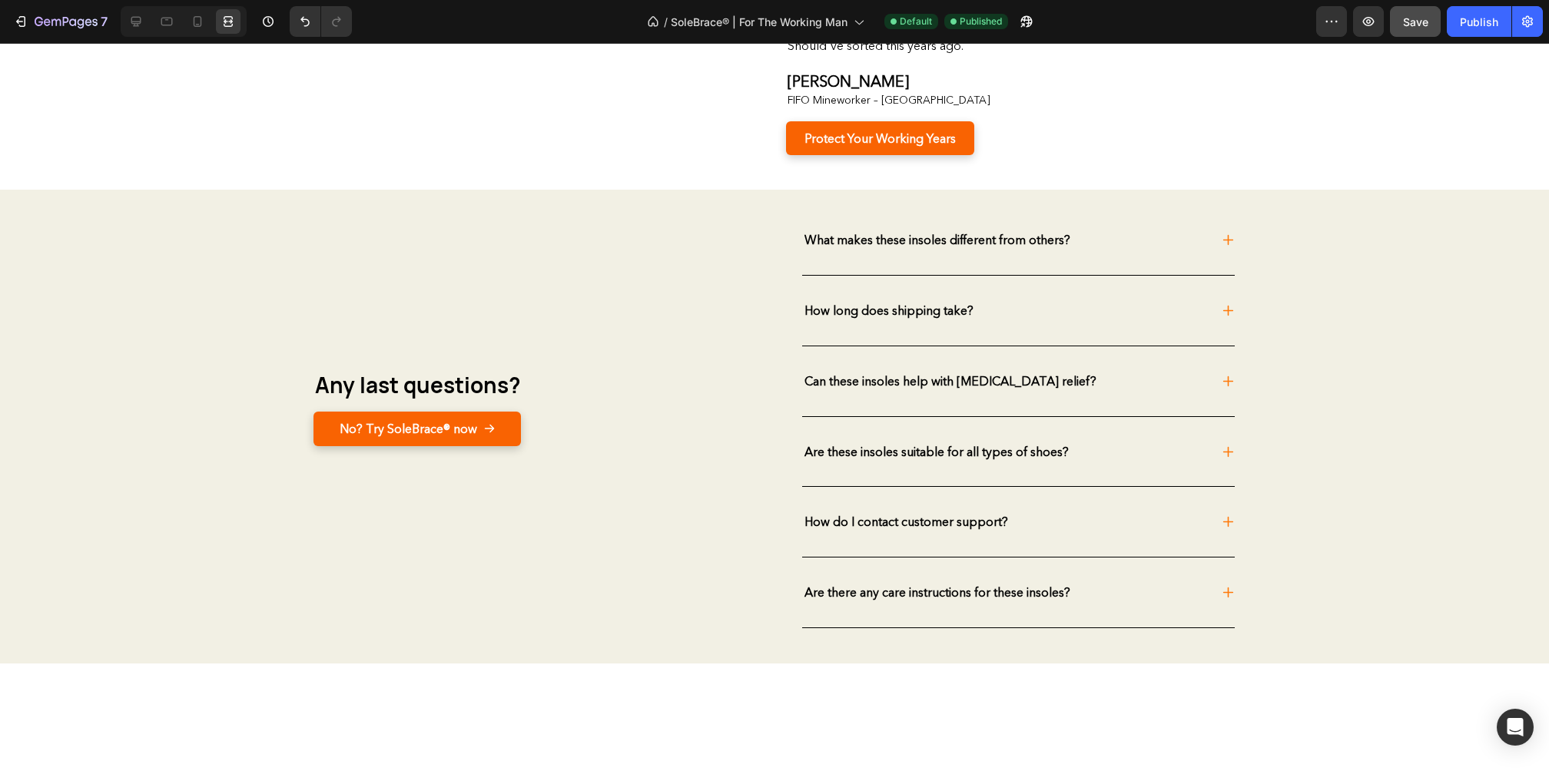
scroll to position [4238, 0]
